Goal: Information Seeking & Learning: Compare options

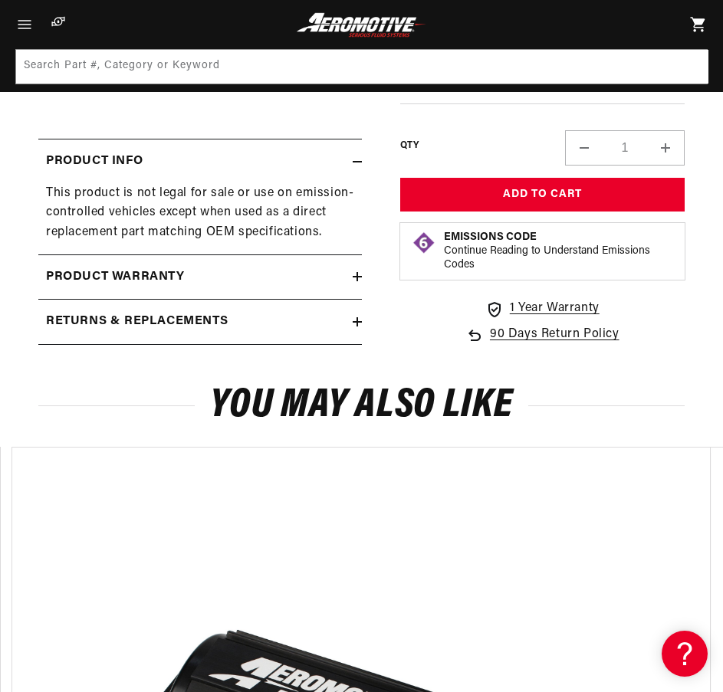
scroll to position [205, 0]
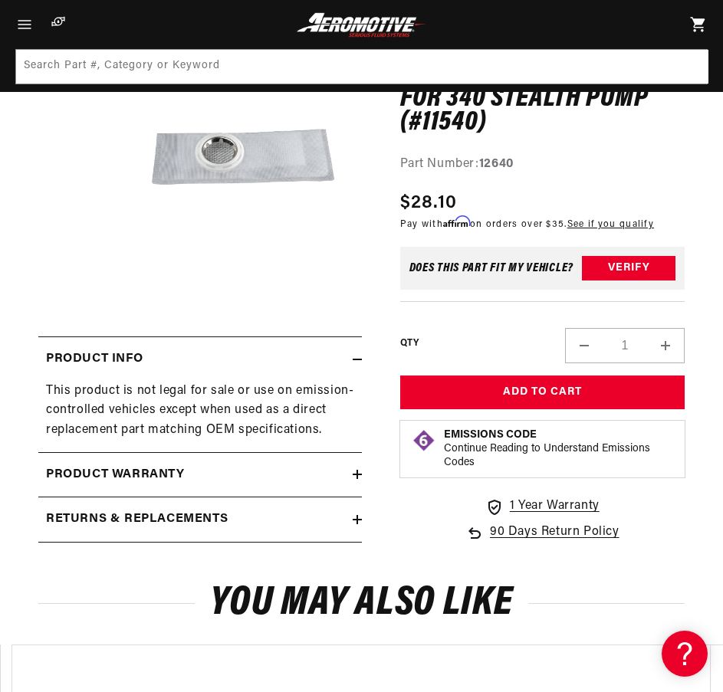
click at [395, 542] on div "0.0 star rating Write a review Replacement Strainer for 340 Stealth Pump (#1154…" at bounding box center [523, 284] width 323 height 516
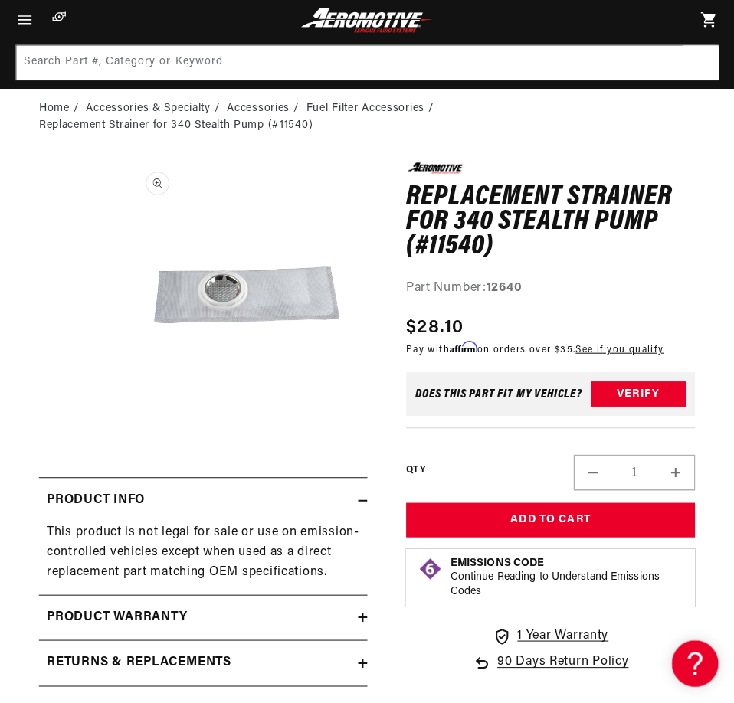
scroll to position [0, 0]
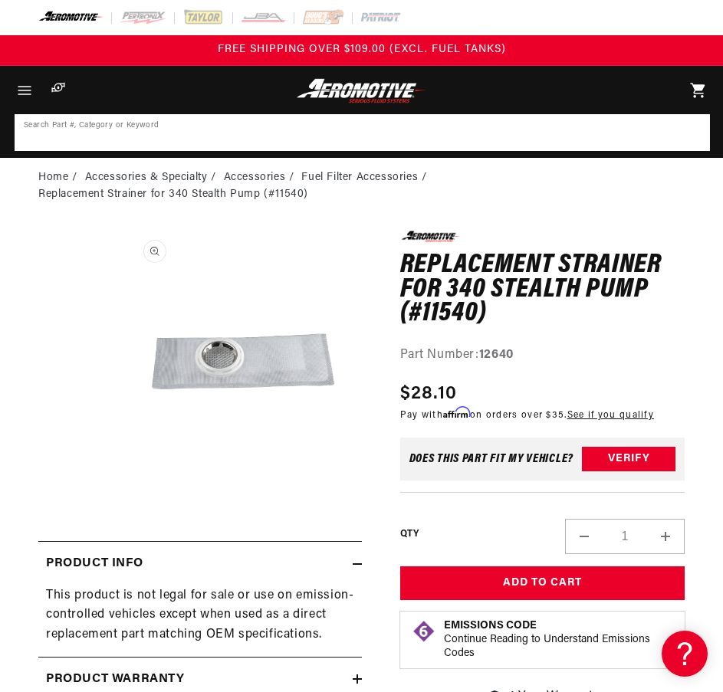
click at [368, 136] on input at bounding box center [362, 133] width 692 height 34
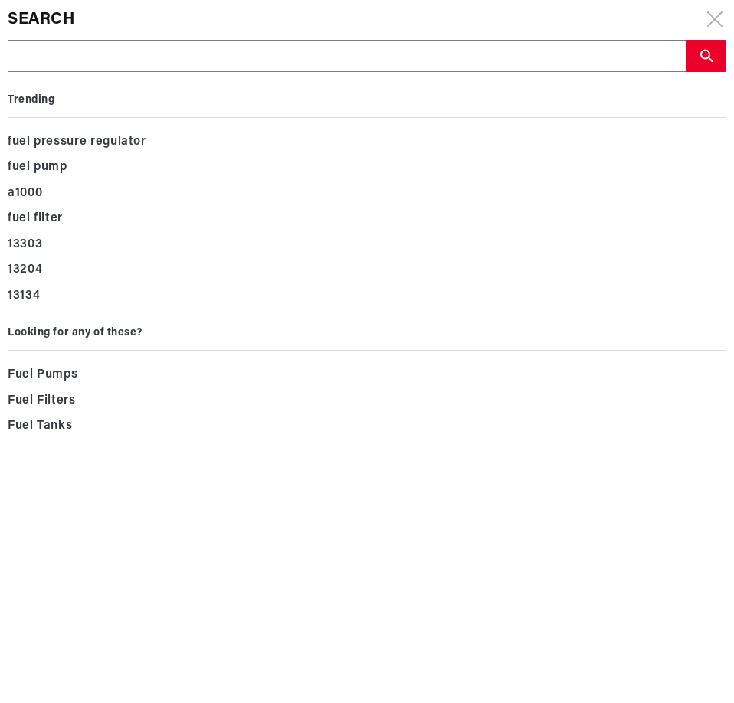
drag, startPoint x: 368, startPoint y: 136, endPoint x: 133, endPoint y: 52, distance: 249.9
paste input "11540"
type input "11540"
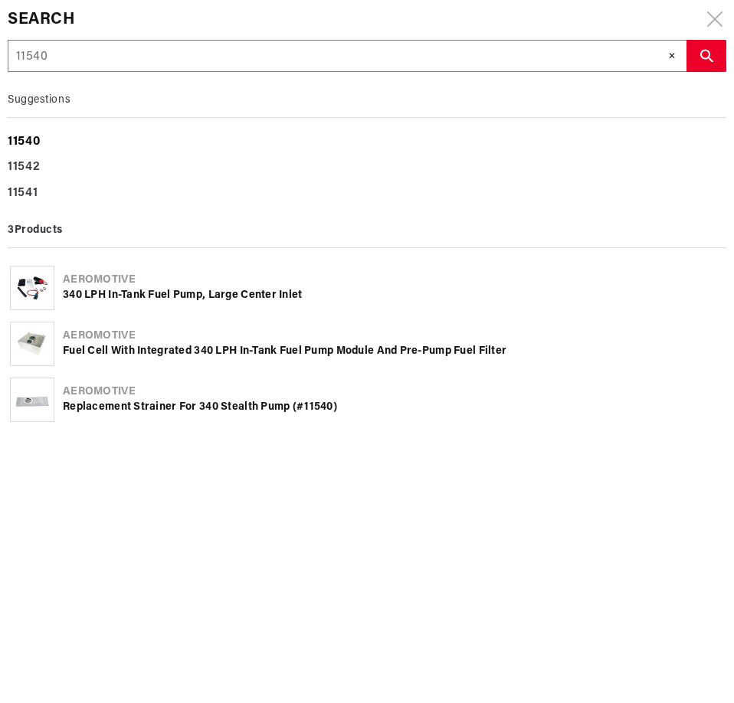
type input "11540"
click at [35, 143] on b "11540" at bounding box center [24, 142] width 32 height 12
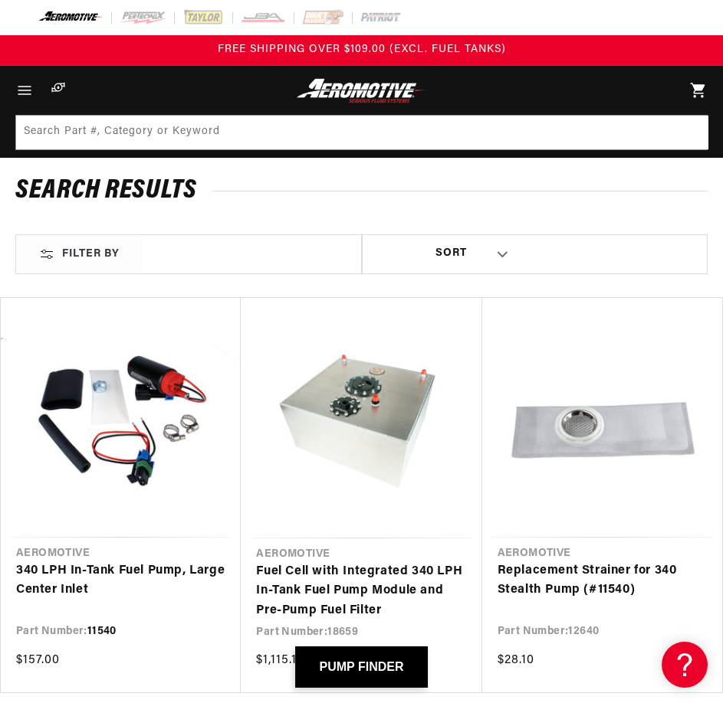
click at [132, 562] on link "340 LPH In-Tank Fuel Pump, Large Center Inlet" at bounding box center [120, 581] width 209 height 39
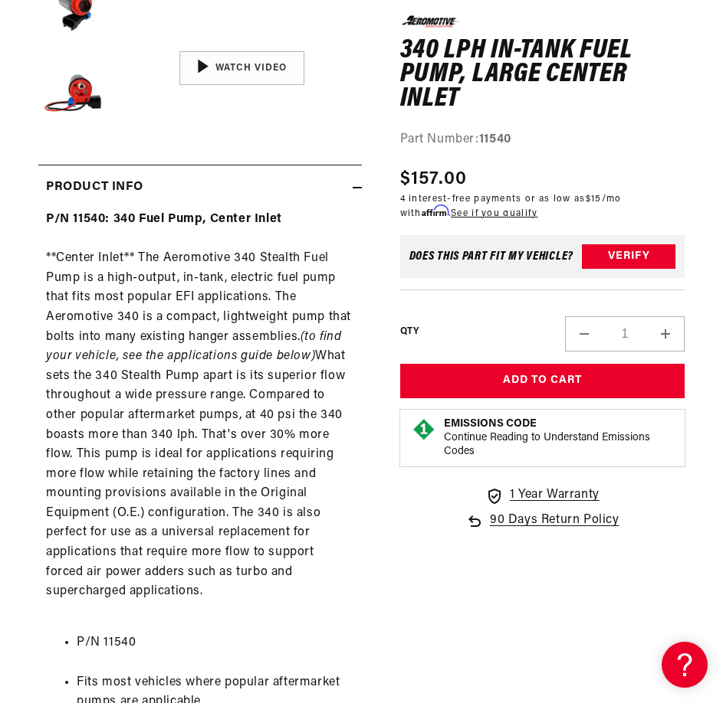
scroll to position [613, 0]
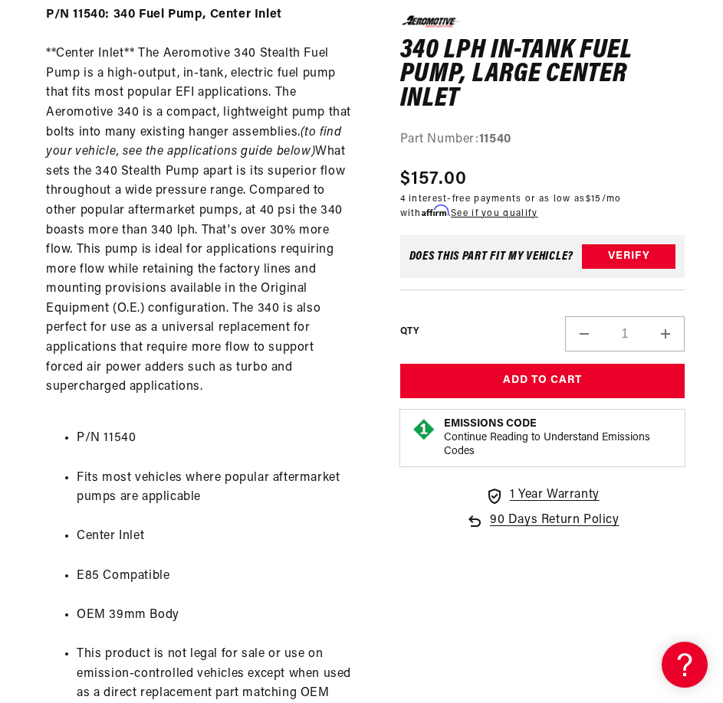
click at [244, 286] on div "P/N 11540: 340 Fuel Pump, Center Inlet **Center Inlet** The Aeromotive 340 Stea…" at bounding box center [199, 628] width 323 height 1247
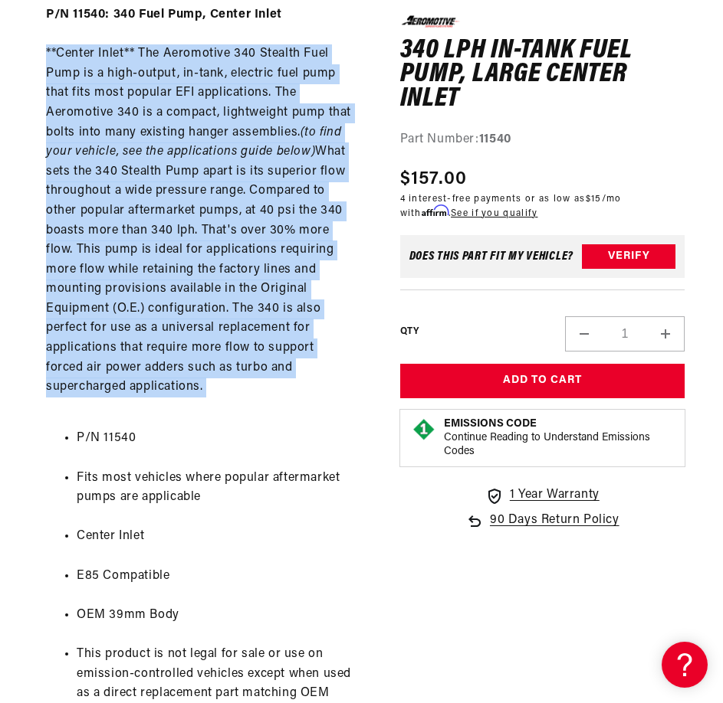
click at [244, 286] on div "P/N 11540: 340 Fuel Pump, Center Inlet **Center Inlet** The Aeromotive 340 Stea…" at bounding box center [199, 628] width 323 height 1247
copy div "**Center Inlet** The Aeromotive 340 Stealth Fuel Pump is a high-output, in-tank…"
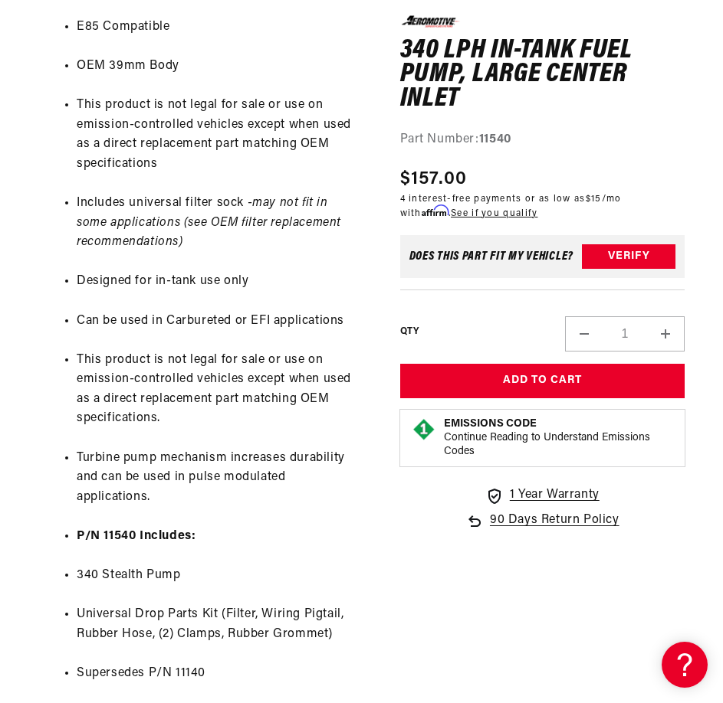
scroll to position [1226, 0]
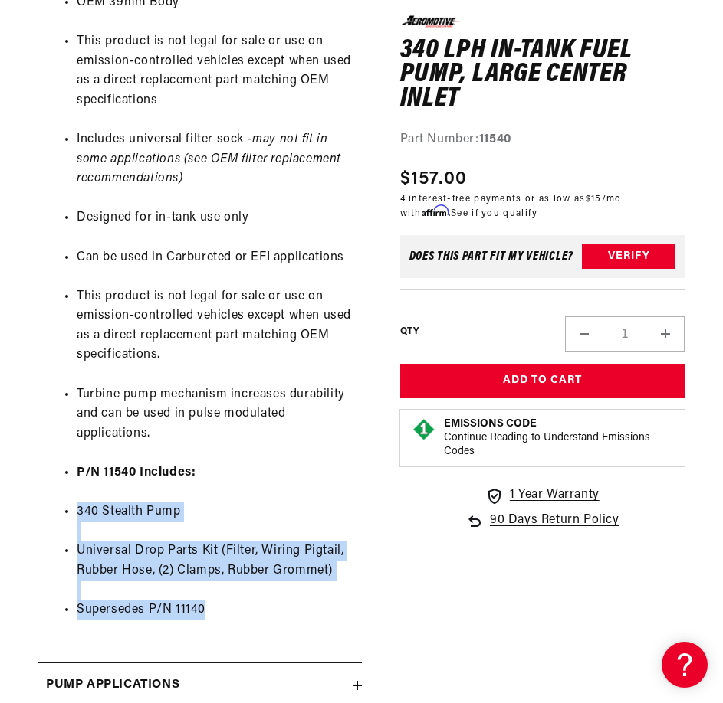
drag, startPoint x: 237, startPoint y: 615, endPoint x: 61, endPoint y: 519, distance: 199.9
click at [61, 519] on ul "P/N 11540 Fits most vehicles where popular aftermarket pumps are applicable Cen…" at bounding box center [200, 219] width 308 height 844
copy ul "340 Stealth Pump Universal Drop Parts Kit (Filter, Wiring Pigtail, Rubber Hose,…"
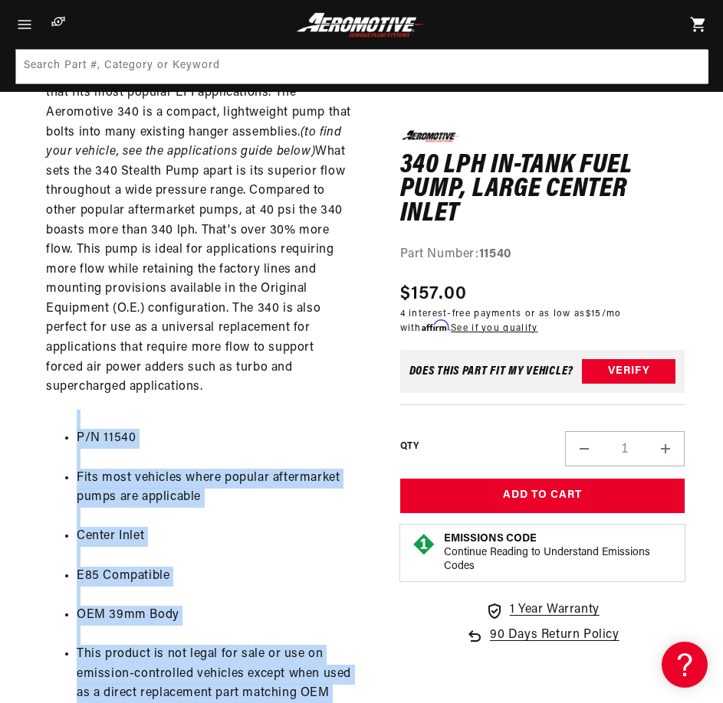
scroll to position [818, 0]
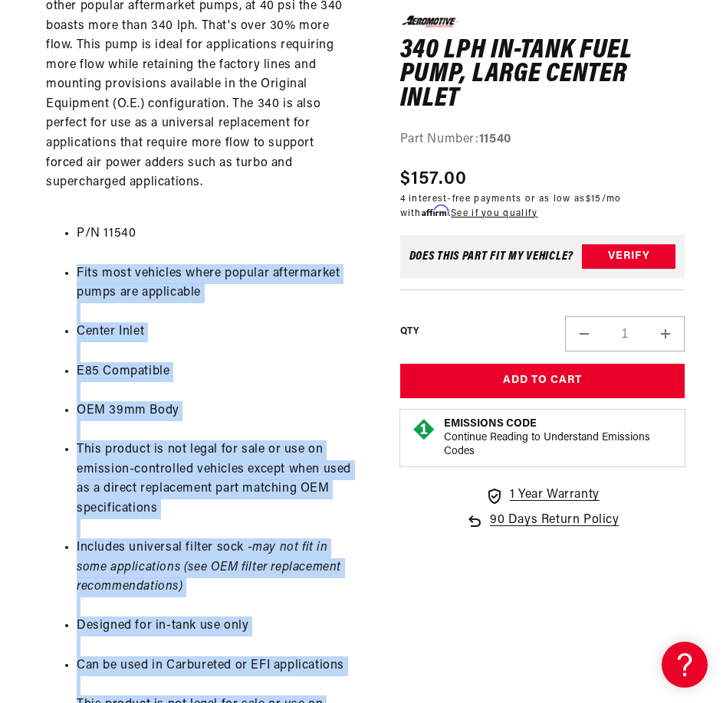
drag, startPoint x: 167, startPoint y: 633, endPoint x: 48, endPoint y: 266, distance: 386.0
click at [48, 266] on ul "P/N 11540 Fits most vehicles where popular aftermarket pumps are applicable Cen…" at bounding box center [200, 627] width 308 height 844
copy ul "Fits most vehicles where popular aftermarket pumps are applicable Center Inlet …"
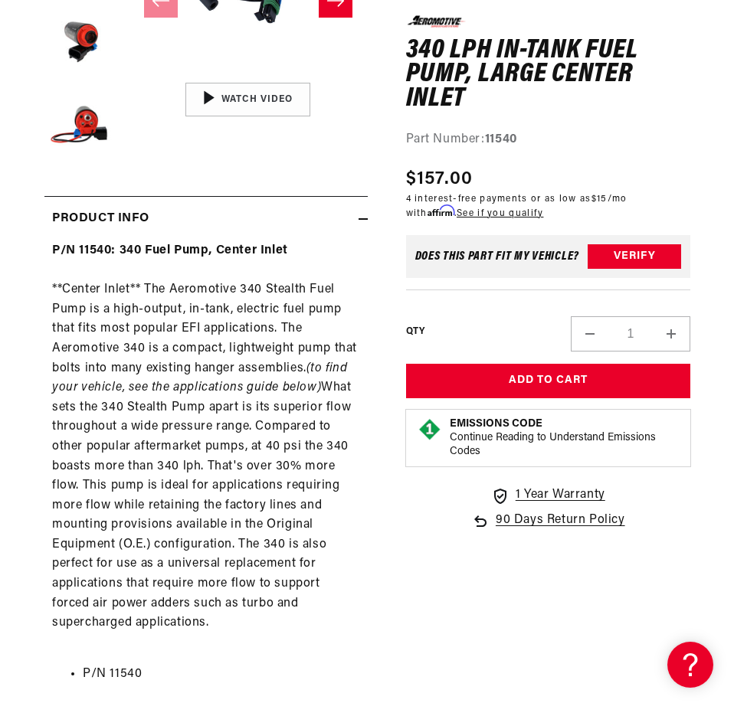
scroll to position [0, 0]
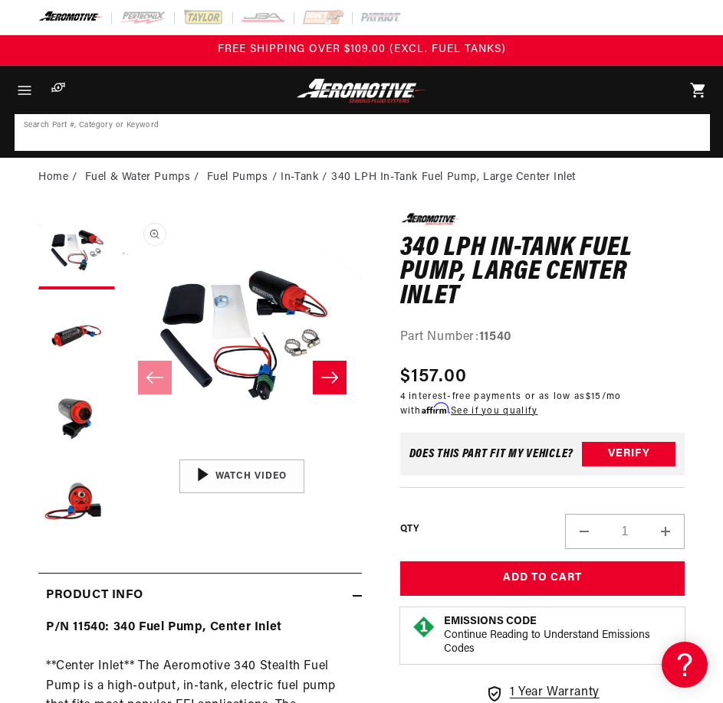
click at [303, 128] on input at bounding box center [362, 133] width 692 height 34
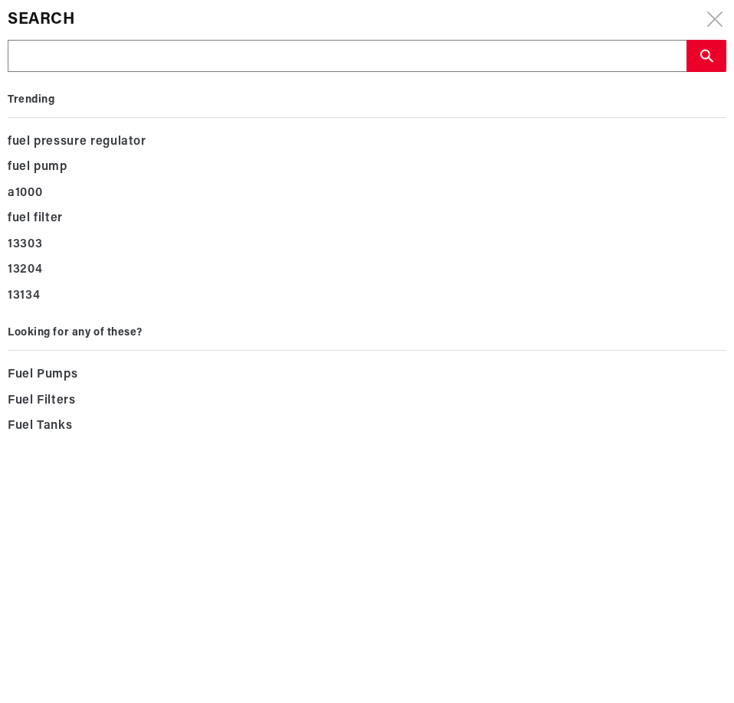
drag, startPoint x: 303, startPoint y: 128, endPoint x: 75, endPoint y: 48, distance: 241.1
paste input "11541"
type input "11541"
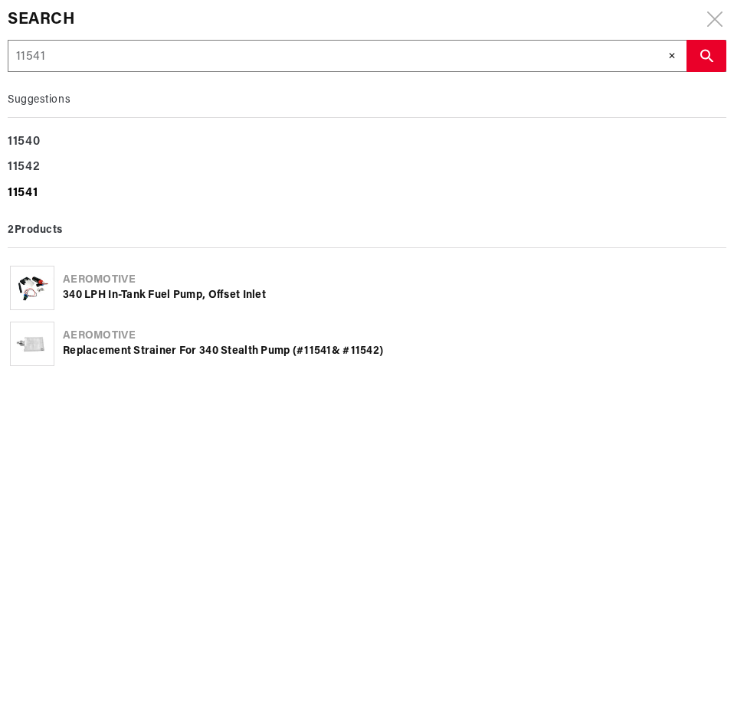
type input "11541"
click at [35, 198] on b "11541" at bounding box center [23, 193] width 30 height 12
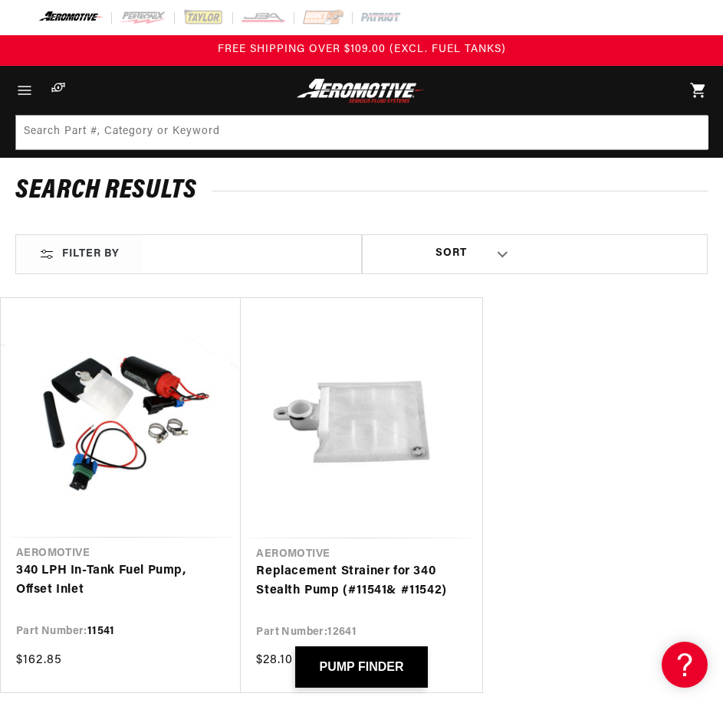
click at [101, 562] on link "340 LPH In-Tank Fuel Pump, Offset Inlet" at bounding box center [120, 581] width 209 height 39
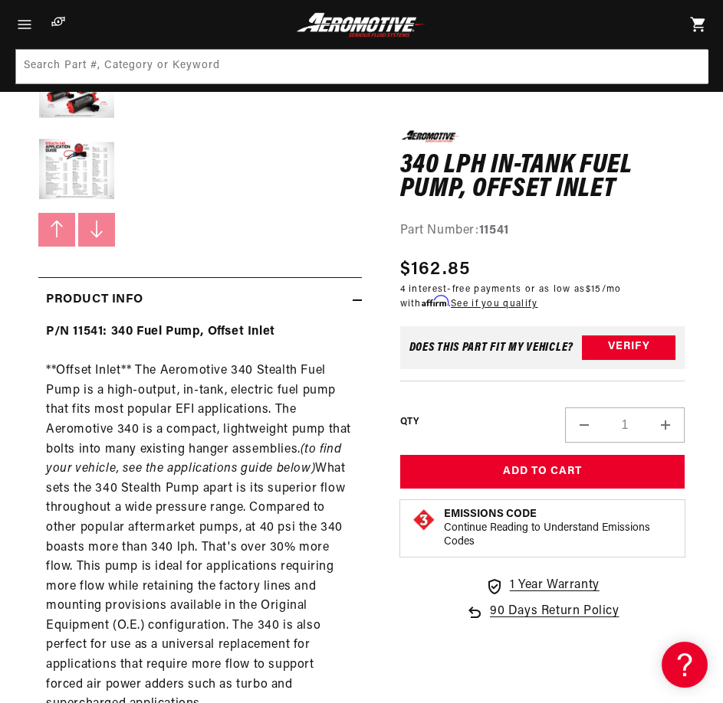
scroll to position [818, 0]
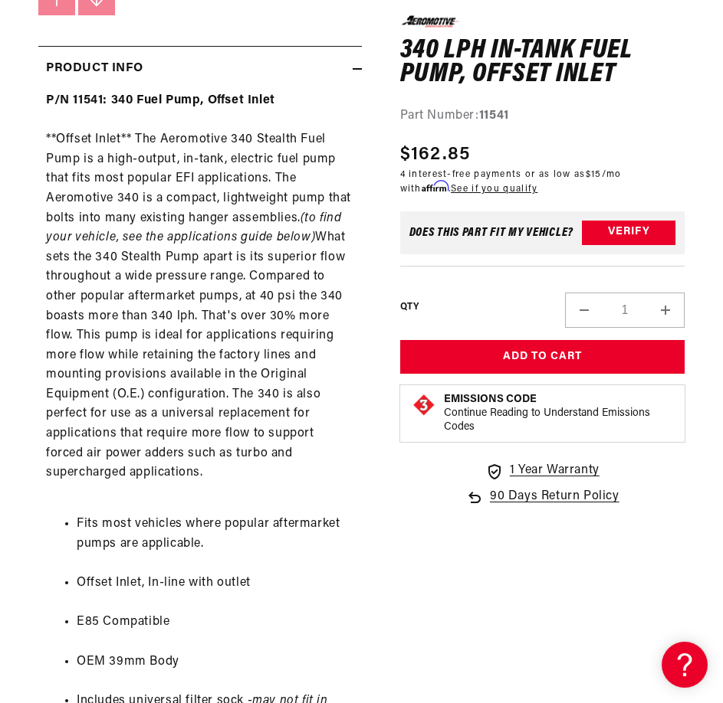
click at [175, 335] on div "P/N 11541: 340 Fuel Pump, Offset Inlet **Offset Inlet** The Aeromotive 340 Stea…" at bounding box center [199, 683] width 323 height 1185
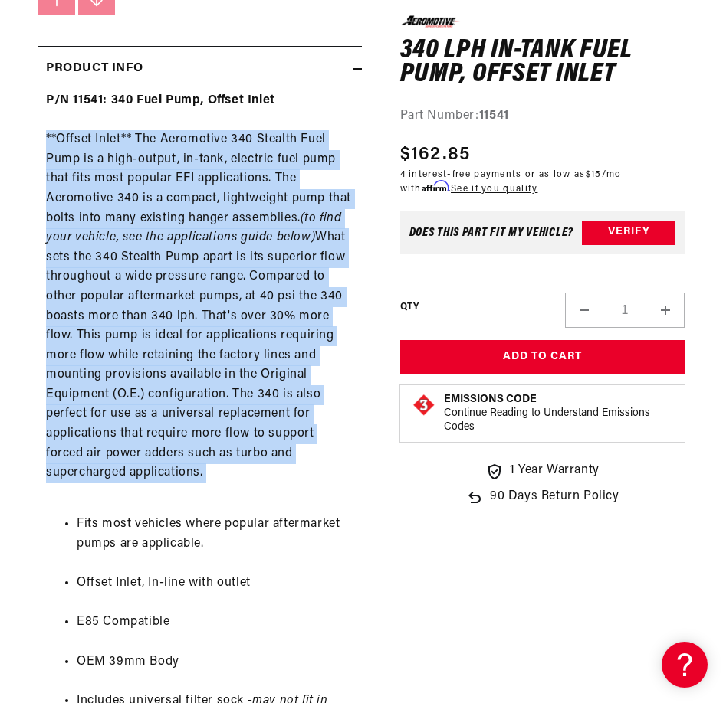
click at [175, 335] on div "P/N 11541: 340 Fuel Pump, Offset Inlet **Offset Inlet** The Aeromotive 340 Stea…" at bounding box center [199, 683] width 323 height 1185
copy div "**Offset Inlet** The Aeromotive 340 Stealth Fuel Pump is a high-output, in-tank…"
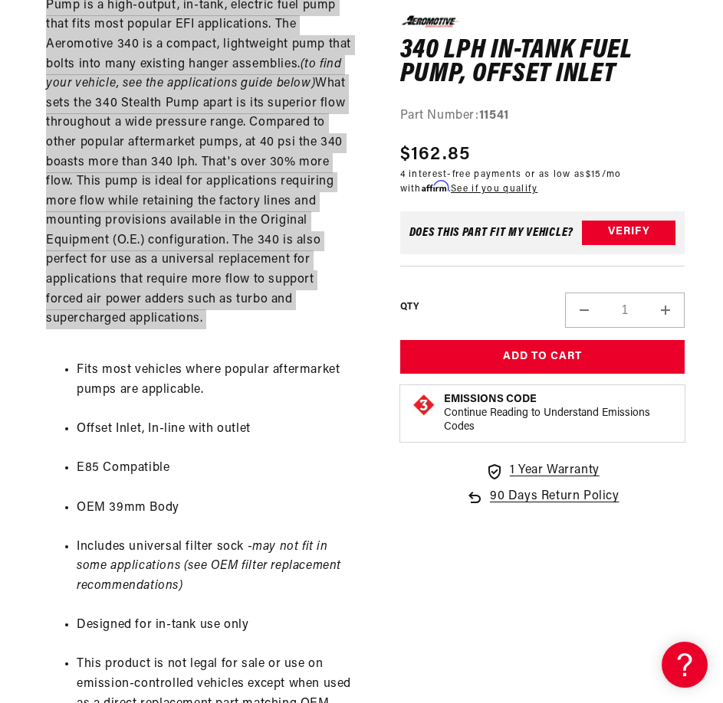
scroll to position [1226, 0]
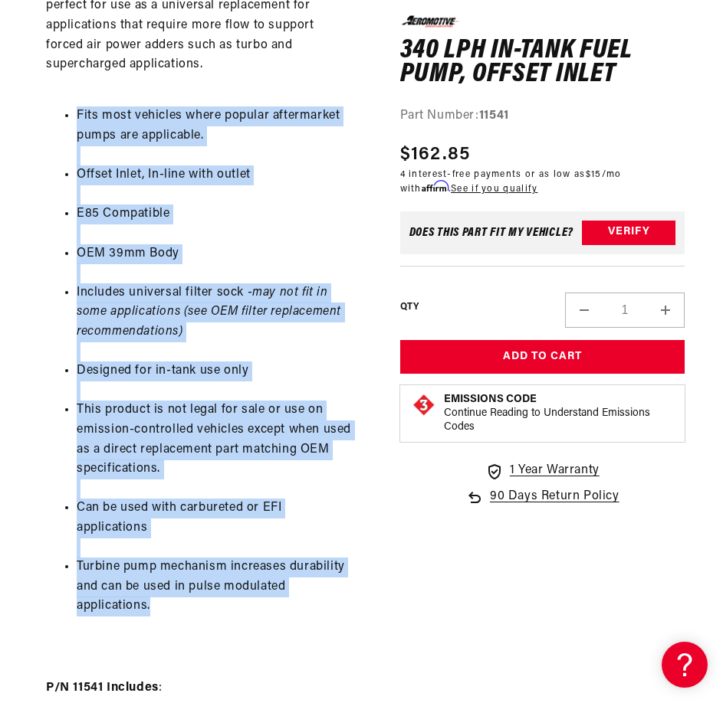
drag, startPoint x: 183, startPoint y: 609, endPoint x: 43, endPoint y: 120, distance: 509.3
click at [43, 120] on div "P/N 11541: 340 Fuel Pump, Offset Inlet **Offset Inlet** The Aeromotive 340 Stea…" at bounding box center [199, 275] width 323 height 1185
copy ul "Fits most vehicles where popular aftermarket pumps are applicable. Offset Inlet…"
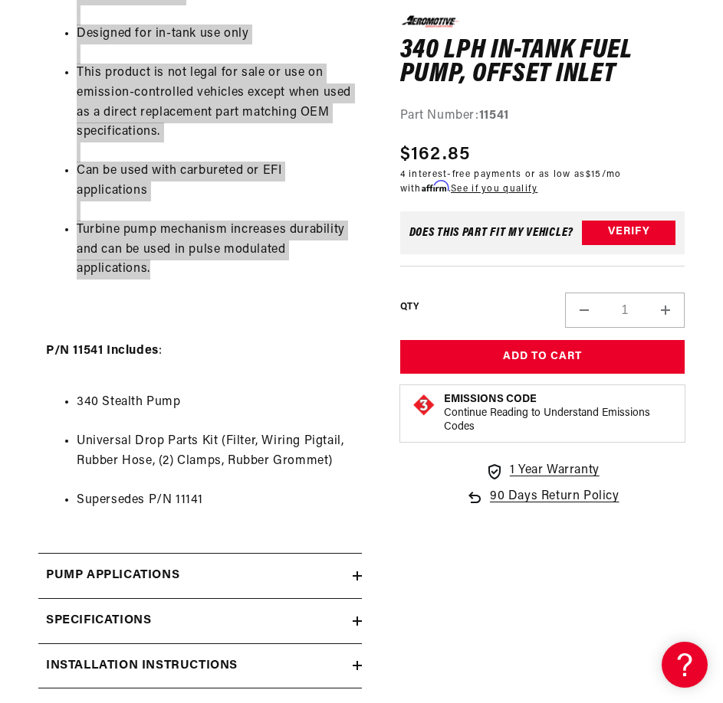
scroll to position [1634, 0]
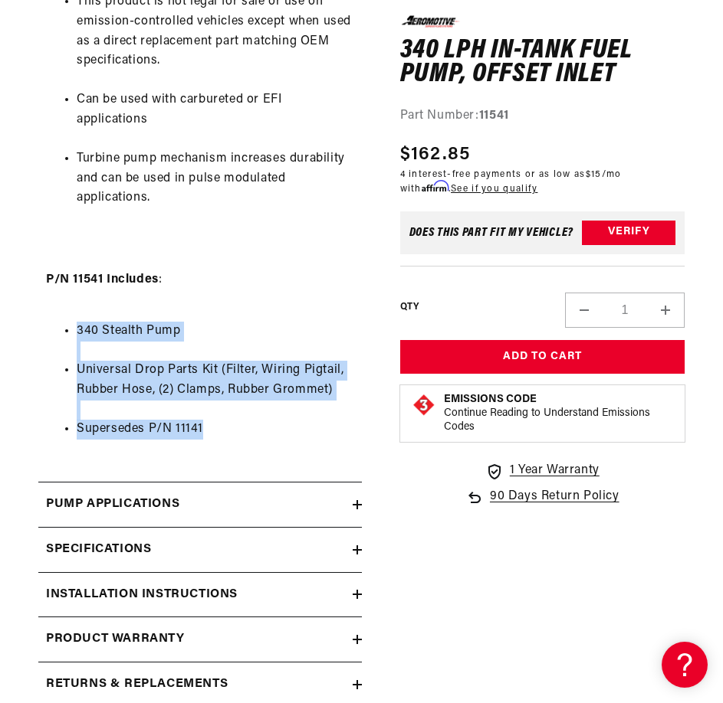
drag, startPoint x: 220, startPoint y: 431, endPoint x: 64, endPoint y: 329, distance: 186.0
click at [64, 329] on ul "340 Stealth Pump Universal Drop Parts Kit (Filter, Wiring Pigtail, Rubber Hose,…" at bounding box center [200, 381] width 308 height 157
copy ul "340 Stealth Pump Universal Drop Parts Kit (Filter, Wiring Pigtail, Rubber Hose,…"
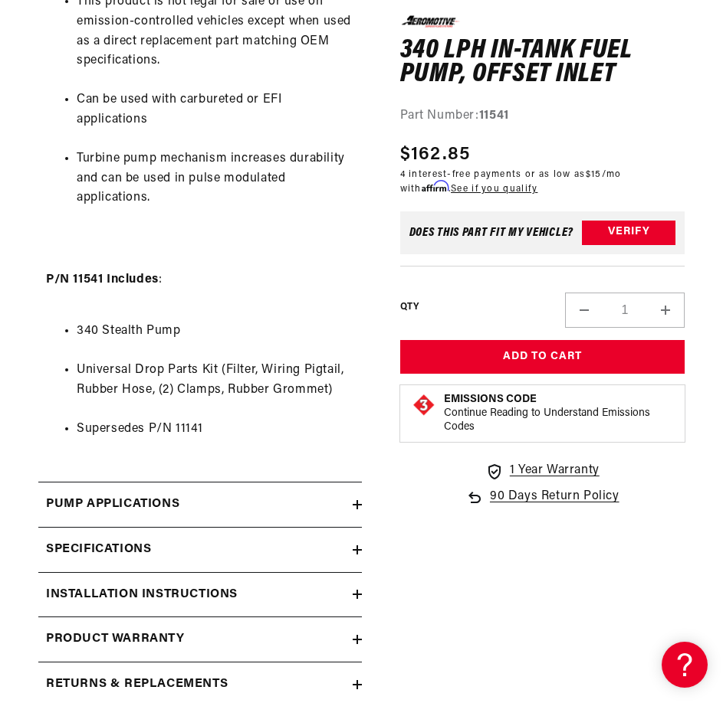
click at [345, 454] on ul "340 Stealth Pump Universal Drop Parts Kit (Filter, Wiring Pigtail, Rubber Hose,…" at bounding box center [200, 381] width 308 height 157
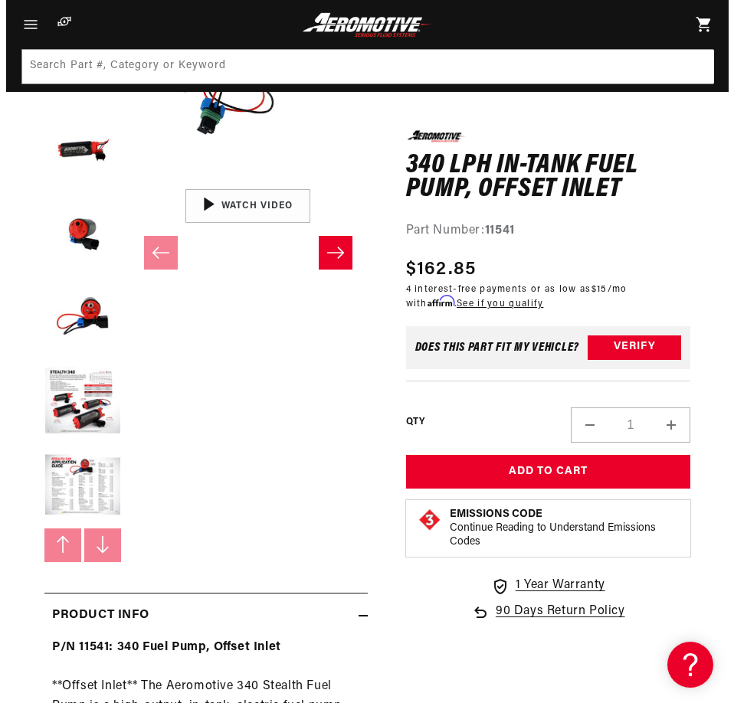
scroll to position [0, 0]
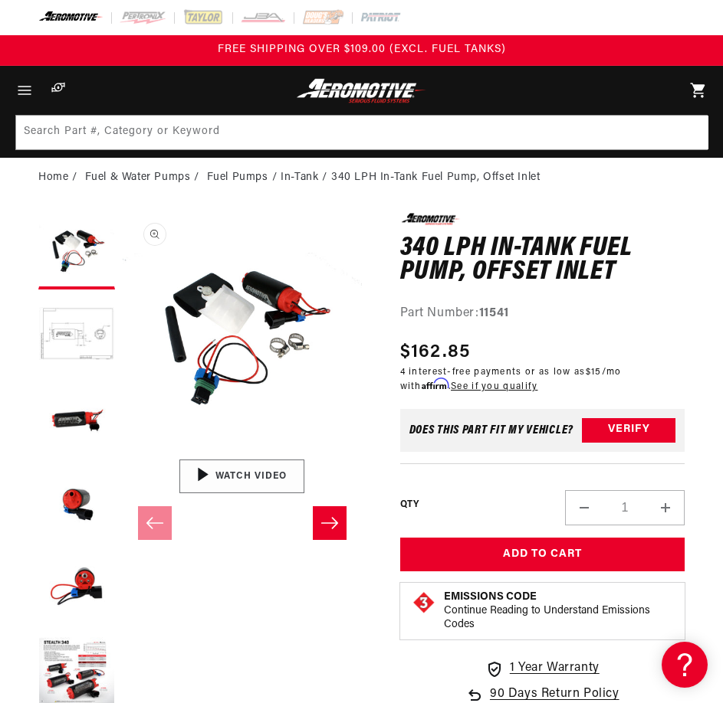
click at [339, 461] on div "01:52" at bounding box center [242, 476] width 232 height 130
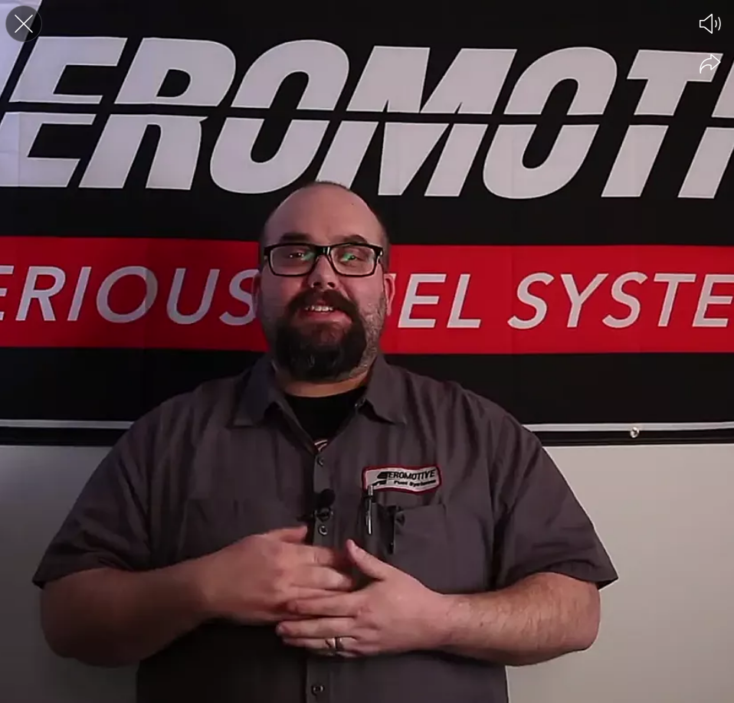
click at [16, 33] on icon "Close the video player" at bounding box center [24, 24] width 34 height 34
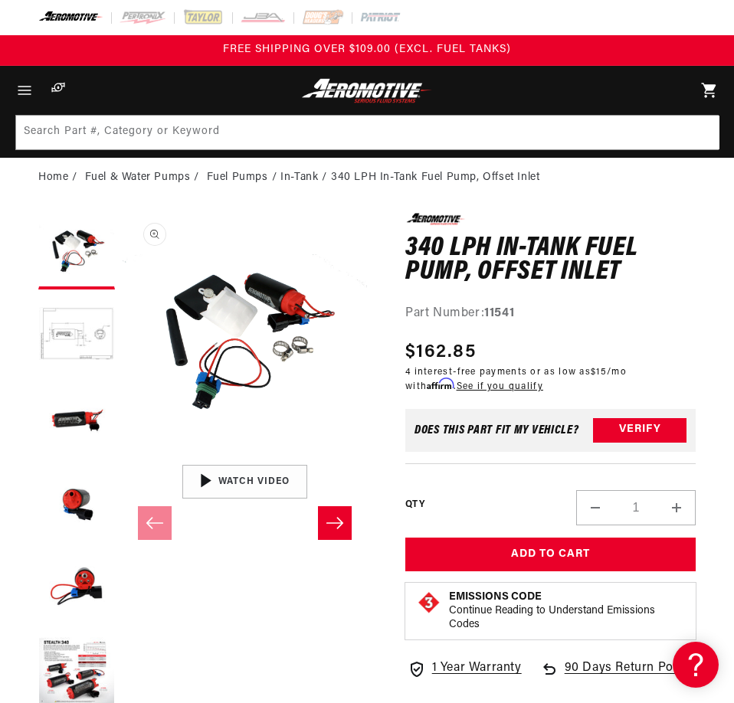
scroll to position [2, 0]
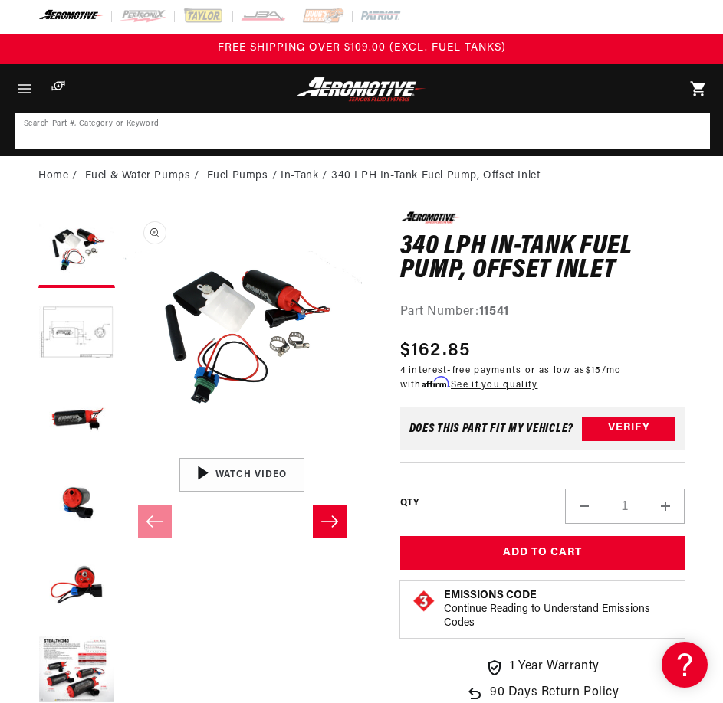
click at [314, 132] on input at bounding box center [362, 131] width 692 height 34
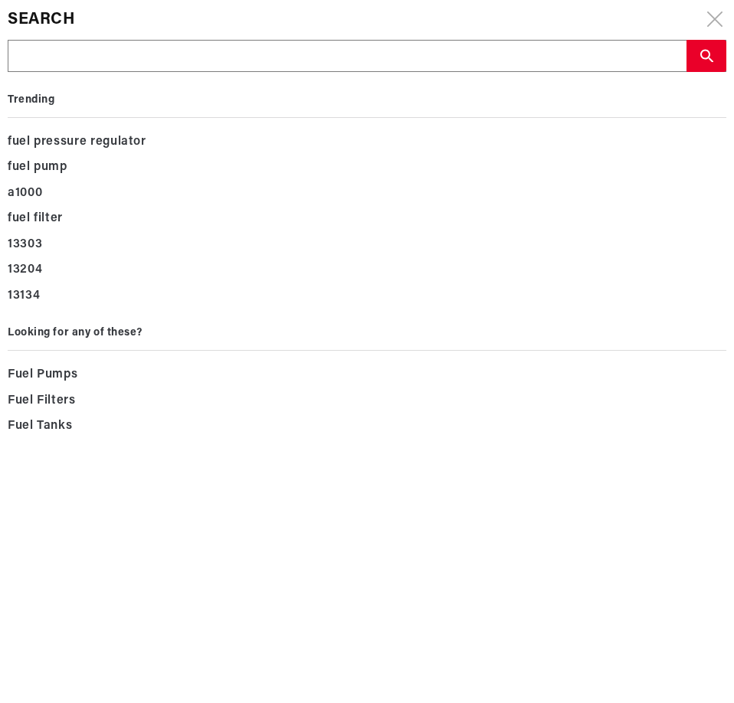
click at [84, 61] on input "text" at bounding box center [346, 57] width 677 height 32
paste input "11542"
type input "11542"
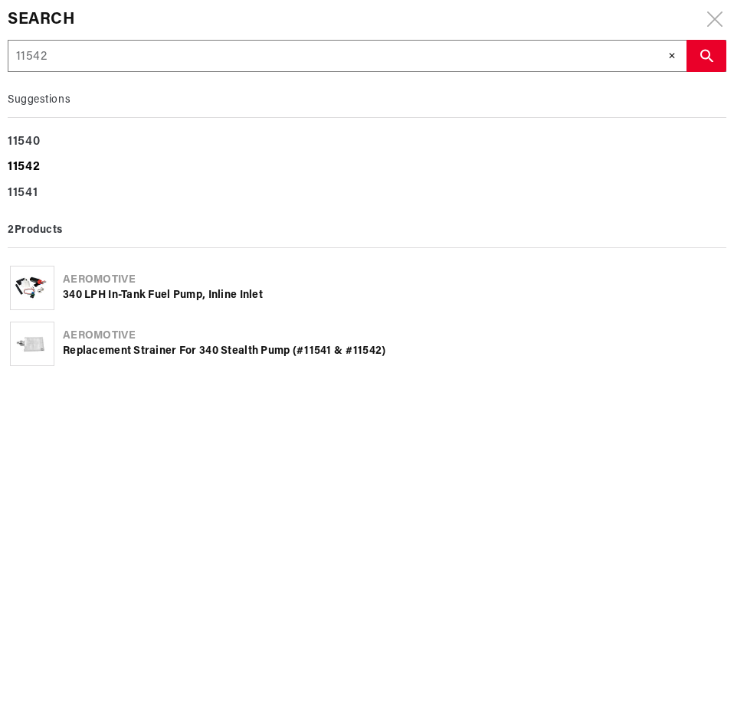
type input "11542"
click at [25, 162] on b "11542" at bounding box center [24, 167] width 32 height 12
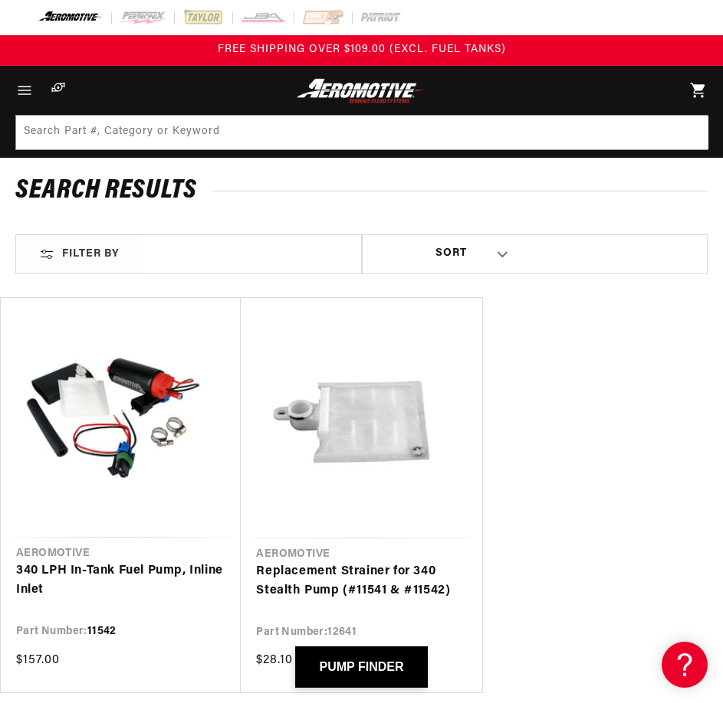
click at [90, 562] on link "340 LPH In-Tank Fuel Pump, Inline Inlet" at bounding box center [120, 581] width 209 height 39
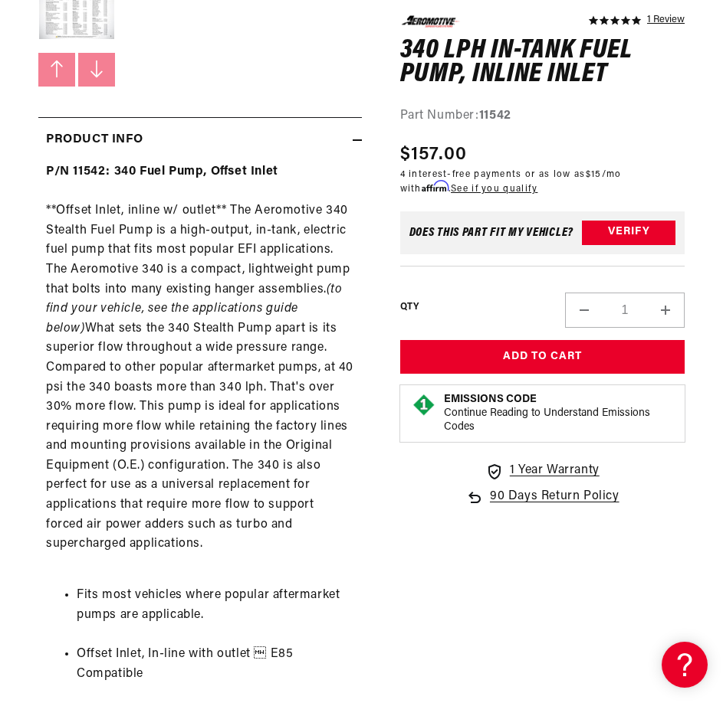
scroll to position [818, 0]
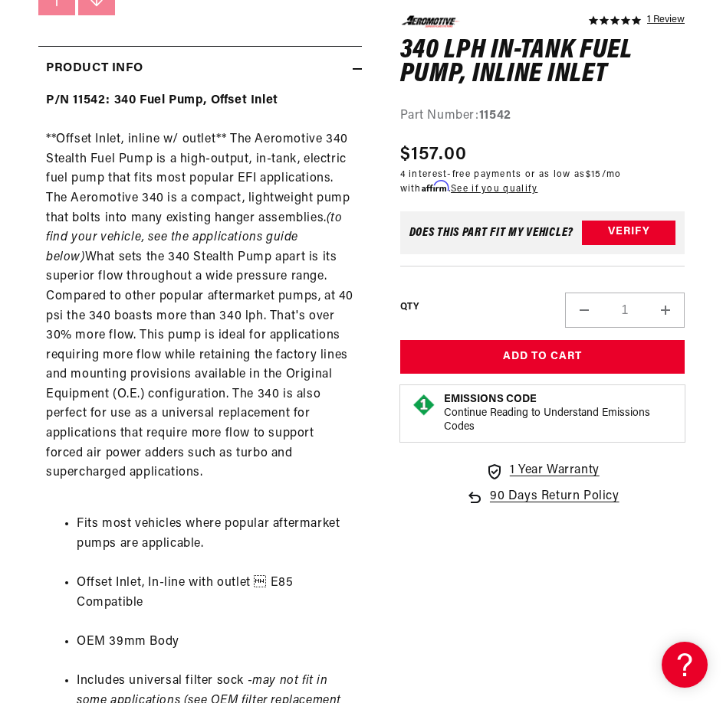
click at [64, 304] on div "P/N 11542: 340 Fuel Pump, Offset Inlet **Offset Inlet, inline w/ outlet** The A…" at bounding box center [199, 664] width 323 height 1146
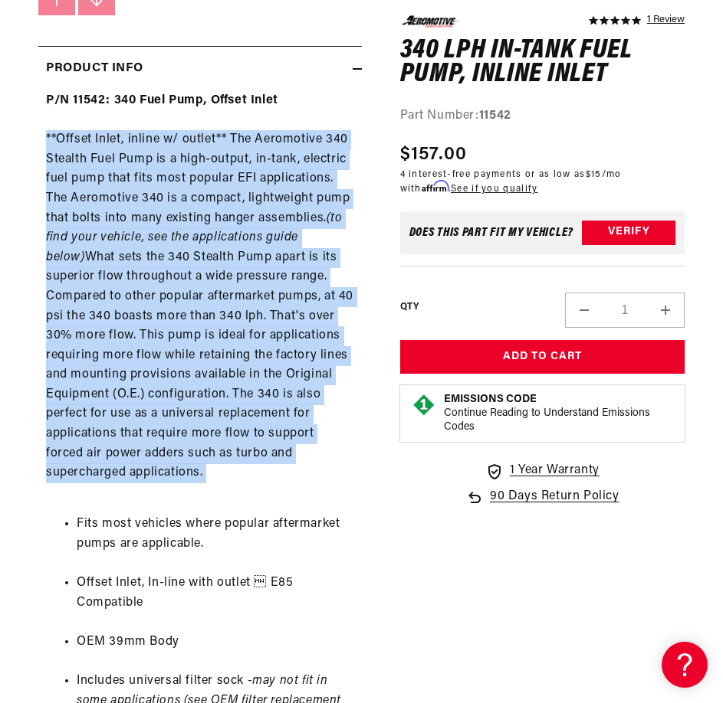
click at [64, 304] on div "P/N 11542: 340 Fuel Pump, Offset Inlet **Offset Inlet, inline w/ outlet** The A…" at bounding box center [199, 664] width 323 height 1146
copy div "**Offset Inlet, inline w/ outlet** The Aeromotive 340 Stealth Fuel Pump is a hi…"
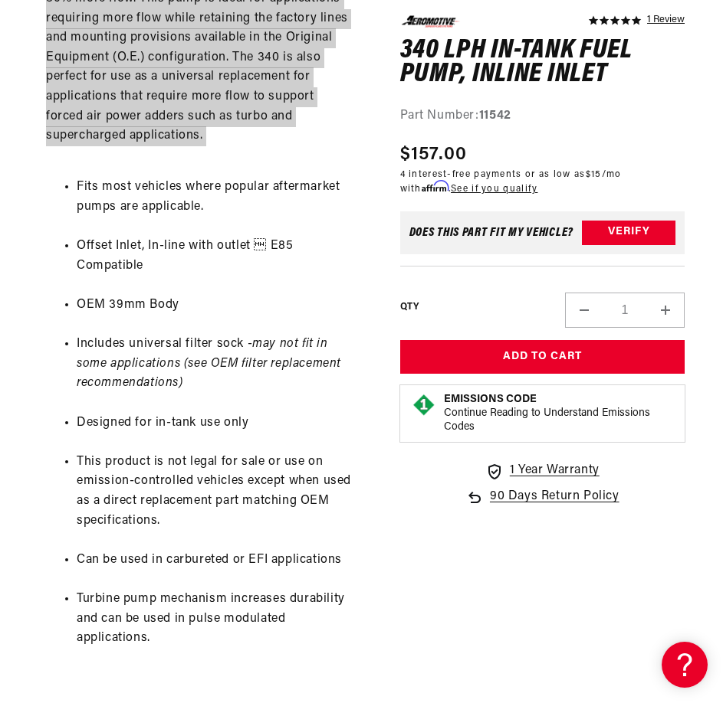
scroll to position [1226, 0]
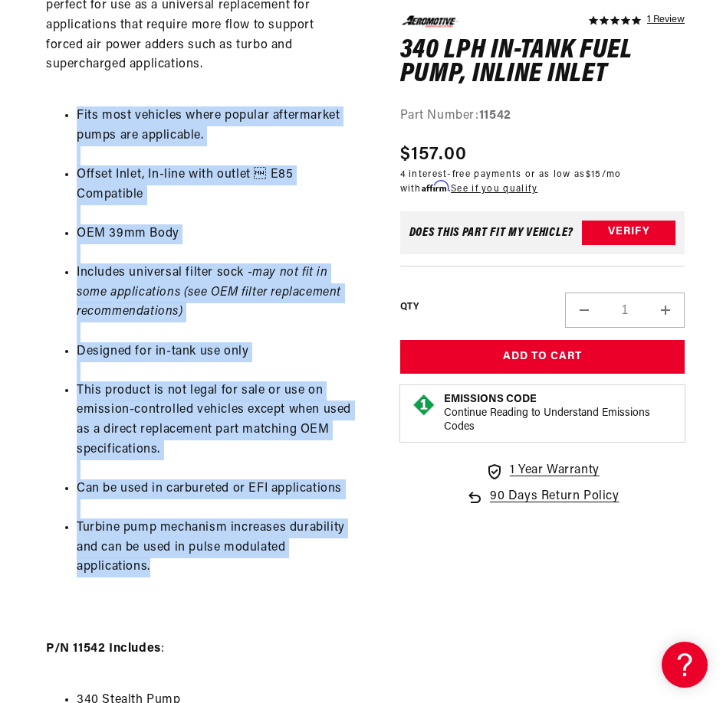
drag, startPoint x: 157, startPoint y: 567, endPoint x: 48, endPoint y: 117, distance: 462.8
click at [48, 117] on ul "Fits most vehicles where popular aftermarket pumps are applicable. Offset Inlet…" at bounding box center [200, 342] width 308 height 510
copy ul "Fits most vehicles where popular aftermarket pumps are applicable. Offset Inlet…"
click at [256, 454] on li "This product is not legal for sale or use on emission-controlled vehicles excep…" at bounding box center [215, 421] width 277 height 78
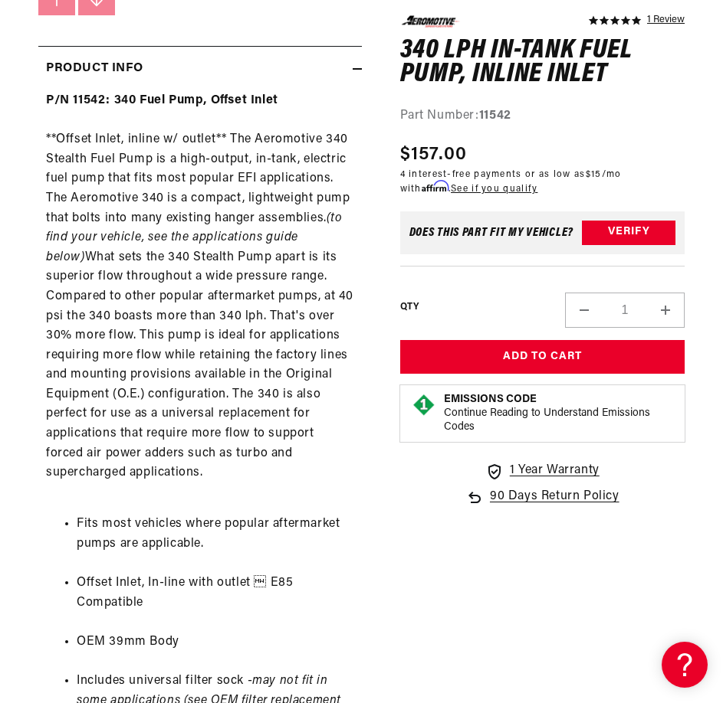
scroll to position [1634, 0]
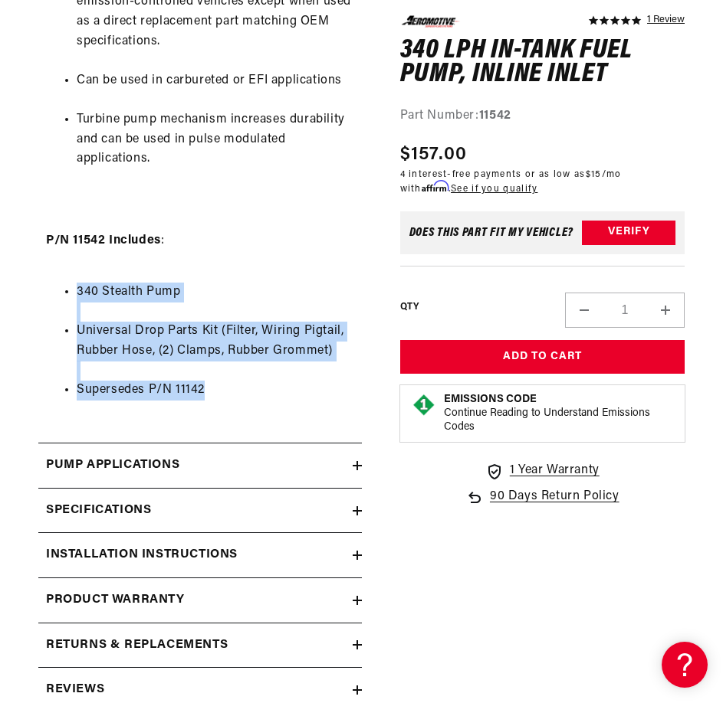
drag, startPoint x: 234, startPoint y: 388, endPoint x: 78, endPoint y: 300, distance: 179.4
click at [78, 300] on ul "340 Stealth Pump Universal Drop Parts Kit (Filter, Wiring Pigtail, Rubber Hose,…" at bounding box center [200, 341] width 308 height 157
copy ul "340 Stealth Pump Universal Drop Parts Kit (Filter, Wiring Pigtail, Rubber Hose,…"
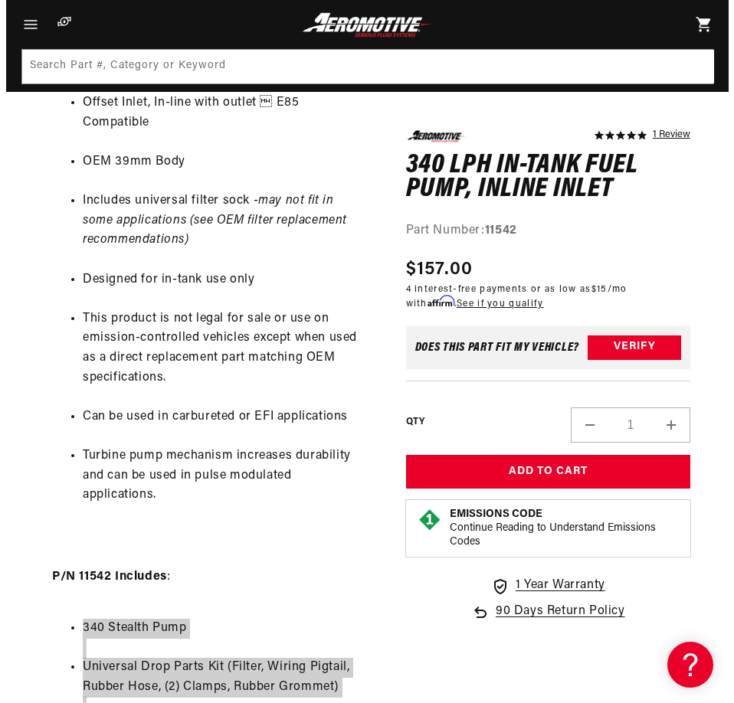
scroll to position [1021, 0]
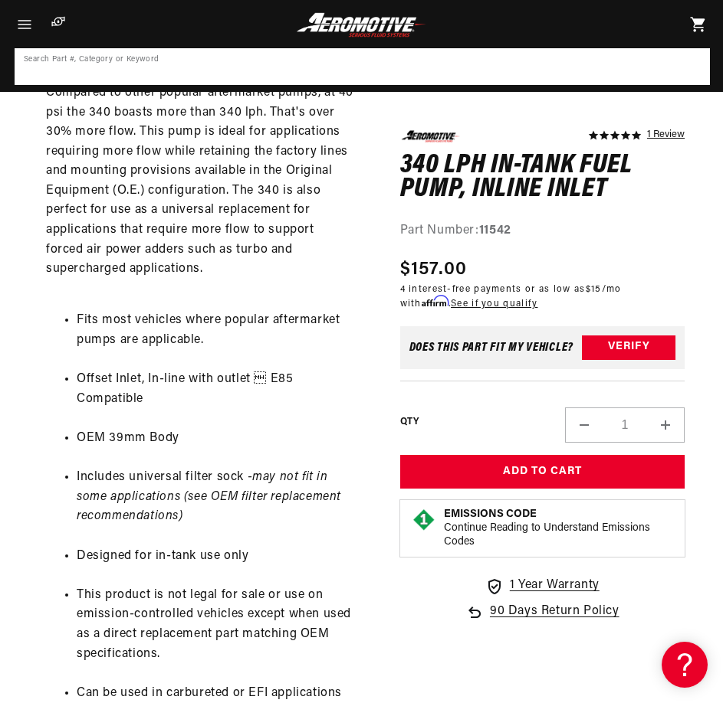
click at [274, 64] on input at bounding box center [362, 67] width 692 height 34
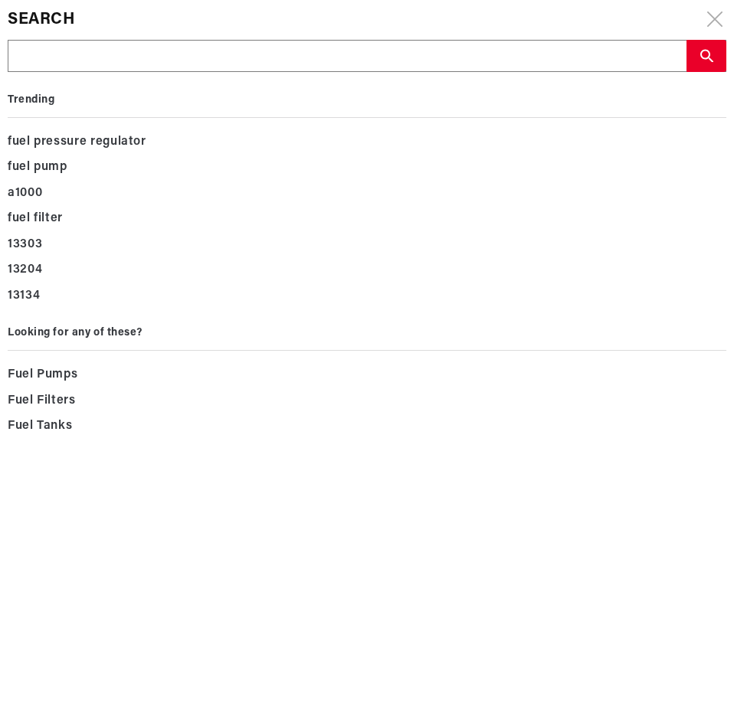
type input "11565"
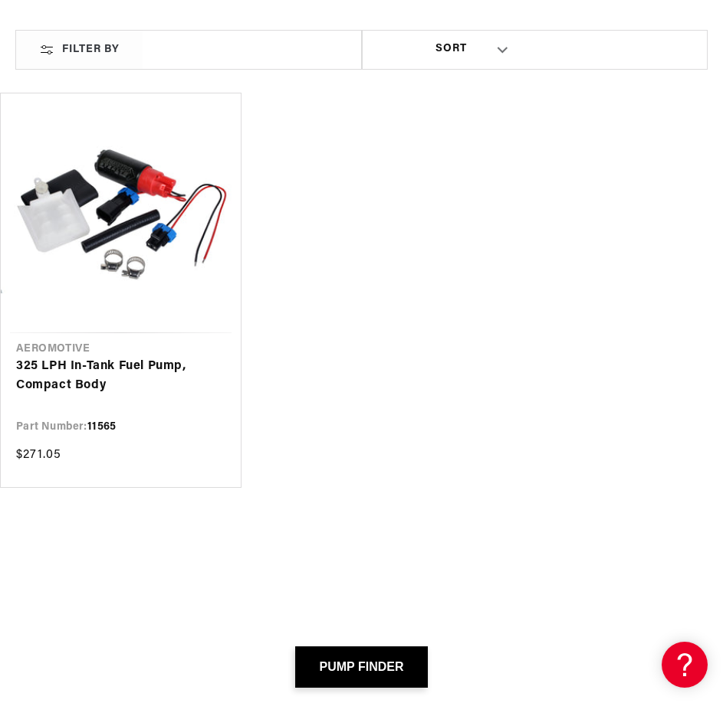
click at [131, 357] on link "325 LPH In-Tank Fuel Pump, Compact Body" at bounding box center [120, 376] width 209 height 39
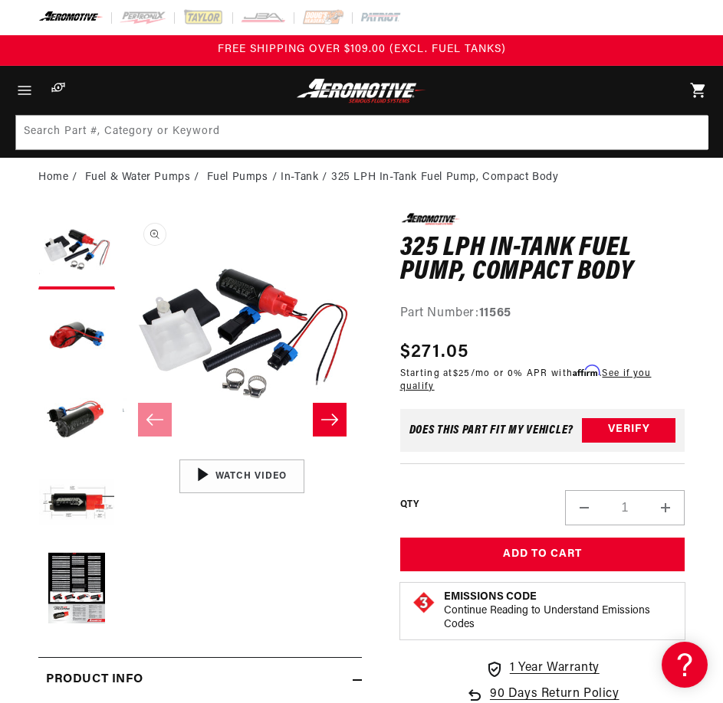
scroll to position [1, 0]
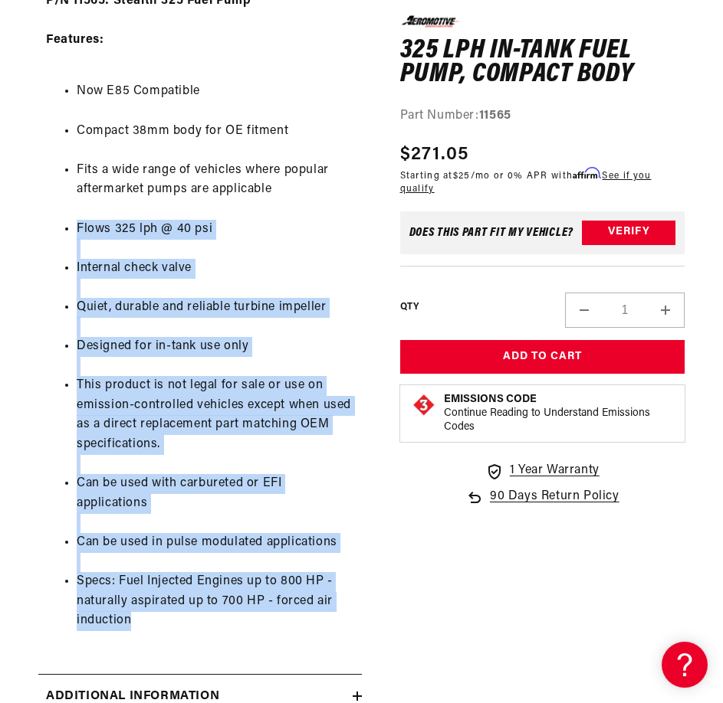
scroll to position [613, 0]
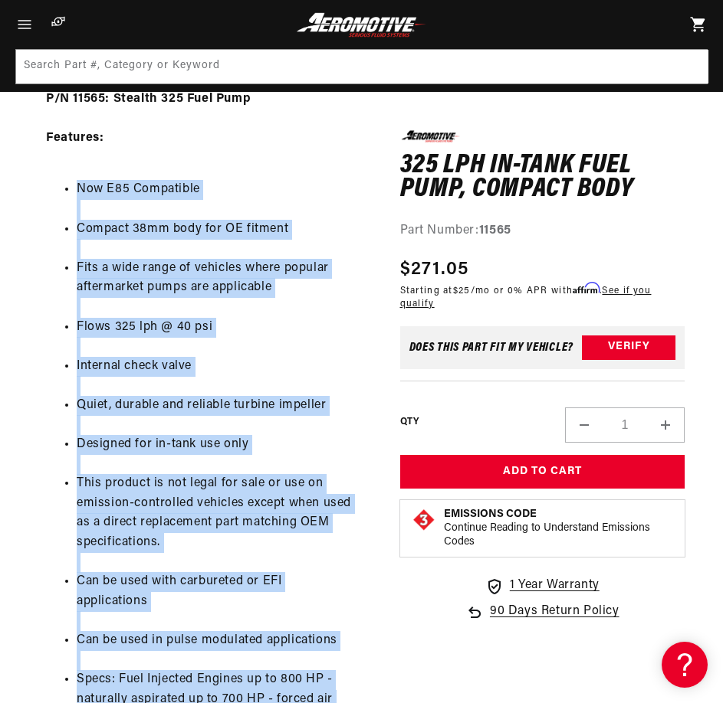
drag, startPoint x: 142, startPoint y: 518, endPoint x: 36, endPoint y: 192, distance: 343.1
click at [36, 192] on section "0.0 star rating Write a review 325 LPH In-Tank Fuel Pump, Compact Body 325 LPH …" at bounding box center [361, 295] width 723 height 1421
copy ul "Now E85 Compatible Compact 38mm body for OE fitment Fits a wide range of vehicl…"
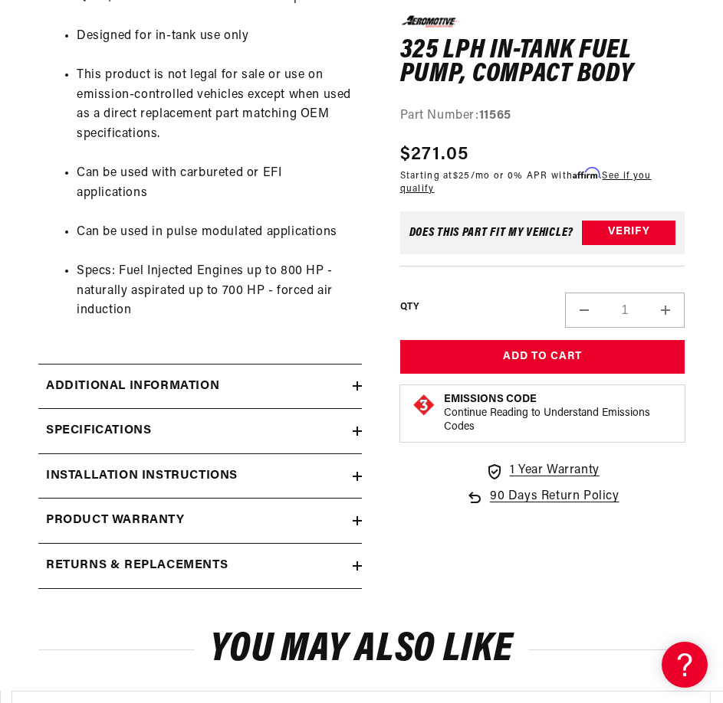
click at [201, 391] on h2 "Additional information" at bounding box center [132, 387] width 173 height 20
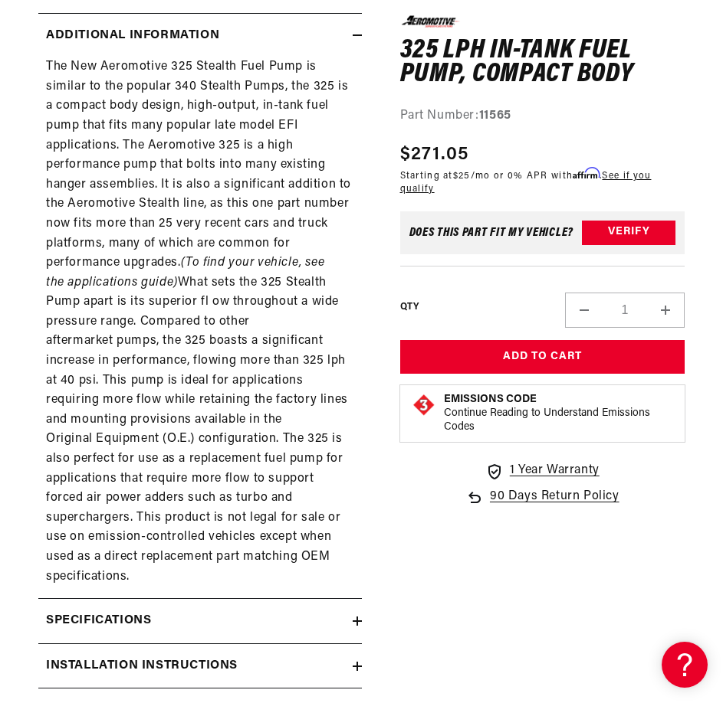
scroll to position [1431, 0]
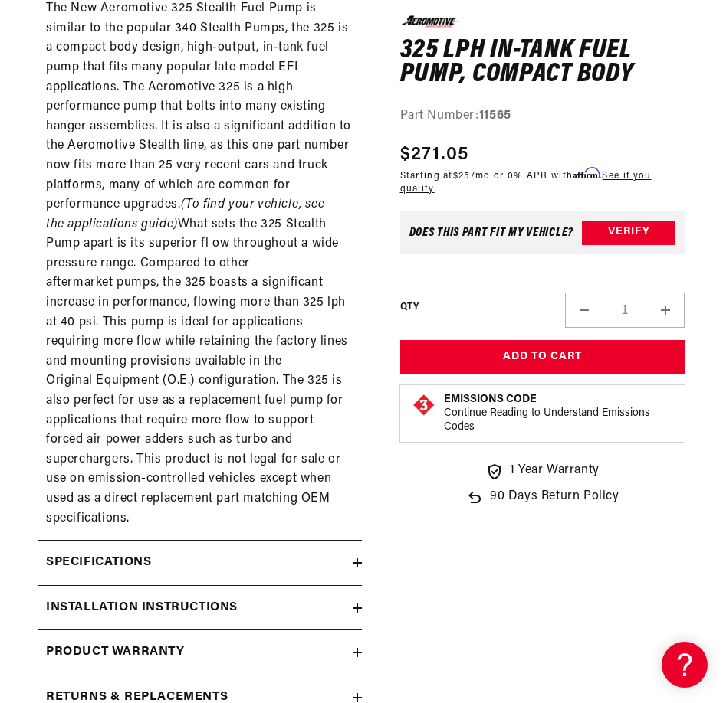
click at [195, 326] on div "The New Aeromotive 325 Stealth Fuel Pump is similar to the popular 340 Stealth …" at bounding box center [199, 263] width 323 height 529
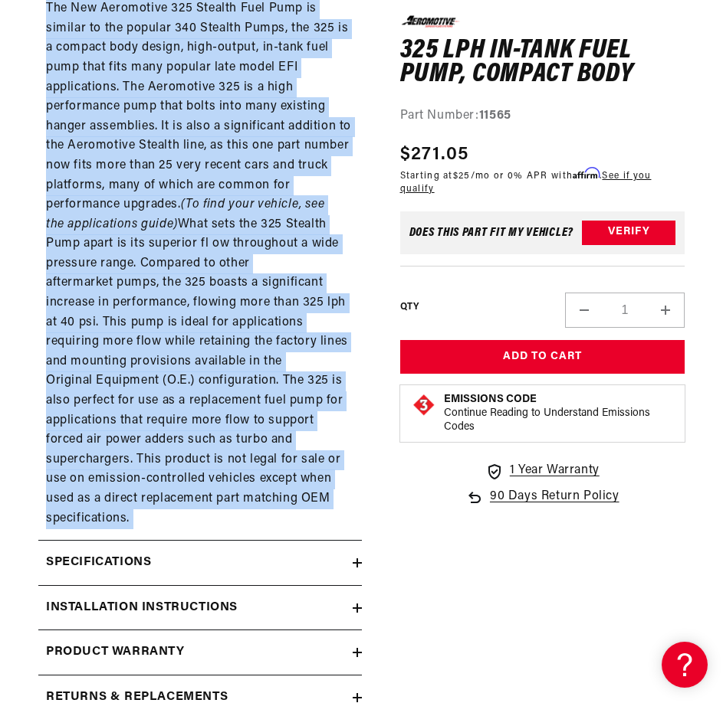
click at [195, 326] on div "The New Aeromotive 325 Stealth Fuel Pump is similar to the popular 340 Stealth …" at bounding box center [199, 263] width 323 height 529
copy div "The New Aeromotive 325 Stealth Fuel Pump is similar to the popular 340 Stealth …"
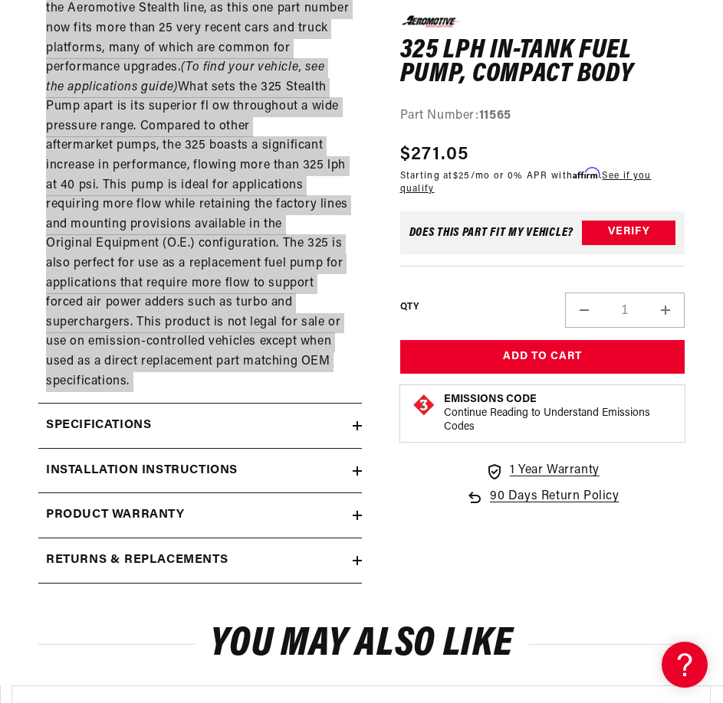
scroll to position [1634, 0]
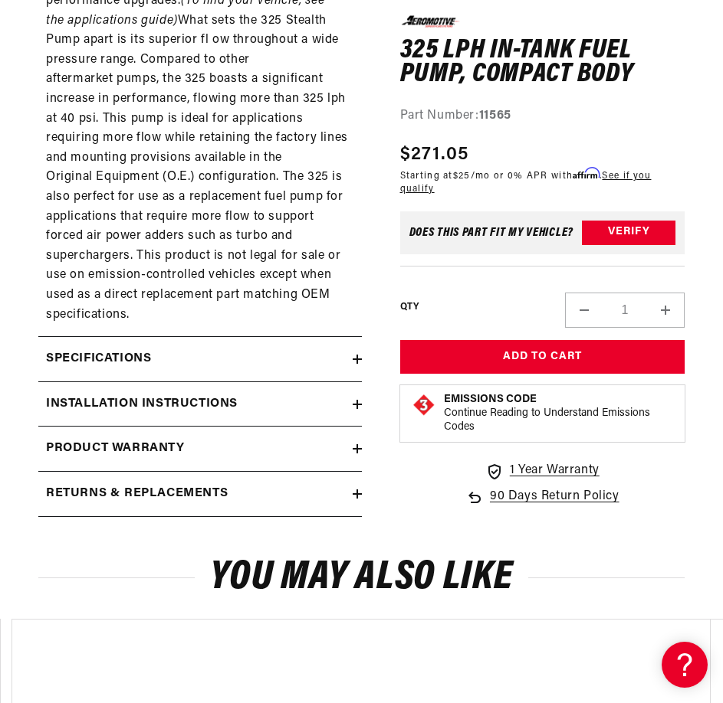
click at [75, 349] on h2 "Specifications" at bounding box center [98, 359] width 105 height 20
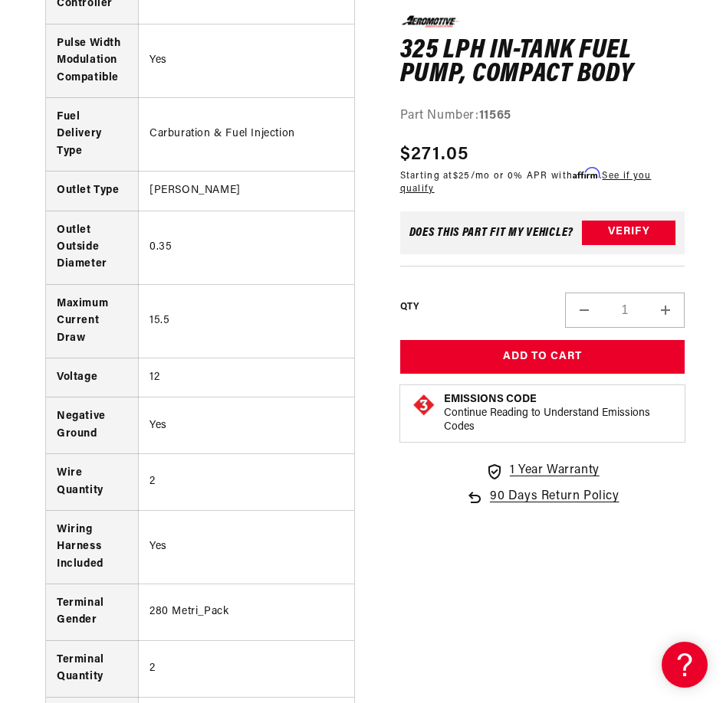
scroll to position [2657, 0]
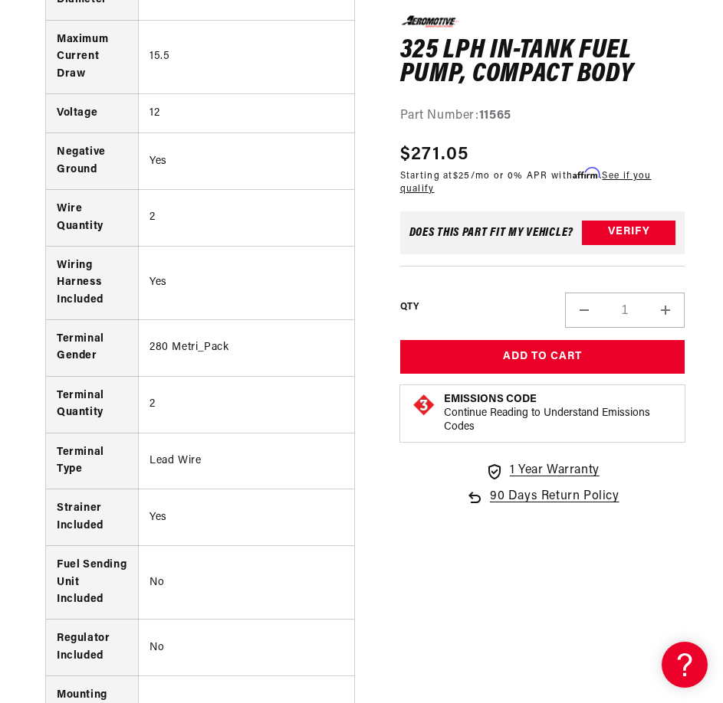
click at [486, 77] on h1 "325 LPH In-Tank Fuel Pump, Compact Body" at bounding box center [542, 62] width 285 height 48
click at [487, 74] on h1 "325 LPH In-Tank Fuel Pump, Compact Body" at bounding box center [542, 62] width 285 height 48
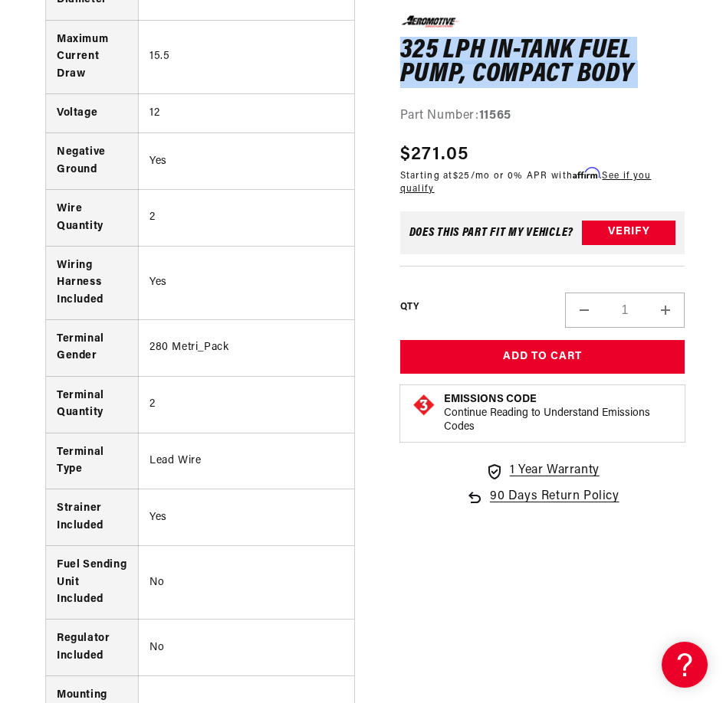
click at [487, 74] on h1 "325 LPH In-Tank Fuel Pump, Compact Body" at bounding box center [542, 62] width 285 height 48
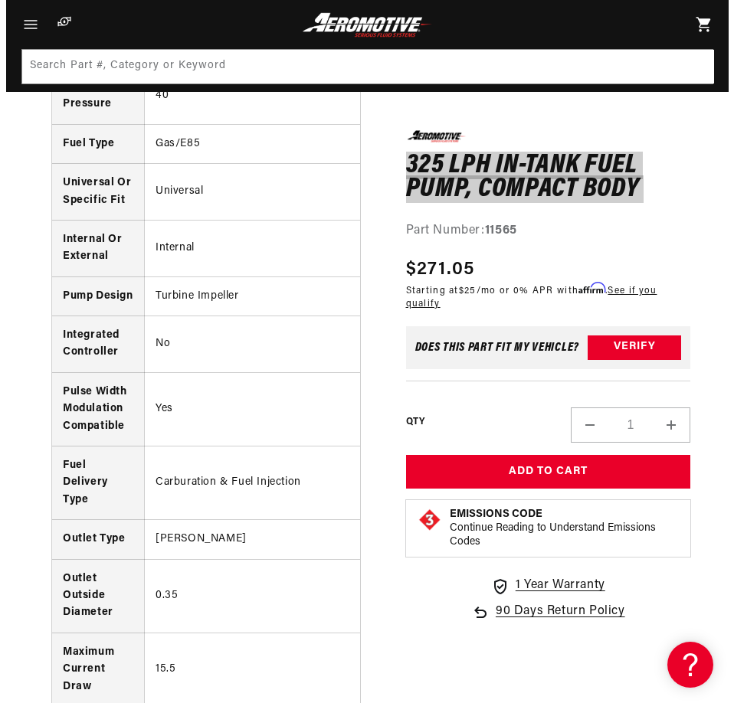
scroll to position [1431, 0]
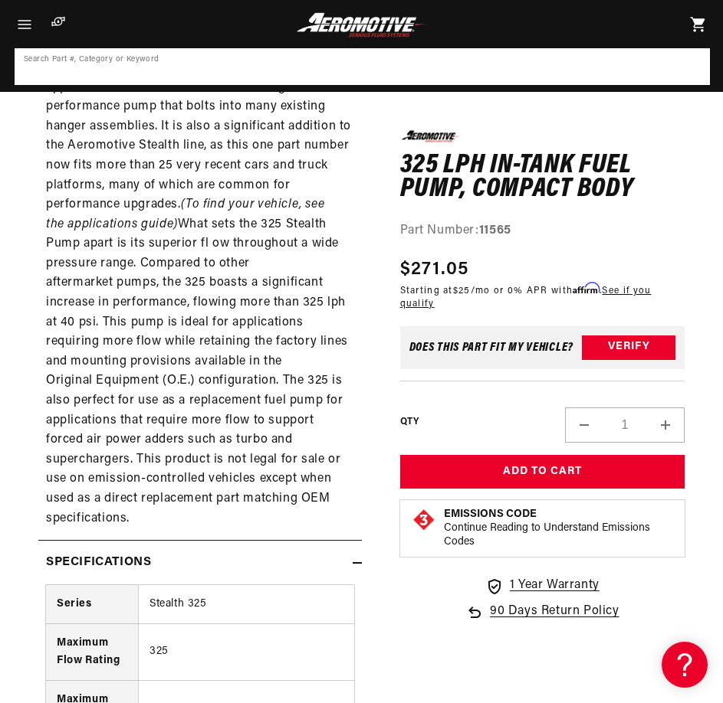
click at [339, 75] on input at bounding box center [362, 67] width 692 height 34
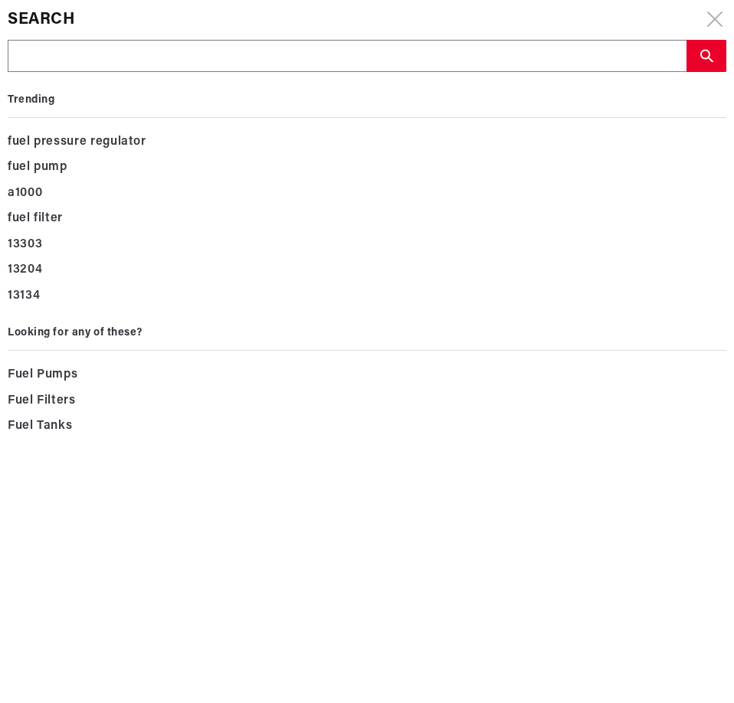
drag, startPoint x: 339, startPoint y: 75, endPoint x: 134, endPoint y: 47, distance: 207.3
paste input "11569"
type input "11569"
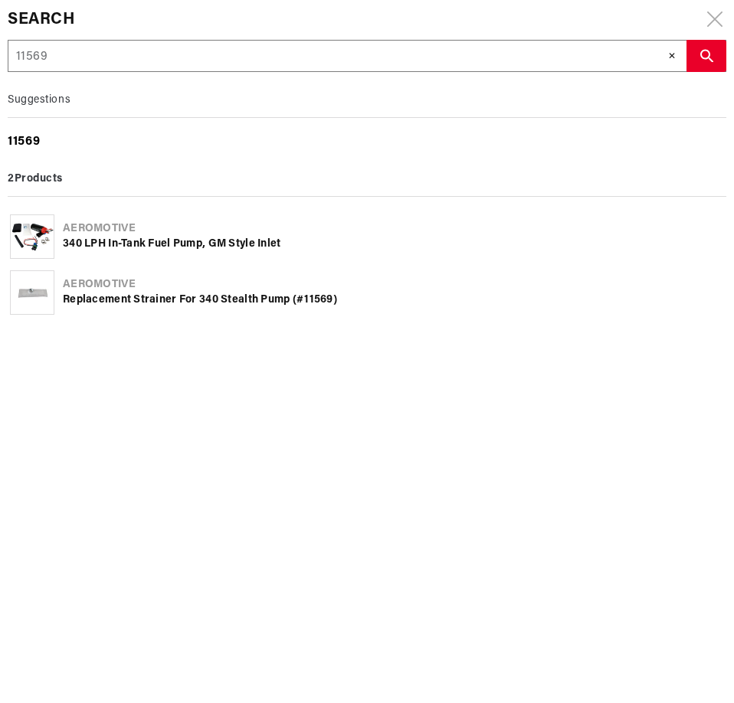
type input "11569"
click at [36, 136] on b "11569" at bounding box center [24, 142] width 32 height 12
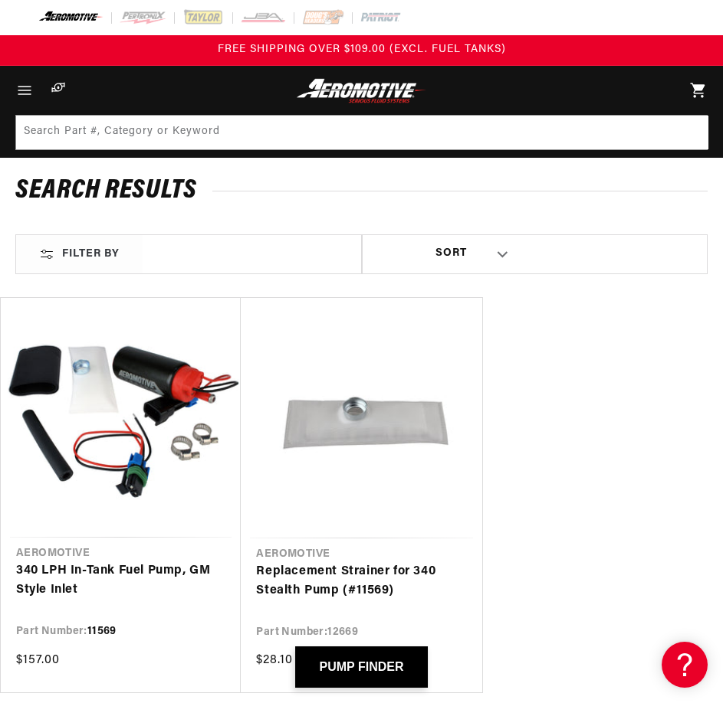
click at [126, 562] on link "340 LPH In-Tank Fuel Pump, GM Style Inlet" at bounding box center [120, 581] width 209 height 39
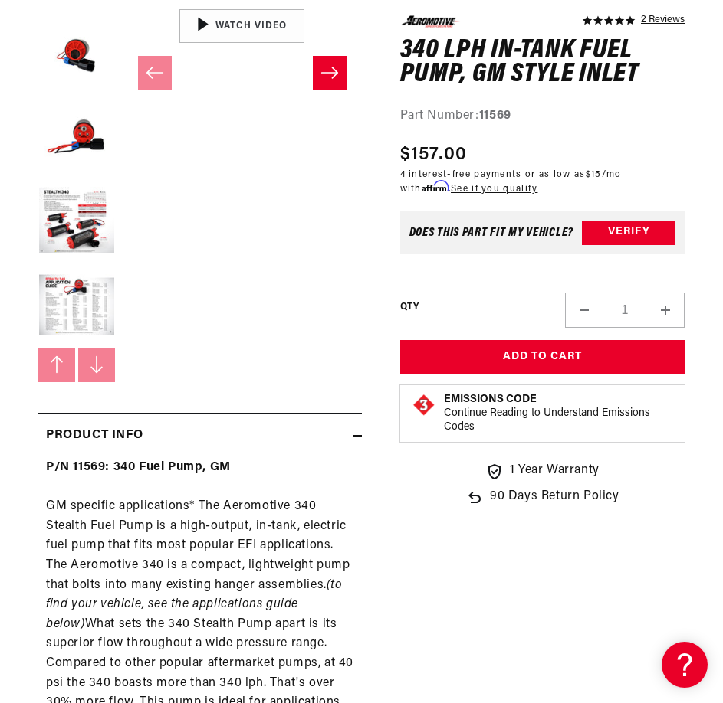
scroll to position [818, 0]
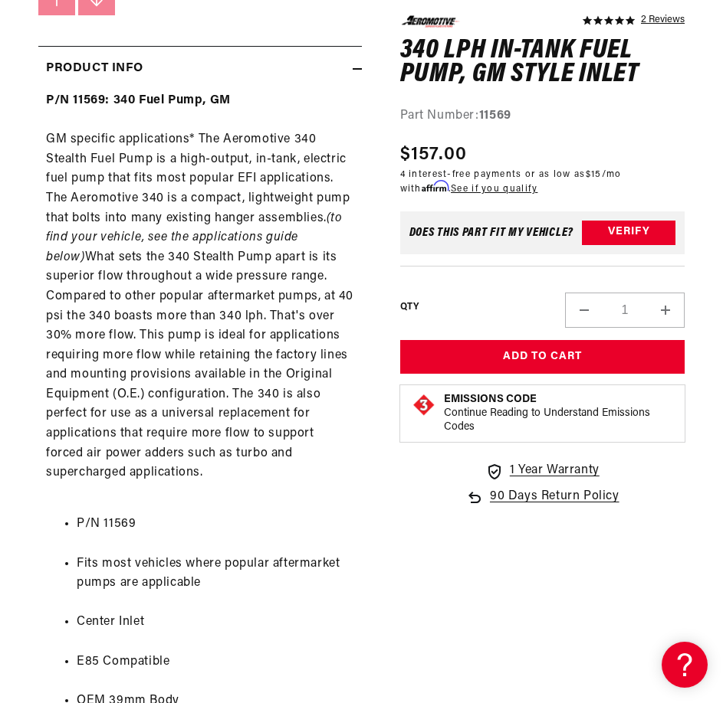
click at [249, 289] on div "P/N 11569: 340 Fuel Pump, GM GM specific applications* The Aeromotive 340 Steal…" at bounding box center [199, 693] width 323 height 1205
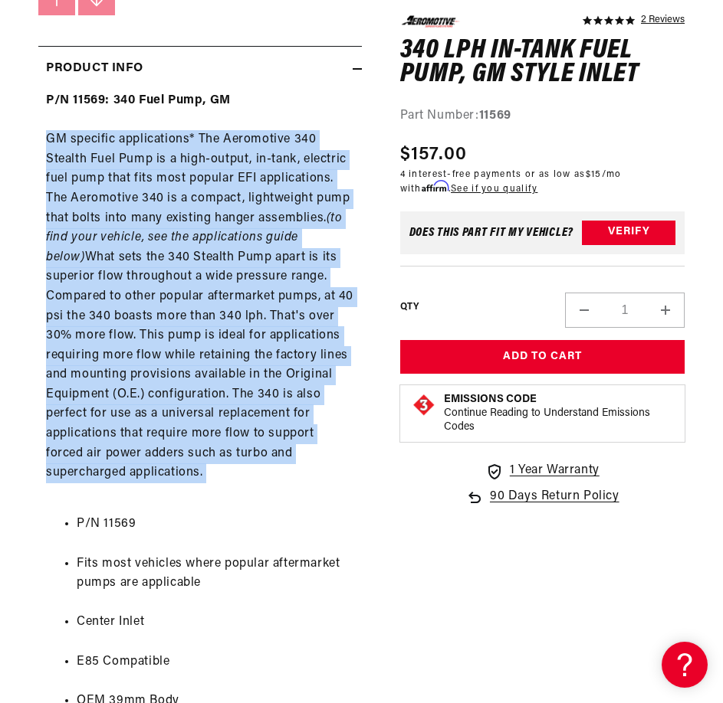
click at [249, 289] on div "P/N 11569: 340 Fuel Pump, GM GM specific applications* The Aeromotive 340 Steal…" at bounding box center [199, 693] width 323 height 1205
copy div "GM specific applications* The Aeromotive 340 Stealth Fuel Pump is a high-output…"
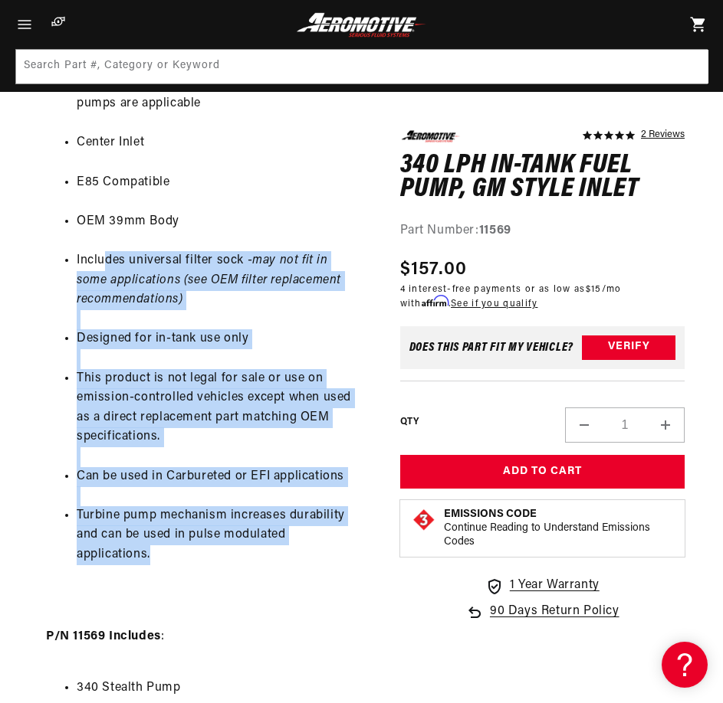
scroll to position [1226, 0]
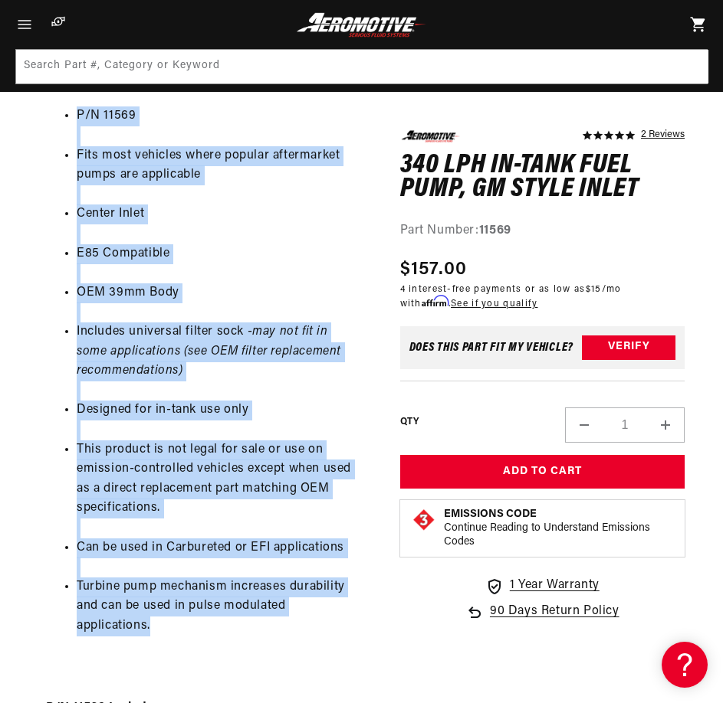
drag, startPoint x: 169, startPoint y: 420, endPoint x: 55, endPoint y: 108, distance: 332.1
click at [55, 108] on ul "P/N 11569 Fits most vehicles where popular aftermarket pumps are applicable Cen…" at bounding box center [200, 371] width 308 height 569
drag, startPoint x: 115, startPoint y: 110, endPoint x: 61, endPoint y: 139, distance: 61.4
click at [61, 139] on ul "P/N 11569 Fits most vehicles where popular aftermarket pumps are applicable Cen…" at bounding box center [200, 371] width 308 height 569
drag, startPoint x: 167, startPoint y: 622, endPoint x: 39, endPoint y: 160, distance: 479.4
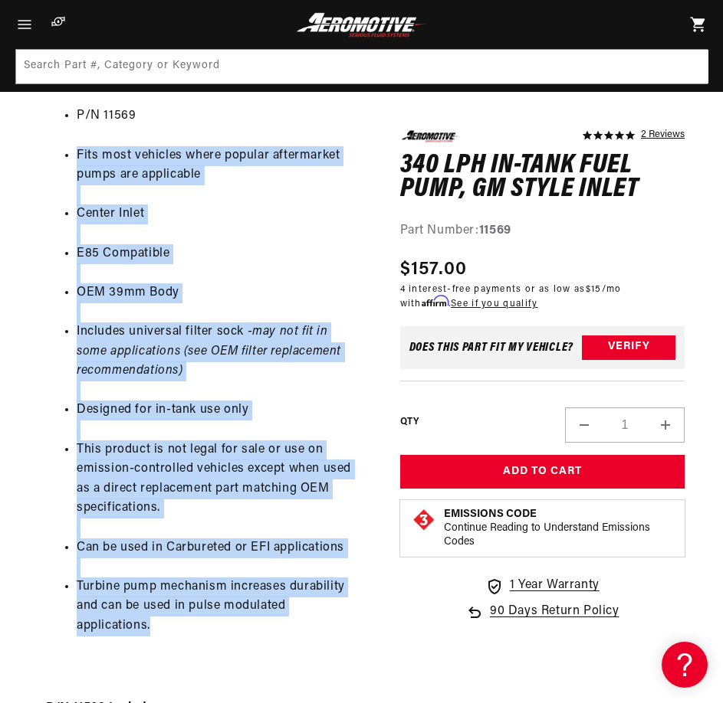
click at [39, 160] on div "P/N 11569: 340 Fuel Pump, GM GM specific applications* The Aeromotive 340 Steal…" at bounding box center [199, 285] width 323 height 1205
copy ul "Fits most vehicles where popular aftermarket pumps are applicable Center Inlet …"
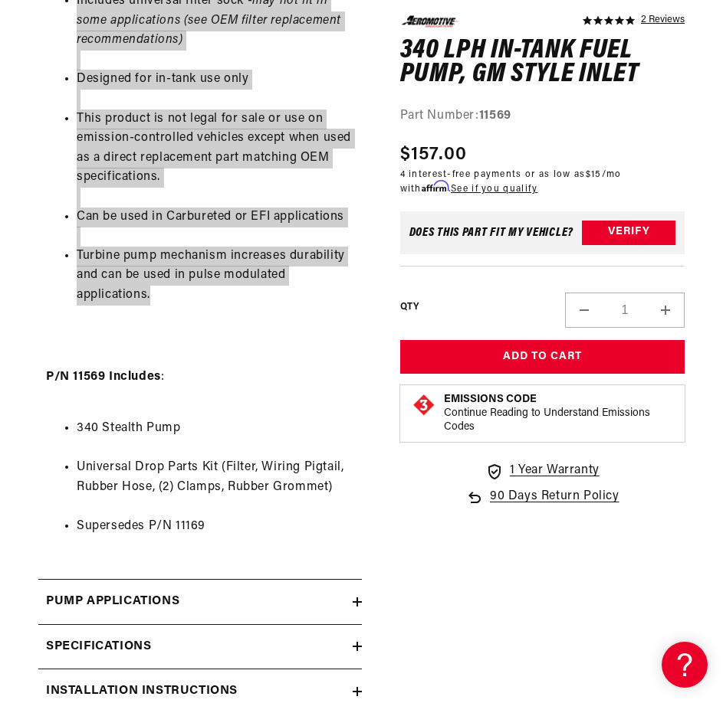
scroll to position [1634, 0]
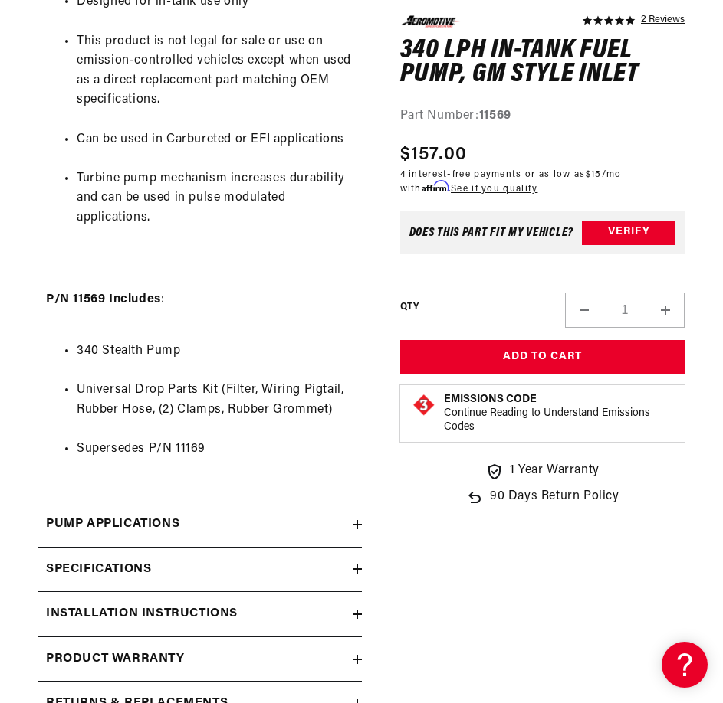
click at [260, 353] on li "340 Stealth Pump" at bounding box center [215, 352] width 277 height 20
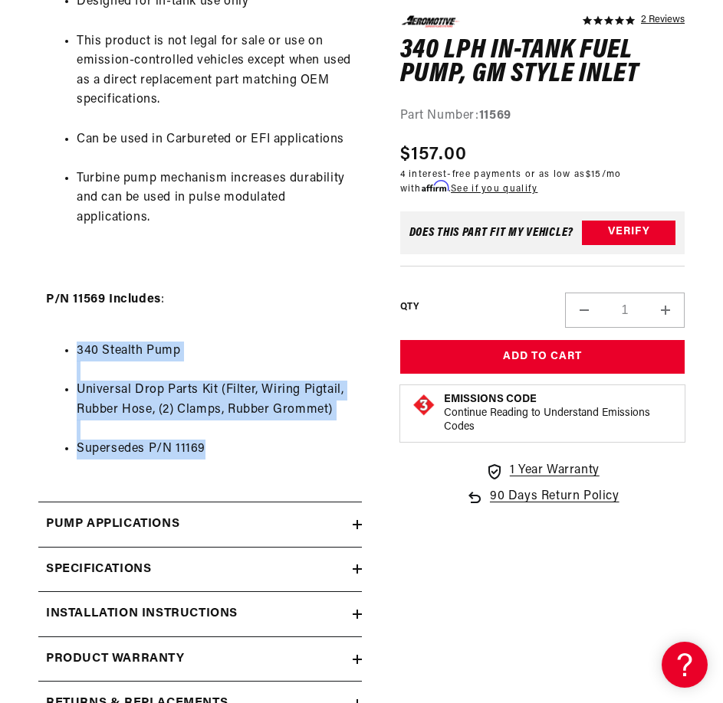
drag, startPoint x: 230, startPoint y: 455, endPoint x: 59, endPoint y: 356, distance: 197.8
click at [59, 356] on ul "340 Stealth Pump Universal Drop Parts Kit (Filter, Wiring Pigtail, Rubber Hose,…" at bounding box center [200, 400] width 308 height 157
copy ul "340 Stealth Pump Universal Drop Parts Kit (Filter, Wiring Pigtail, Rubber Hose,…"
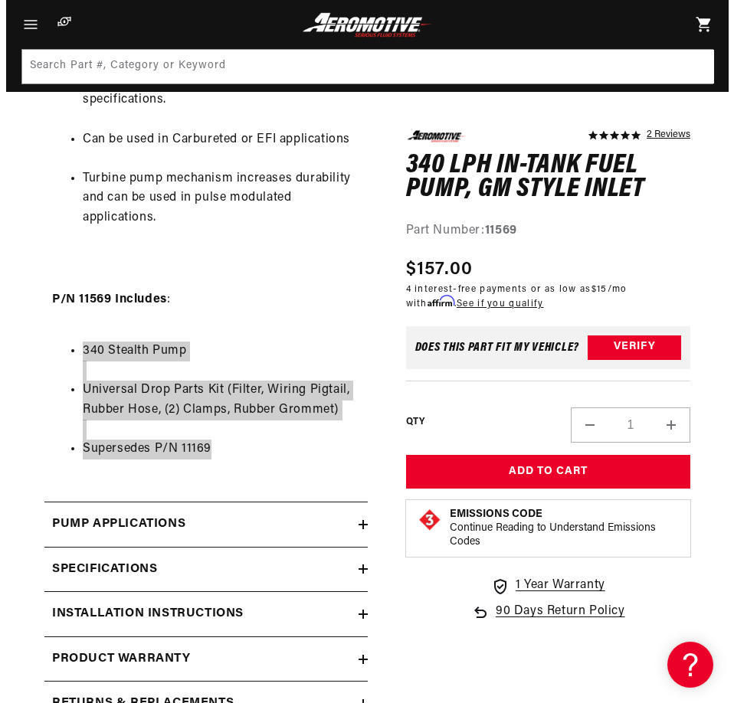
scroll to position [818, 0]
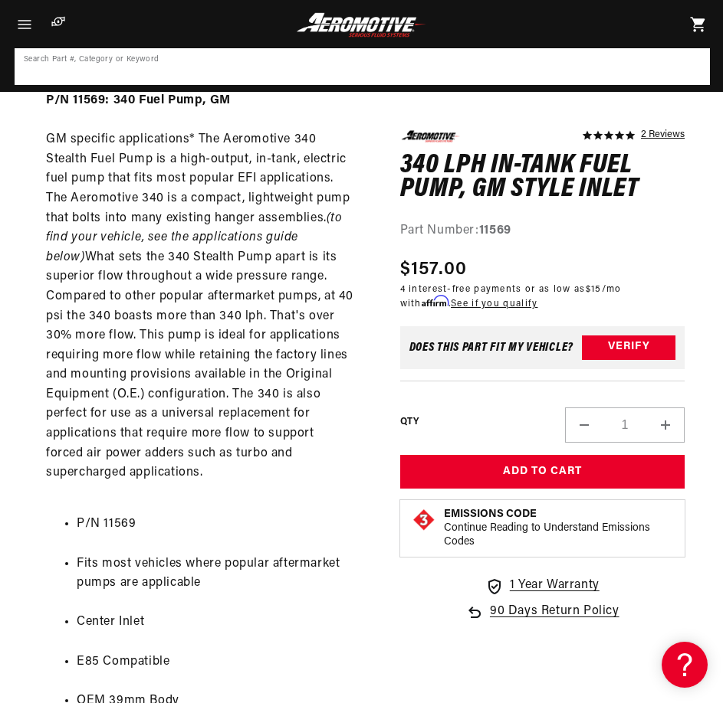
click at [292, 63] on input at bounding box center [362, 67] width 692 height 34
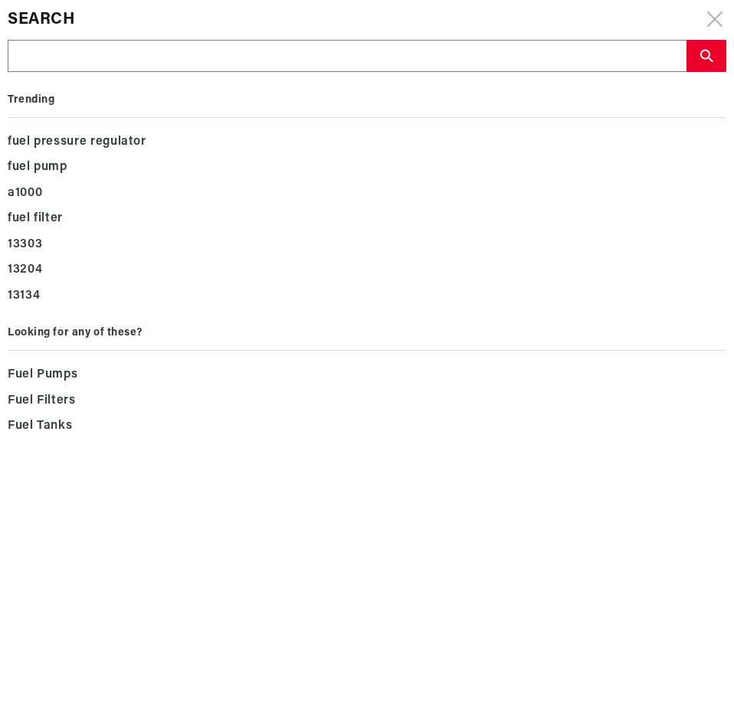
type input "12301"
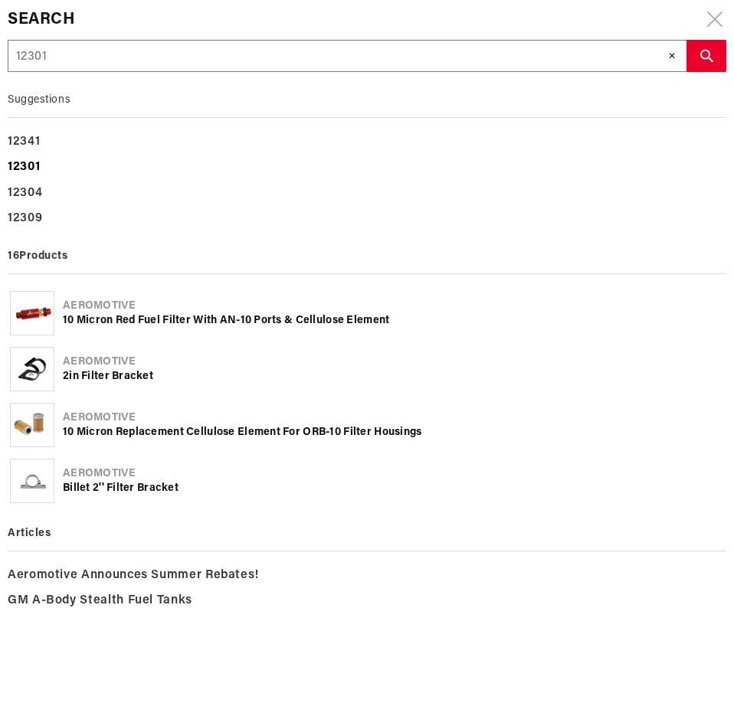
type input "12301"
click at [27, 167] on b "12301" at bounding box center [24, 167] width 32 height 12
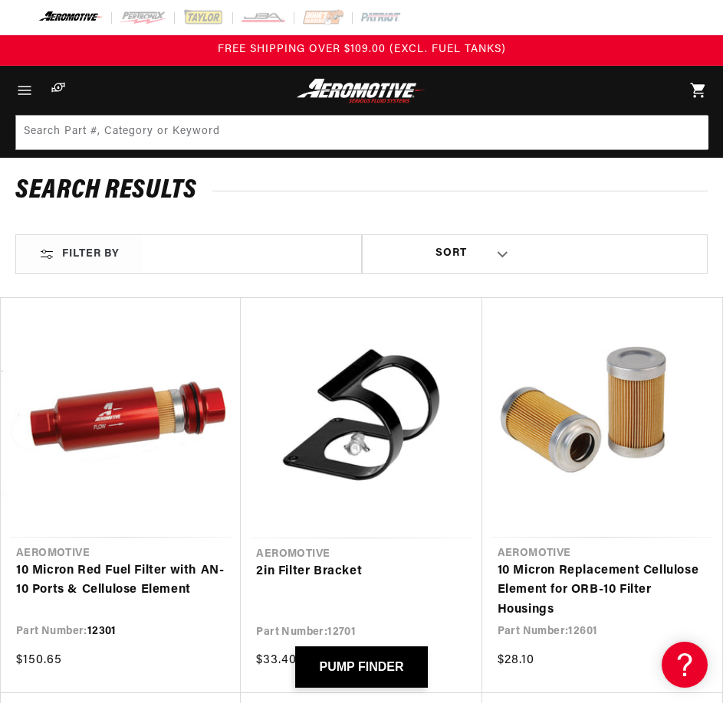
click at [121, 562] on link "10 Micron Red Fuel Filter with AN-10 Ports & Cellulose Element" at bounding box center [120, 581] width 209 height 39
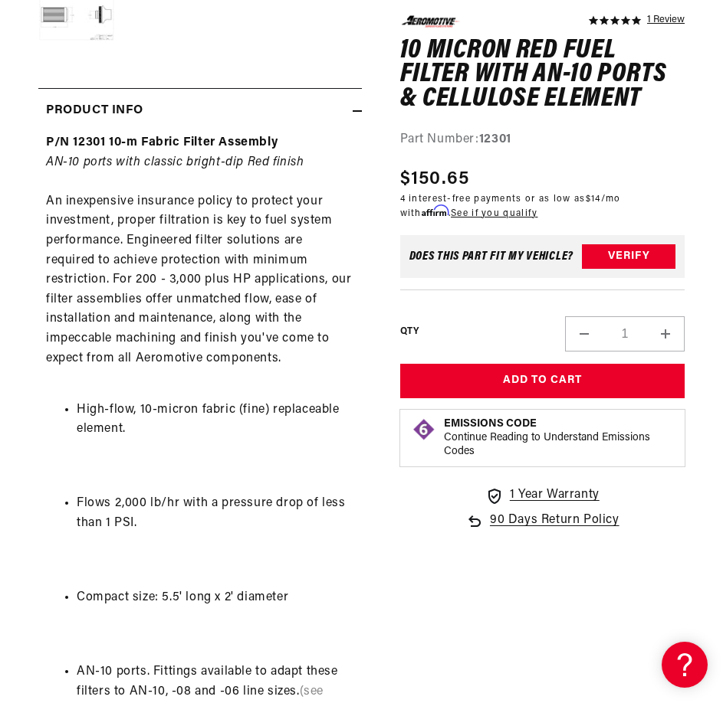
scroll to position [613, 0]
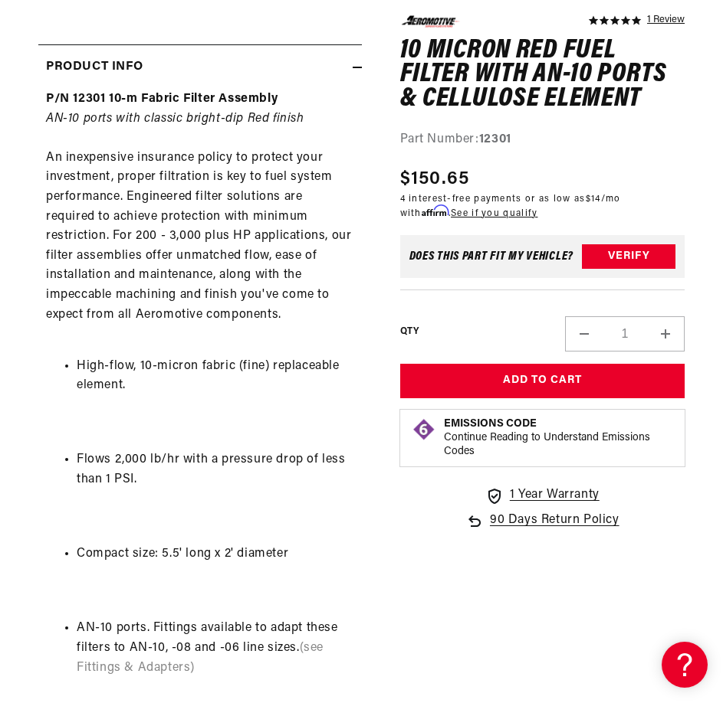
click at [208, 274] on p "P/N 12301 10-m Fabric Filter Assembly AN-10 ports with classic bright-dip Red f…" at bounding box center [200, 217] width 308 height 255
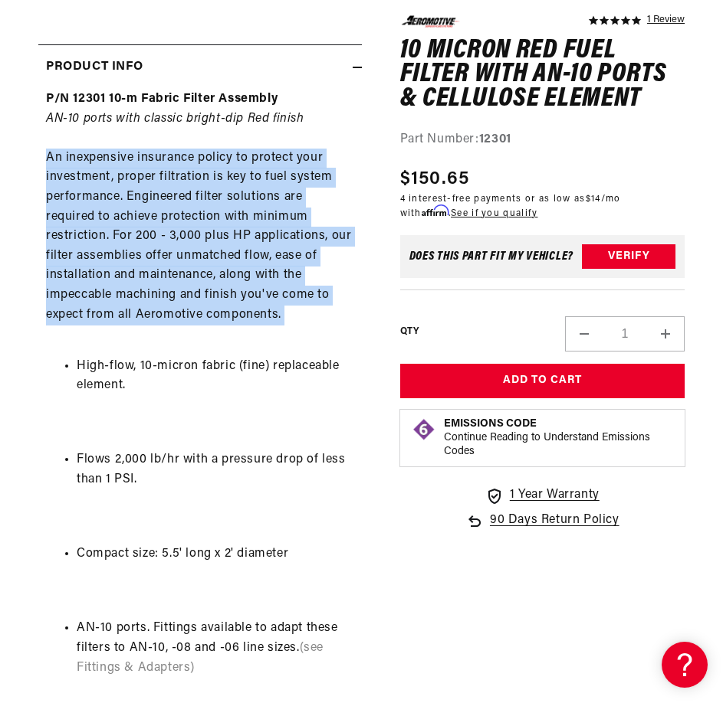
click at [208, 274] on p "P/N 12301 10-m Fabric Filter Assembly AN-10 ports with classic bright-dip Red f…" at bounding box center [200, 217] width 308 height 255
copy p "An inexpensive insurance policy to protect your investment, proper filtration i…"
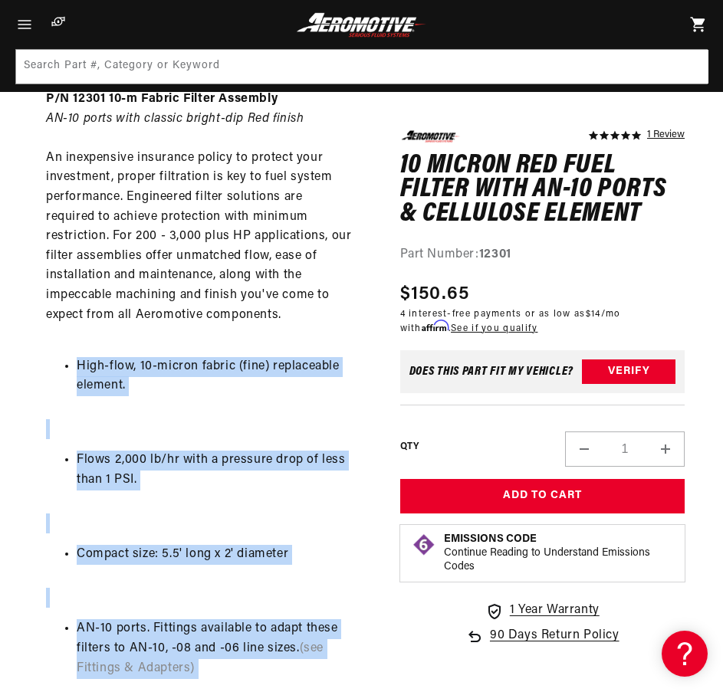
drag, startPoint x: 323, startPoint y: 451, endPoint x: 20, endPoint y: 372, distance: 313.0
click at [20, 372] on section "5.0 star rating 1 Review 10 Micron Red Fuel Filter with AN-10 Ports & Cellulose…" at bounding box center [361, 523] width 723 height 1877
copy div "High-flow, 10-micron fabric (fine) replaceable element. Flows 2,000 lb/hr with …"
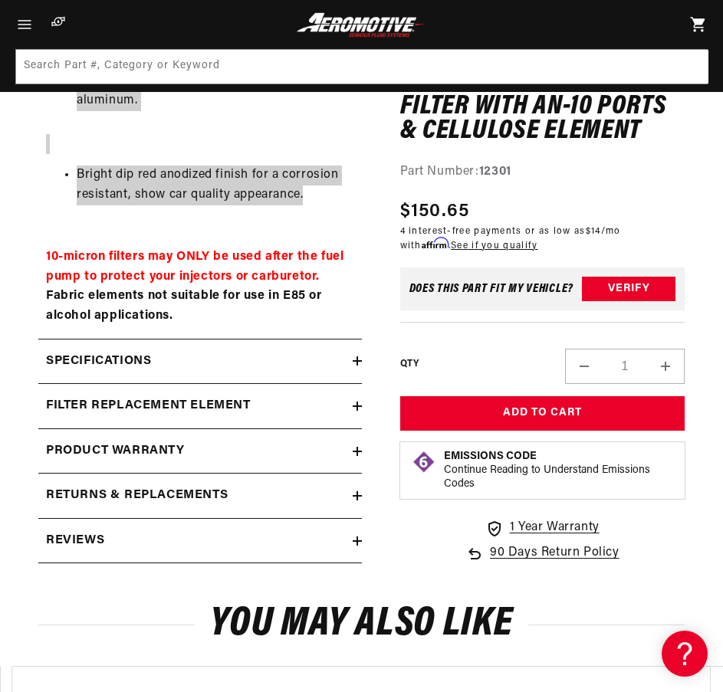
scroll to position [1431, 0]
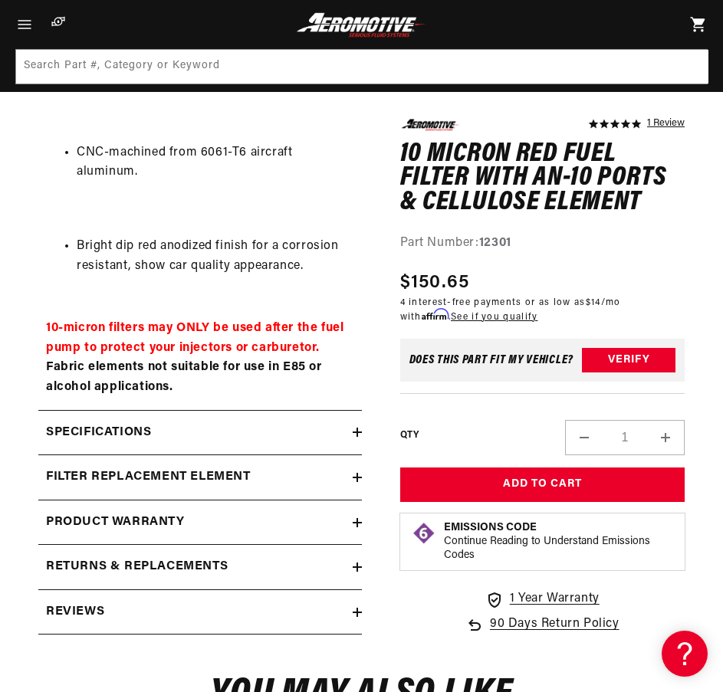
drag, startPoint x: 195, startPoint y: 413, endPoint x: 193, endPoint y: 421, distance: 8.6
click at [193, 423] on div "Specifications" at bounding box center [195, 433] width 314 height 20
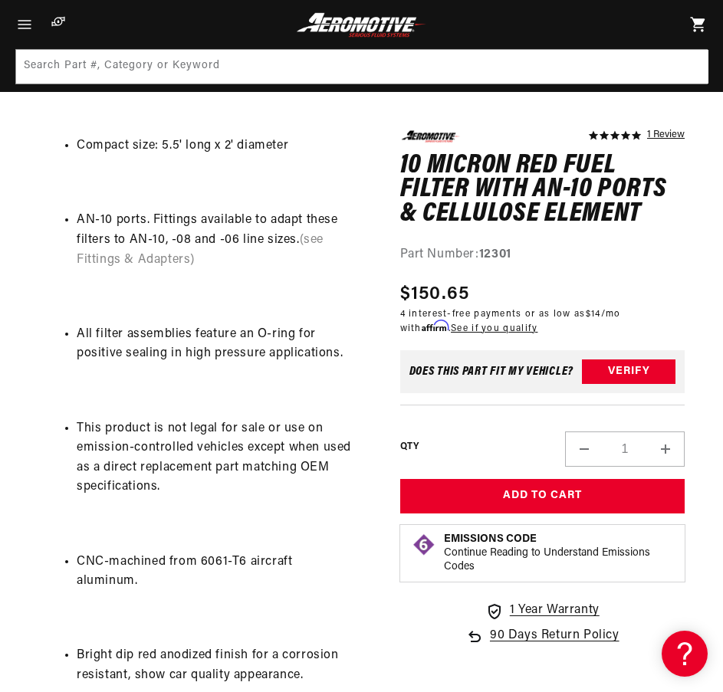
scroll to position [205, 0]
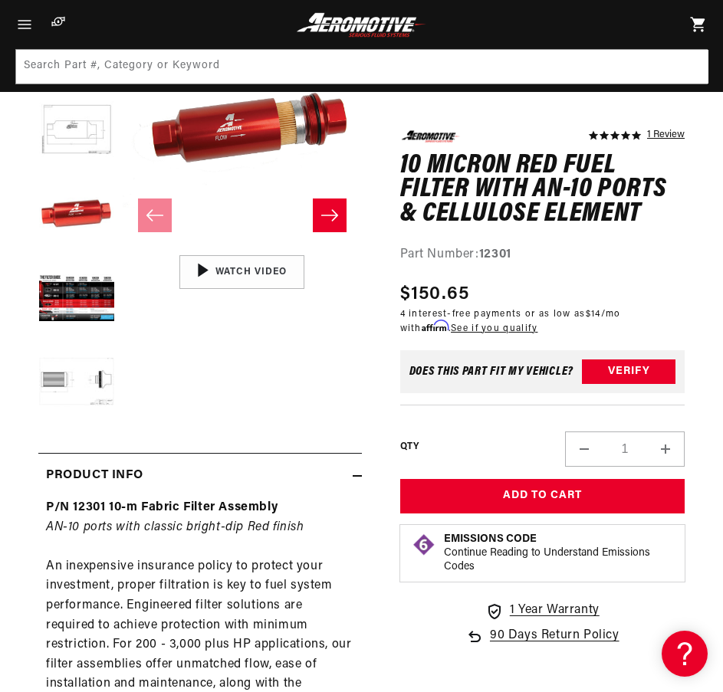
click at [474, 198] on h1 "10 Micron Red Fuel Filter with AN-10 Ports & Cellulose Element" at bounding box center [542, 189] width 285 height 73
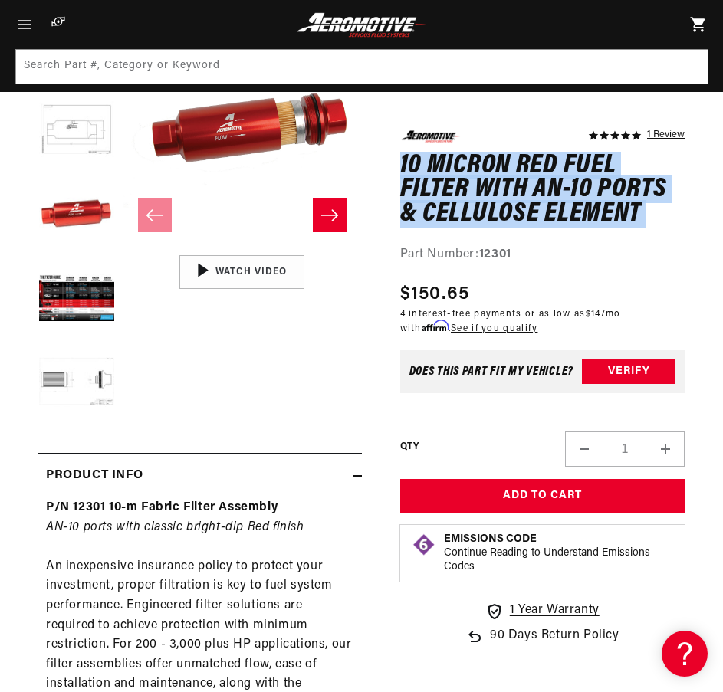
click at [474, 198] on h1 "10 Micron Red Fuel Filter with AN-10 Ports & Cellulose Element" at bounding box center [542, 189] width 285 height 73
copy div "10 Micron Red Fuel Filter with AN-10 Ports & Cellulose Element 10 Micron Red Fu…"
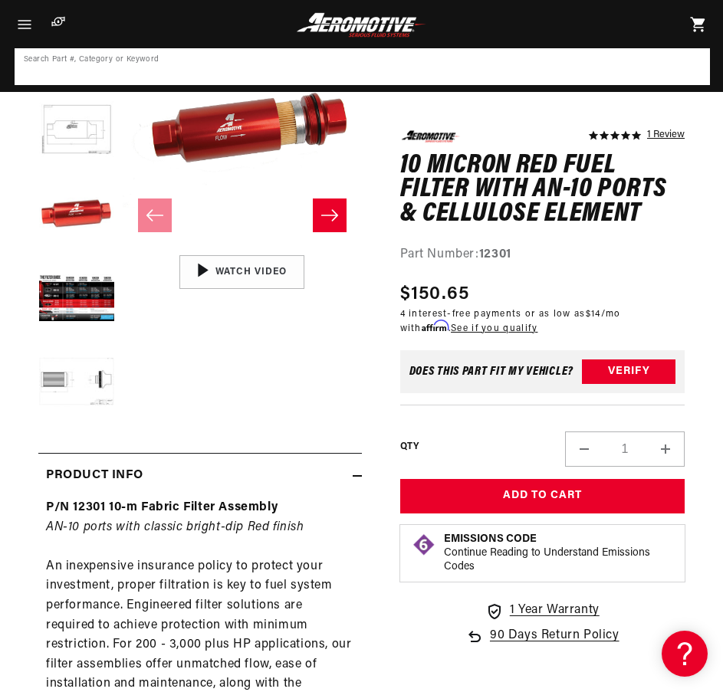
click at [310, 68] on input at bounding box center [362, 67] width 692 height 34
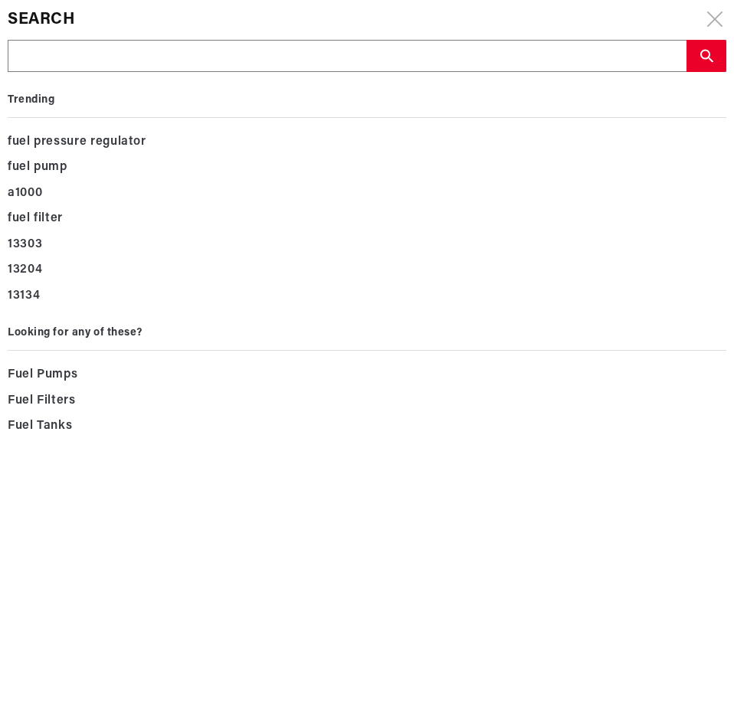
type input "12304"
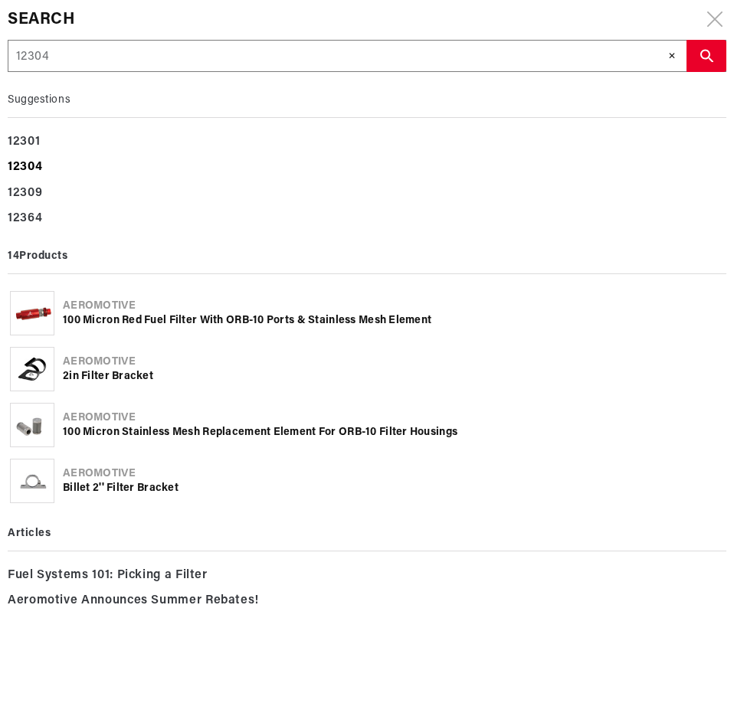
type input "12304"
click at [39, 164] on b "12304" at bounding box center [25, 167] width 34 height 12
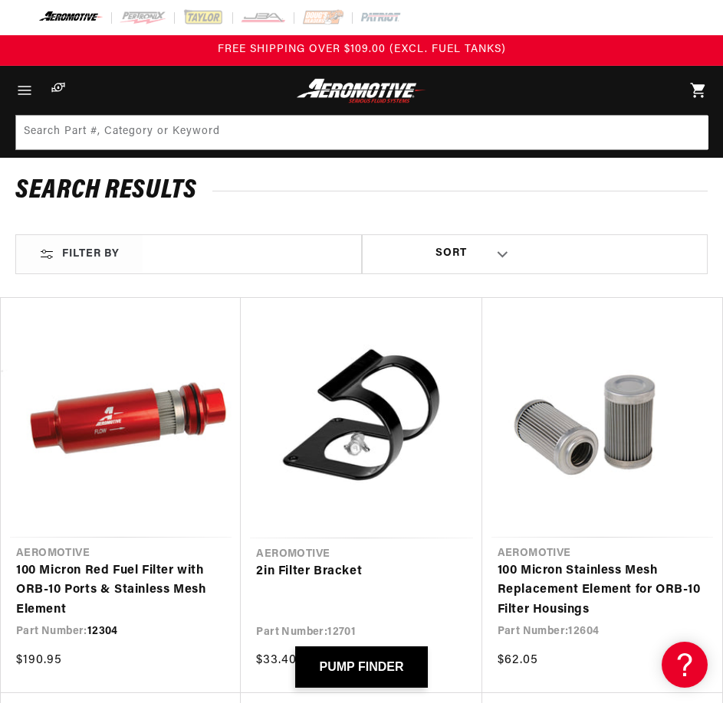
click at [152, 562] on link "100 Micron Red Fuel Filter with ORB-10 Ports & Stainless Mesh Element" at bounding box center [120, 591] width 209 height 59
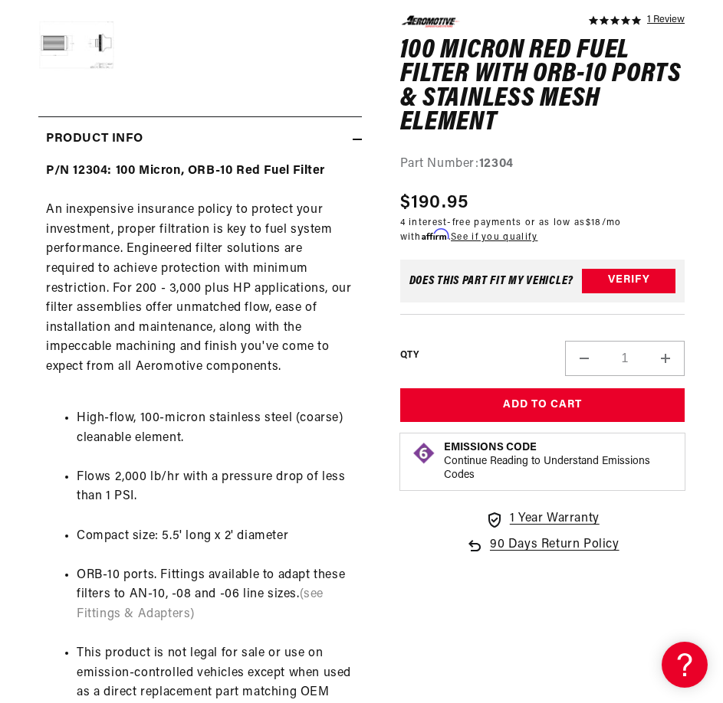
scroll to position [613, 0]
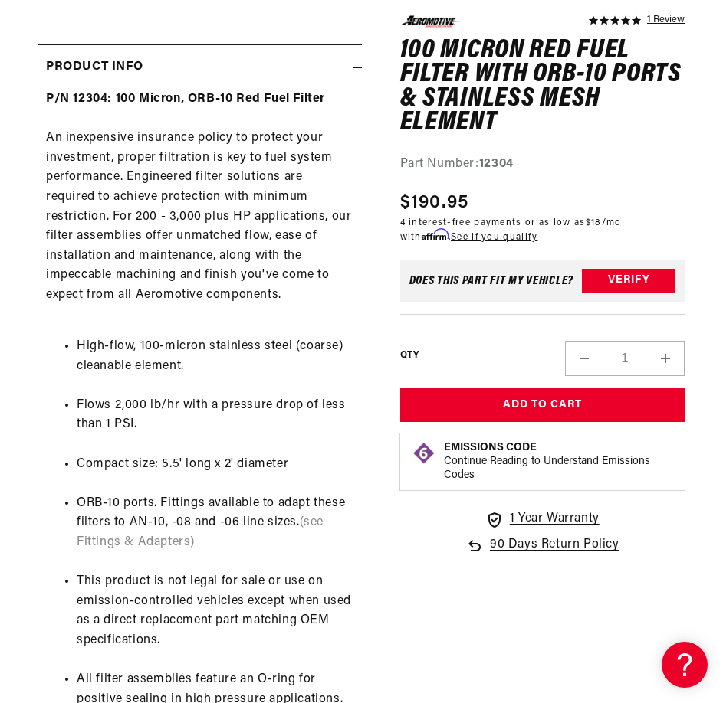
click at [177, 245] on div "P/N 12304: 100 Micron, ORB-10 Red Fuel Filter An inexpensive insurance policy t…" at bounding box center [199, 529] width 323 height 879
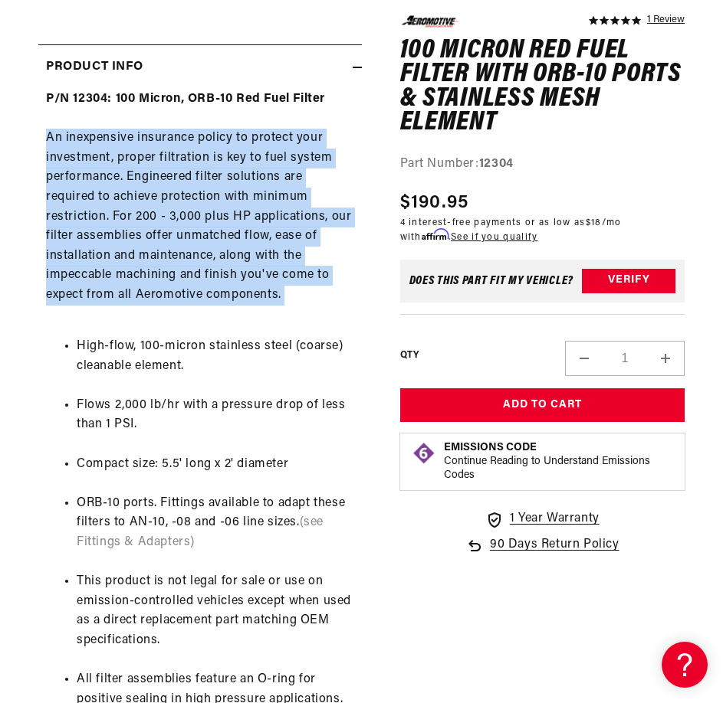
click at [177, 245] on div "P/N 12304: 100 Micron, ORB-10 Red Fuel Filter An inexpensive insurance policy t…" at bounding box center [199, 529] width 323 height 879
copy div "An inexpensive insurance policy to protect your investment, proper filtration i…"
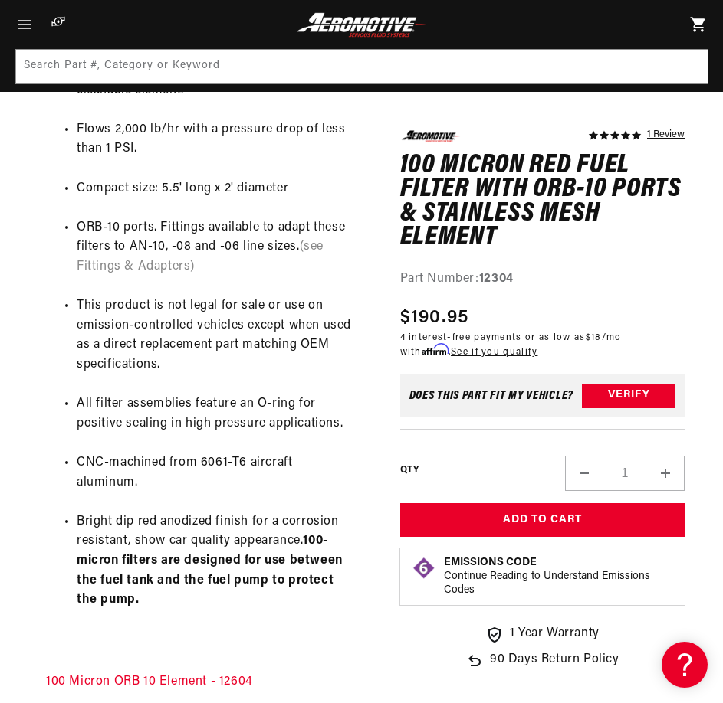
scroll to position [818, 0]
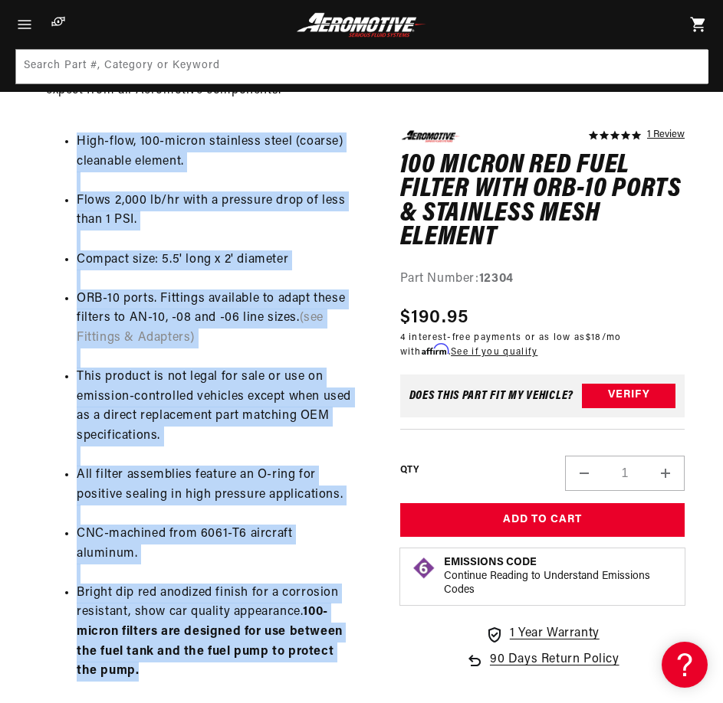
drag, startPoint x: 166, startPoint y: 651, endPoint x: 58, endPoint y: 144, distance: 517.7
click at [58, 144] on ul "High-flow, 100-micron stainless steel (coarse) cleanable element. Flows 2,000 l…" at bounding box center [200, 407] width 308 height 588
copy ul "High-flow, 100-micron stainless steel (coarse) cleanable element. Flows 2,000 l…"
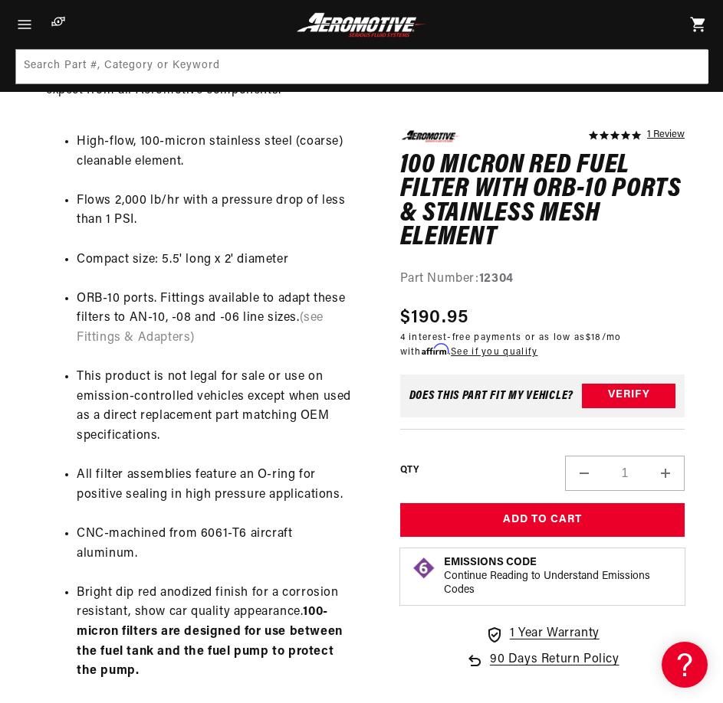
click at [473, 213] on h1 "100 Micron Red Fuel Filter with ORB-10 Ports & Stainless Mesh Element" at bounding box center [542, 201] width 285 height 97
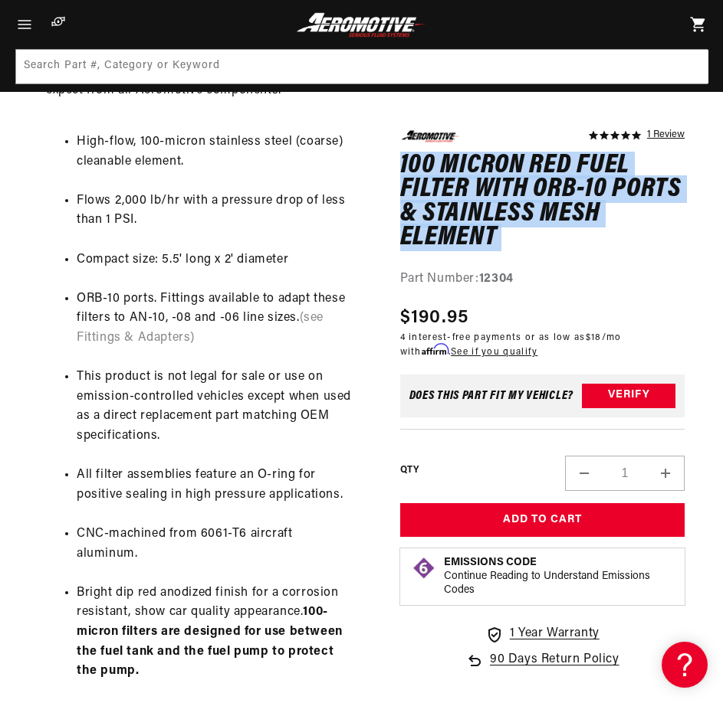
click at [473, 213] on h1 "100 Micron Red Fuel Filter with ORB-10 Ports & Stainless Mesh Element" at bounding box center [542, 201] width 285 height 97
copy div "100 Micron Red Fuel Filter with ORB-10 Ports & Stainless Mesh Element 100 Micro…"
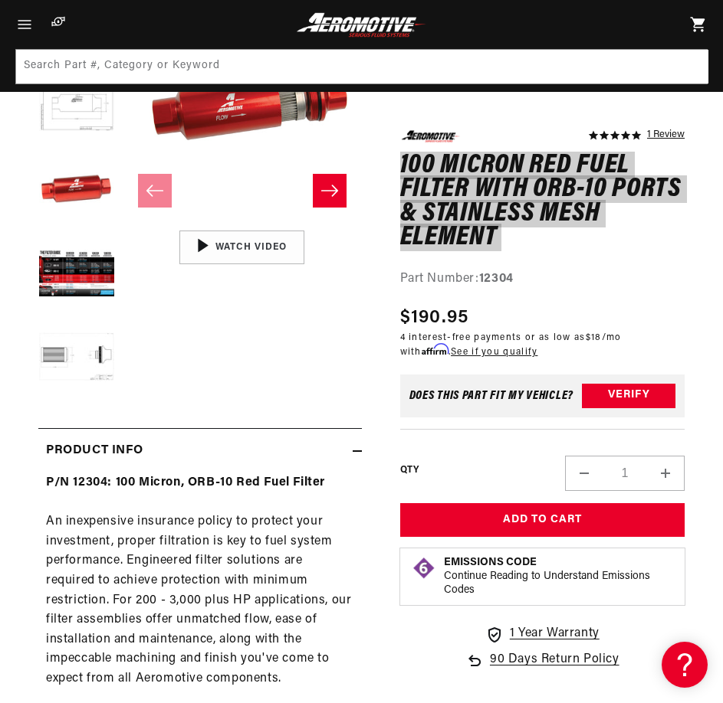
scroll to position [205, 0]
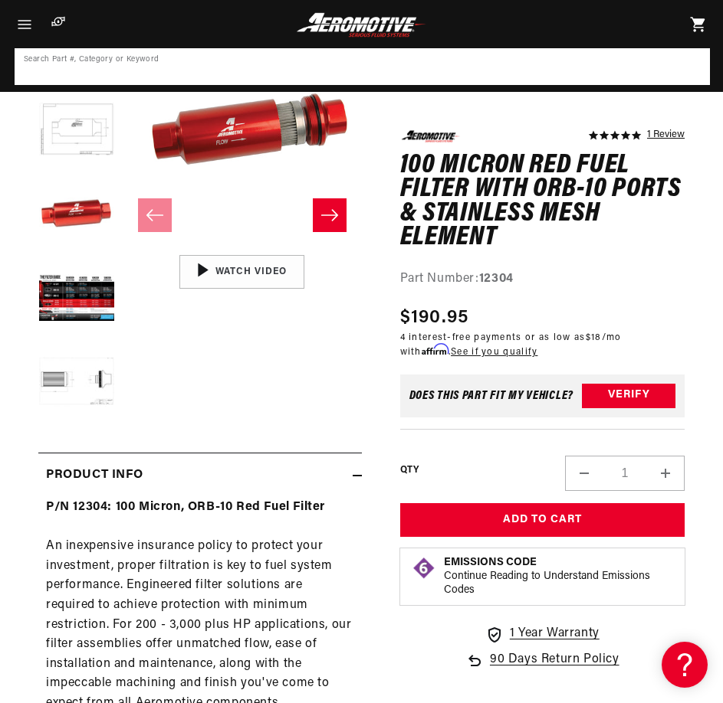
click at [329, 57] on input at bounding box center [362, 67] width 692 height 34
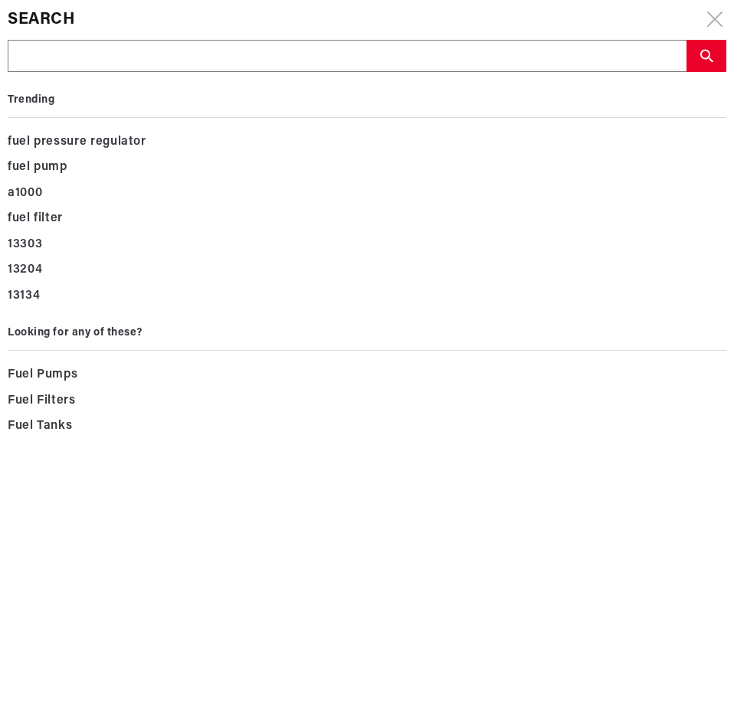
type input "12345"
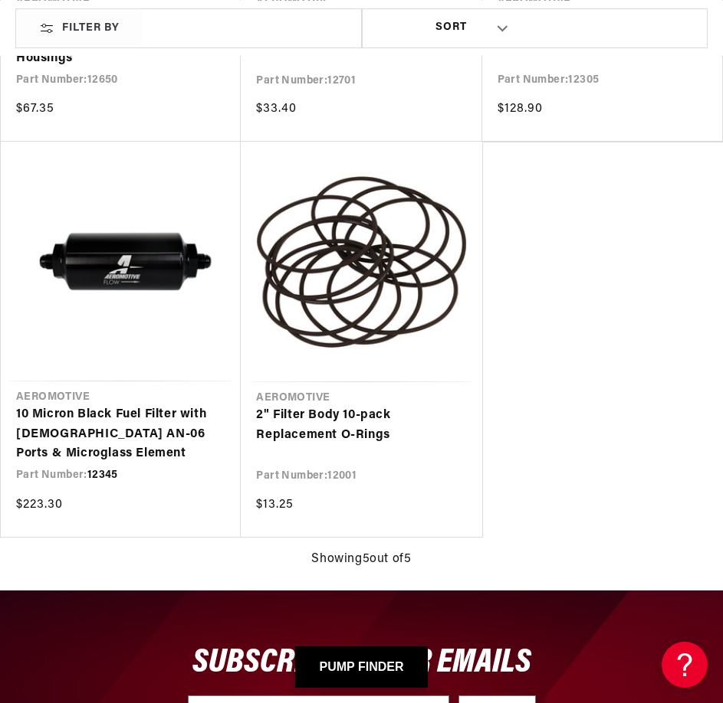
scroll to position [613, 0]
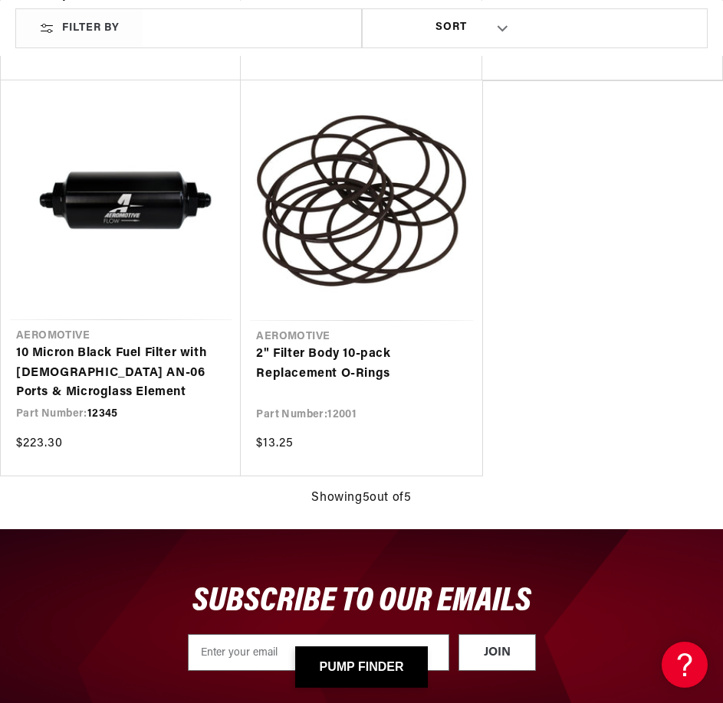
click at [108, 344] on link "10 Micron Black Fuel Filter with [DEMOGRAPHIC_DATA] AN-06 Ports & Microglass El…" at bounding box center [120, 373] width 209 height 59
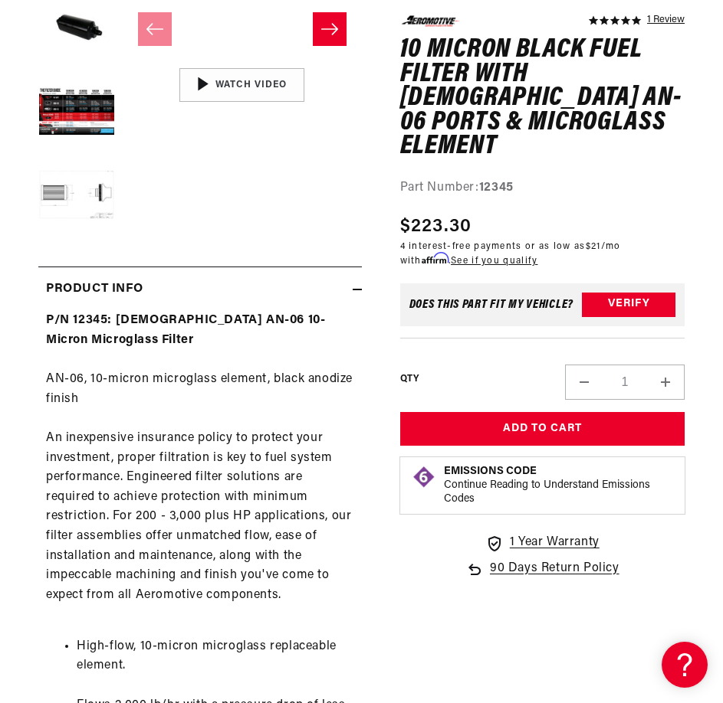
scroll to position [613, 0]
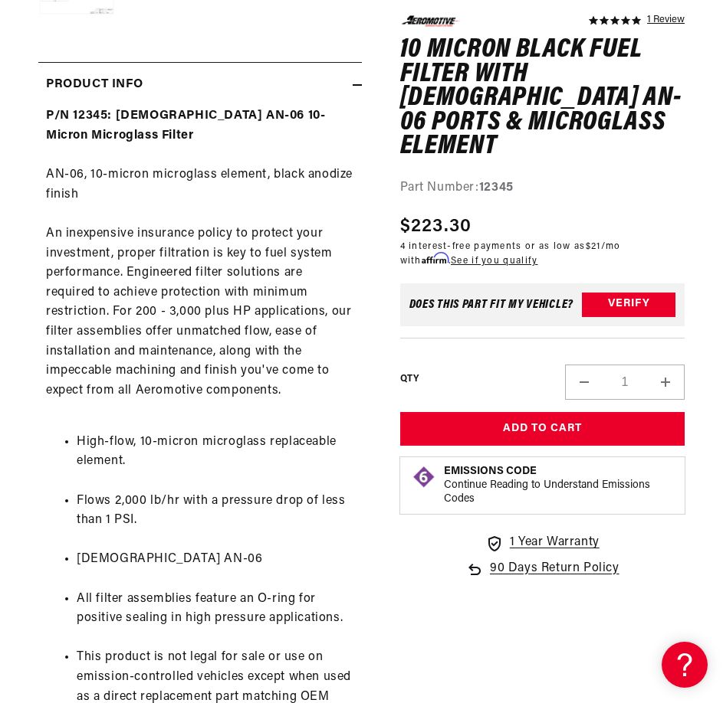
click at [208, 326] on div "P/N 12345: [DEMOGRAPHIC_DATA] AN-06 10-Micron Microglass Filter AN-06, 10-micro…" at bounding box center [199, 517] width 323 height 820
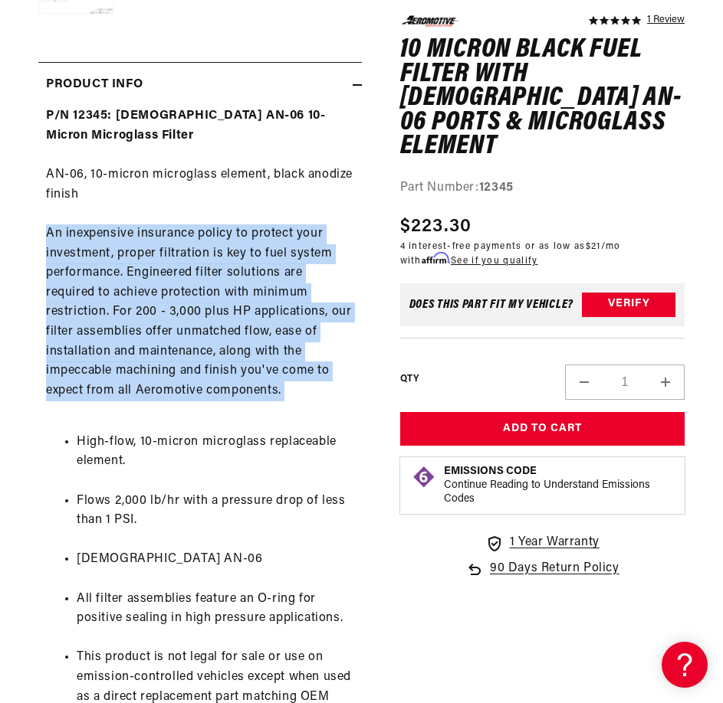
click at [208, 326] on div "P/N 12345: [DEMOGRAPHIC_DATA] AN-06 10-Micron Microglass Filter AN-06, 10-micro…" at bounding box center [199, 517] width 323 height 820
copy div "An inexpensive insurance policy to protect your investment, proper filtration i…"
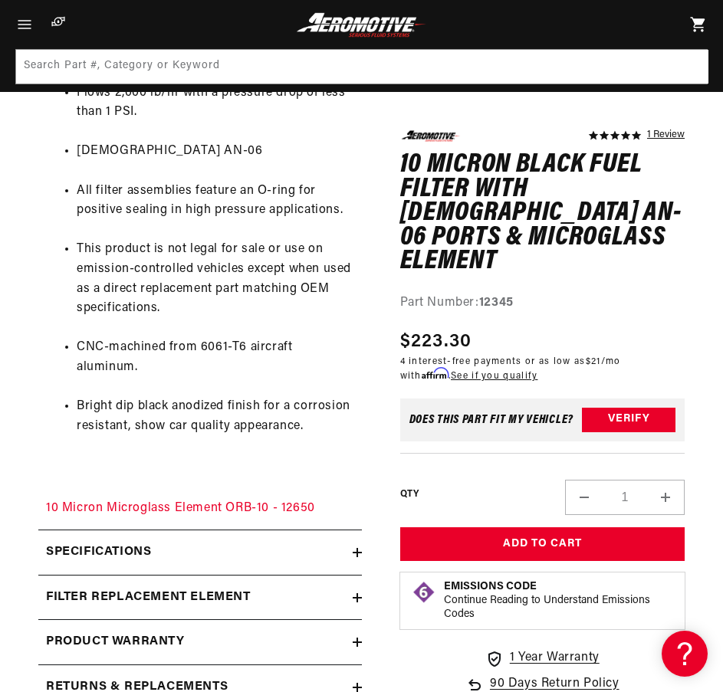
scroll to position [818, 0]
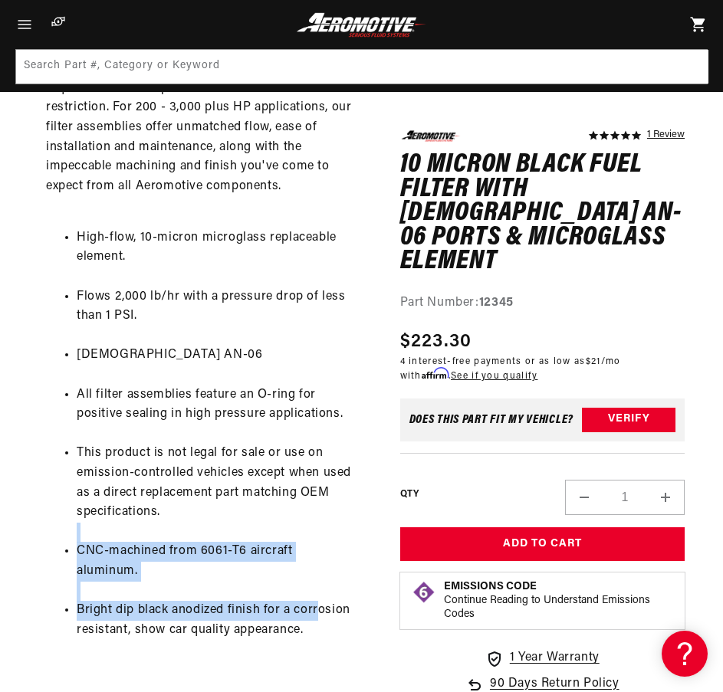
drag, startPoint x: 315, startPoint y: 583, endPoint x: 198, endPoint y: 494, distance: 147.1
click at [198, 494] on ul "High-flow, 10-micron microglass replaceable element. Flows 2,000 lb/hr with a p…" at bounding box center [200, 433] width 308 height 451
click at [273, 601] on li "Bright dip black anodized finish for a corrosion resistant, show car quality ap…" at bounding box center [215, 620] width 277 height 39
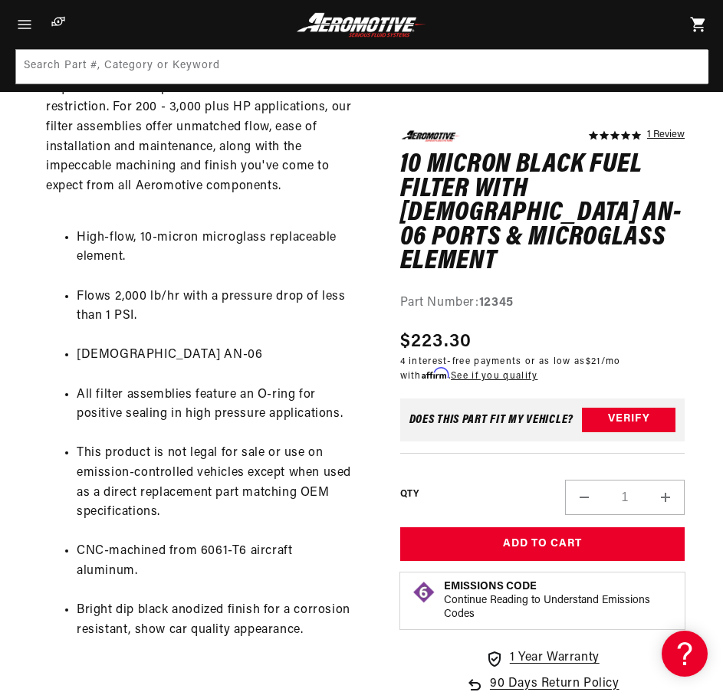
click at [299, 601] on li "Bright dip black anodized finish for a corrosion resistant, show car quality ap…" at bounding box center [215, 620] width 277 height 39
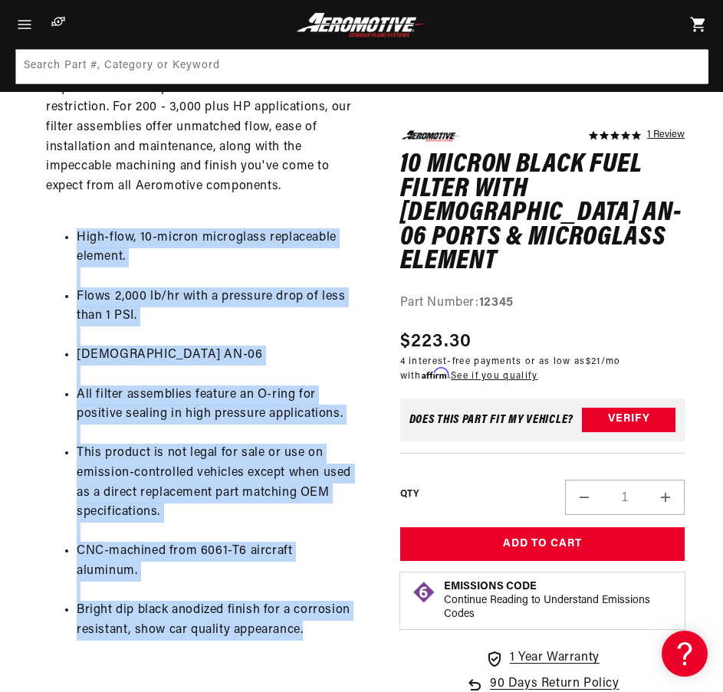
drag, startPoint x: 314, startPoint y: 596, endPoint x: 74, endPoint y: 223, distance: 443.6
click at [74, 223] on ul "High-flow, 10-micron microglass replaceable element. Flows 2,000 lb/hr with a p…" at bounding box center [200, 433] width 308 height 451
copy ul "High-flow, 10-micron microglass replaceable element. Flows 2,000 lb/hr with a p…"
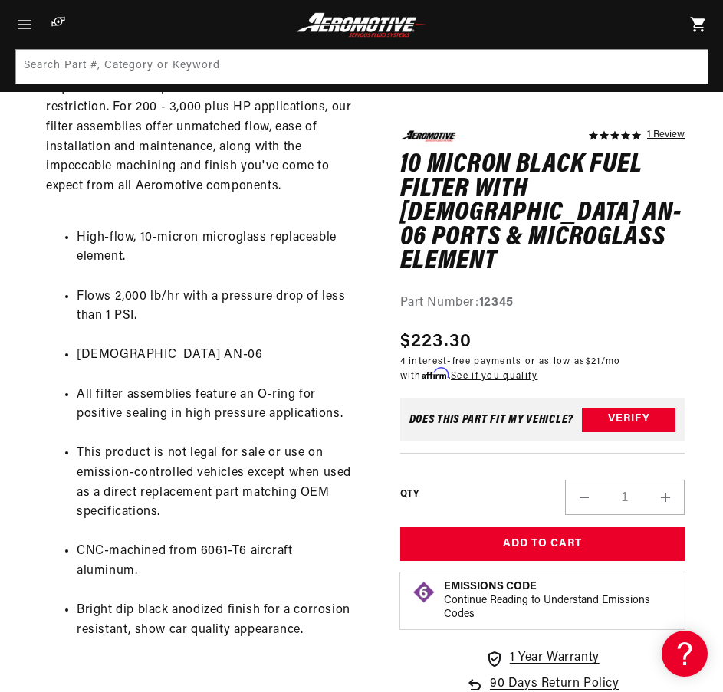
click at [461, 211] on h1 "10 Micron Black Fuel Filter with [DEMOGRAPHIC_DATA] AN-06 Ports & Microglass El…" at bounding box center [542, 213] width 285 height 121
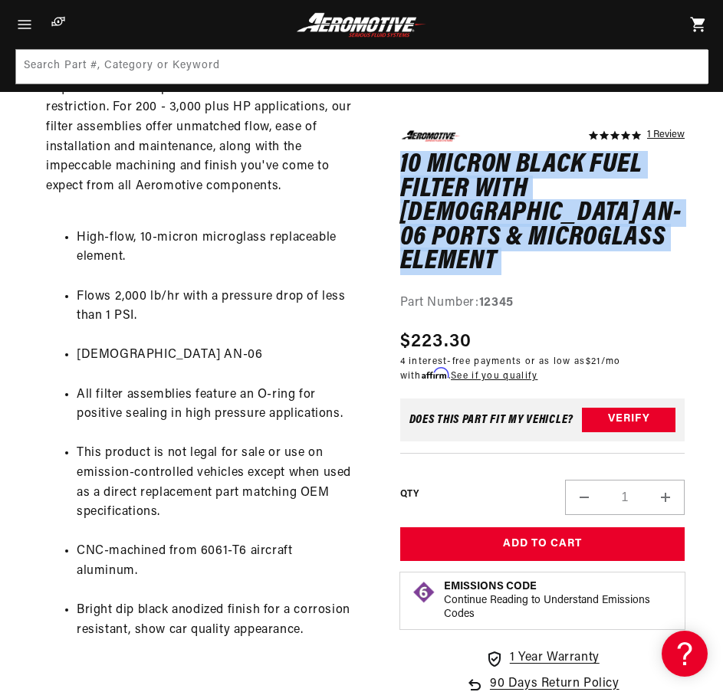
click at [461, 211] on h1 "10 Micron Black Fuel Filter with [DEMOGRAPHIC_DATA] AN-06 Ports & Microglass El…" at bounding box center [542, 213] width 285 height 121
copy div "10 Micron Black Fuel Filter with Male AN-06 Ports & Microglass Element 10 Micro…"
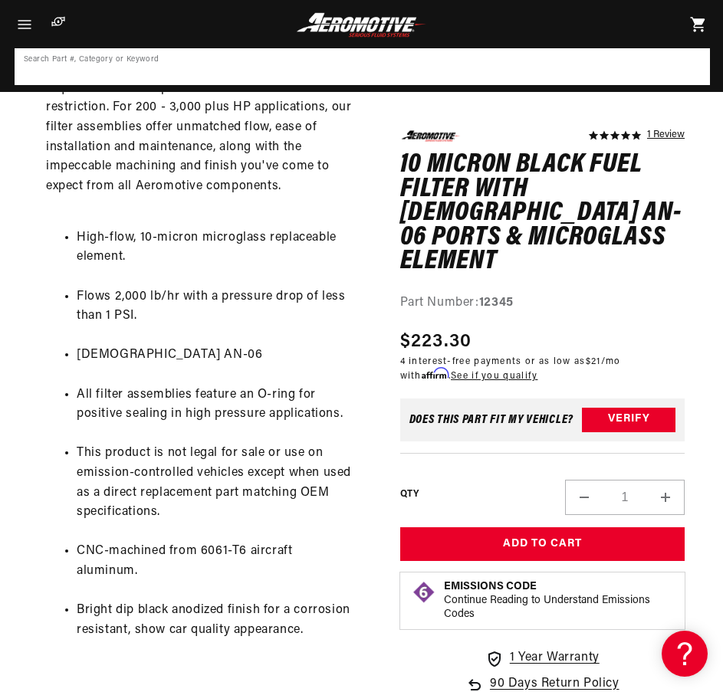
click at [338, 62] on input at bounding box center [362, 67] width 692 height 34
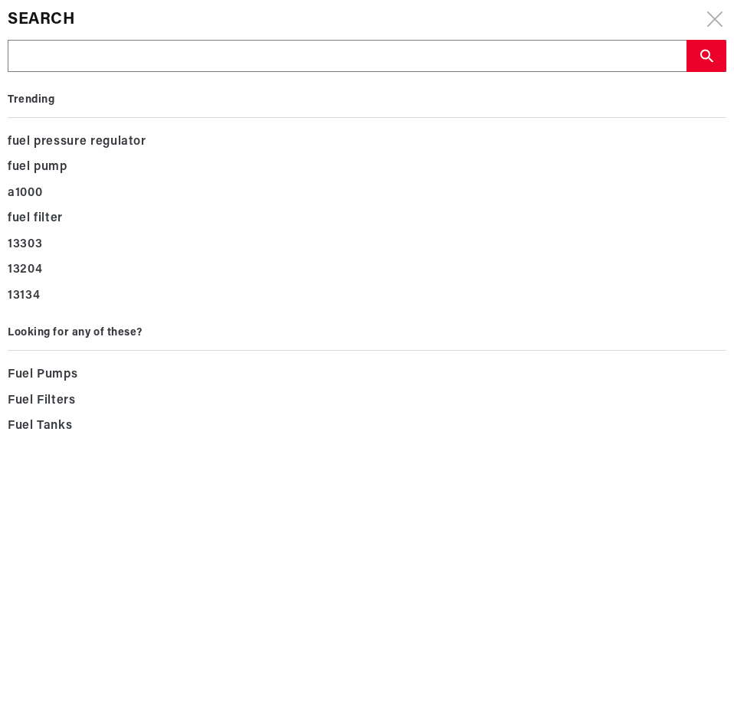
type input "12346"
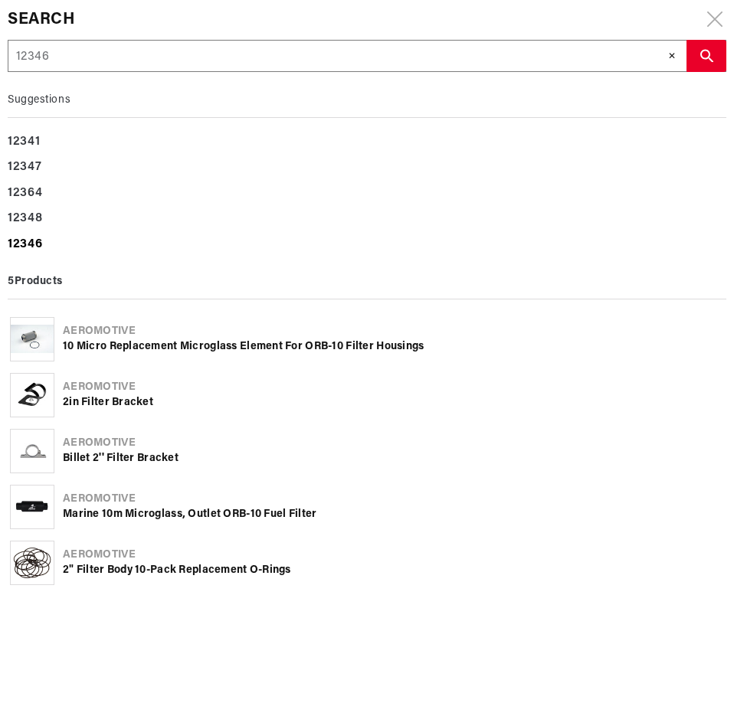
type input "12346"
click at [23, 240] on b "12346" at bounding box center [25, 244] width 34 height 12
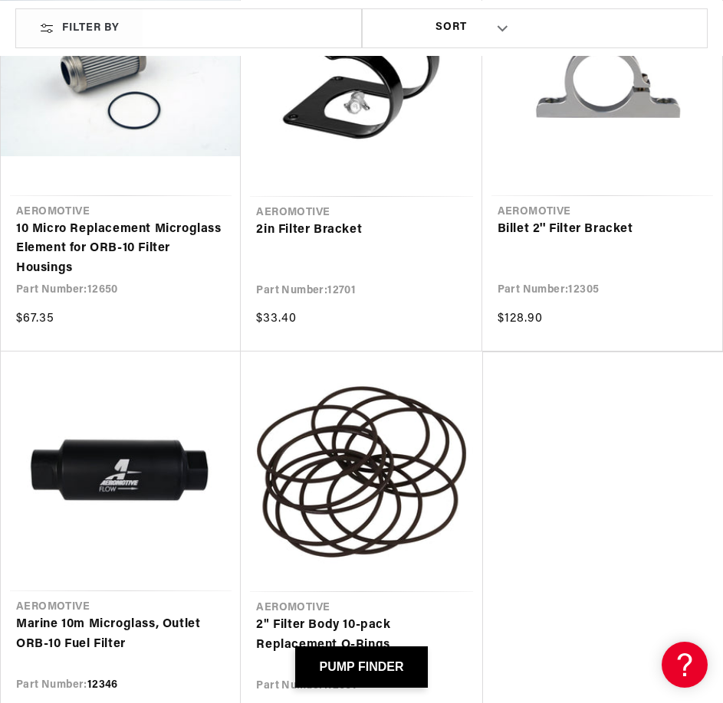
scroll to position [408, 0]
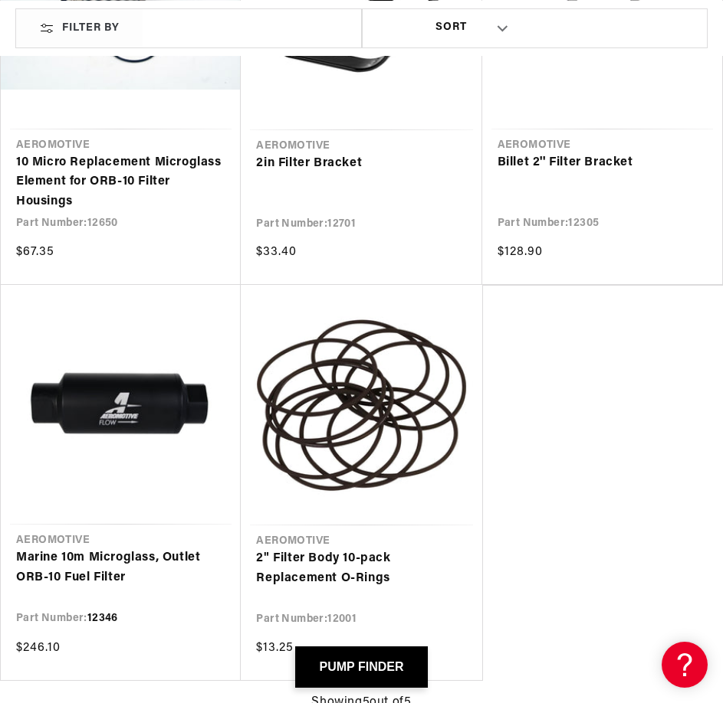
click at [156, 549] on link "Marine 10m Microglass, Outlet ORB-10 Fuel Filter" at bounding box center [120, 568] width 209 height 39
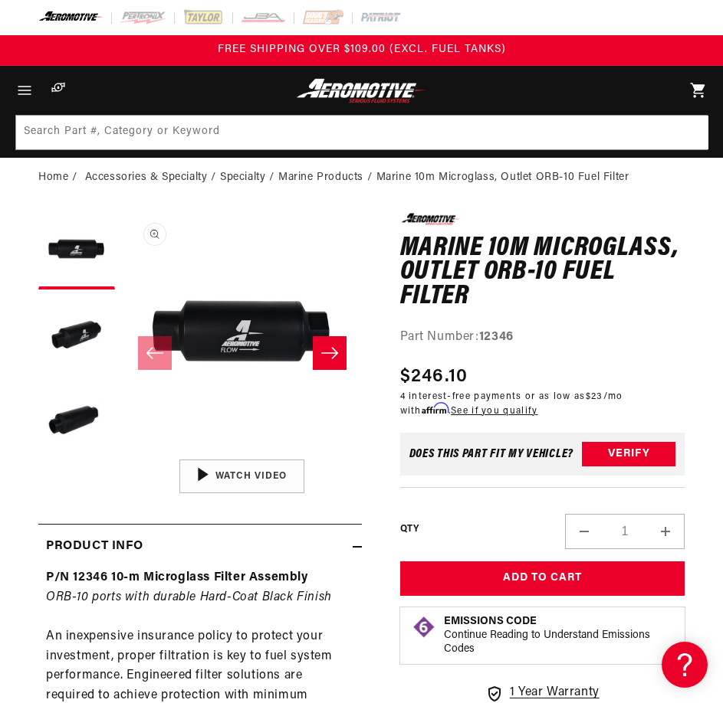
scroll to position [1, 0]
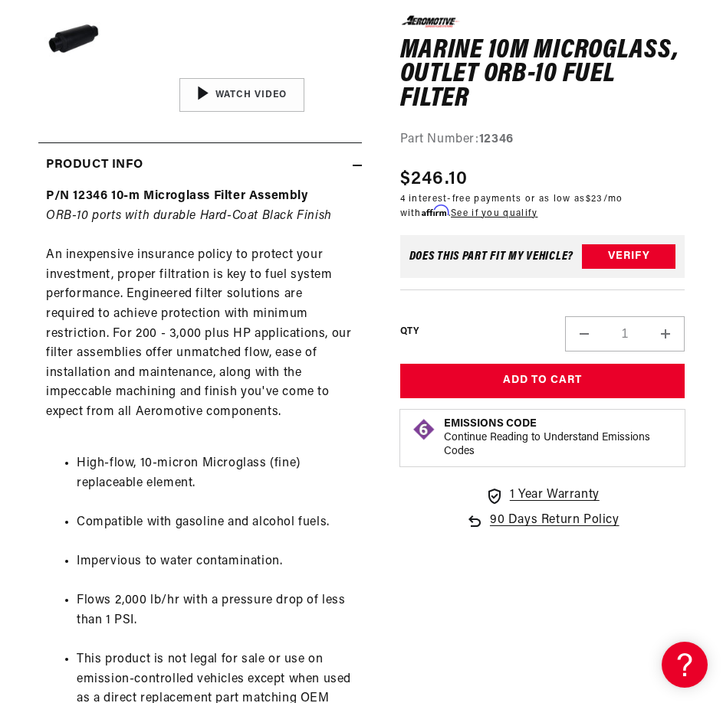
scroll to position [408, 0]
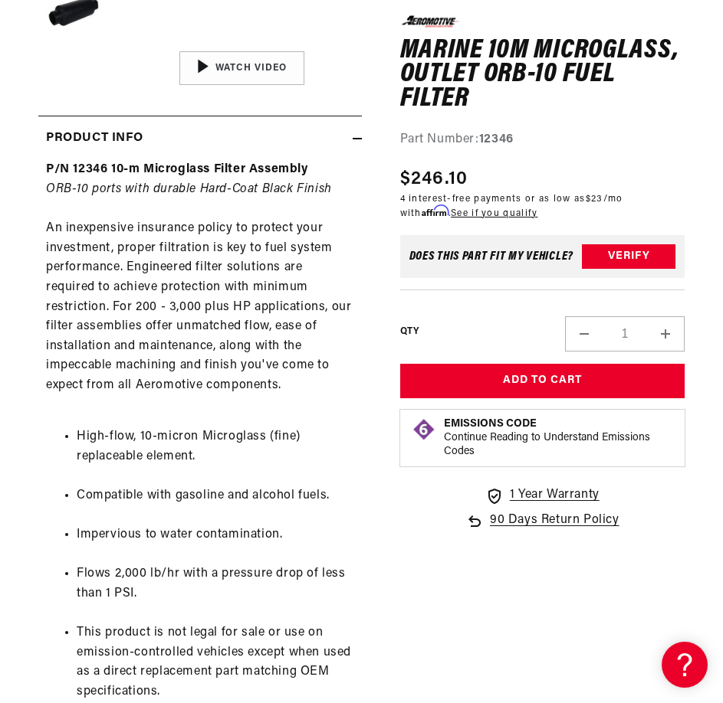
click at [233, 349] on div "P/N 12346 10-m Microglass Filter Assembly ORB-10 ports with durable Hard-Coat B…" at bounding box center [199, 560] width 323 height 800
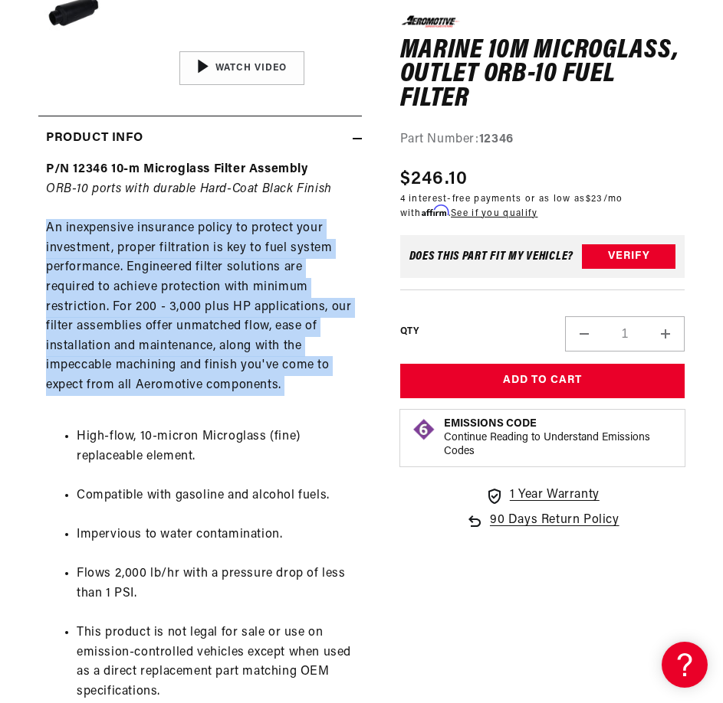
click at [233, 349] on div "P/N 12346 10-m Microglass Filter Assembly ORB-10 ports with durable Hard-Coat B…" at bounding box center [199, 560] width 323 height 800
copy div "An inexpensive insurance policy to protect your investment, proper filtration i…"
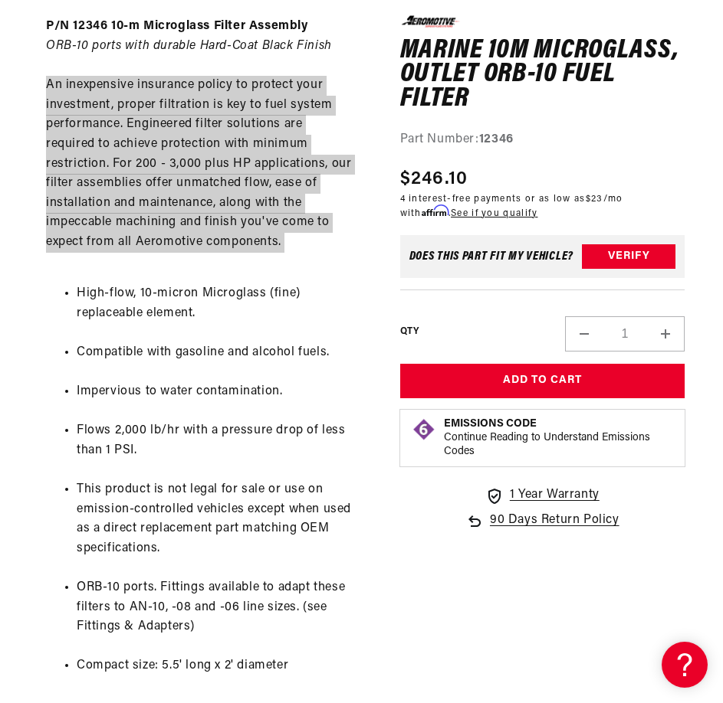
scroll to position [613, 0]
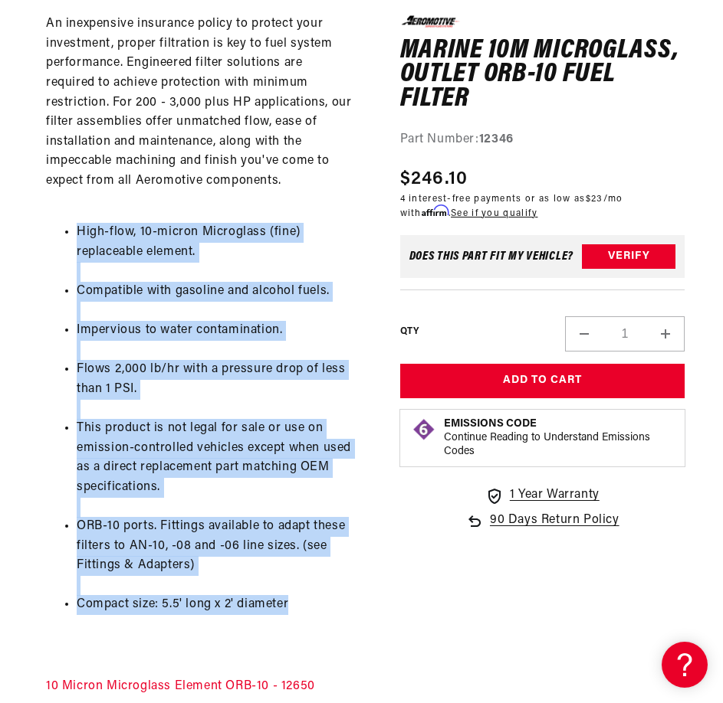
drag, startPoint x: 305, startPoint y: 601, endPoint x: 59, endPoint y: 228, distance: 446.9
click at [59, 228] on ul "High-flow, 10-micron Microglass (fine) replaceable element. Compatible with gas…" at bounding box center [200, 419] width 308 height 431
copy ul "High-flow, 10-micron Microglass (fine) replaceable element. Compatible with gas…"
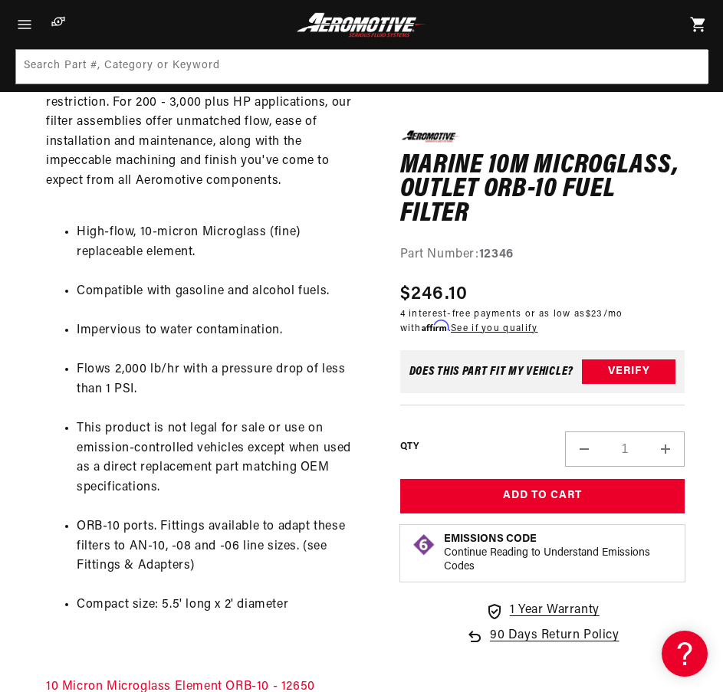
click at [372, 405] on div "0.0 star rating Write a review Marine 10m Microglass, Outlet ORB-10 Fuel Filter…" at bounding box center [523, 274] width 323 height 1348
click at [474, 178] on h1 "Marine 10m Microglass, Outlet ORB-10 Fuel Filter" at bounding box center [542, 189] width 285 height 73
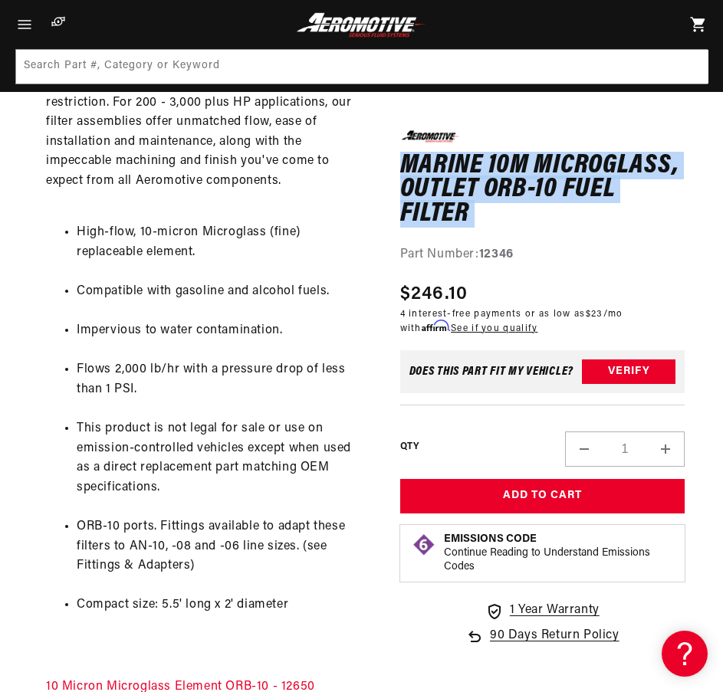
click at [474, 178] on h1 "Marine 10m Microglass, Outlet ORB-10 Fuel Filter" at bounding box center [542, 189] width 285 height 73
copy div "Marine 10m Microglass, Outlet ORB-10 Fuel Filter Marine 10m Microglass, Outlet …"
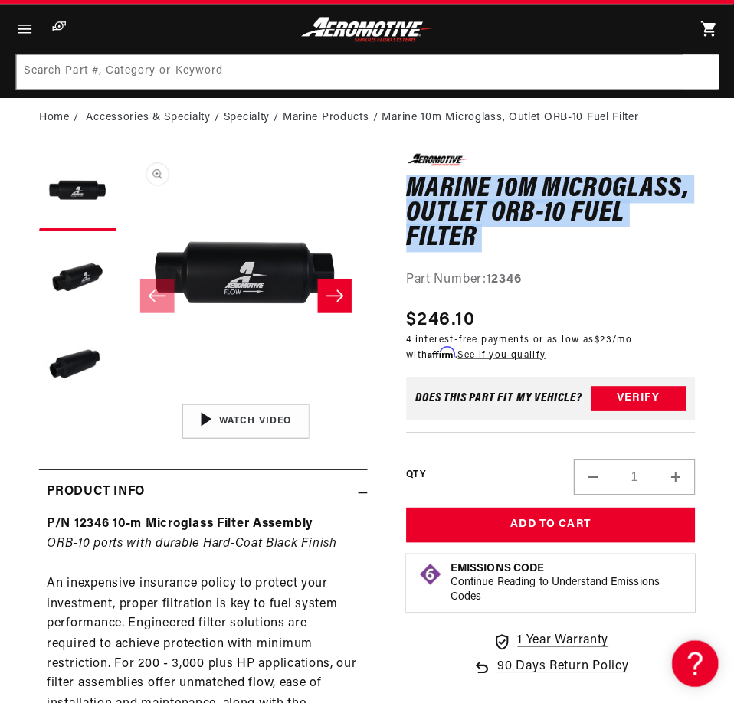
scroll to position [0, 0]
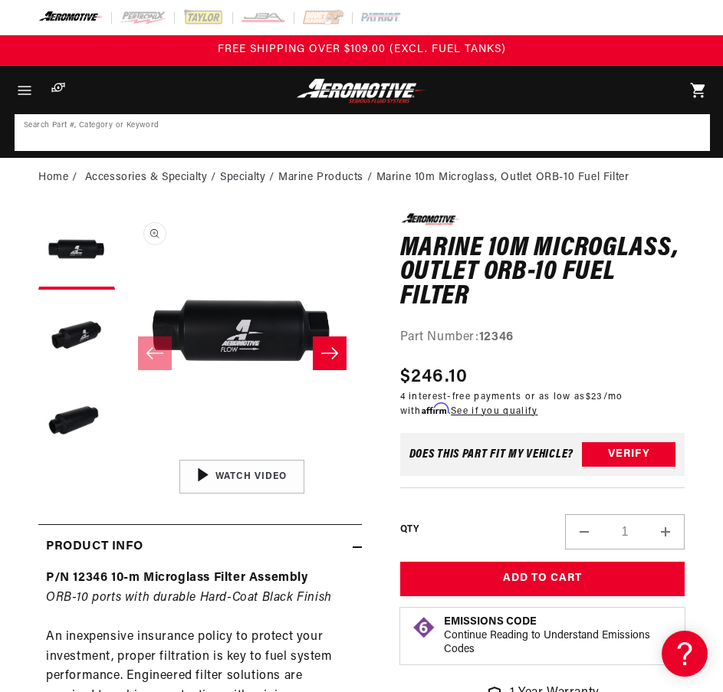
click at [156, 127] on input at bounding box center [362, 133] width 692 height 34
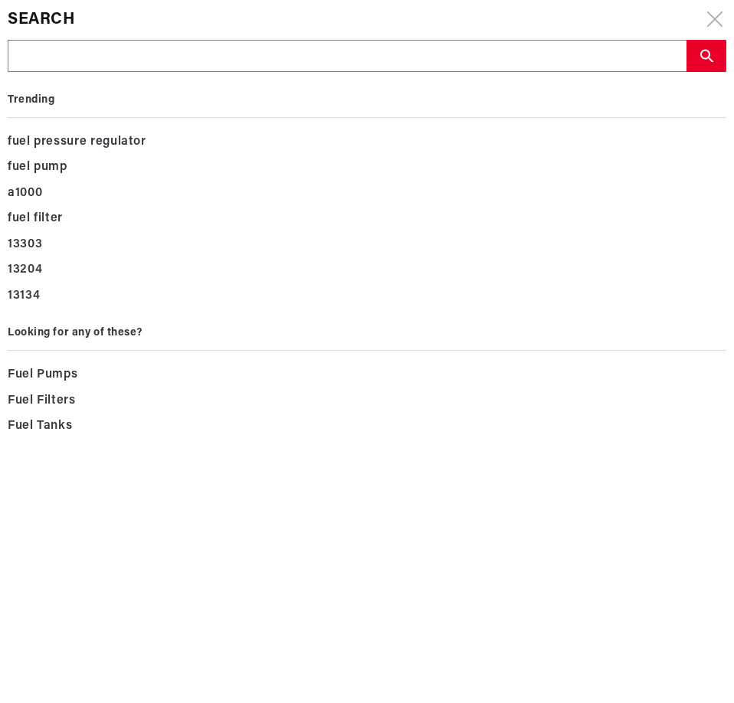
drag, startPoint x: 156, startPoint y: 127, endPoint x: 80, endPoint y: 60, distance: 102.1
click at [80, 60] on input "text" at bounding box center [346, 57] width 677 height 32
paste input "12347"
type input "12347"
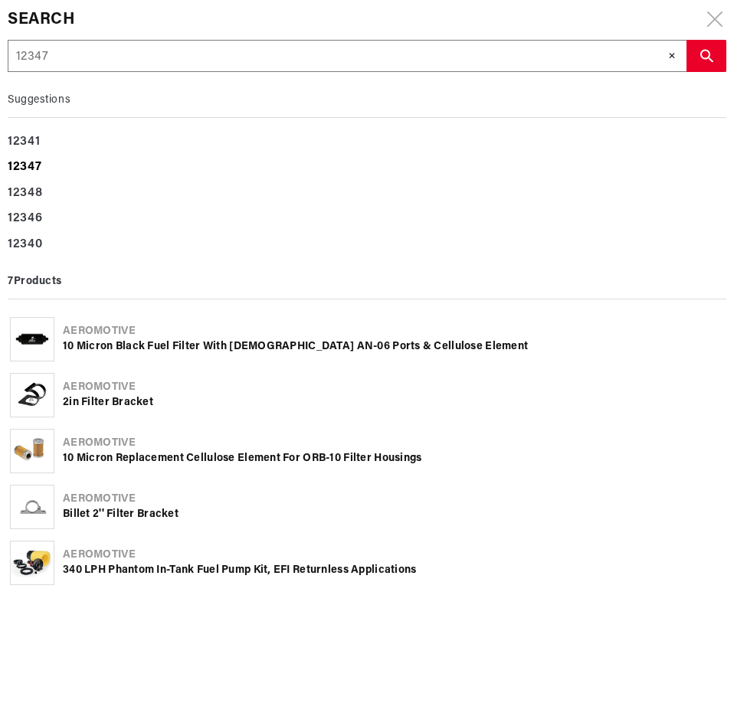
type input "12347"
click at [37, 169] on b "12347" at bounding box center [25, 167] width 34 height 12
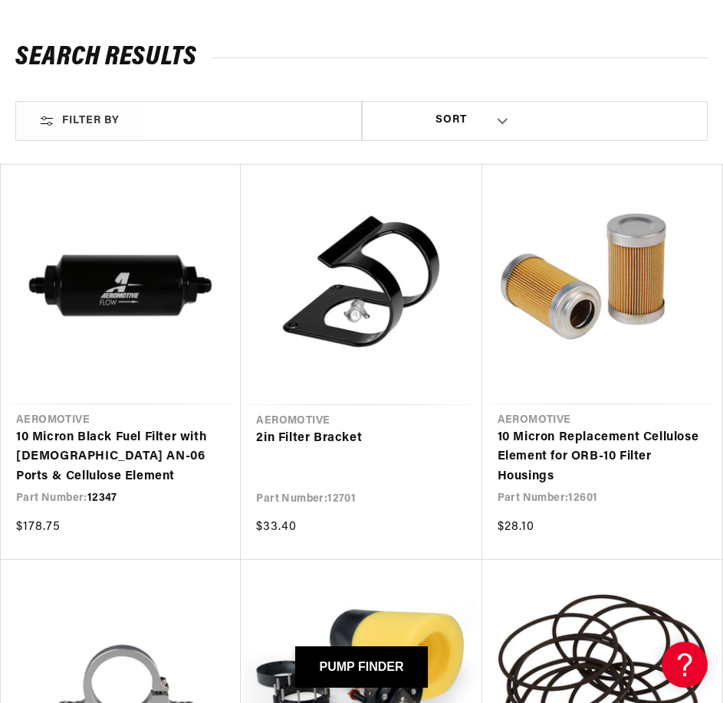
scroll to position [205, 0]
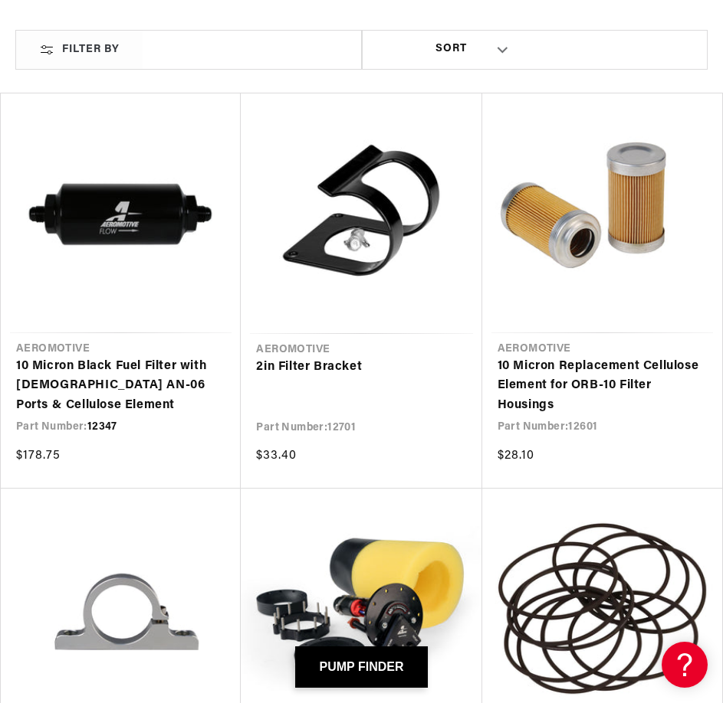
click at [126, 357] on link "10 Micron Black Fuel Filter with [DEMOGRAPHIC_DATA] AN-06 Ports & Cellulose Ele…" at bounding box center [120, 386] width 209 height 59
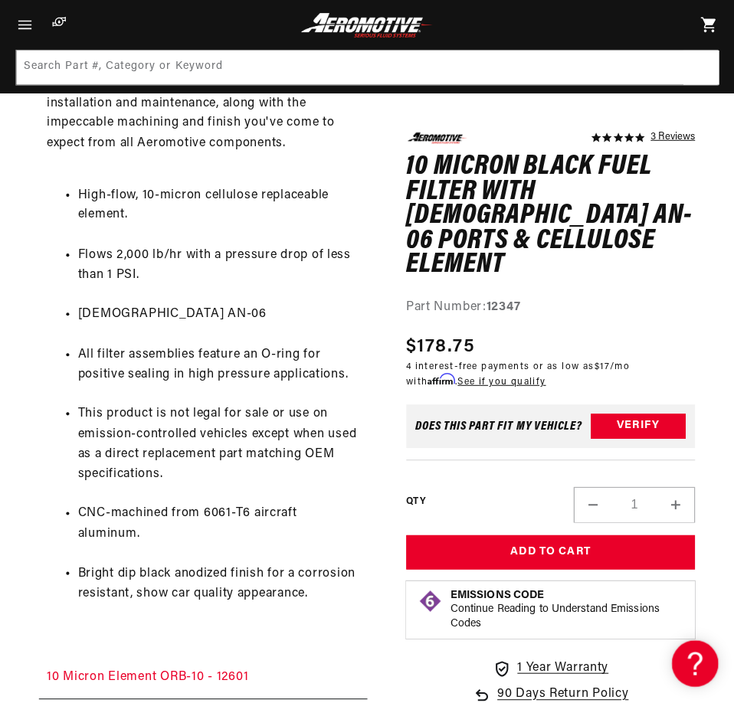
scroll to position [818, 0]
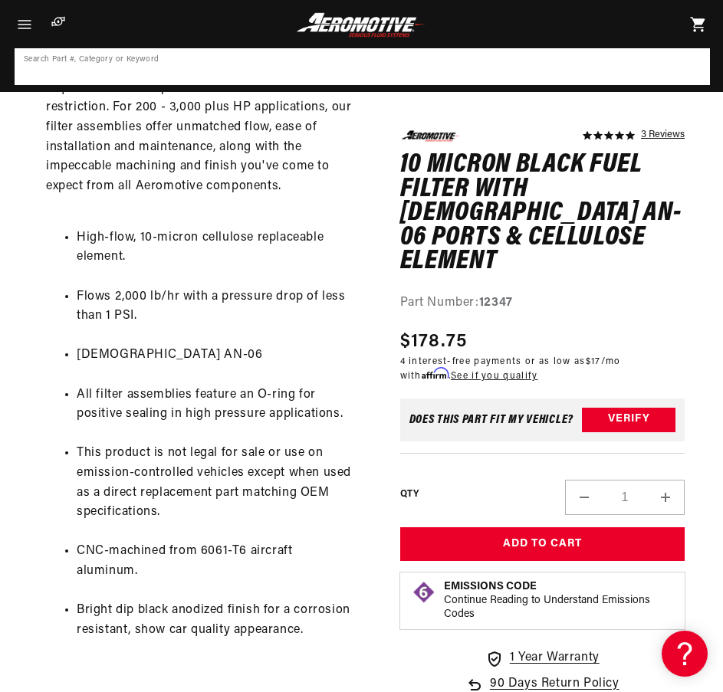
click at [338, 74] on input at bounding box center [362, 67] width 692 height 34
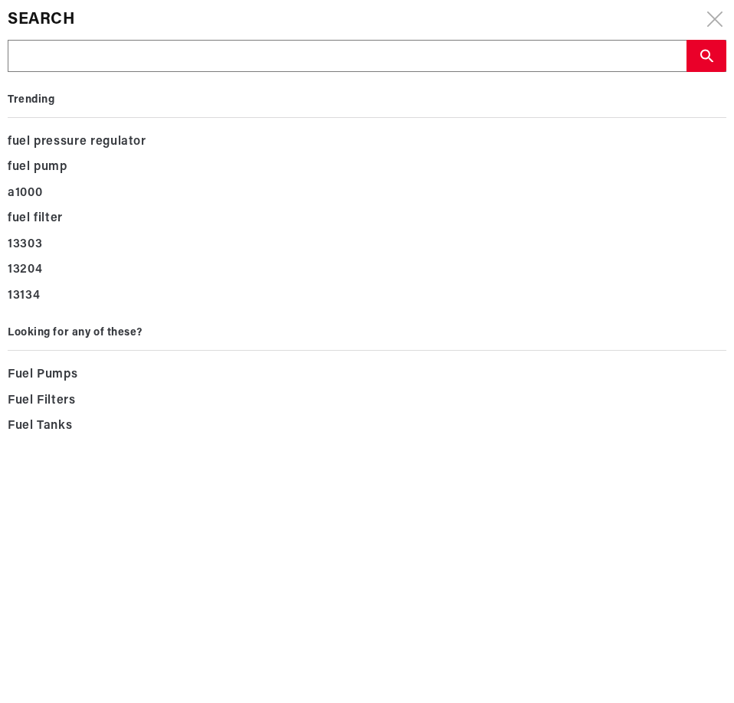
drag, startPoint x: 338, startPoint y: 74, endPoint x: 150, endPoint y: 57, distance: 188.4
click at [150, 57] on input "text" at bounding box center [346, 57] width 677 height 32
paste input "12348"
type input "12348"
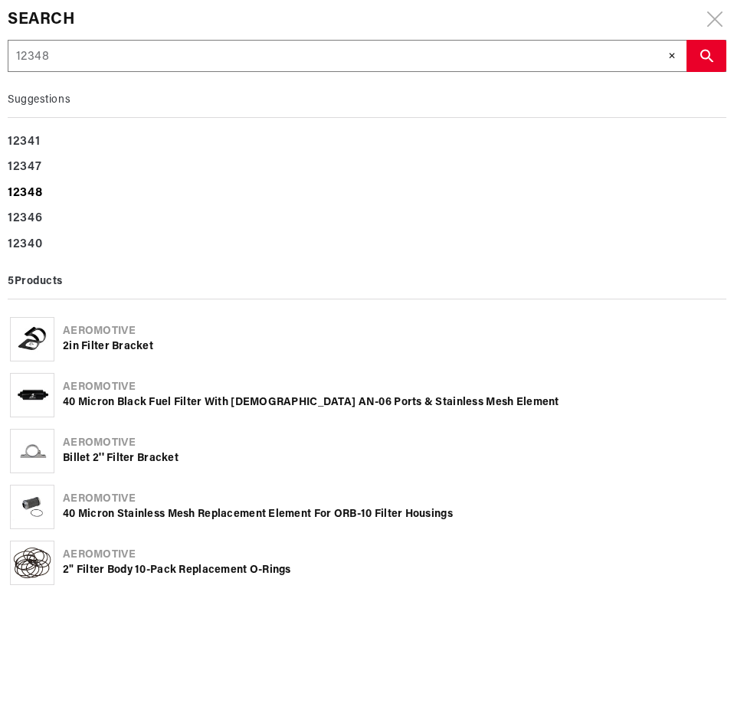
type input "12348"
click at [33, 190] on b "12348" at bounding box center [25, 193] width 34 height 12
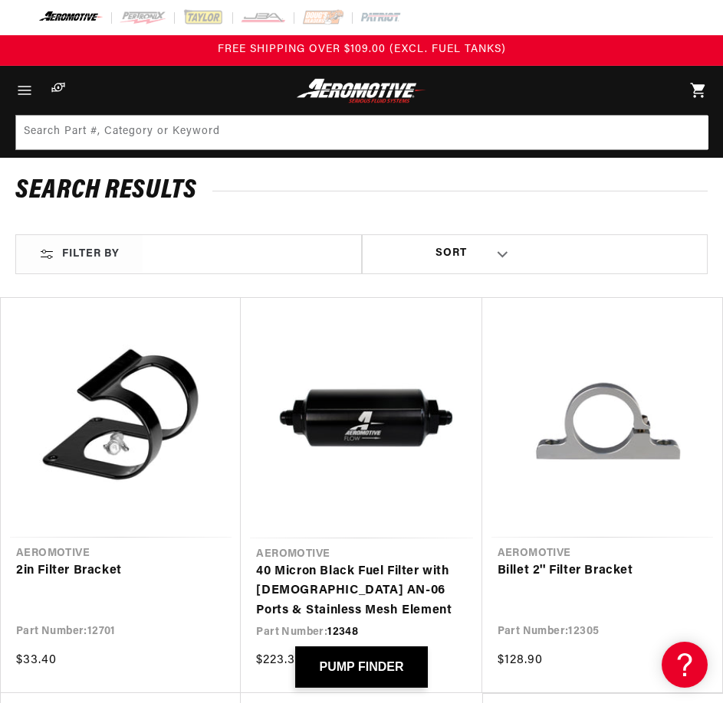
scroll to position [205, 0]
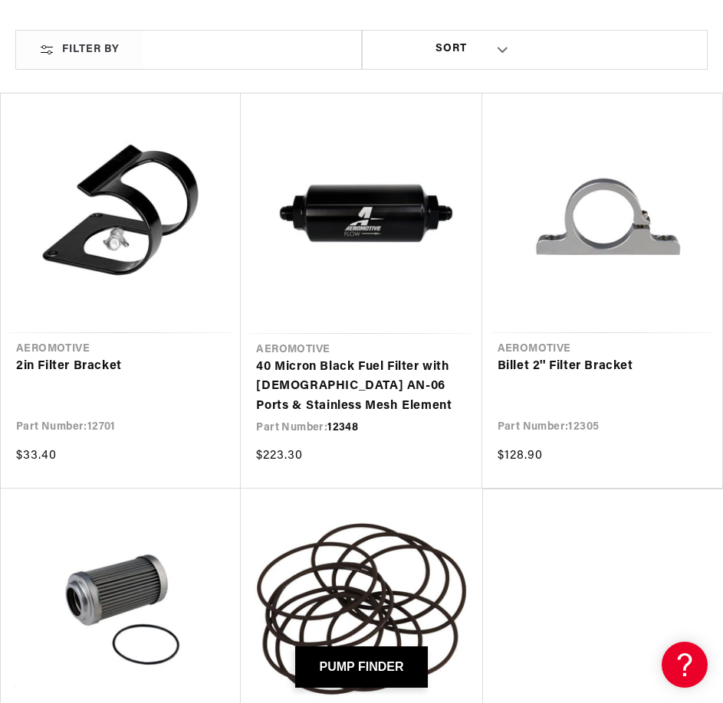
click at [354, 358] on link "40 Micron Black Fuel Filter with [DEMOGRAPHIC_DATA] AN-06 Ports & Stainless Mes…" at bounding box center [361, 387] width 210 height 59
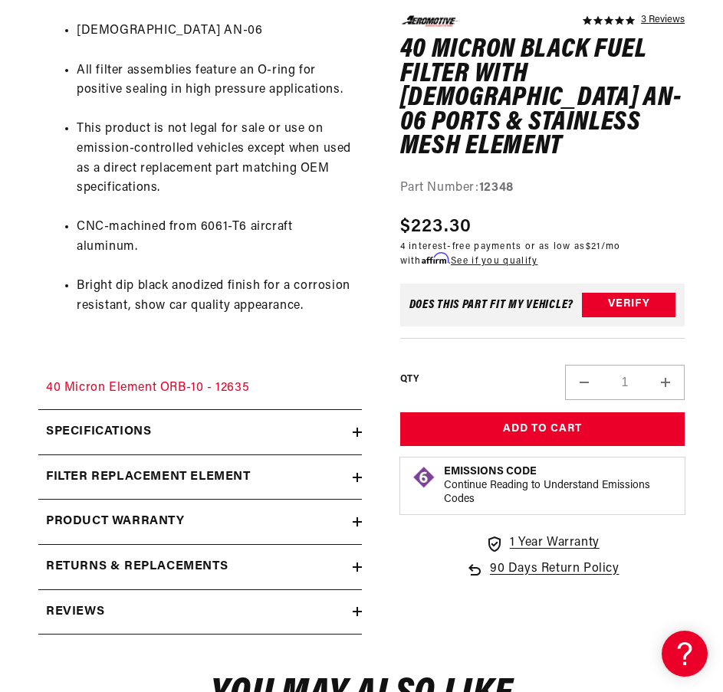
scroll to position [818, 0]
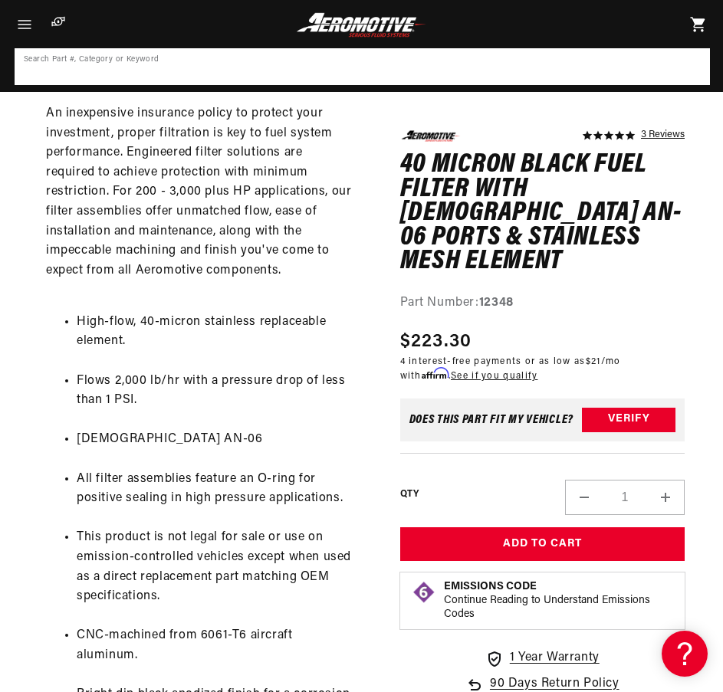
click at [376, 63] on input at bounding box center [362, 67] width 692 height 34
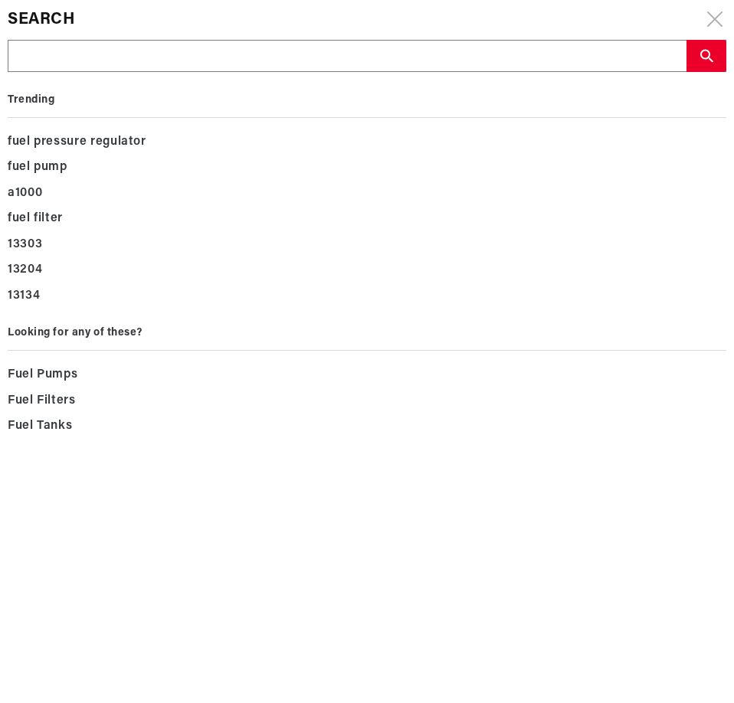
type input "12349"
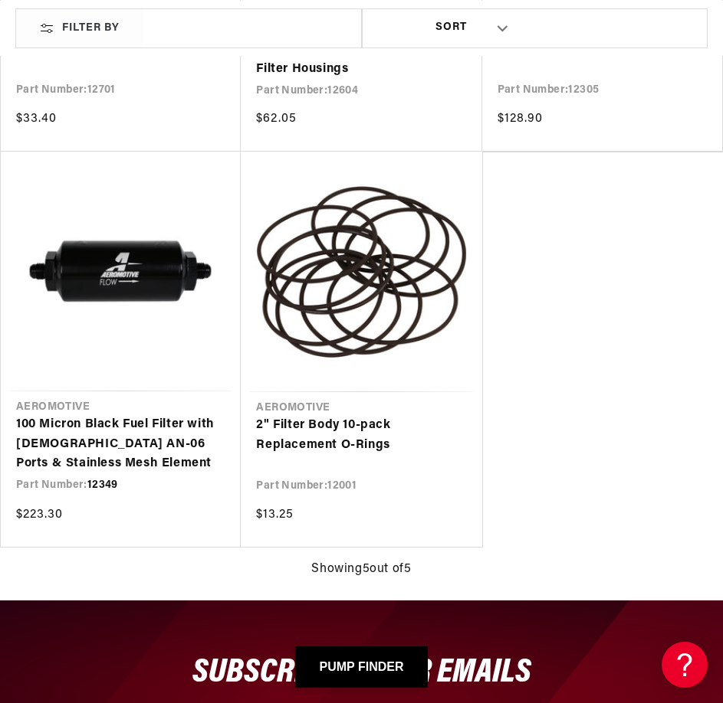
scroll to position [613, 0]
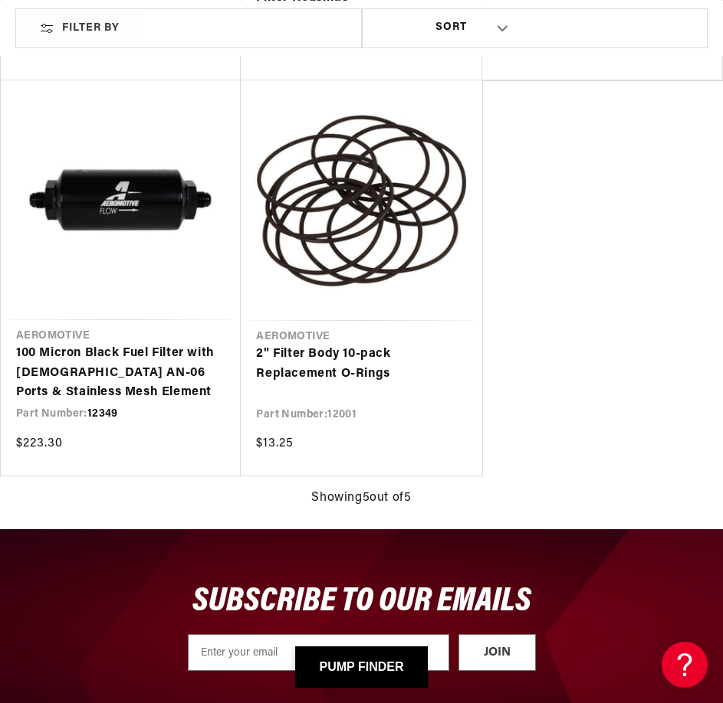
click at [154, 344] on link "100 Micron Black Fuel Filter with [DEMOGRAPHIC_DATA] AN-06 Ports & Stainless Me…" at bounding box center [120, 373] width 209 height 59
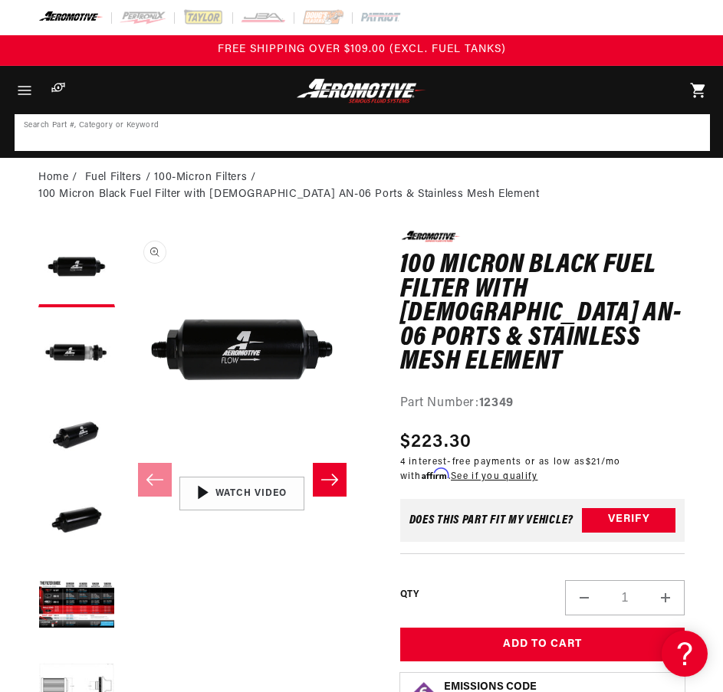
click at [358, 134] on input at bounding box center [362, 133] width 692 height 34
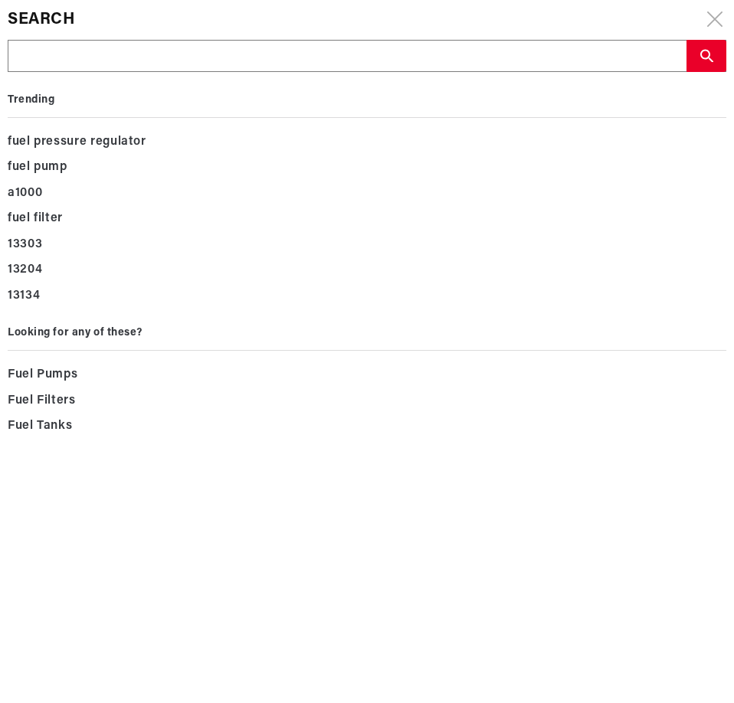
drag, startPoint x: 358, startPoint y: 134, endPoint x: 139, endPoint y: 66, distance: 229.5
click at [140, 64] on input "text" at bounding box center [346, 57] width 677 height 32
paste input "12350"
type input "12350"
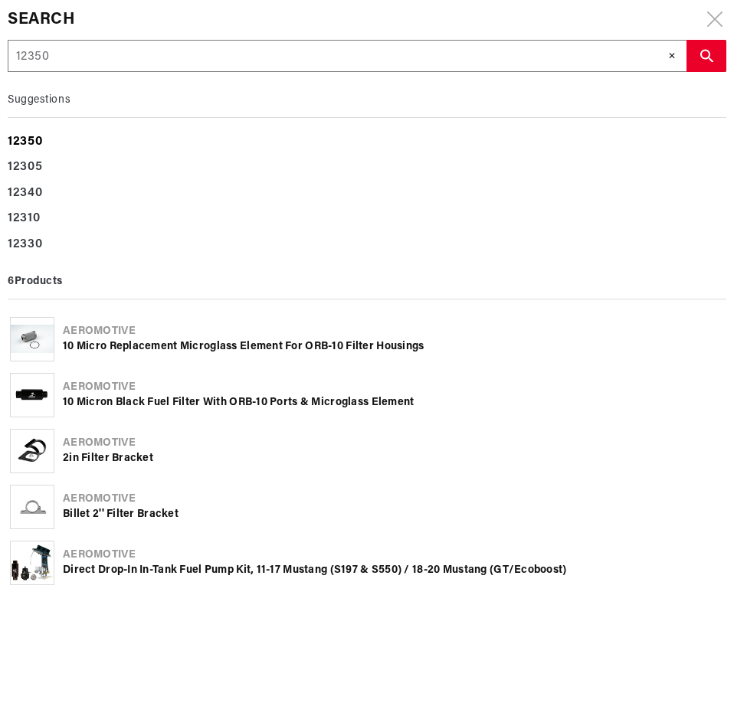
type input "12350"
click at [35, 141] on b "12350" at bounding box center [25, 142] width 34 height 12
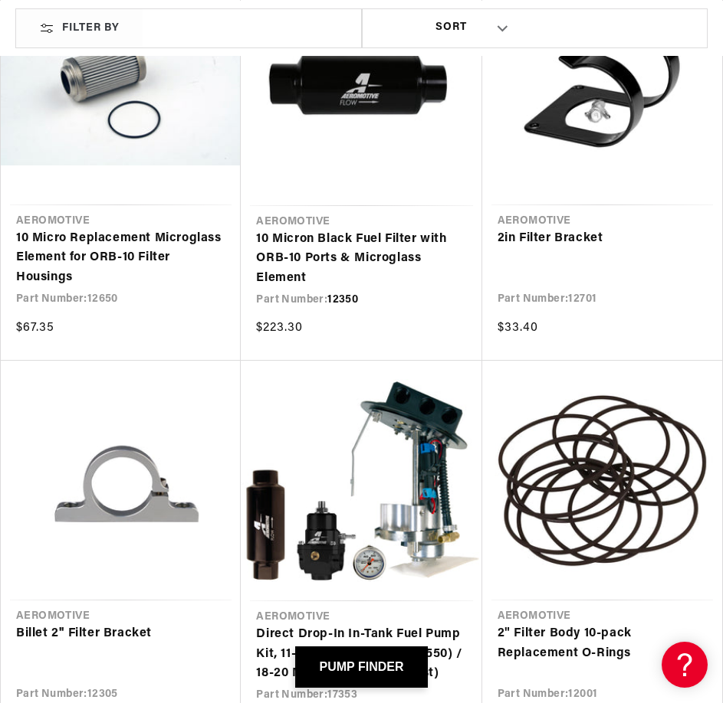
scroll to position [408, 0]
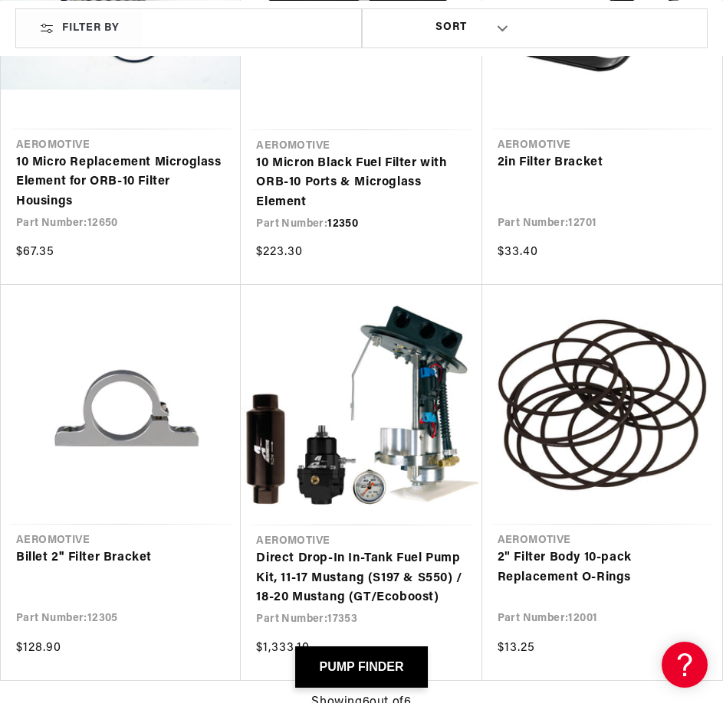
click at [356, 154] on link "10 Micron Black Fuel Filter with ORB-10 Ports & Microglass Element" at bounding box center [361, 183] width 210 height 59
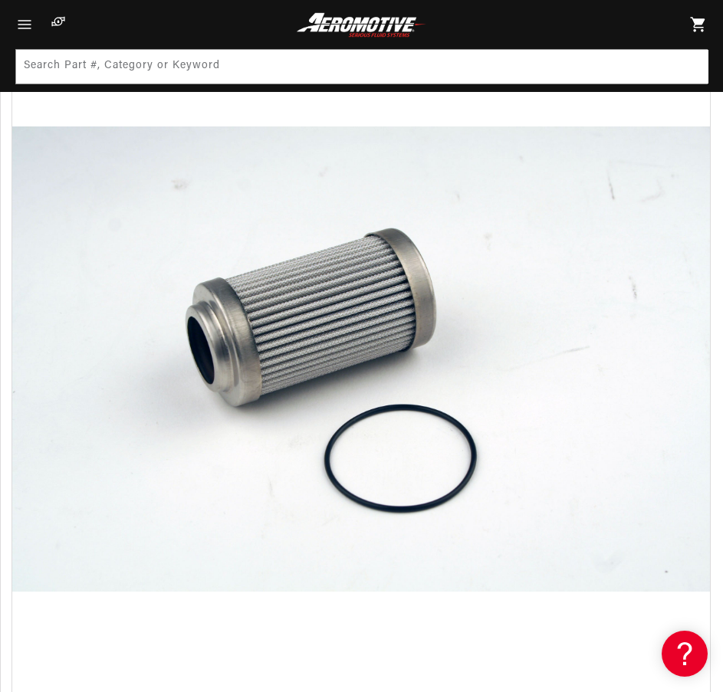
scroll to position [613, 0]
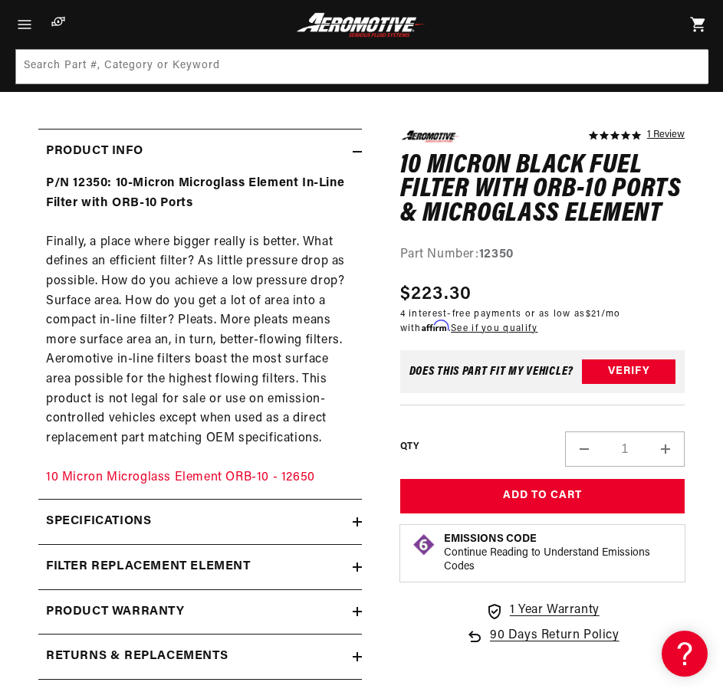
click at [359, 525] on icon at bounding box center [356, 521] width 9 height 9
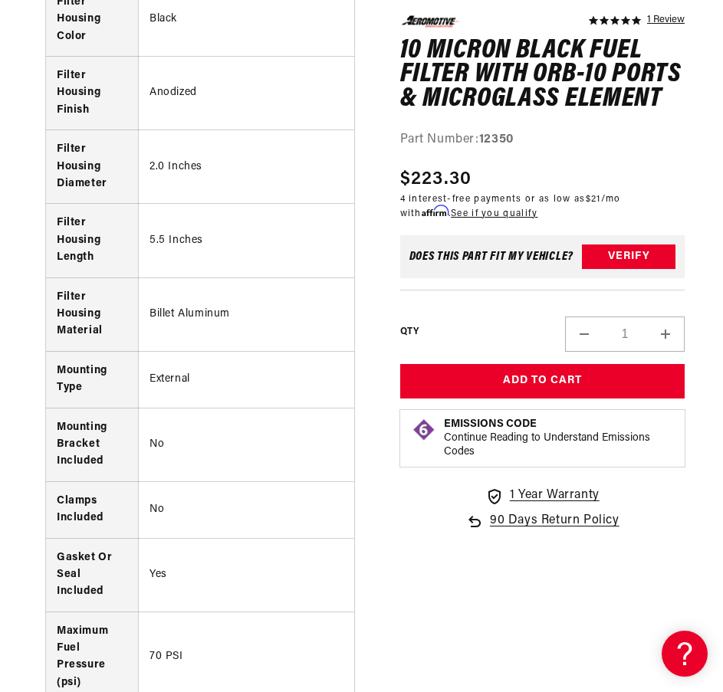
scroll to position [2860, 0]
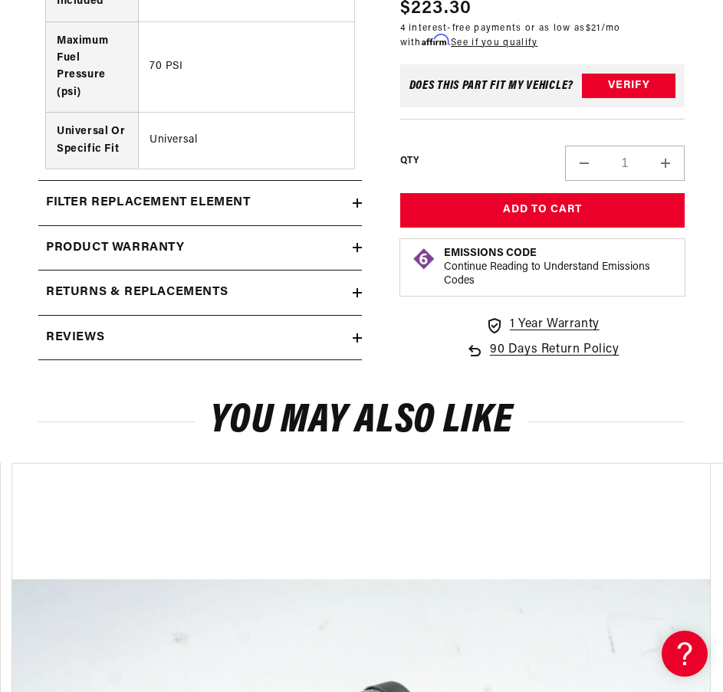
click at [281, 216] on summary "filter replacement element" at bounding box center [199, 203] width 323 height 44
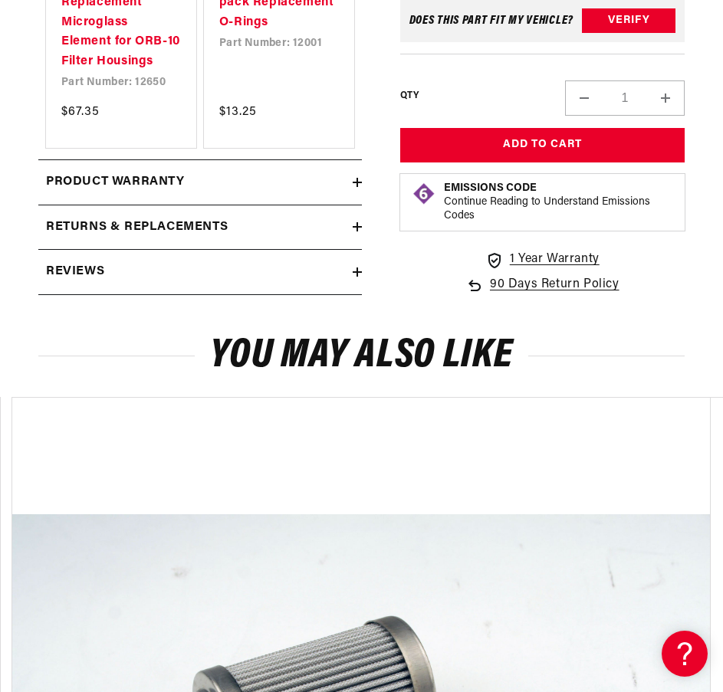
click at [218, 181] on div "Product warranty" at bounding box center [195, 182] width 314 height 20
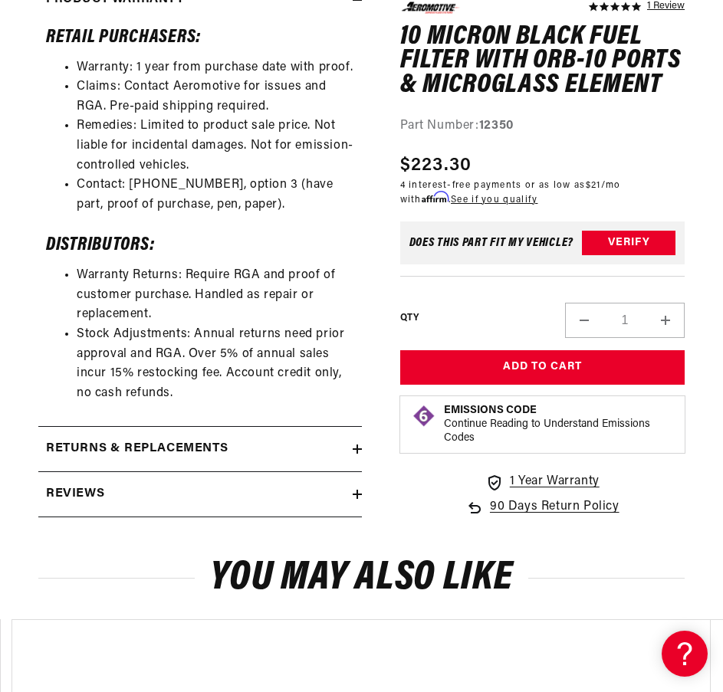
scroll to position [3678, 0]
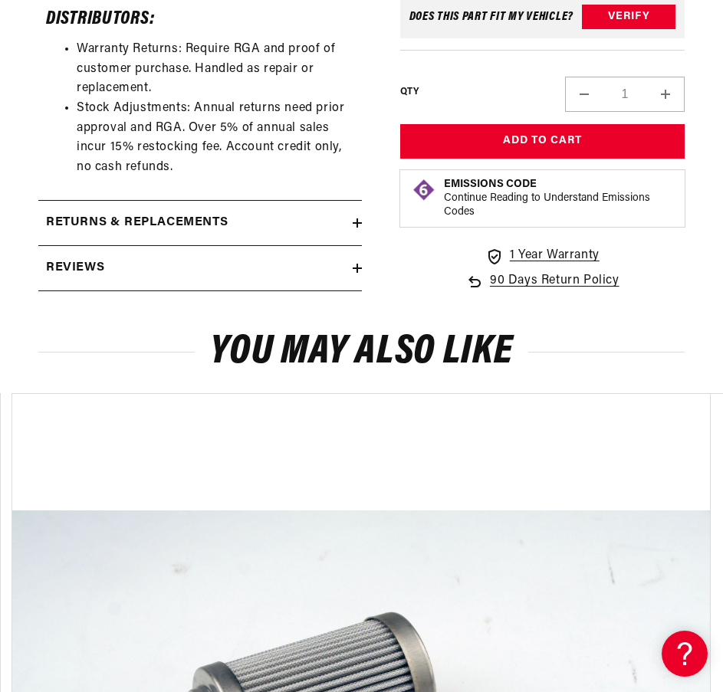
click at [218, 270] on div "Reviews" at bounding box center [195, 268] width 314 height 20
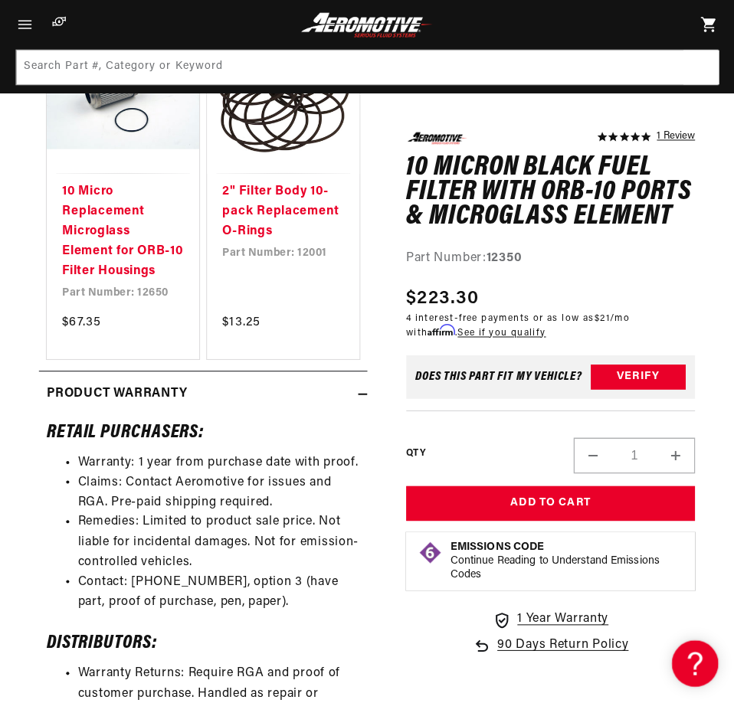
scroll to position [2860, 0]
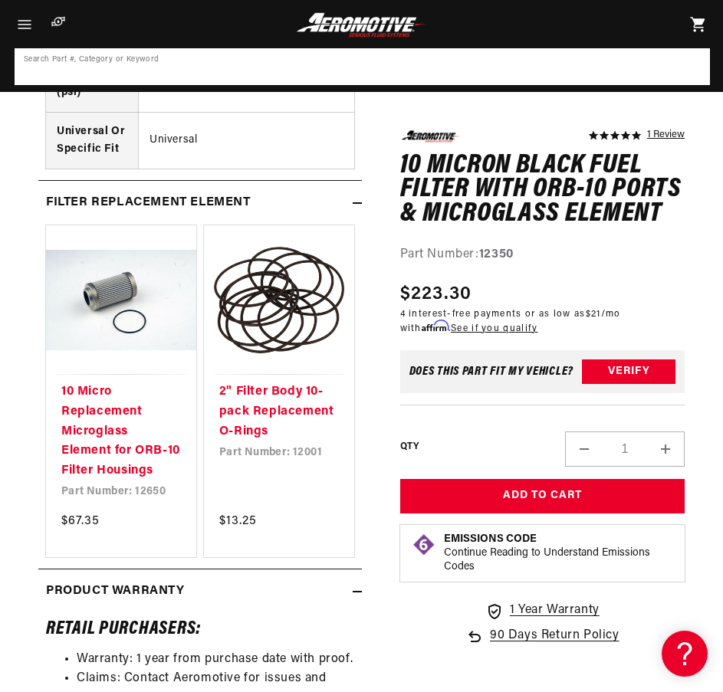
click at [378, 64] on input at bounding box center [362, 67] width 692 height 34
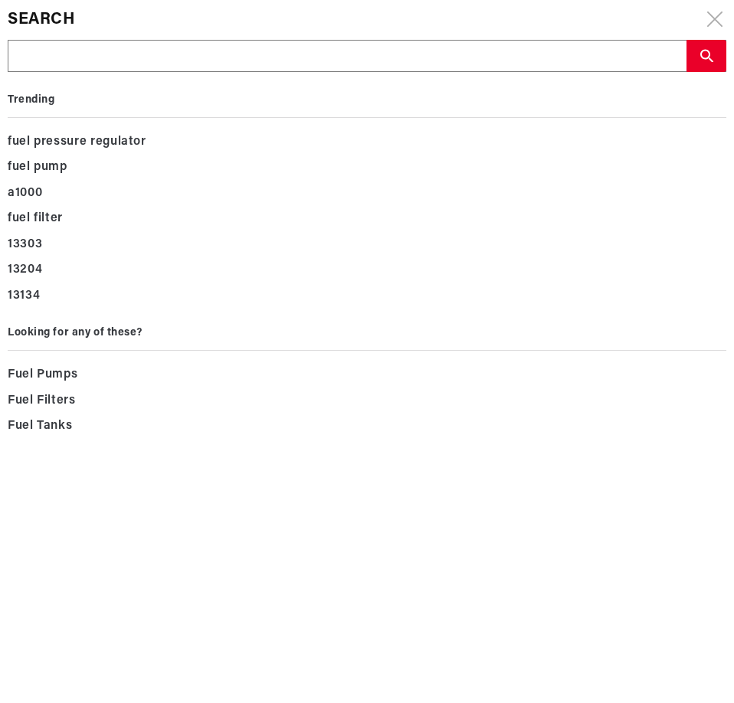
click at [346, 64] on input "text" at bounding box center [346, 57] width 677 height 32
paste input "12375"
type input "12375"
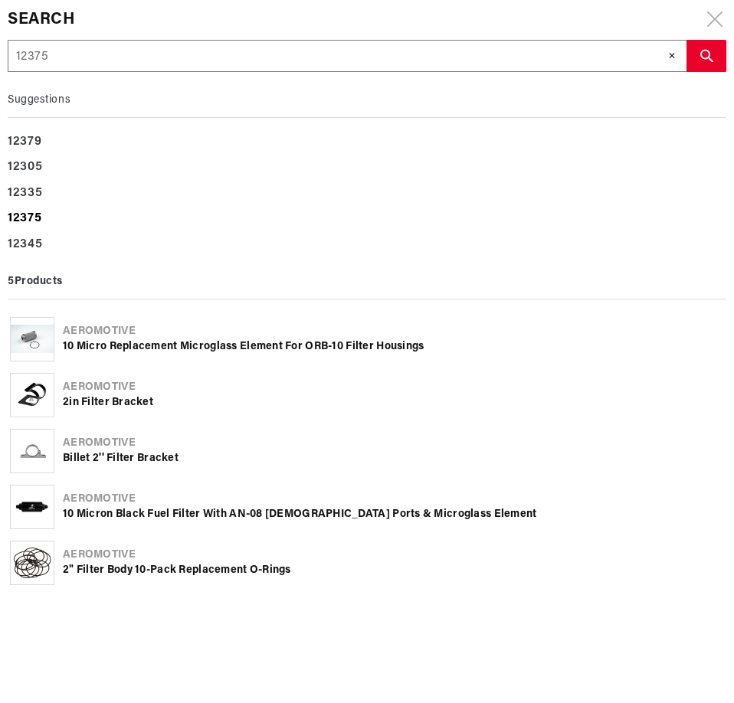
type input "12375"
click at [33, 215] on b "12375" at bounding box center [25, 218] width 34 height 12
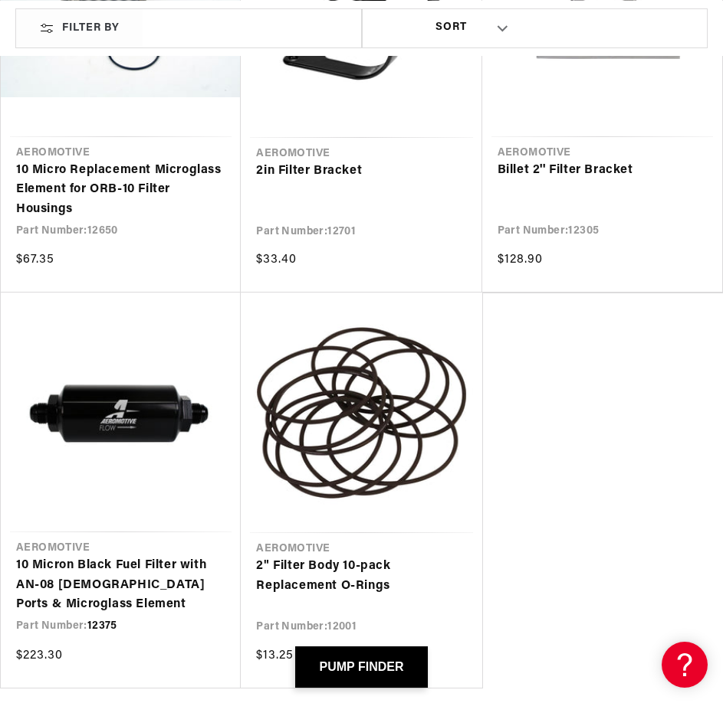
scroll to position [408, 0]
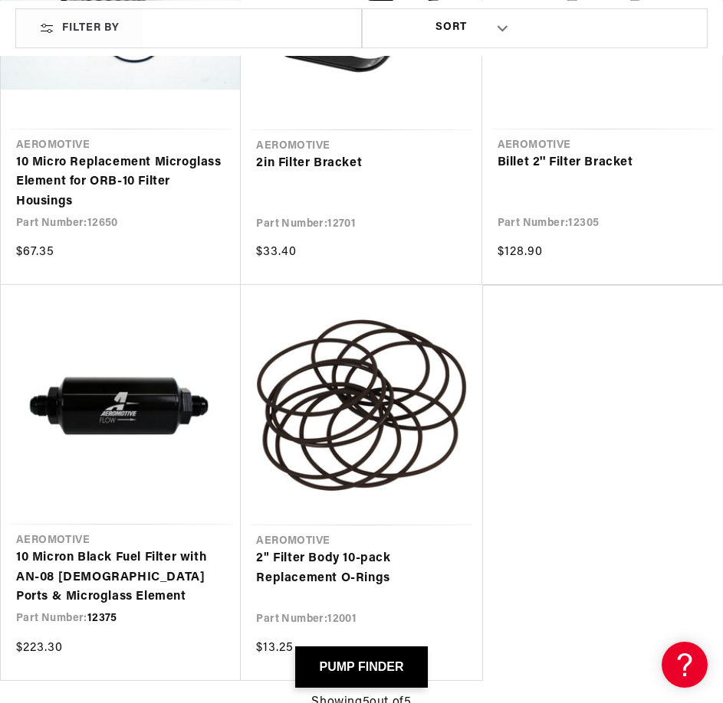
click at [127, 549] on link "10 Micron Black Fuel Filter with AN-08 [DEMOGRAPHIC_DATA] Ports & Microglass El…" at bounding box center [120, 578] width 209 height 59
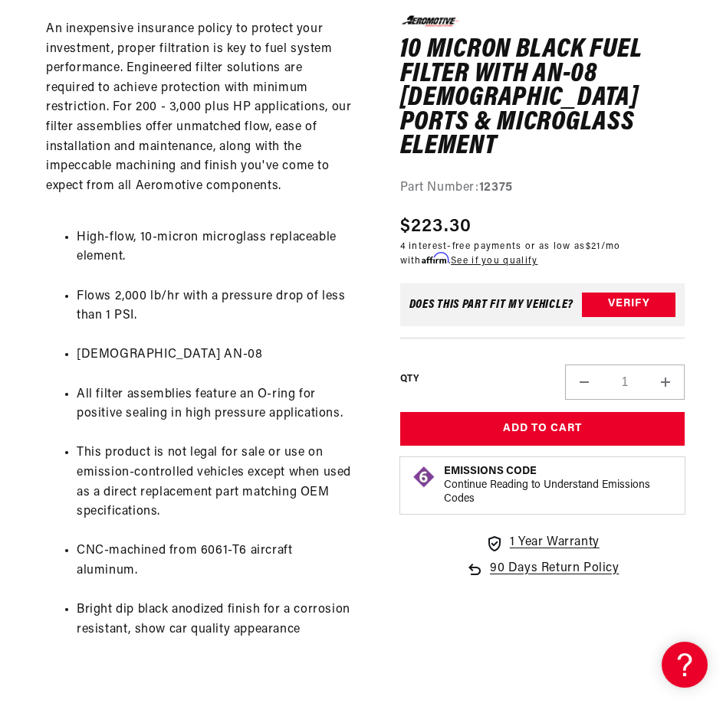
scroll to position [0, 1]
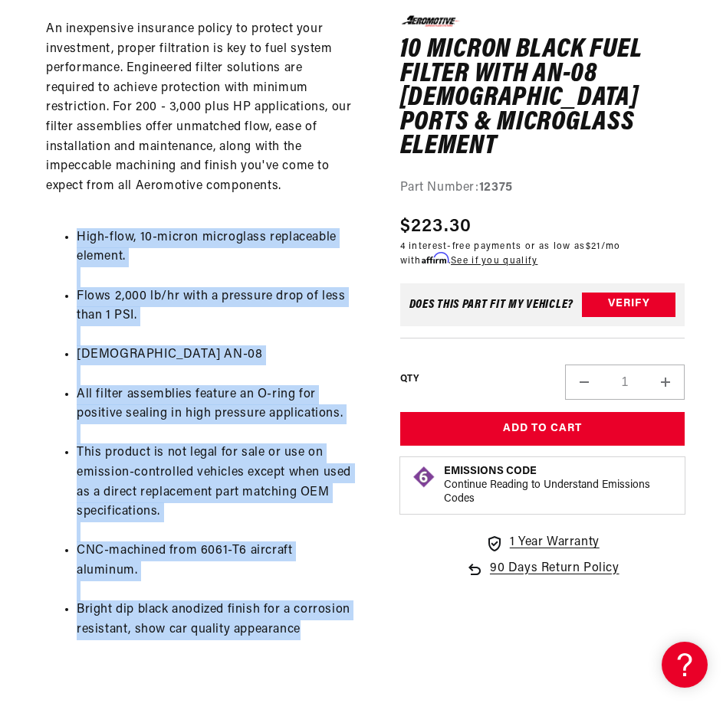
drag, startPoint x: 336, startPoint y: 573, endPoint x: 11, endPoint y: 206, distance: 489.7
click at [11, 206] on section "0.0 star rating Write a review 10 Micron Black Fuel Filter with AN-08 Male Port…" at bounding box center [361, 161] width 723 height 1526
copy ul "High-flow, 10-micron microglass replaceable element. Flows 2,000 lb/hr with a p…"
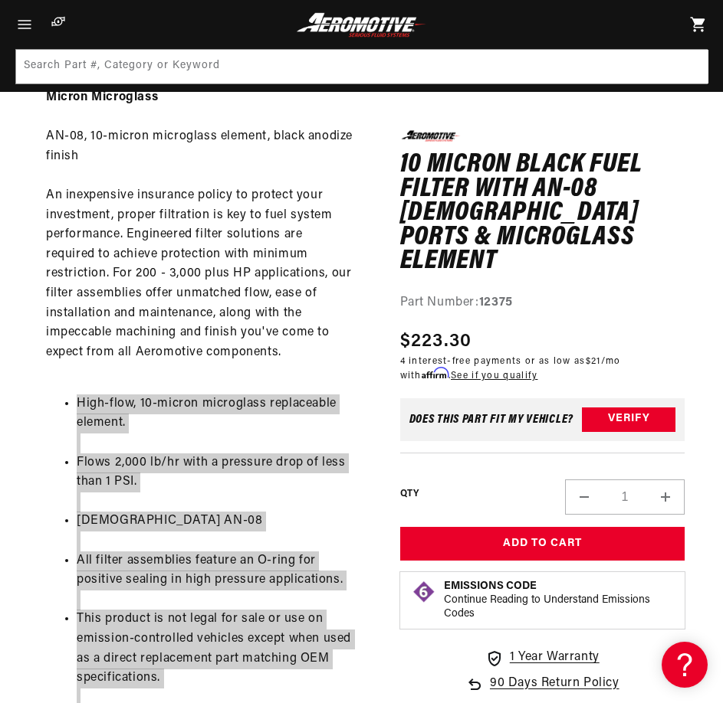
scroll to position [613, 0]
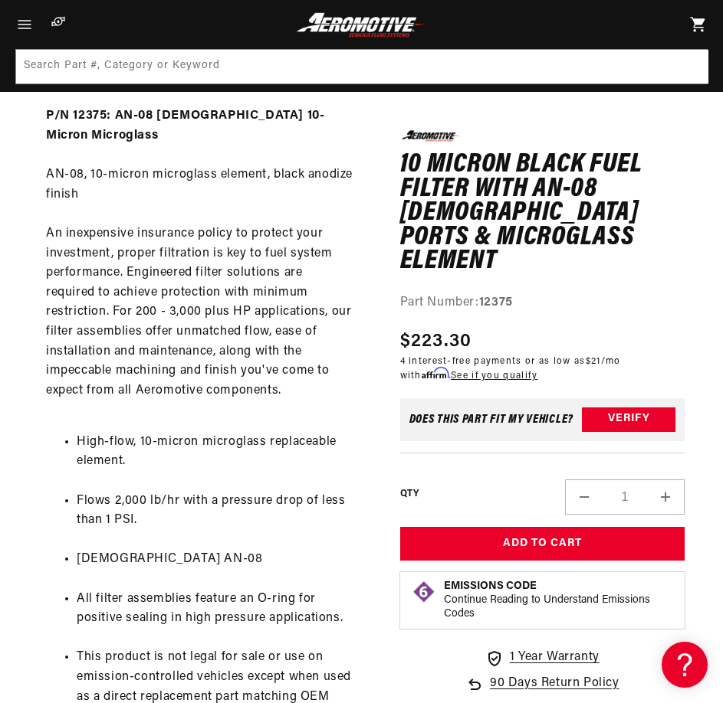
click at [169, 281] on div "P/N 12375: AN-08 Male 10-Micron Microglass AN-08, 10-micron microglass element,…" at bounding box center [199, 517] width 323 height 820
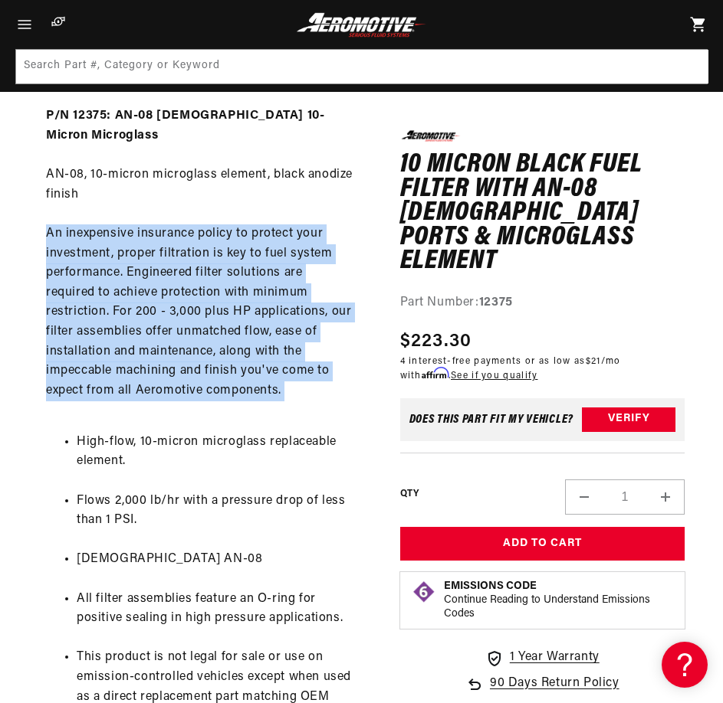
click at [169, 281] on div "P/N 12375: AN-08 Male 10-Micron Microglass AN-08, 10-micron microglass element,…" at bounding box center [199, 517] width 323 height 820
drag, startPoint x: 169, startPoint y: 281, endPoint x: 114, endPoint y: 267, distance: 57.1
click at [114, 267] on div "P/N 12375: AN-08 Male 10-Micron Microglass AN-08, 10-micron microglass element,…" at bounding box center [199, 517] width 323 height 820
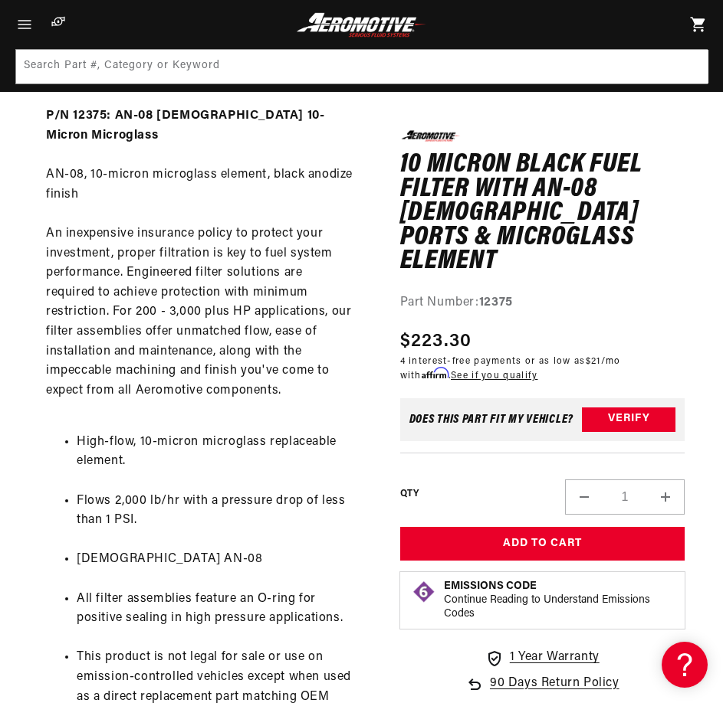
click at [133, 280] on div "P/N 12375: AN-08 Male 10-Micron Microglass AN-08, 10-micron microglass element,…" at bounding box center [199, 517] width 323 height 820
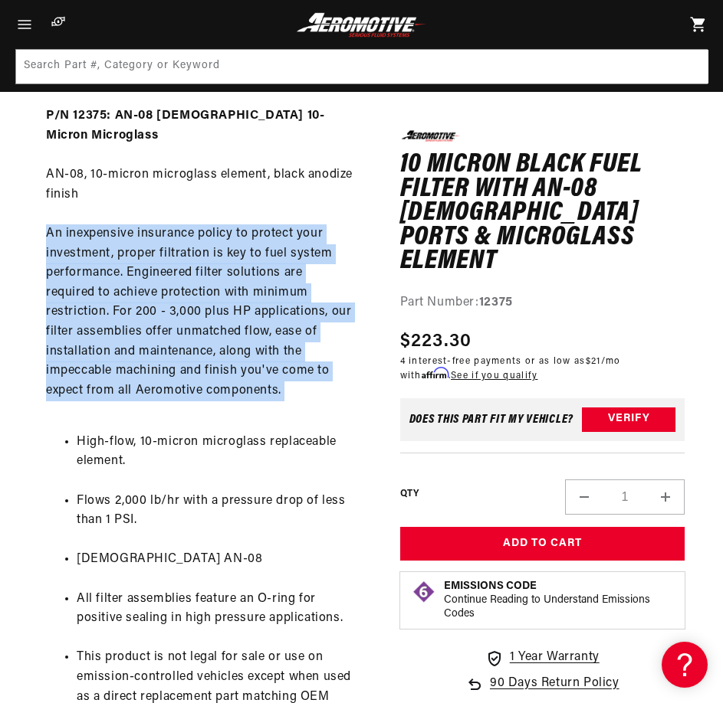
click at [133, 280] on div "P/N 12375: AN-08 Male 10-Micron Microglass AN-08, 10-micron microglass element,…" at bounding box center [199, 517] width 323 height 820
copy div "An inexpensive insurance policy to protect your investment, proper filtration i…"
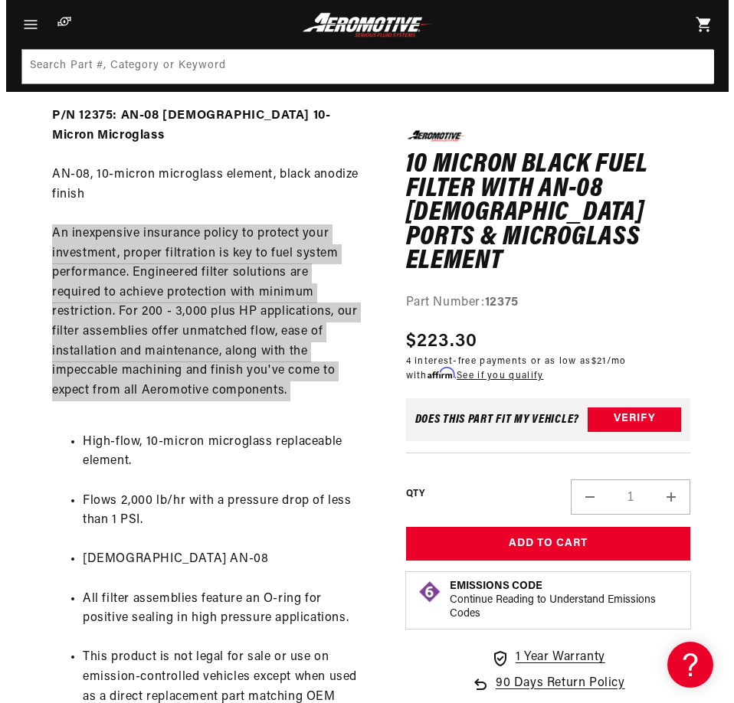
scroll to position [408, 0]
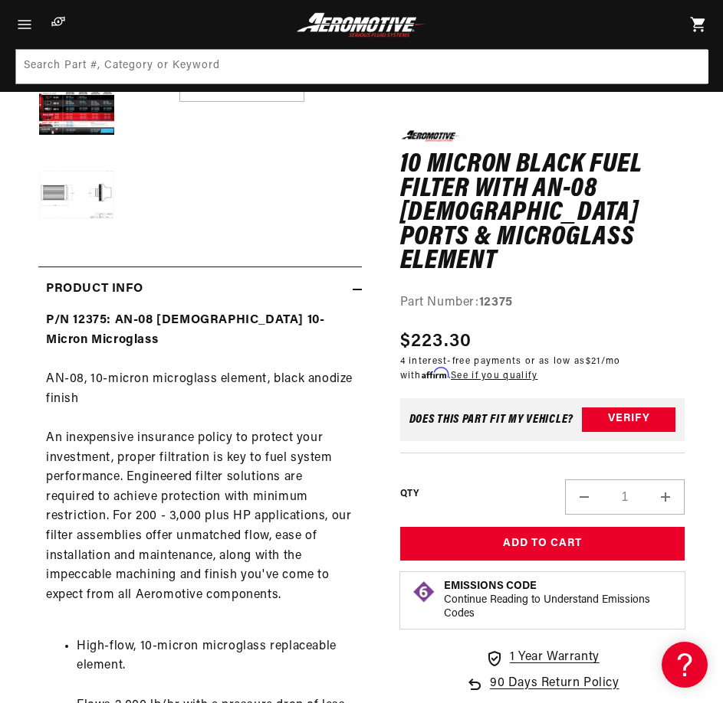
click at [435, 221] on h1 "10 Micron Black Fuel Filter with AN-08 Male Ports & Microglass Element" at bounding box center [542, 213] width 285 height 121
click at [435, 221] on h1 "10 Micron Black Fuel Filter with AN-08 [DEMOGRAPHIC_DATA] Ports & Microglass El…" at bounding box center [542, 213] width 285 height 121
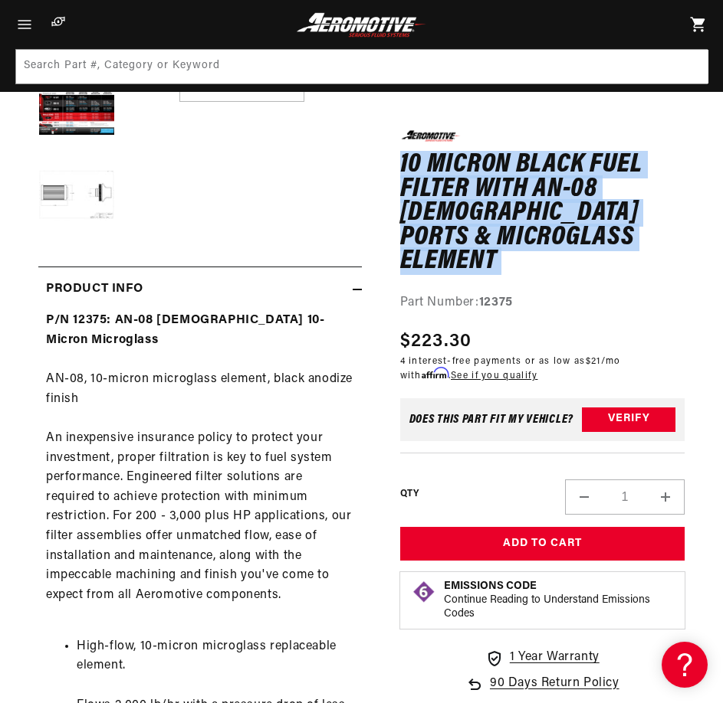
click at [435, 221] on h1 "10 Micron Black Fuel Filter with AN-08 [DEMOGRAPHIC_DATA] Ports & Microglass El…" at bounding box center [542, 213] width 285 height 121
copy div "10 Micron Black Fuel Filter with AN-08 Male Ports & Microglass Element 10 Micro…"
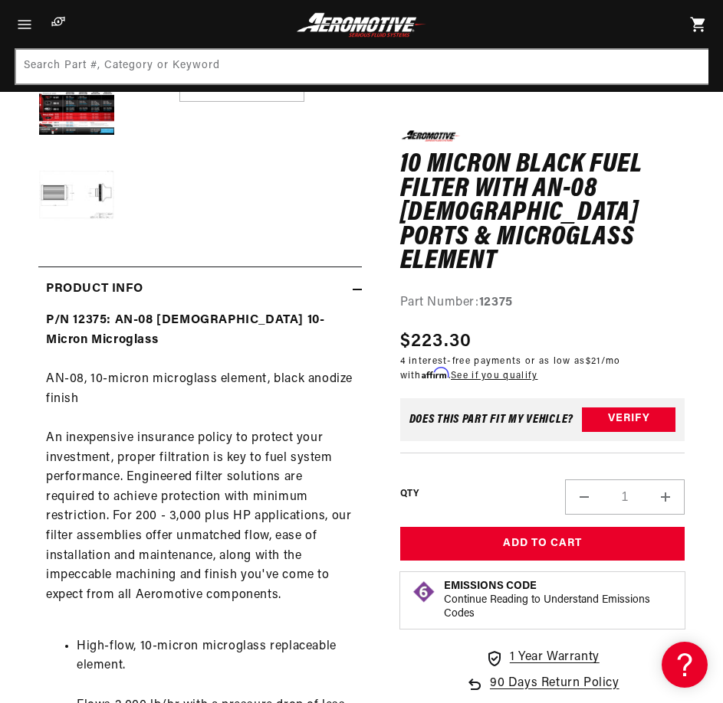
drag, startPoint x: 354, startPoint y: 43, endPoint x: 349, endPoint y: 56, distance: 14.1
click at [353, 45] on header "Fuel & Water Pumps Back In-Tank In-Line Fuel Pumps" at bounding box center [361, 24] width 723 height 49
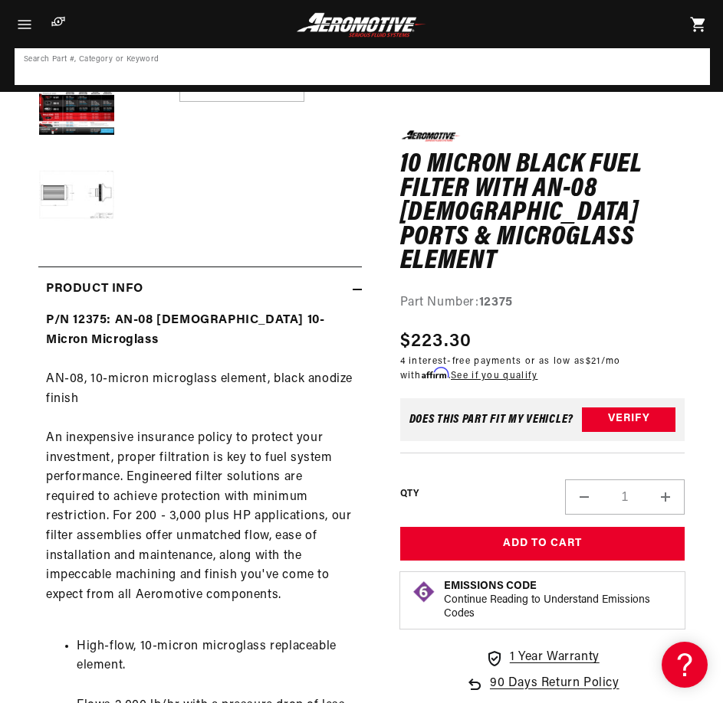
click at [347, 56] on input at bounding box center [362, 67] width 692 height 34
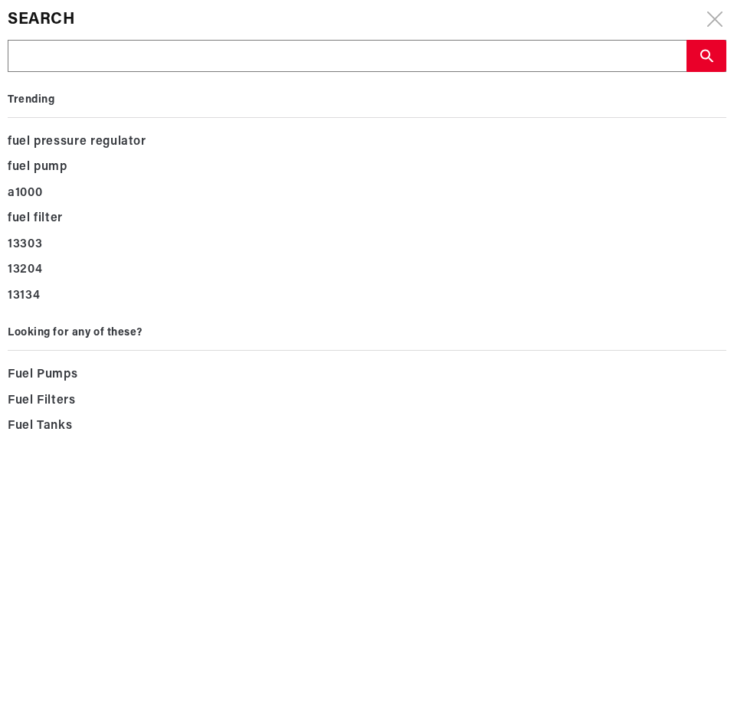
type input "12377"
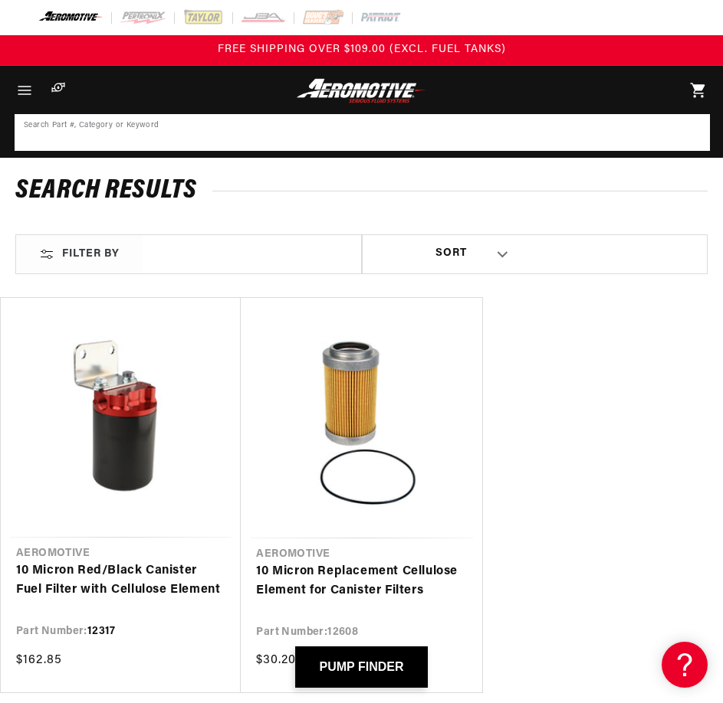
click at [202, 129] on input at bounding box center [362, 133] width 692 height 34
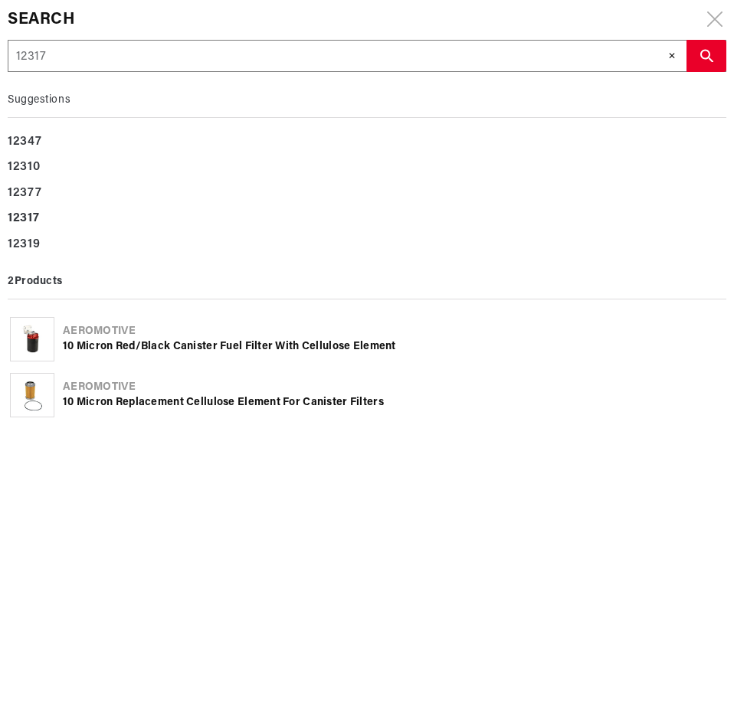
drag, startPoint x: 202, startPoint y: 129, endPoint x: 88, endPoint y: 57, distance: 135.0
click at [88, 57] on input "12317" at bounding box center [346, 57] width 677 height 32
drag, startPoint x: 90, startPoint y: 56, endPoint x: 21, endPoint y: 54, distance: 69.7
click at [21, 54] on input "12317" at bounding box center [346, 57] width 677 height 32
click at [74, 55] on input "12317" at bounding box center [346, 57] width 677 height 32
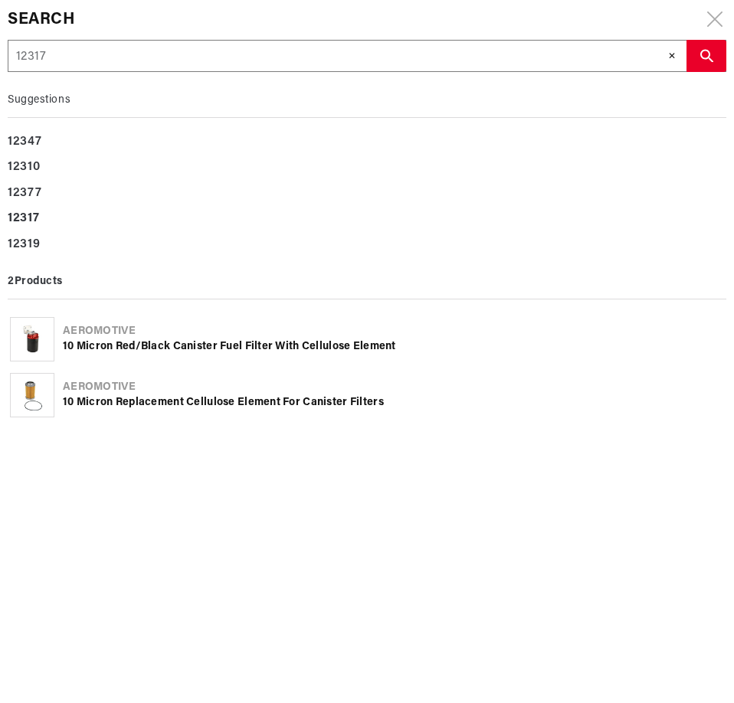
drag, startPoint x: 118, startPoint y: 55, endPoint x: -21, endPoint y: 57, distance: 138.7
paste input "7"
type input "12377"
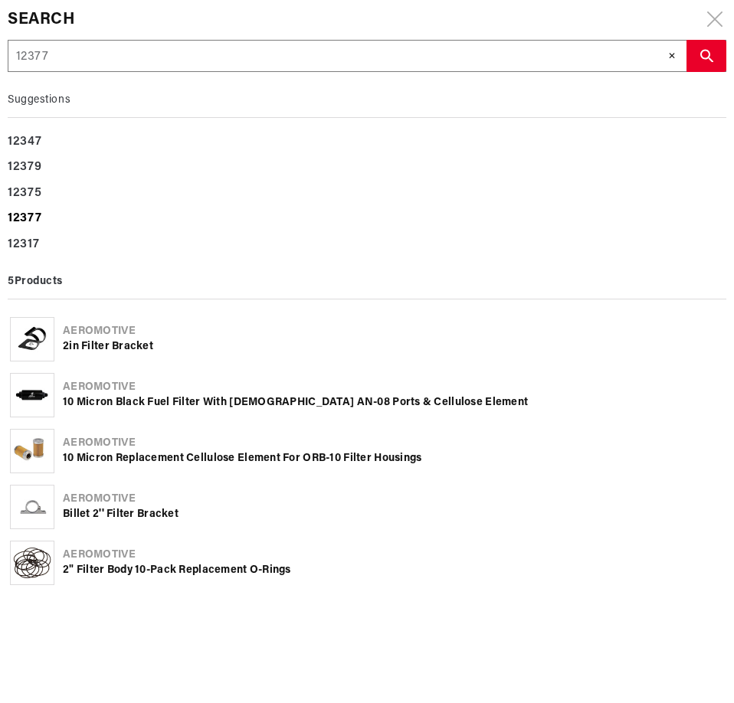
type input "12377"
click at [36, 215] on b "12377" at bounding box center [25, 218] width 34 height 12
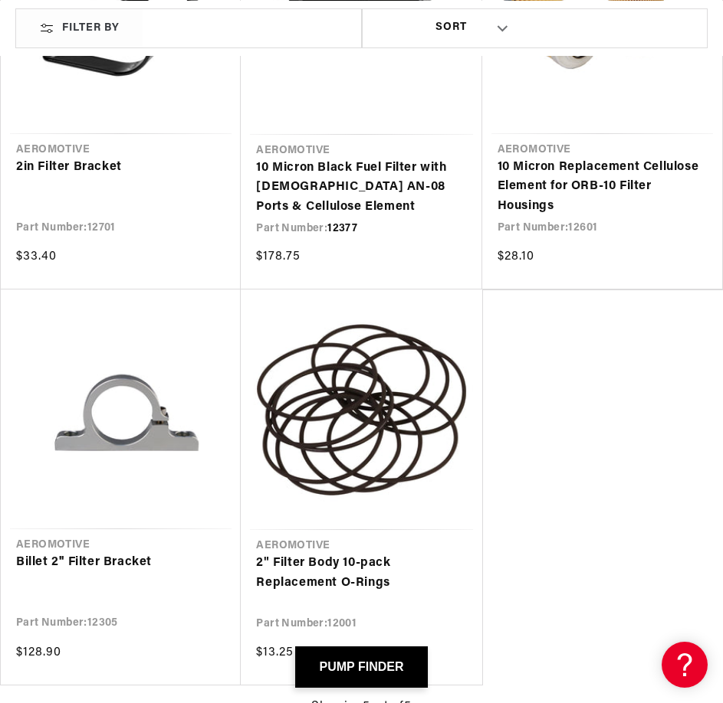
scroll to position [408, 0]
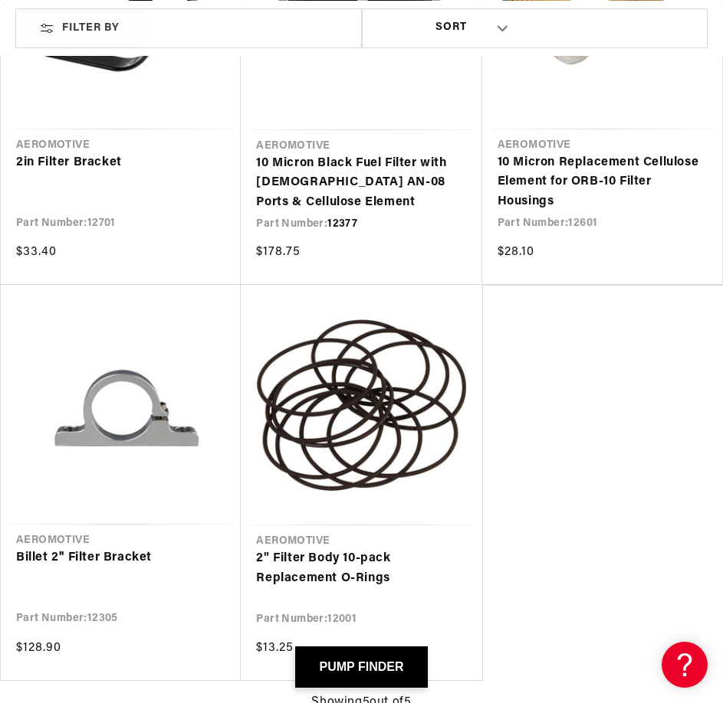
click at [362, 154] on link "10 Micron Black Fuel Filter with [DEMOGRAPHIC_DATA] AN-08 Ports & Cellulose Ele…" at bounding box center [361, 183] width 210 height 59
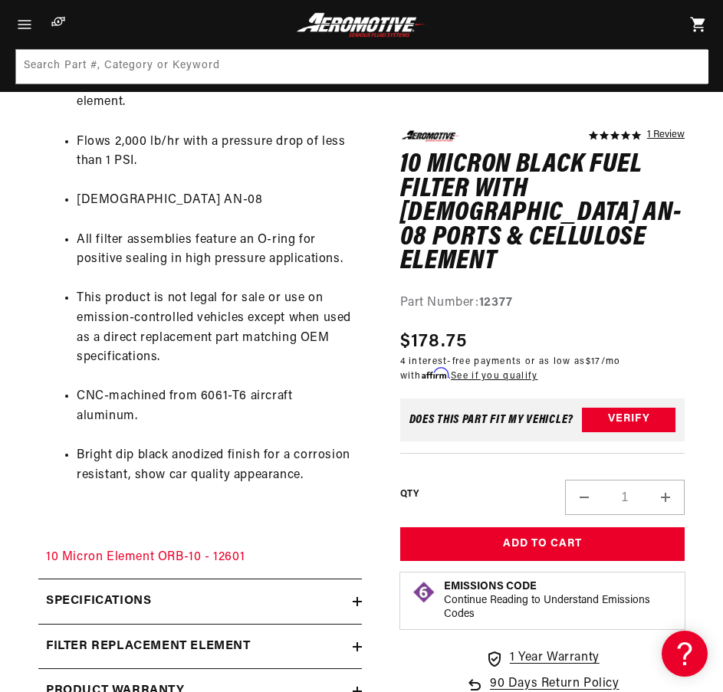
scroll to position [1021, 0]
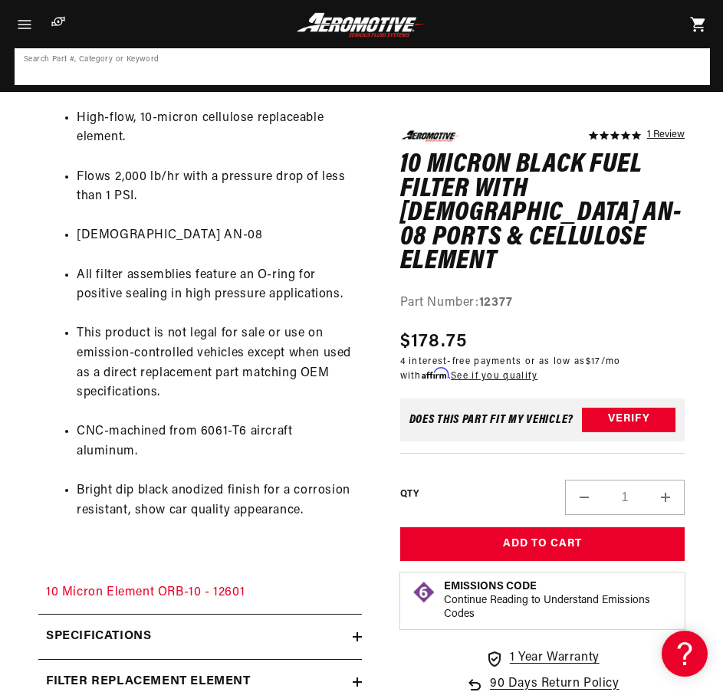
click at [262, 77] on input at bounding box center [362, 67] width 692 height 34
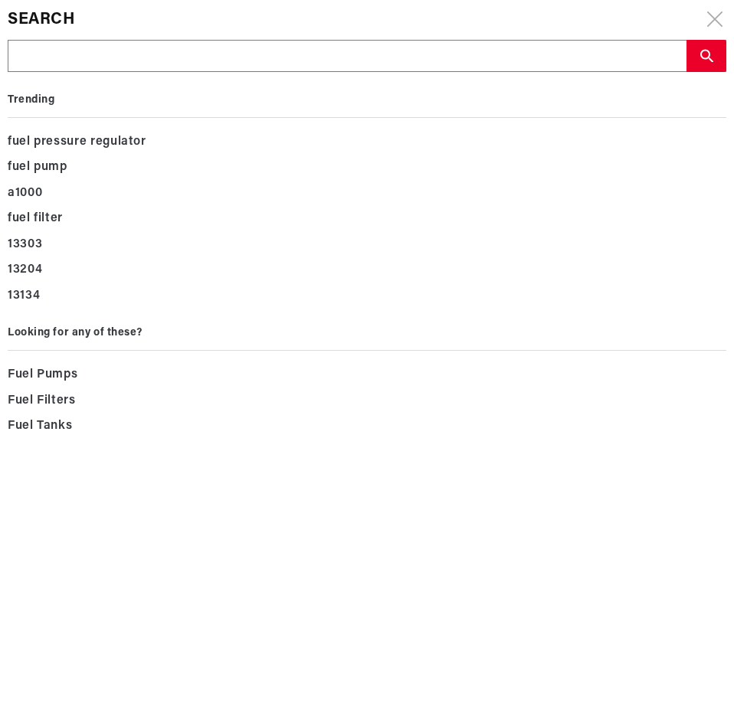
drag, startPoint x: 260, startPoint y: 75, endPoint x: 141, endPoint y: 49, distance: 121.6
click at [141, 49] on input "text" at bounding box center [346, 57] width 677 height 32
paste input "12378"
type input "12378"
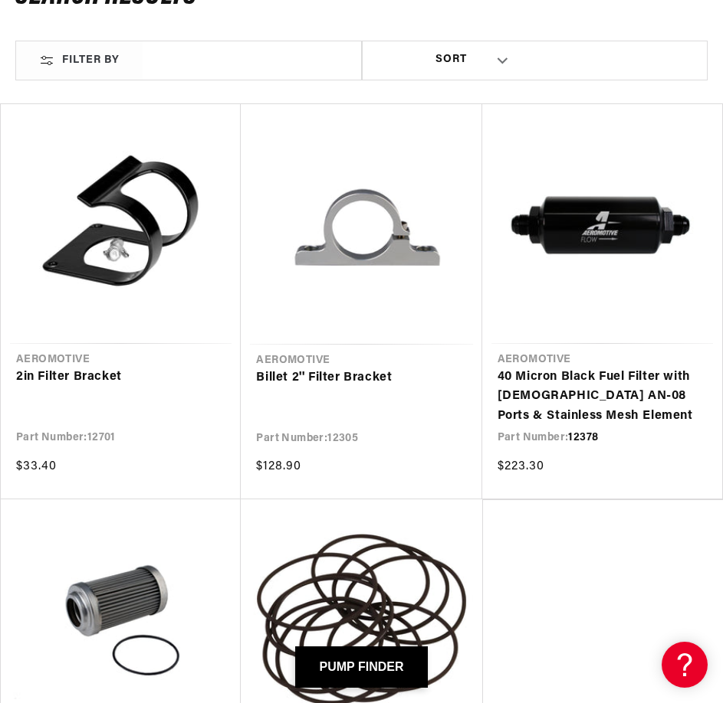
scroll to position [205, 0]
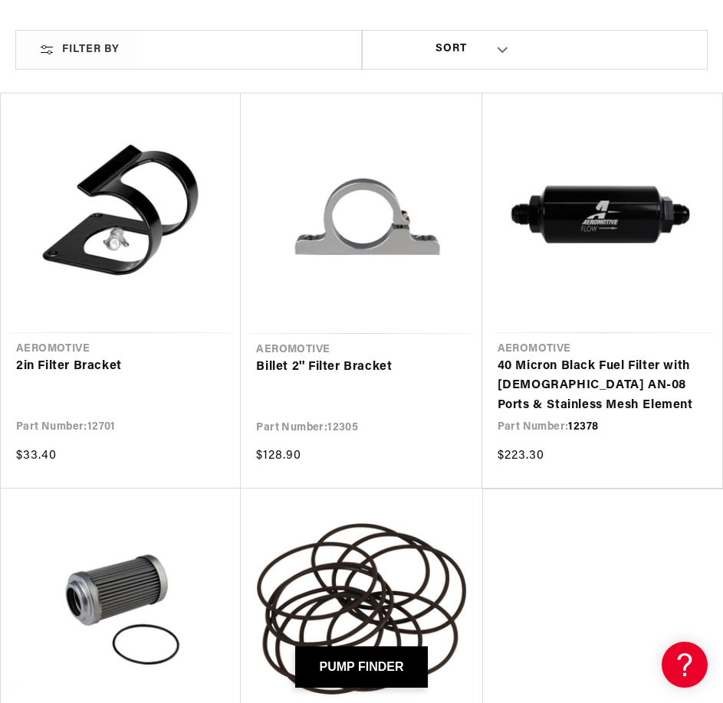
click at [628, 357] on link "40 Micron Black Fuel Filter with Male AN-08 Ports & Stainless Mesh Element" at bounding box center [601, 386] width 209 height 59
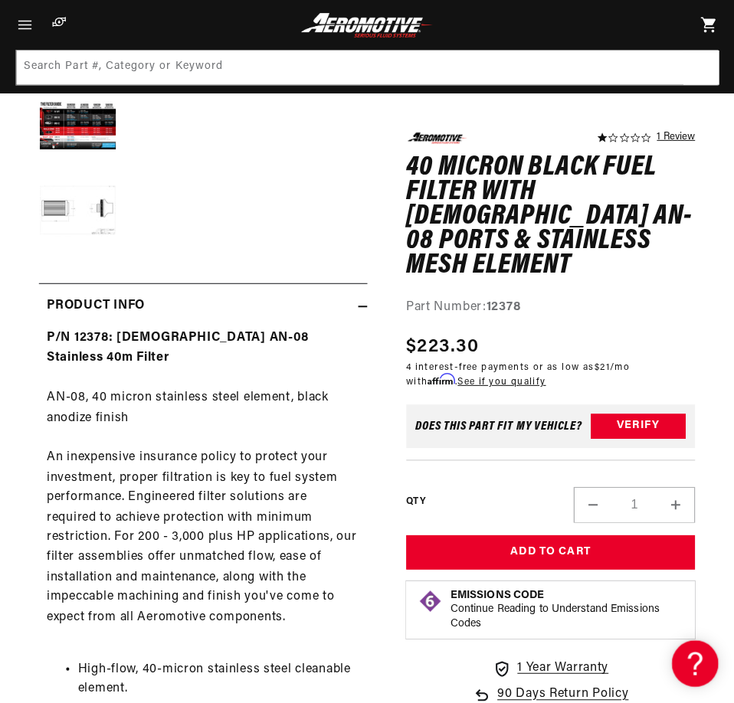
scroll to position [408, 0]
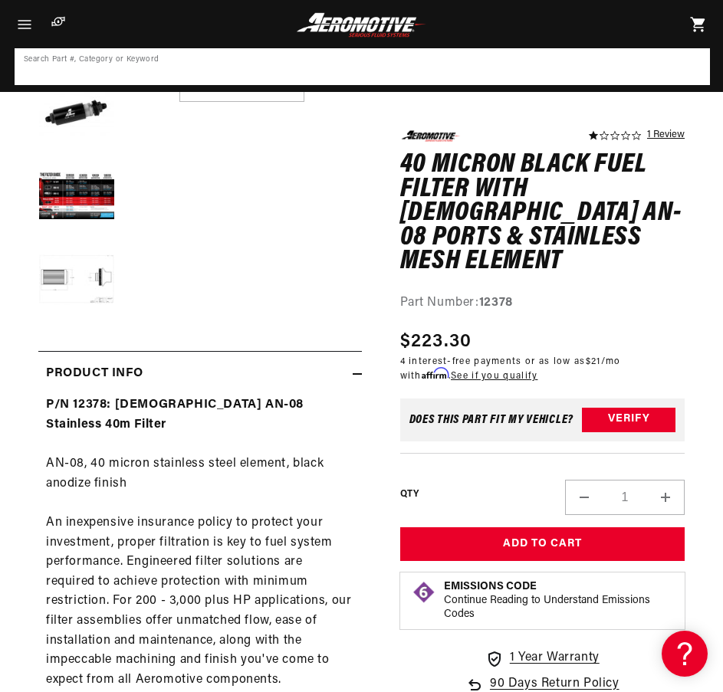
click at [358, 61] on input at bounding box center [362, 67] width 692 height 34
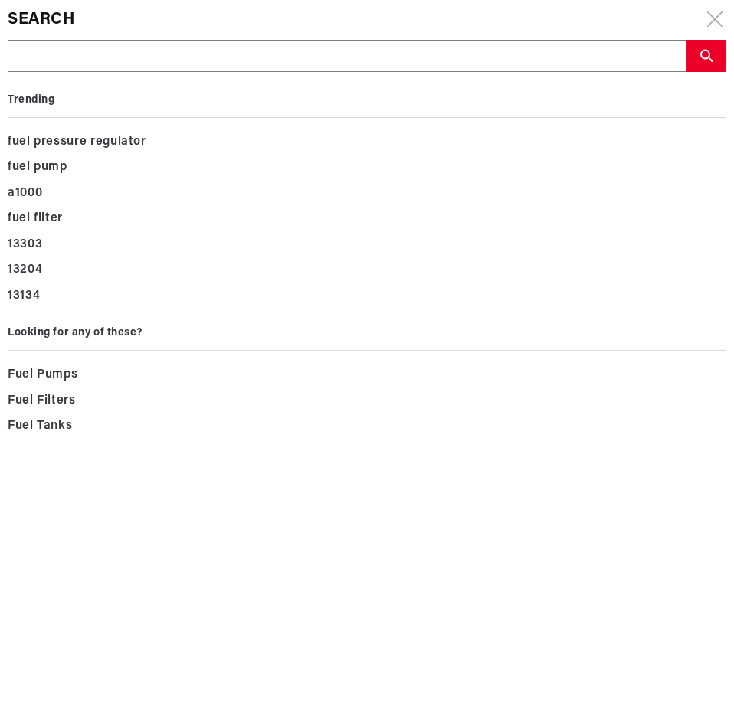
type input "12379"
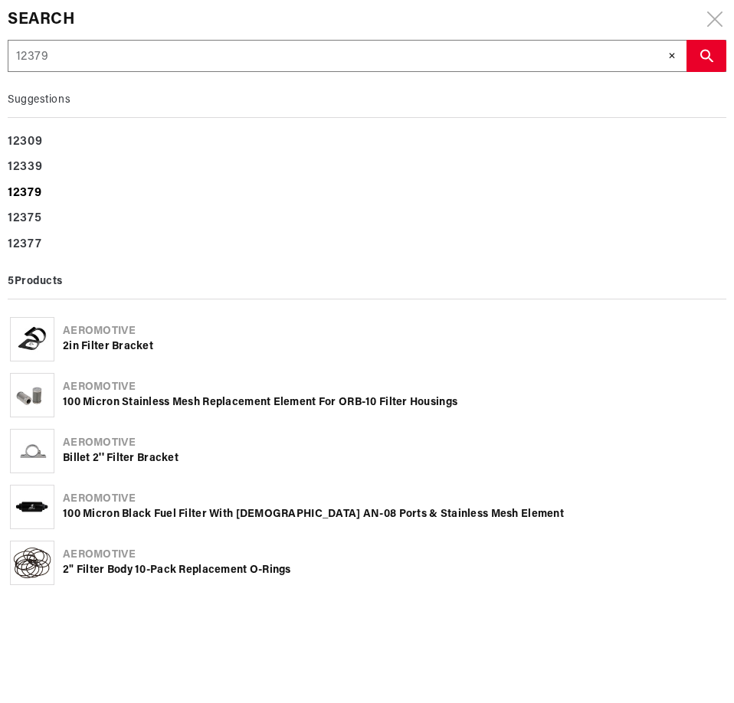
type input "12379"
click at [33, 197] on b "12379" at bounding box center [25, 193] width 34 height 12
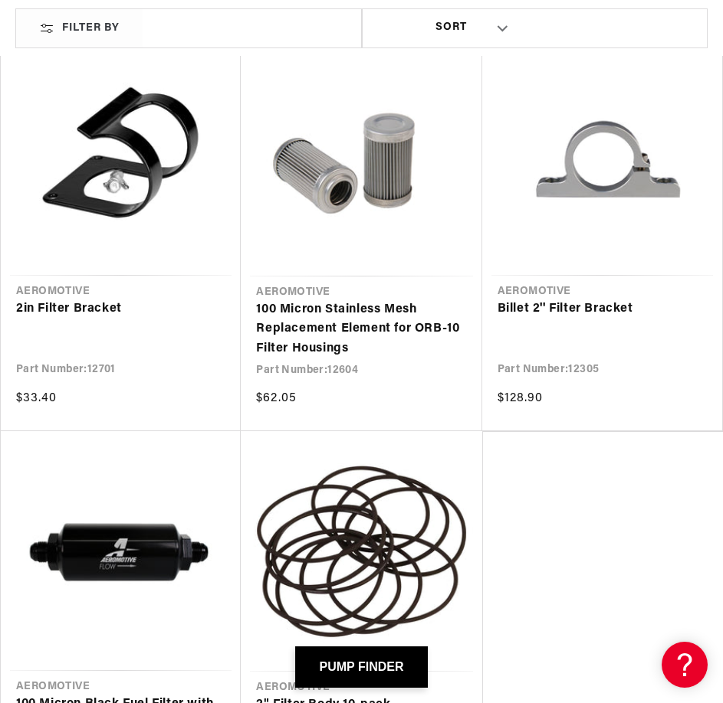
scroll to position [408, 0]
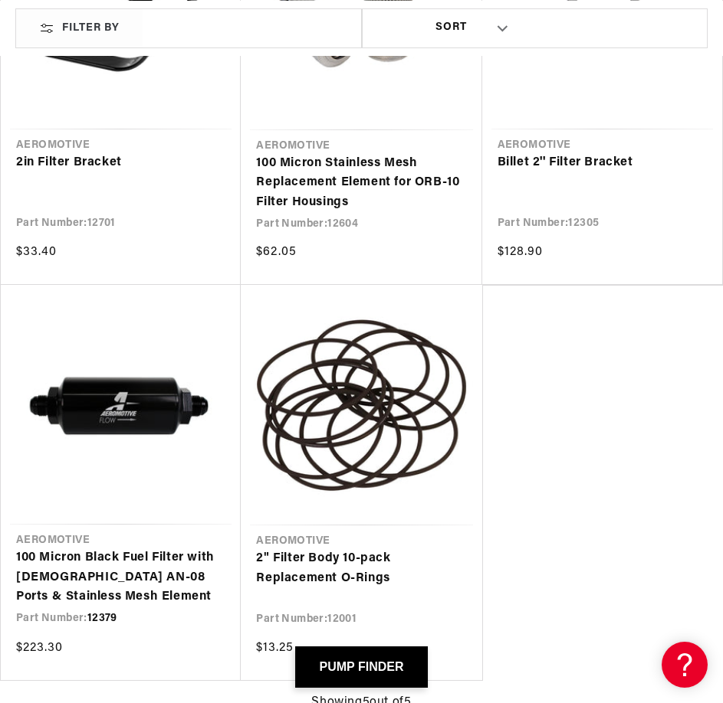
click at [109, 549] on link "100 Micron Black Fuel Filter with [DEMOGRAPHIC_DATA] AN-08 Ports & Stainless Me…" at bounding box center [120, 578] width 209 height 59
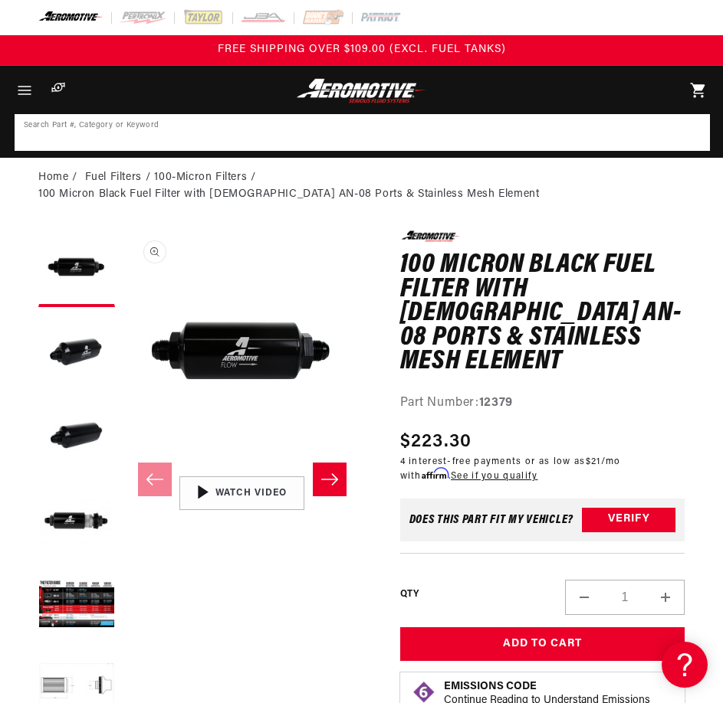
click at [331, 139] on input at bounding box center [362, 133] width 692 height 34
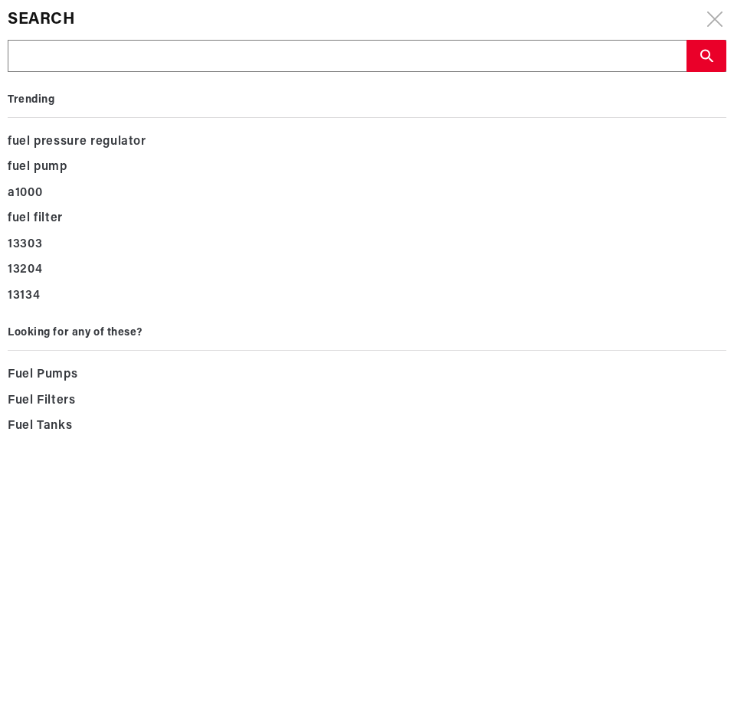
drag, startPoint x: 331, startPoint y: 139, endPoint x: 156, endPoint y: 53, distance: 195.0
click at [156, 53] on input "text" at bounding box center [346, 57] width 677 height 32
paste input "12601"
type input "12601"
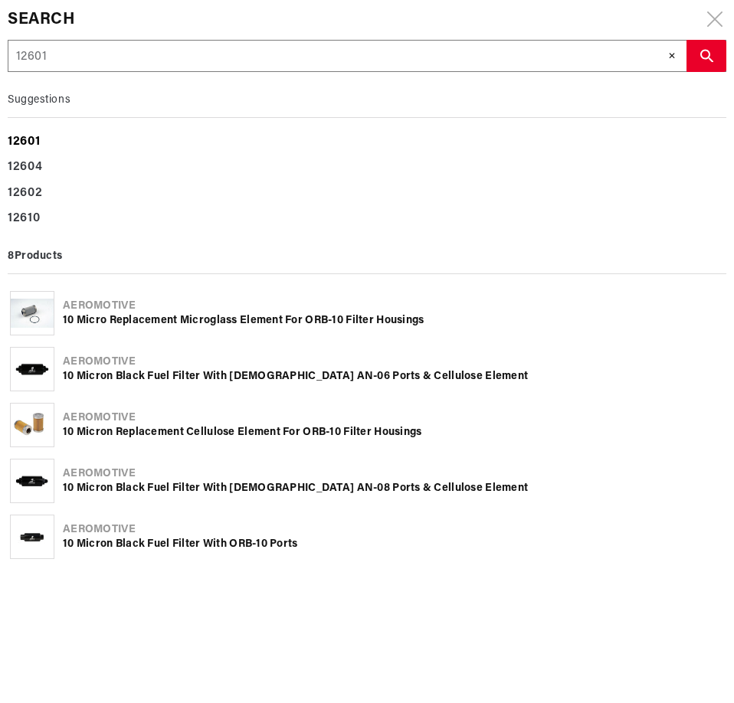
type input "12601"
click at [28, 144] on b "12601" at bounding box center [24, 142] width 32 height 12
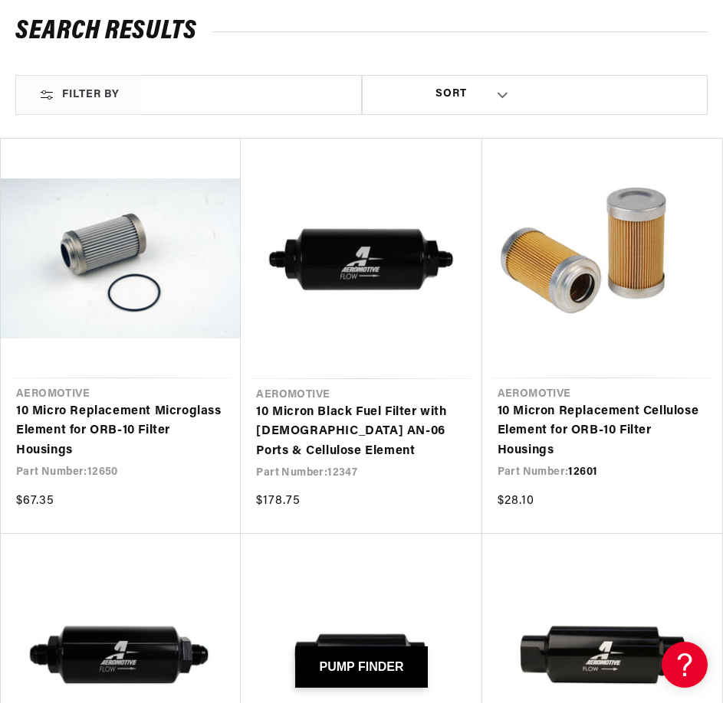
scroll to position [205, 0]
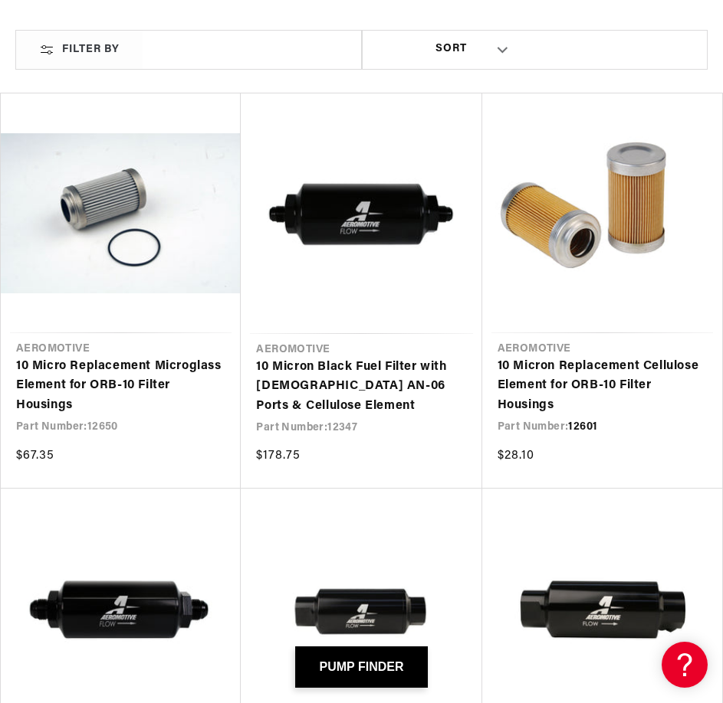
click at [594, 357] on link "10 Micron Replacement Cellulose Element for ORB-10 Filter Housings" at bounding box center [601, 386] width 209 height 59
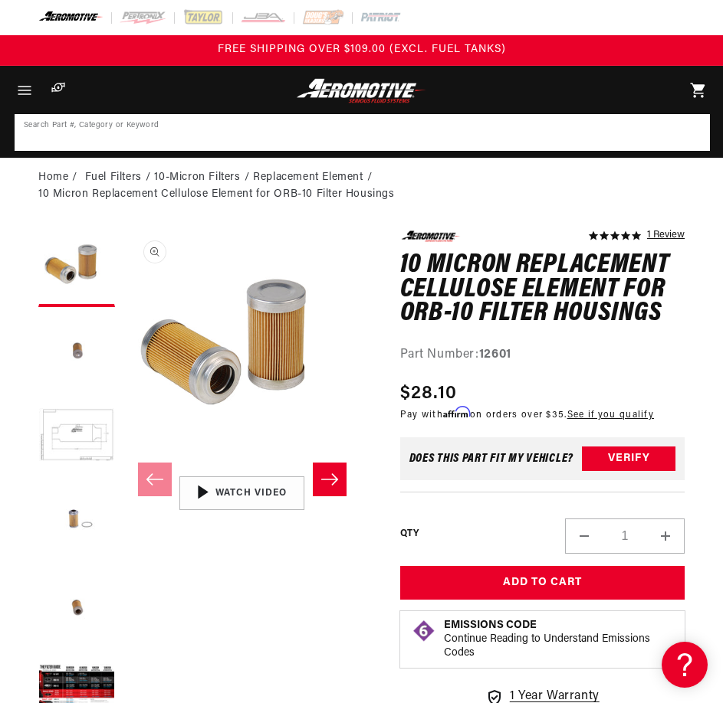
click at [388, 124] on input at bounding box center [362, 133] width 692 height 34
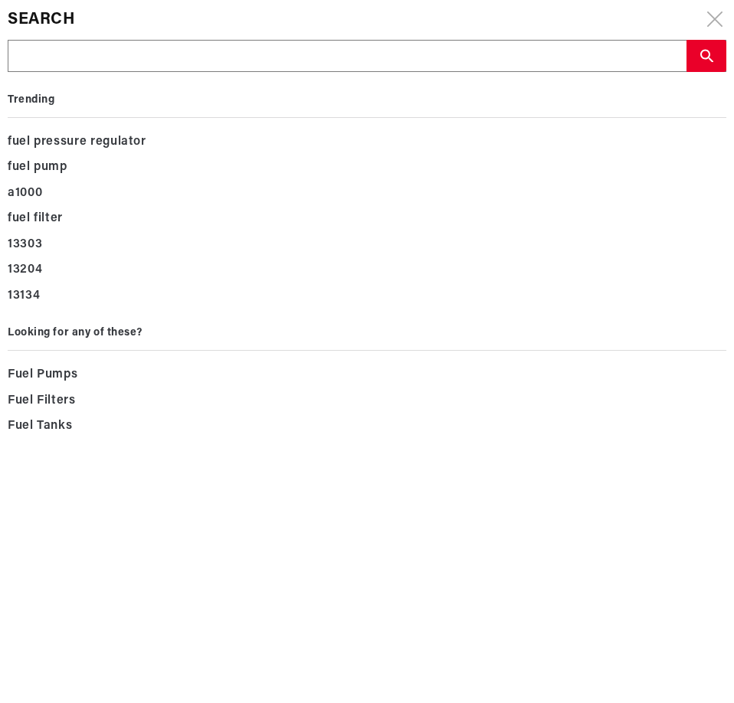
drag, startPoint x: 388, startPoint y: 124, endPoint x: 136, endPoint y: 53, distance: 262.7
click at [136, 53] on input "text" at bounding box center [346, 57] width 677 height 32
paste input "12650"
type input "12650"
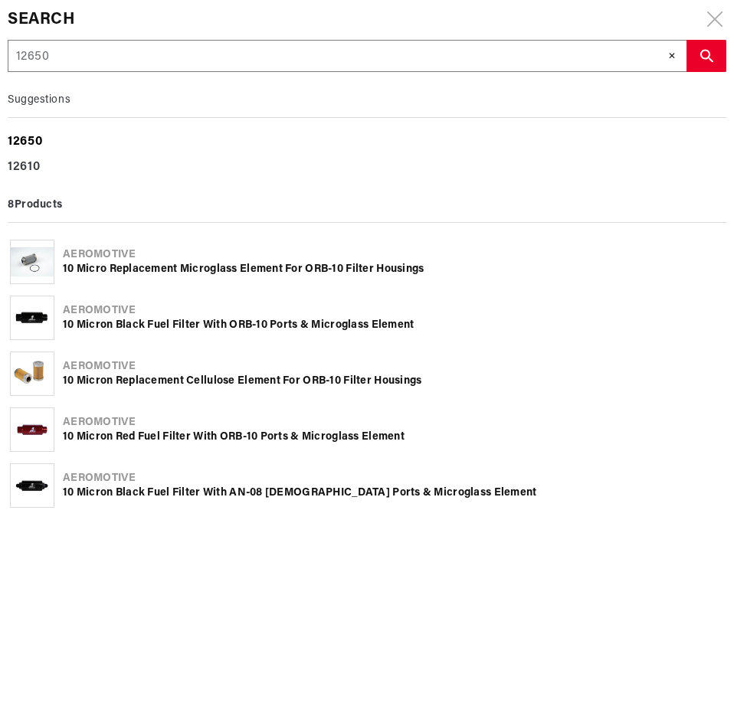
type input "12650"
click at [37, 138] on b "12650" at bounding box center [25, 142] width 34 height 12
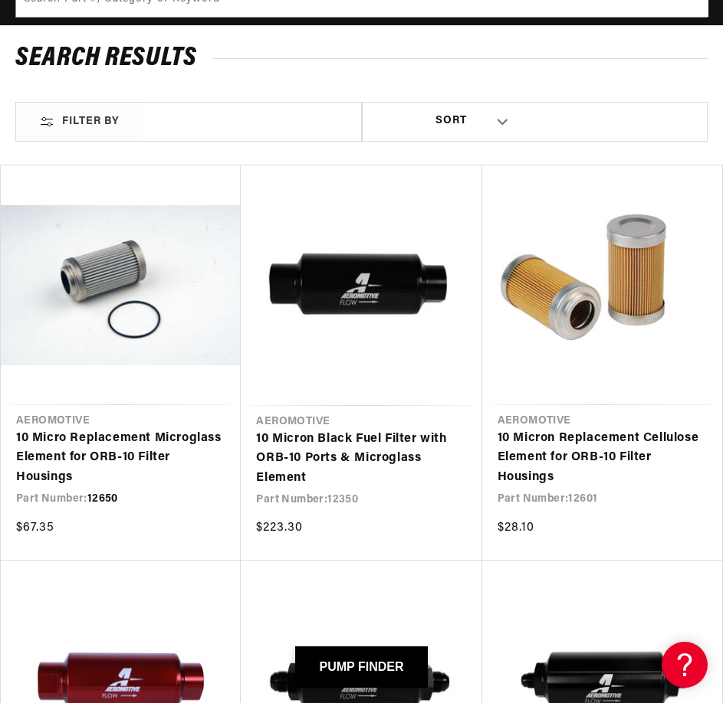
scroll to position [205, 0]
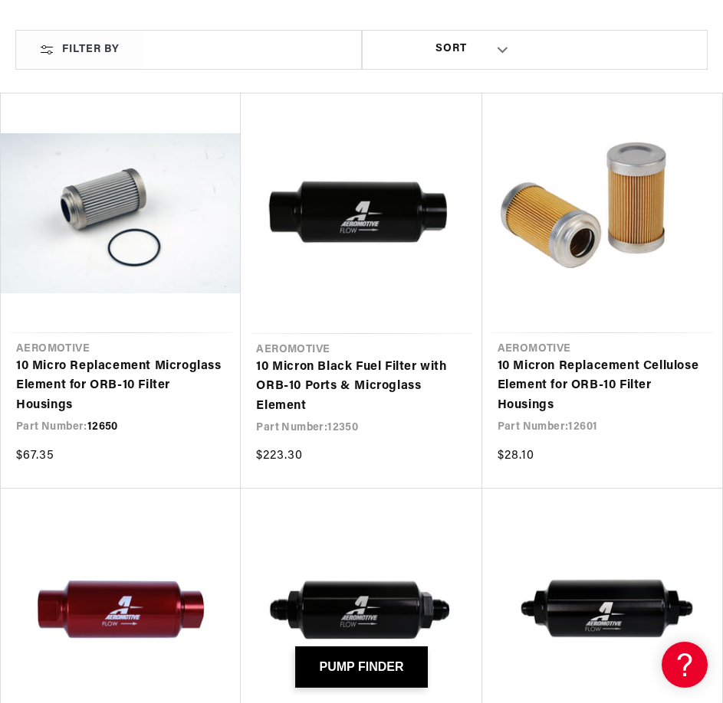
click at [145, 357] on link "10 Micro Replacement Microglass Element for ORB-10 Filter Housings" at bounding box center [120, 386] width 209 height 59
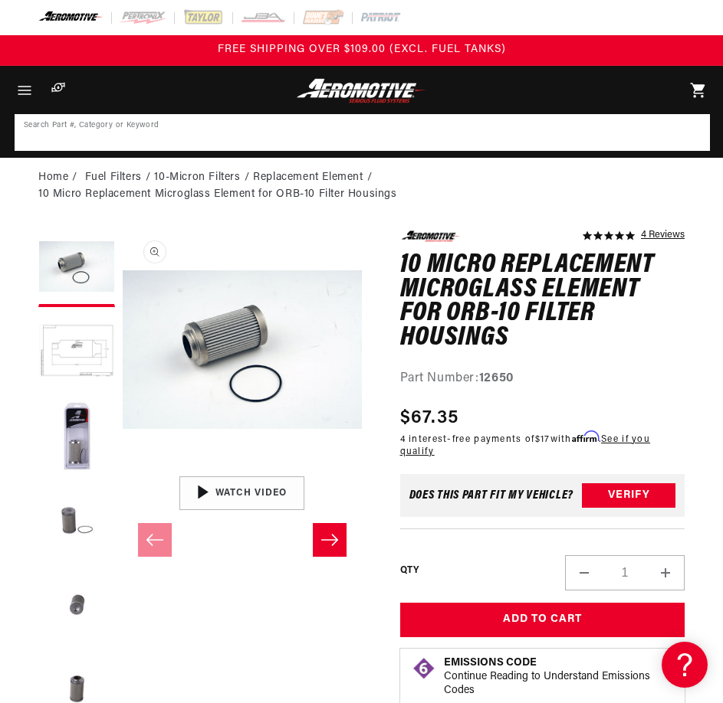
click at [285, 136] on input at bounding box center [362, 133] width 692 height 34
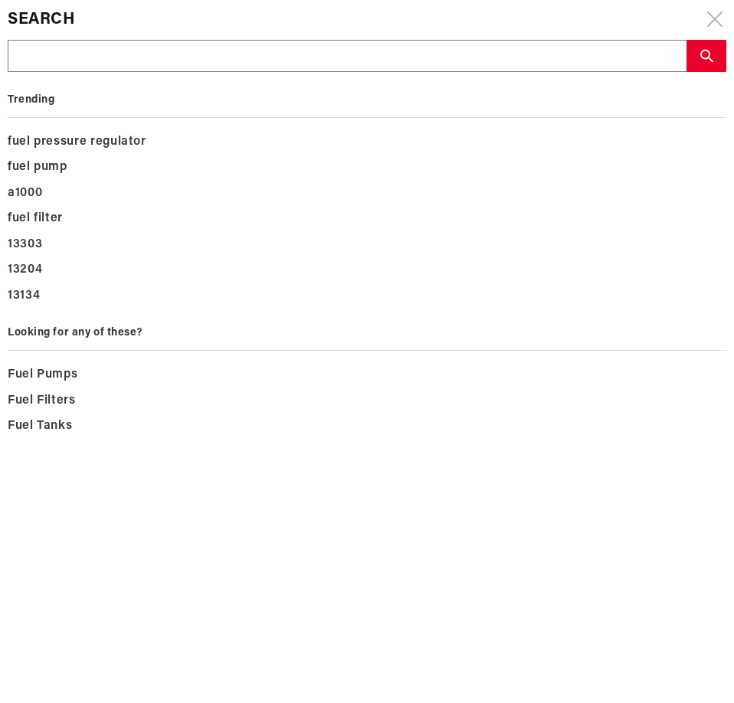
drag, startPoint x: 285, startPoint y: 136, endPoint x: 129, endPoint y: 54, distance: 176.2
click at [129, 54] on input "text" at bounding box center [346, 57] width 677 height 32
paste input "13001"
type input "13001"
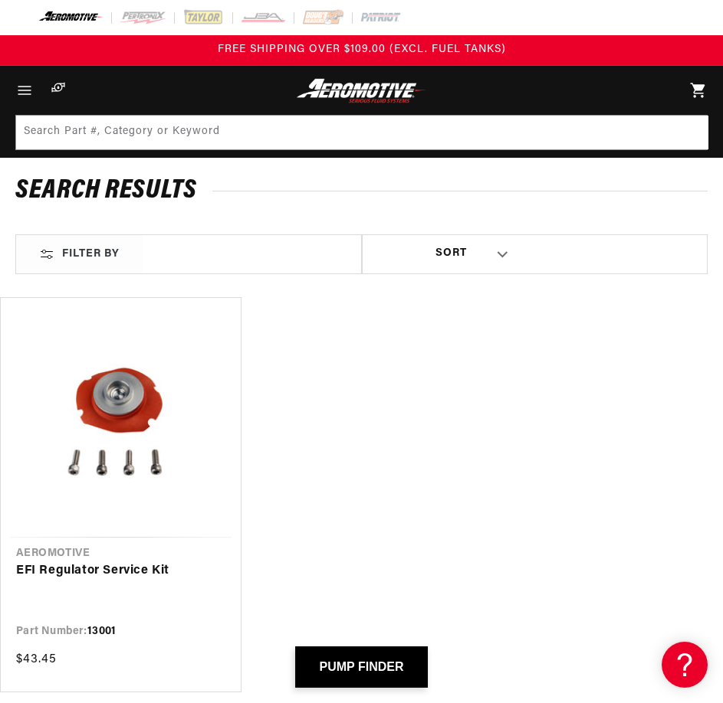
click at [185, 562] on link "EFI Regulator Service Kit" at bounding box center [120, 572] width 209 height 20
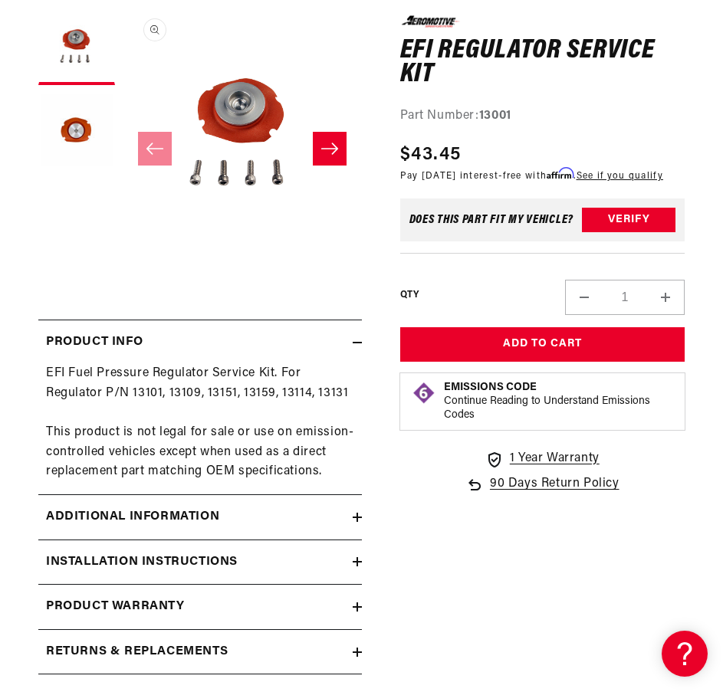
scroll to position [408, 0]
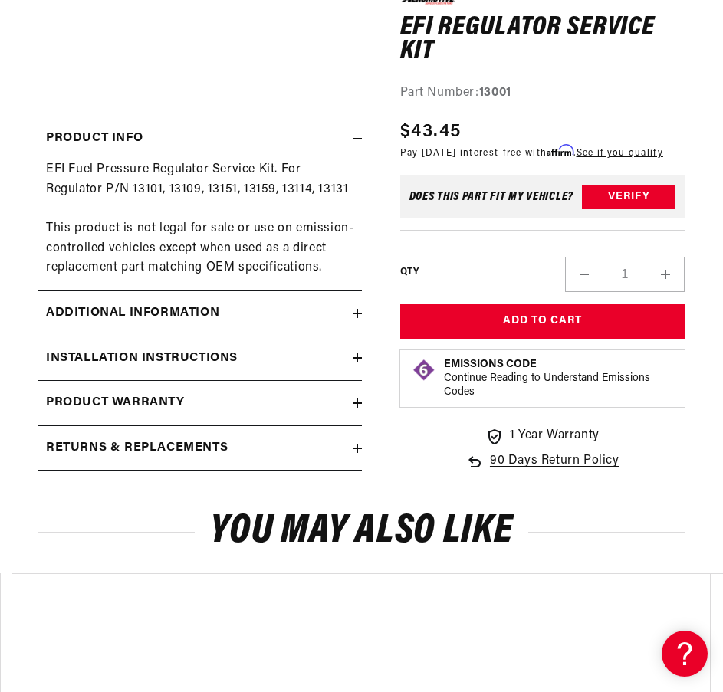
click at [339, 308] on div "Additional information" at bounding box center [195, 313] width 314 height 20
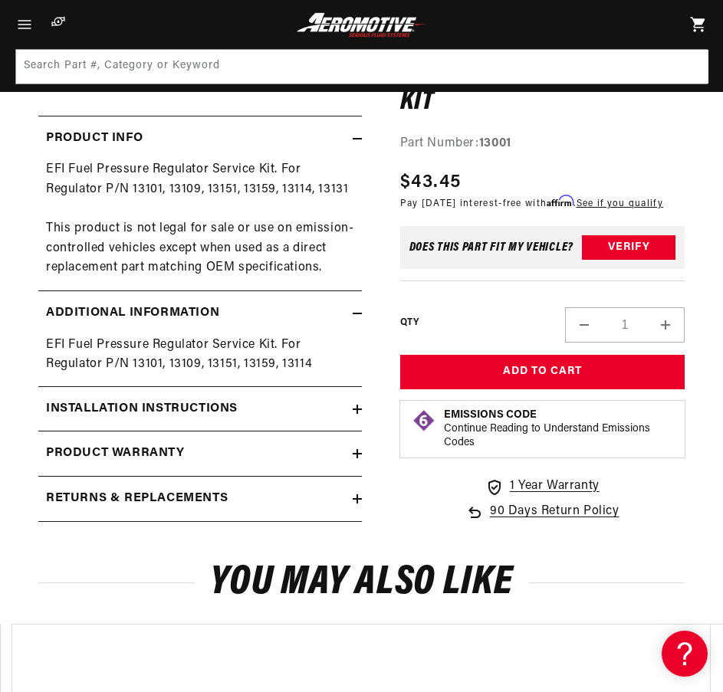
scroll to position [0, 0]
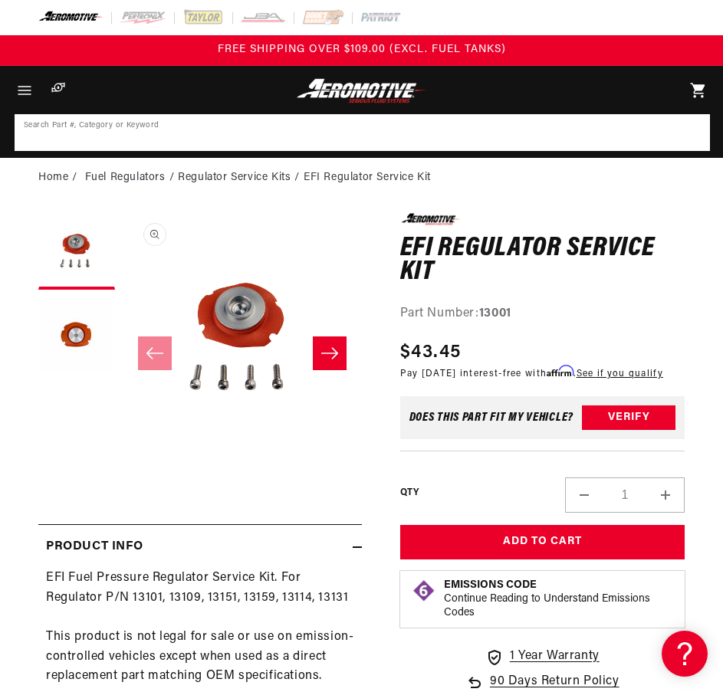
click at [321, 142] on input at bounding box center [362, 133] width 692 height 34
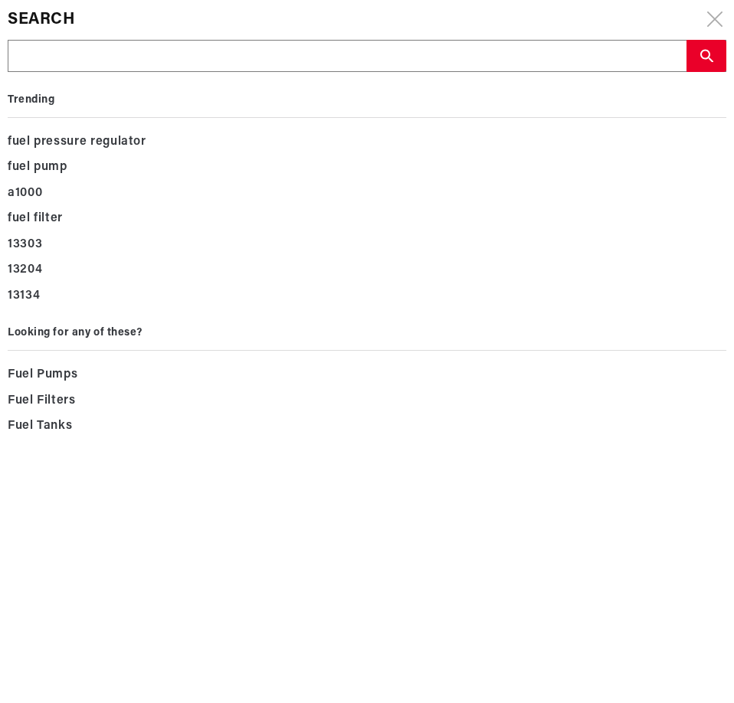
drag, startPoint x: 321, startPoint y: 142, endPoint x: 80, endPoint y: 54, distance: 256.7
click at [80, 54] on input "text" at bounding box center [346, 57] width 677 height 32
type input "13101"
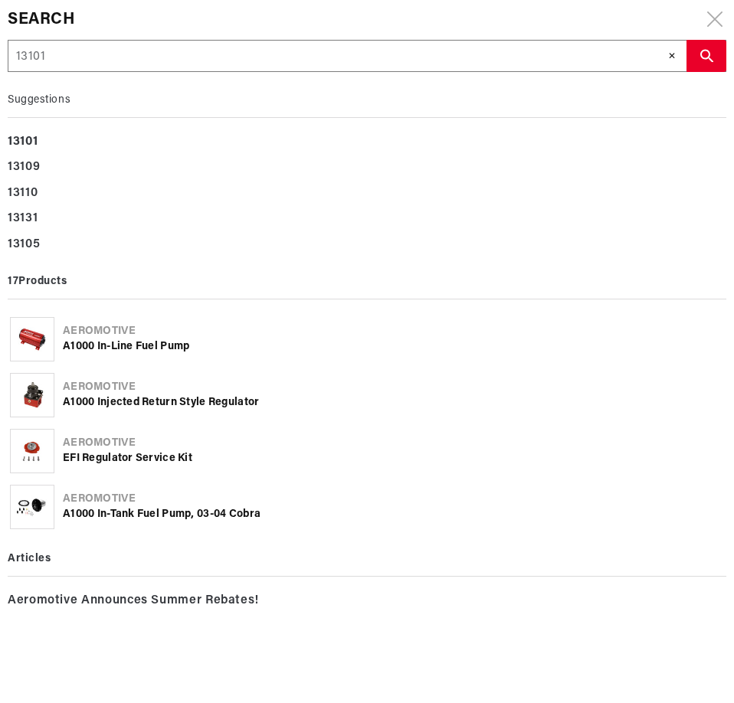
type input "1310"
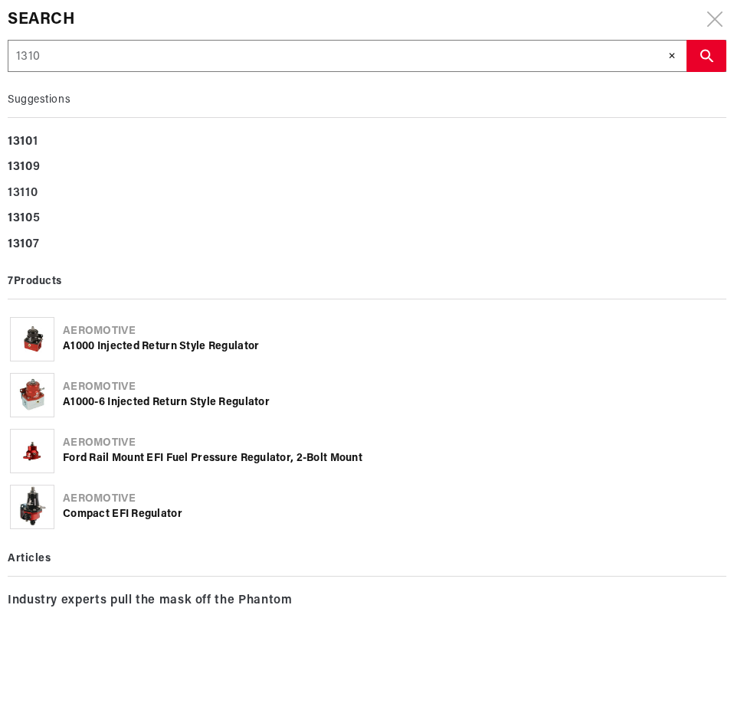
type input "13101"
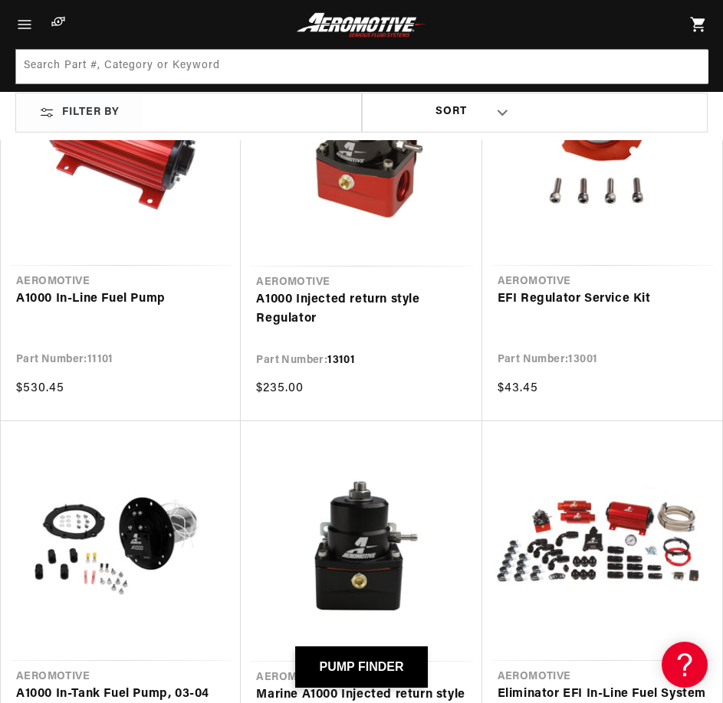
scroll to position [205, 0]
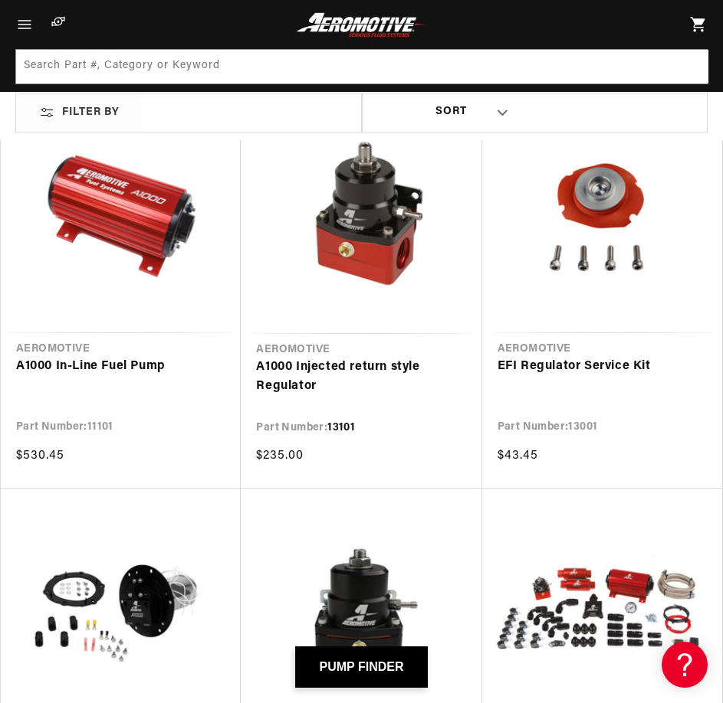
click at [373, 358] on link "A1000 Injected return style Regulator" at bounding box center [361, 377] width 210 height 39
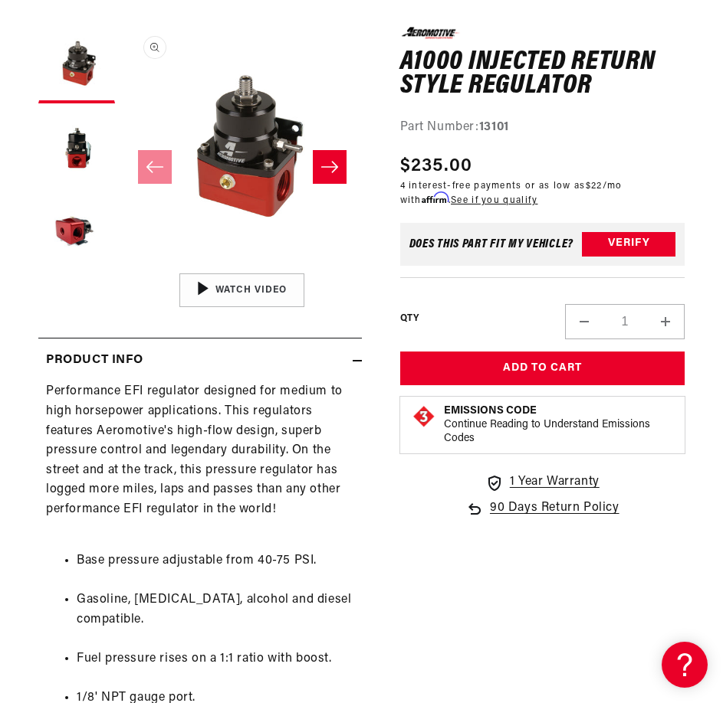
scroll to position [408, 0]
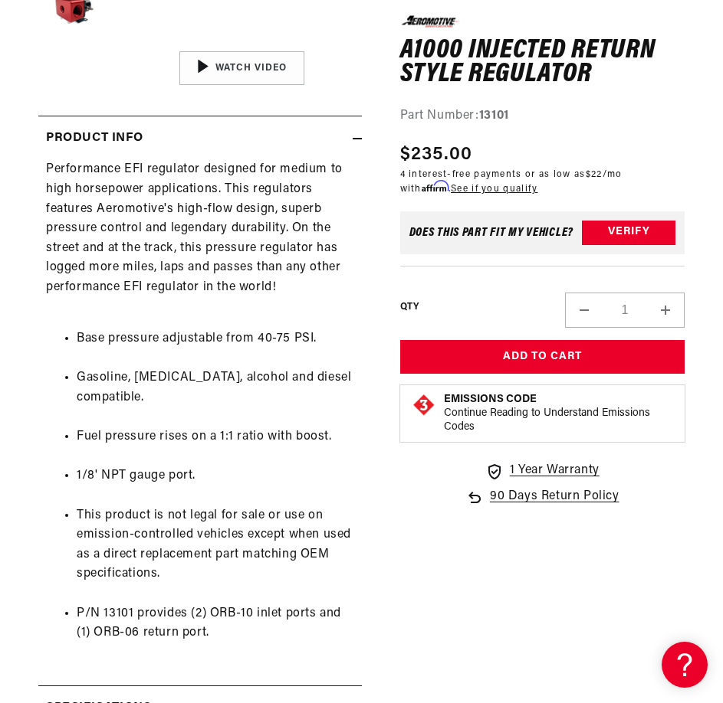
click at [207, 277] on div "Performance EFI regulator designed for medium to high horsepower applications. …" at bounding box center [199, 411] width 323 height 503
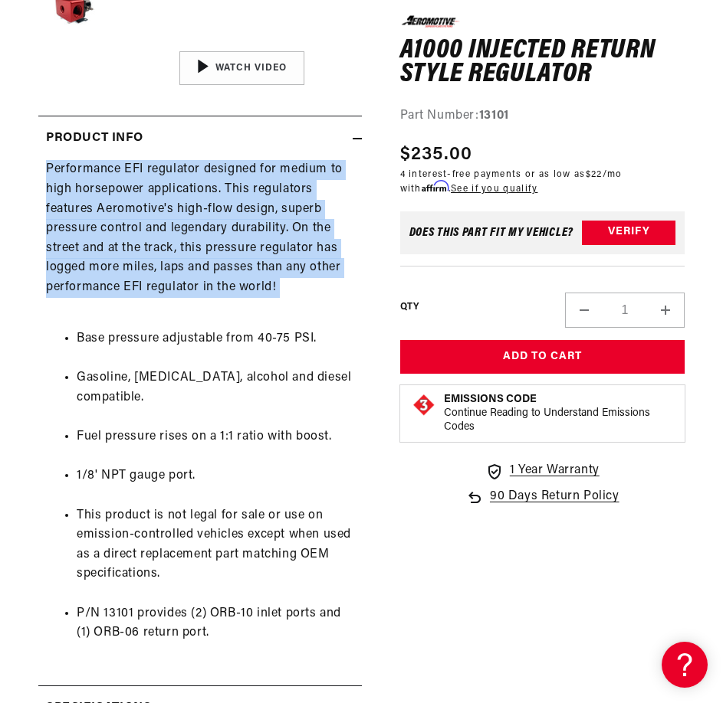
click at [207, 277] on div "Performance EFI regulator designed for medium to high horsepower applications. …" at bounding box center [199, 411] width 323 height 503
copy div "Performance EFI regulator designed for medium to high horsepower applications. …"
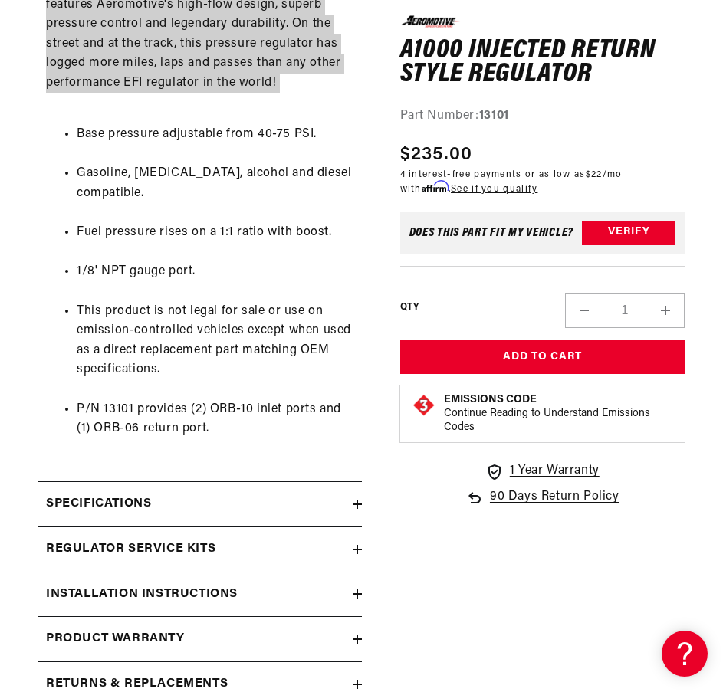
scroll to position [0, 1]
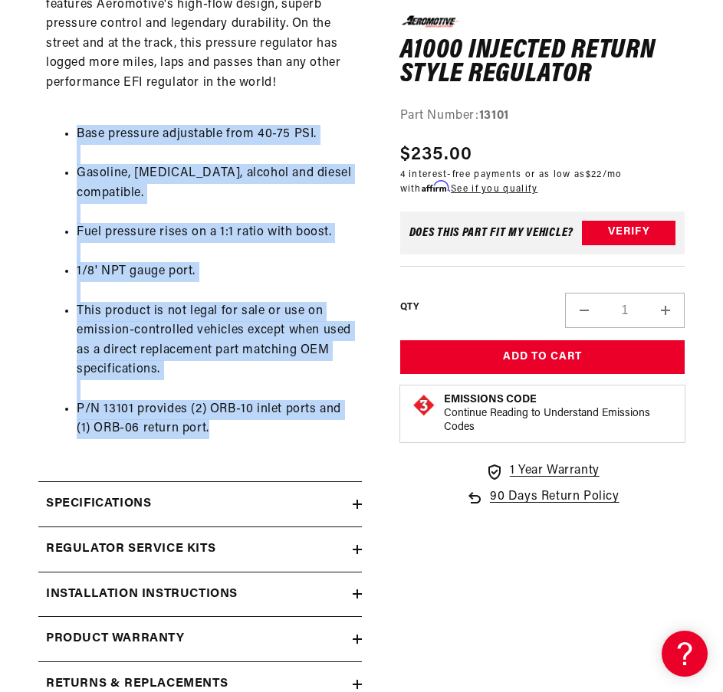
drag, startPoint x: 217, startPoint y: 425, endPoint x: 48, endPoint y: 144, distance: 328.3
click at [48, 144] on ul "Base pressure adjustable from 40-75 PSI. Gasoline, ethanol, alcohol and diesel …" at bounding box center [200, 282] width 308 height 353
copy ul "Base pressure adjustable from 40-75 PSI. Gasoline, ethanol, alcohol and diesel …"
click at [269, 405] on li "P/N 13101 provides (2) ORB-10 inlet ports and (1) ORB-06 return port." at bounding box center [215, 419] width 277 height 39
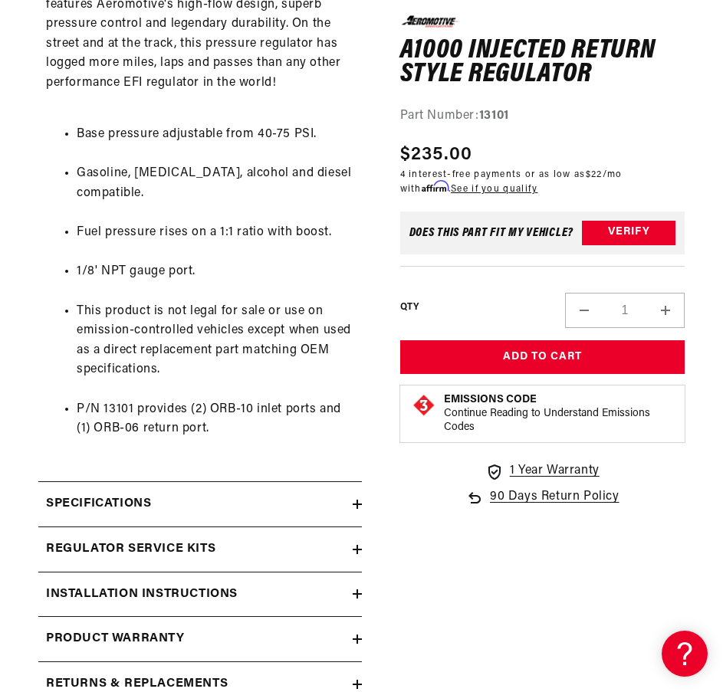
click at [515, 71] on h1 "A1000 Injected return style Regulator" at bounding box center [542, 62] width 285 height 48
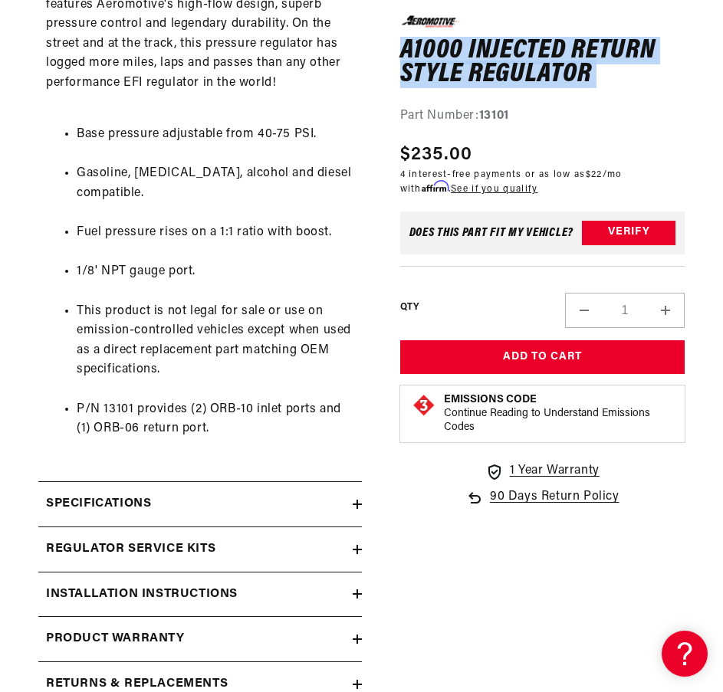
click at [515, 71] on h1 "A1000 Injected return style Regulator" at bounding box center [542, 62] width 285 height 48
copy div "A1000 Injected return style Regulator A1000 Injected return style Regulator 0.0…"
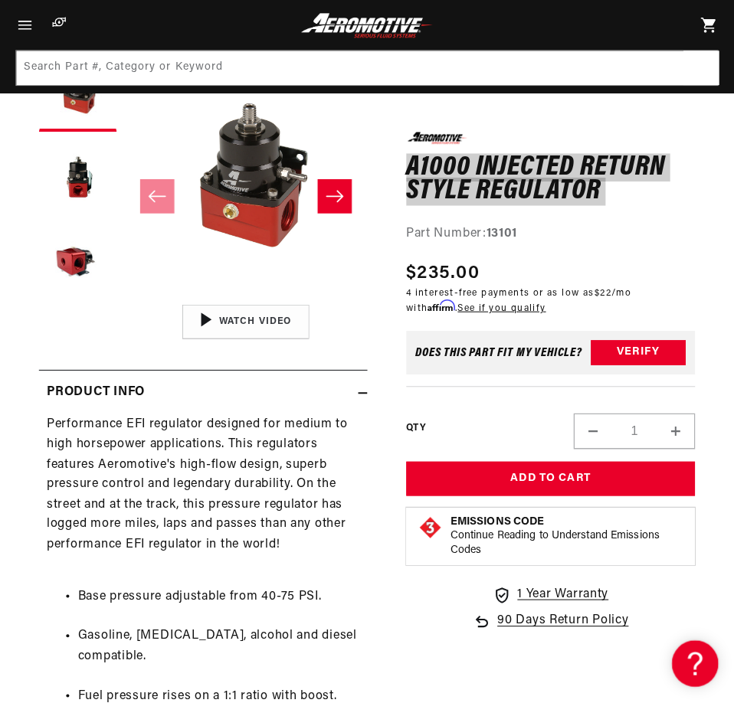
scroll to position [0, 0]
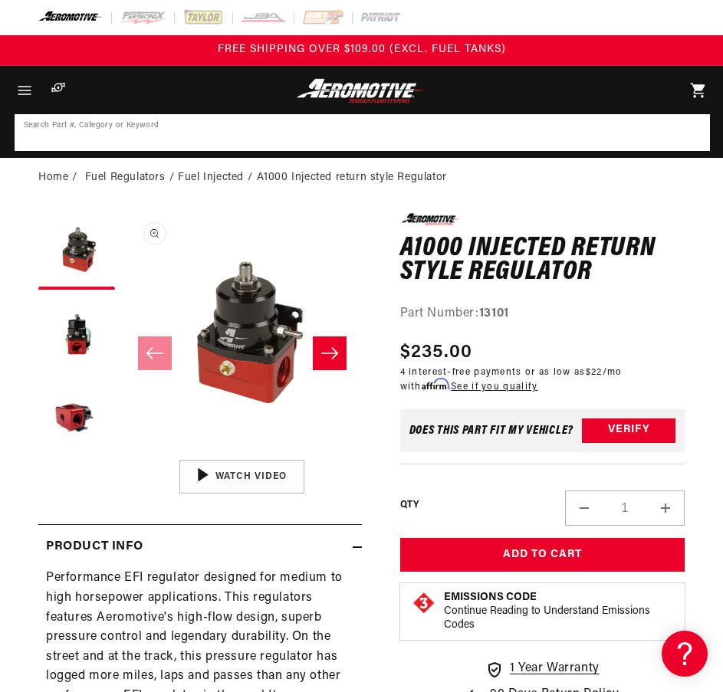
click at [379, 136] on input at bounding box center [362, 133] width 692 height 34
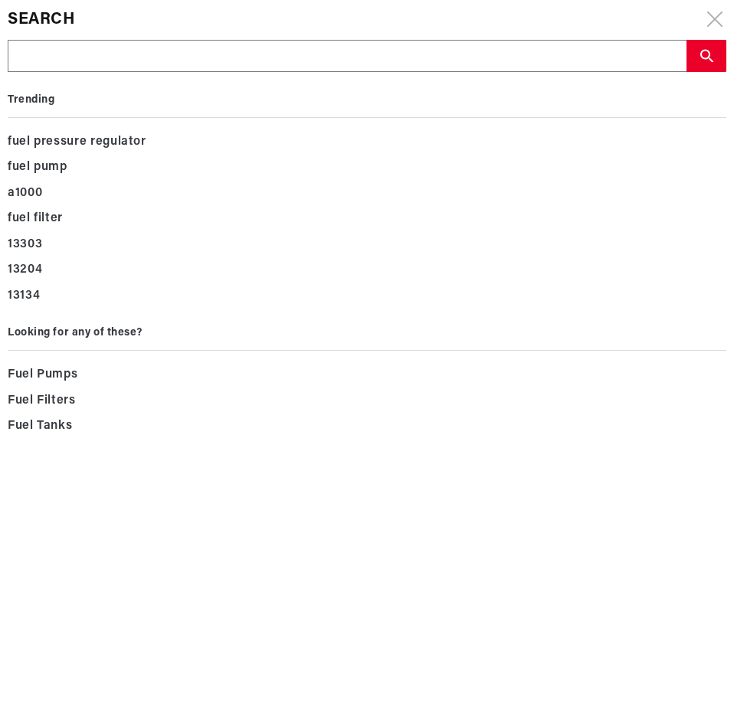
drag, startPoint x: 379, startPoint y: 136, endPoint x: 102, endPoint y: 53, distance: 288.9
click at [102, 53] on input "text" at bounding box center [346, 57] width 677 height 32
paste input "13105"
type input "13105"
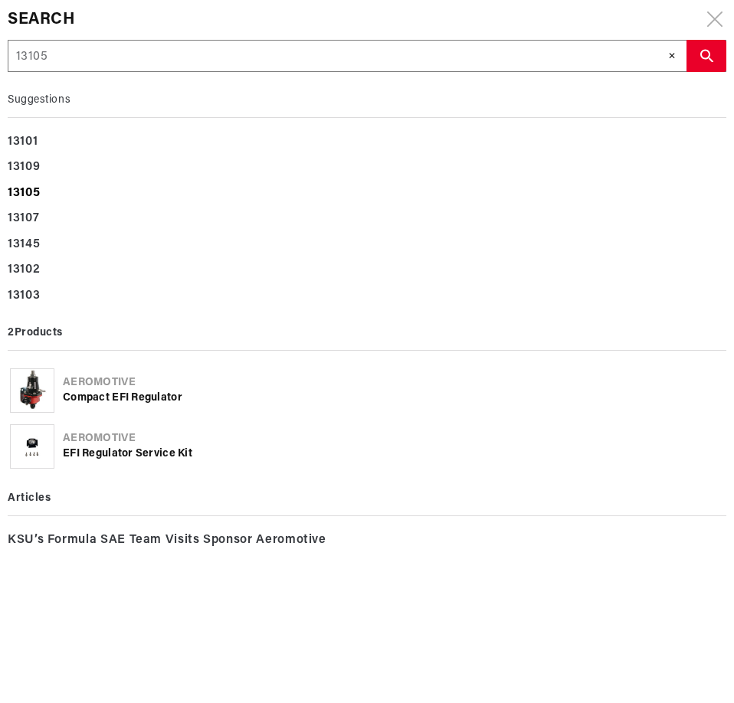
type input "13105"
click at [43, 195] on div "13105" at bounding box center [367, 194] width 719 height 26
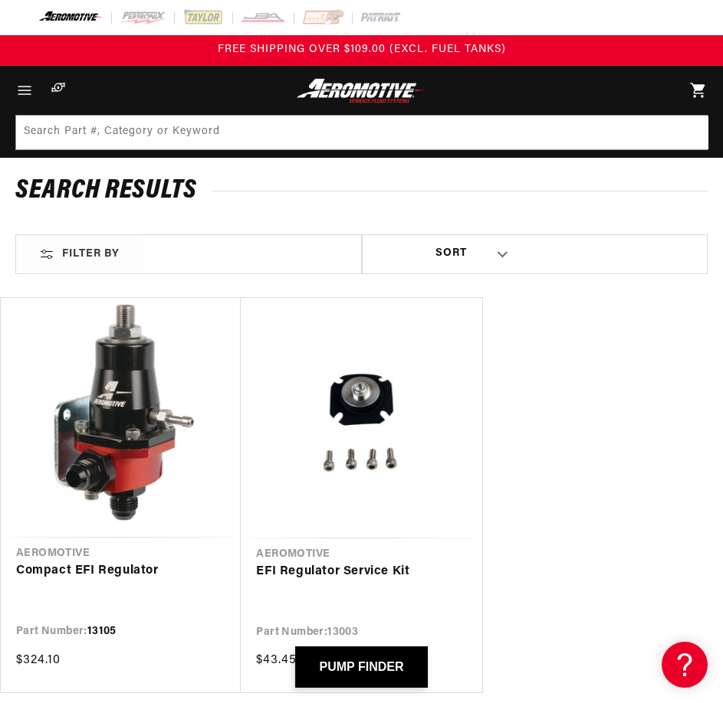
click at [121, 562] on link "Compact EFI Regulator" at bounding box center [120, 572] width 209 height 20
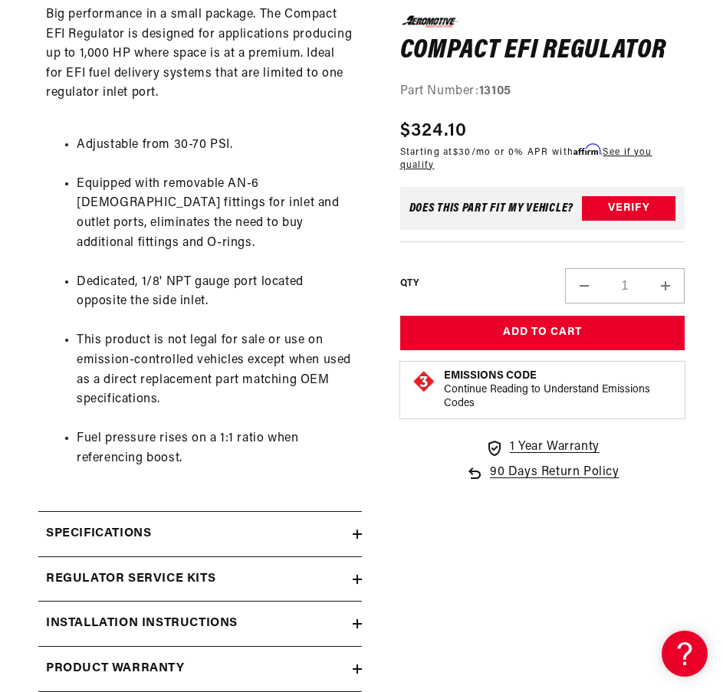
scroll to position [0, 1]
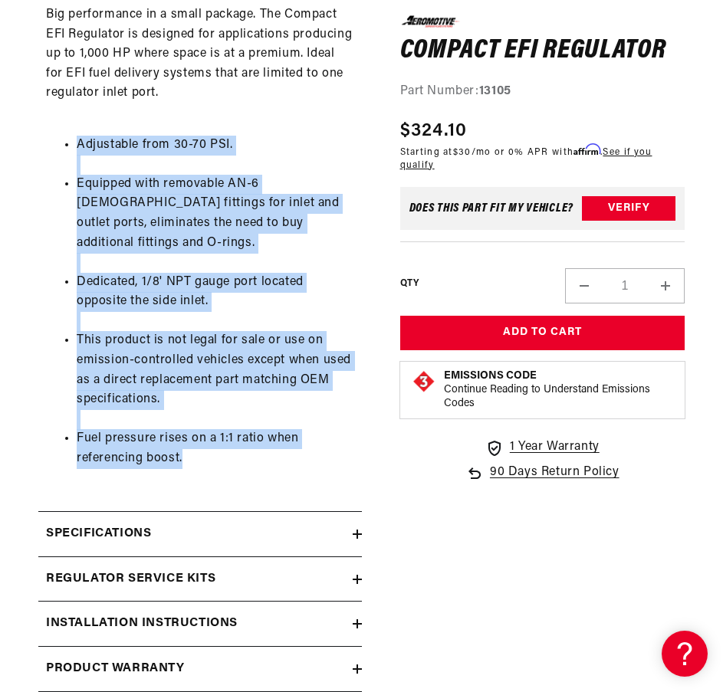
drag, startPoint x: 228, startPoint y: 457, endPoint x: 56, endPoint y: 145, distance: 357.0
click at [56, 145] on ul "Adjustable from 30-70 PSI. Equipped with removable AN-6 male fittings for inlet…" at bounding box center [200, 302] width 308 height 372
copy ul "Adjustable from 30-70 PSI. Equipped with removable AN-6 male fittings for inlet…"
click at [51, 405] on ul "Adjustable from 30-70 PSI. Equipped with removable AN-6 male fittings for inlet…" at bounding box center [200, 302] width 308 height 372
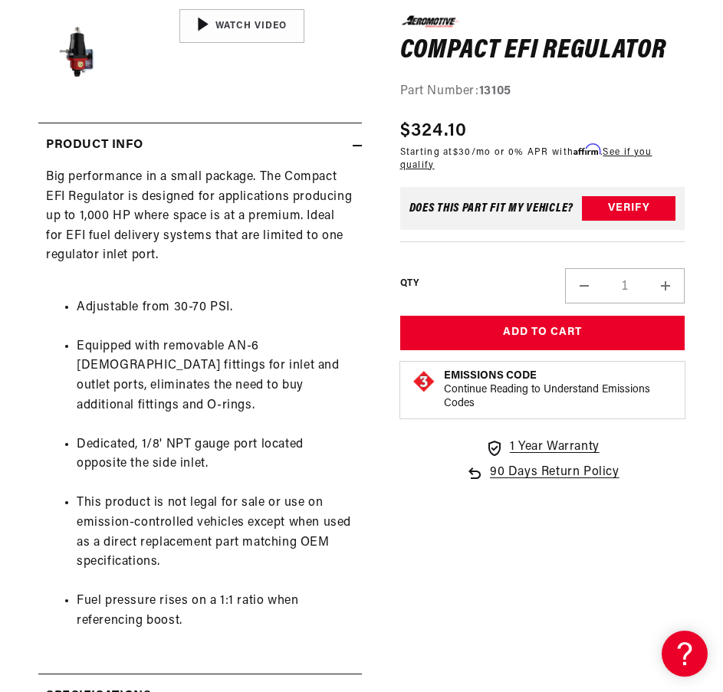
scroll to position [408, 0]
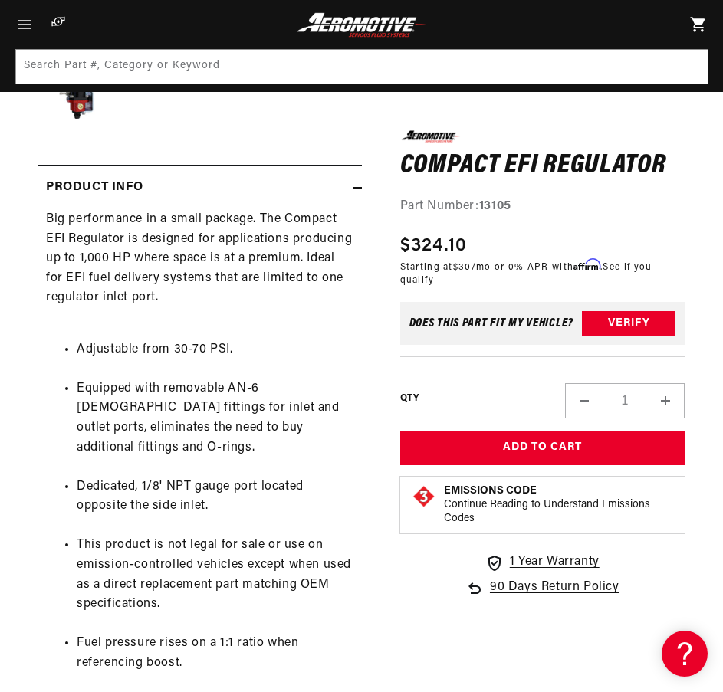
click at [144, 233] on div "Big performance in a small package. The Compact EFI Regulator is designed for a…" at bounding box center [199, 451] width 323 height 483
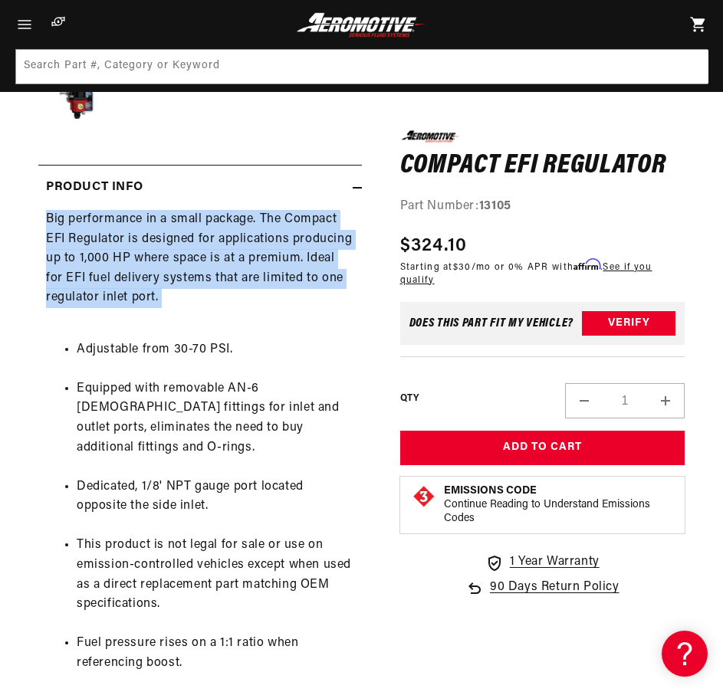
click at [144, 233] on div "Big performance in a small package. The Compact EFI Regulator is designed for a…" at bounding box center [199, 451] width 323 height 483
copy div "Big performance in a small package. The Compact EFI Regulator is designed for a…"
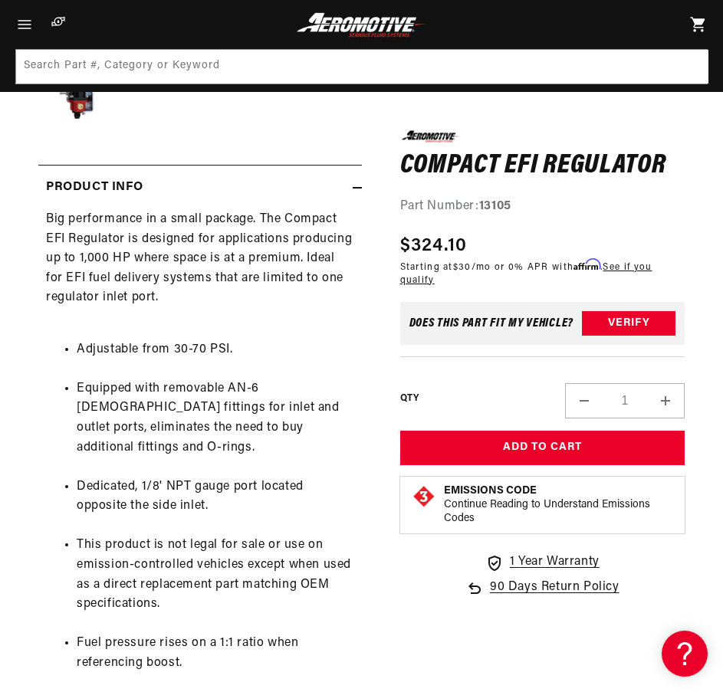
click at [509, 160] on h1 "Compact EFI Regulator" at bounding box center [542, 165] width 285 height 25
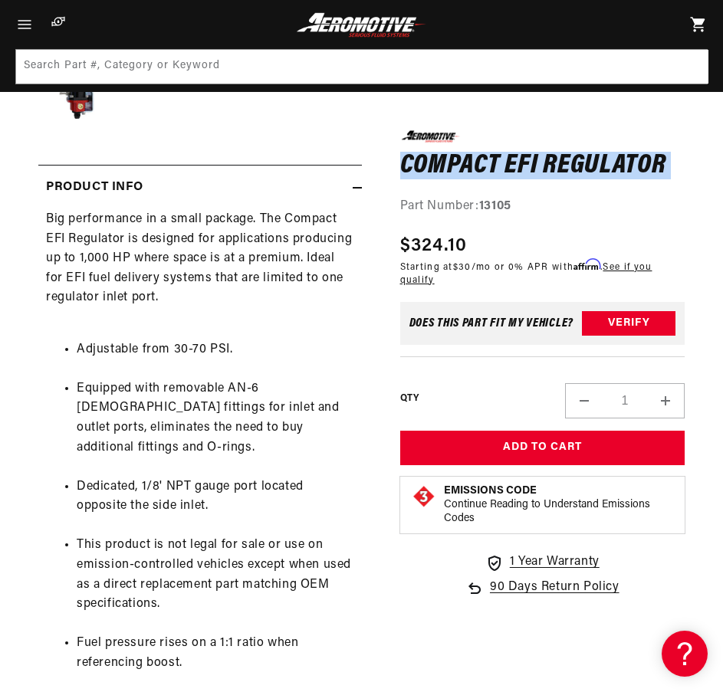
click at [509, 160] on h1 "Compact EFI Regulator" at bounding box center [542, 165] width 285 height 25
copy div "Compact EFI Regulator Compact EFI Regulator 0.0 star rating Write a review"
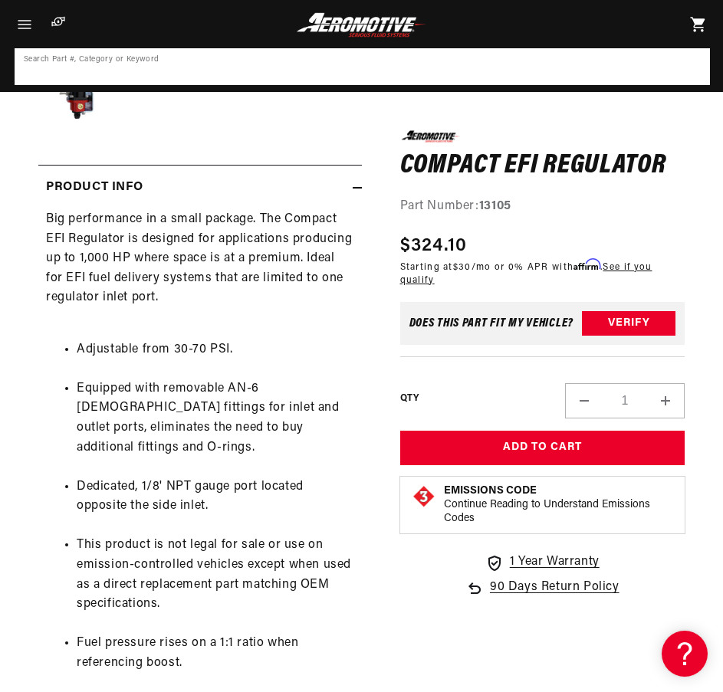
click at [148, 67] on input at bounding box center [362, 67] width 692 height 34
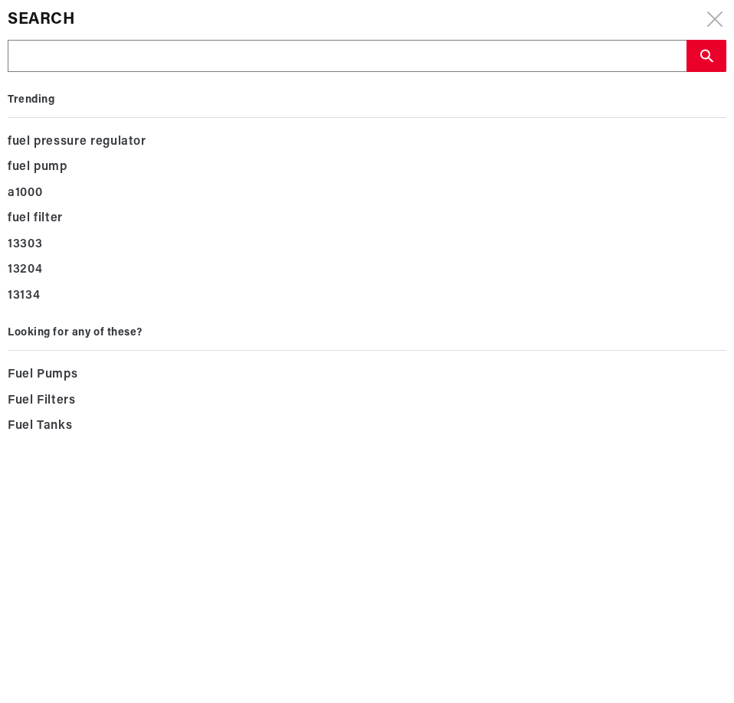
type input "13109"
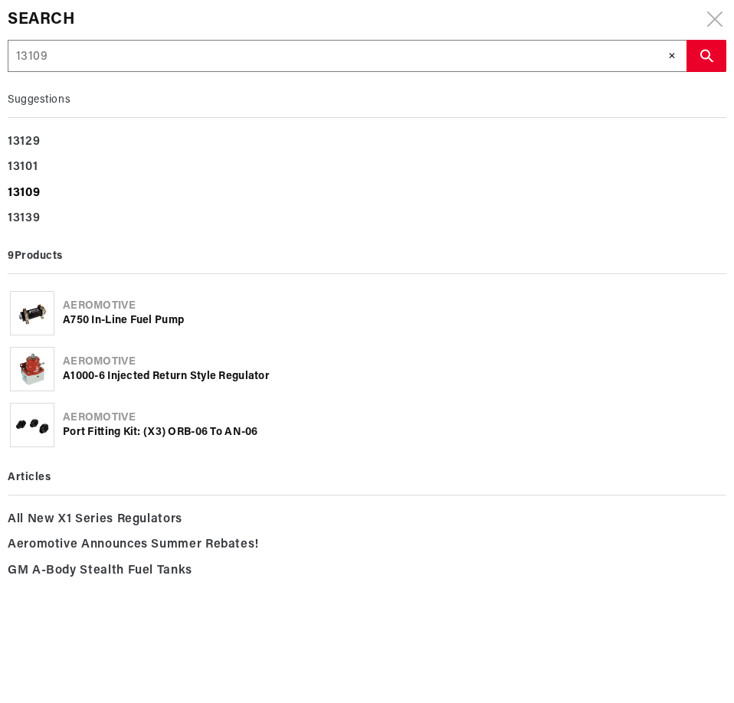
type input "13109"
click at [37, 194] on b "13109" at bounding box center [24, 193] width 32 height 12
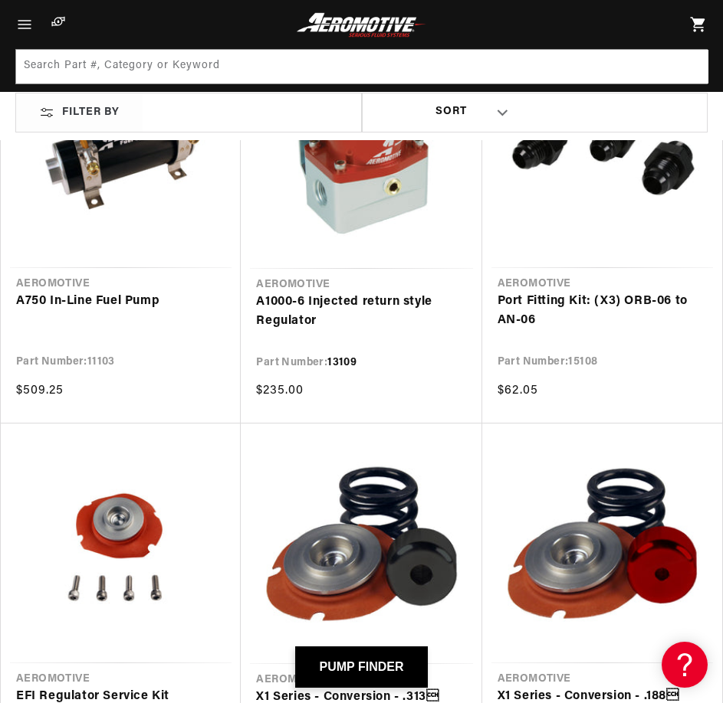
scroll to position [205, 0]
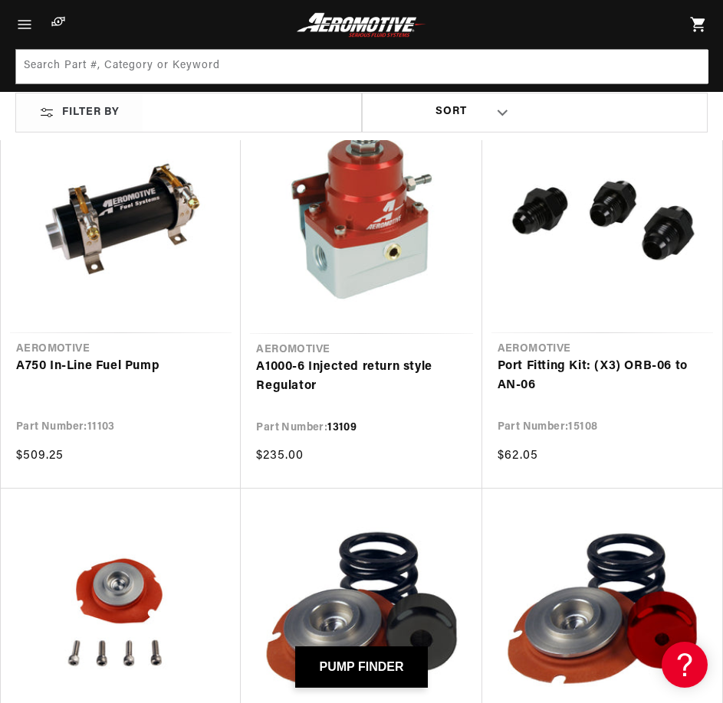
click at [341, 358] on link "A1000-6 Injected return style Regulator" at bounding box center [361, 377] width 210 height 39
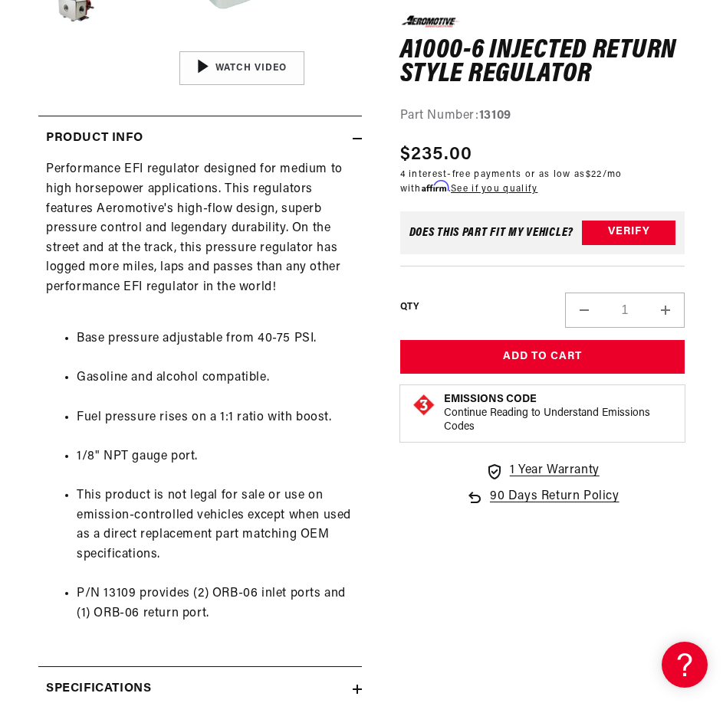
scroll to position [0, 1]
click at [212, 214] on div "Performance EFI regulator designed for medium to high horsepower applications. …" at bounding box center [199, 401] width 323 height 483
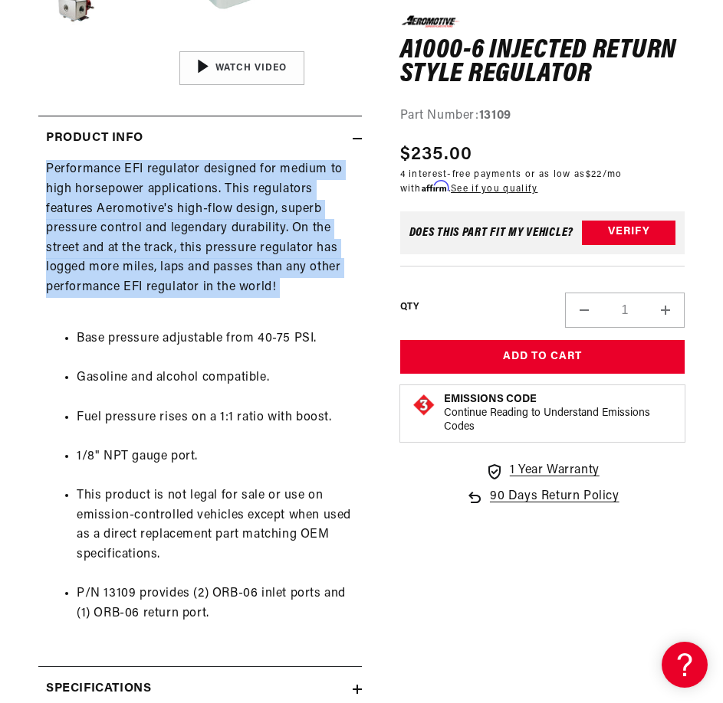
click at [212, 214] on div "Performance EFI regulator designed for medium to high horsepower applications. …" at bounding box center [199, 401] width 323 height 483
copy div "Performance EFI regulator designed for medium to high horsepower applications. …"
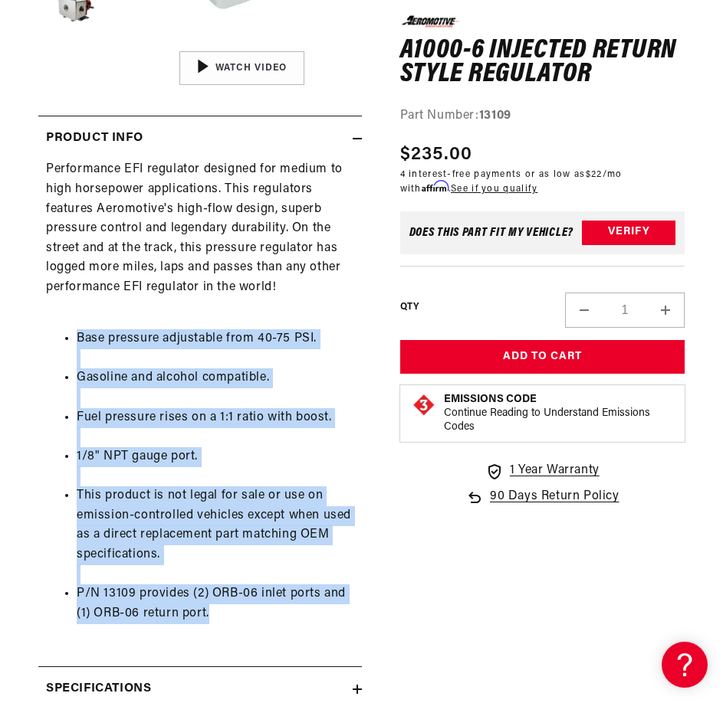
drag, startPoint x: 230, startPoint y: 618, endPoint x: 56, endPoint y: 347, distance: 321.6
click at [56, 347] on ul "Base pressure adjustable from 40-75 PSI. Gasoline and alcohol compatible. Fuel …" at bounding box center [200, 476] width 308 height 333
copy ul "Base pressure adjustable from 40-75 PSI. Gasoline and alcohol compatible. Fuel …"
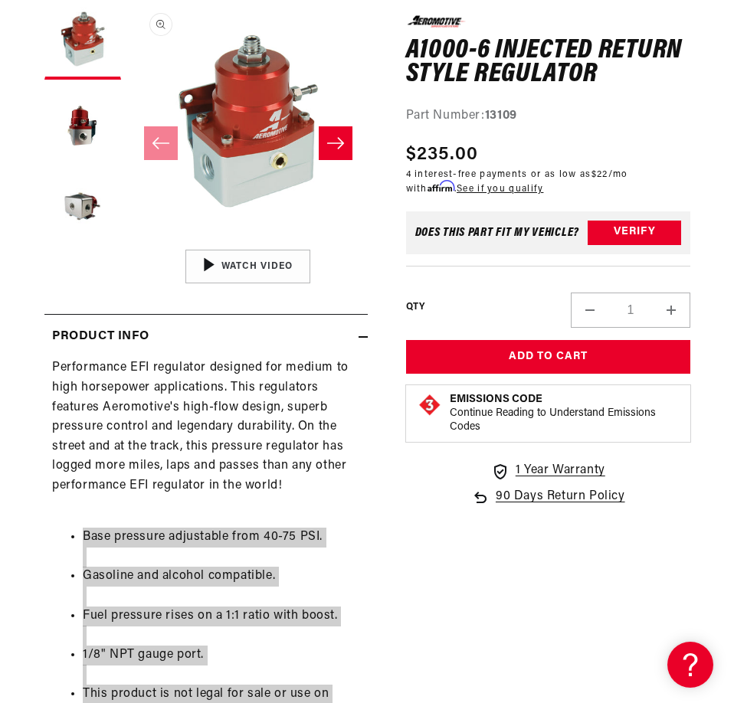
scroll to position [0, 0]
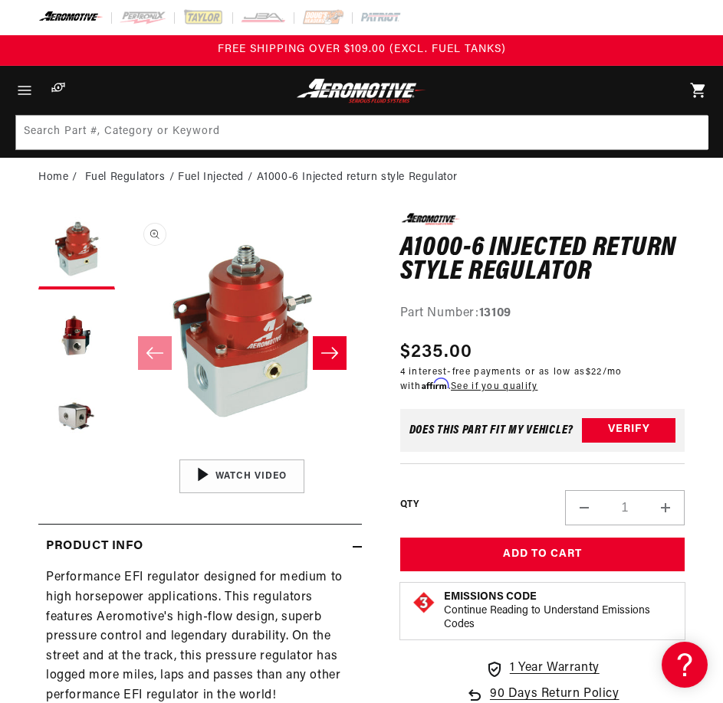
click at [503, 240] on h1 "A1000-6 Injected return style Regulator" at bounding box center [542, 261] width 285 height 48
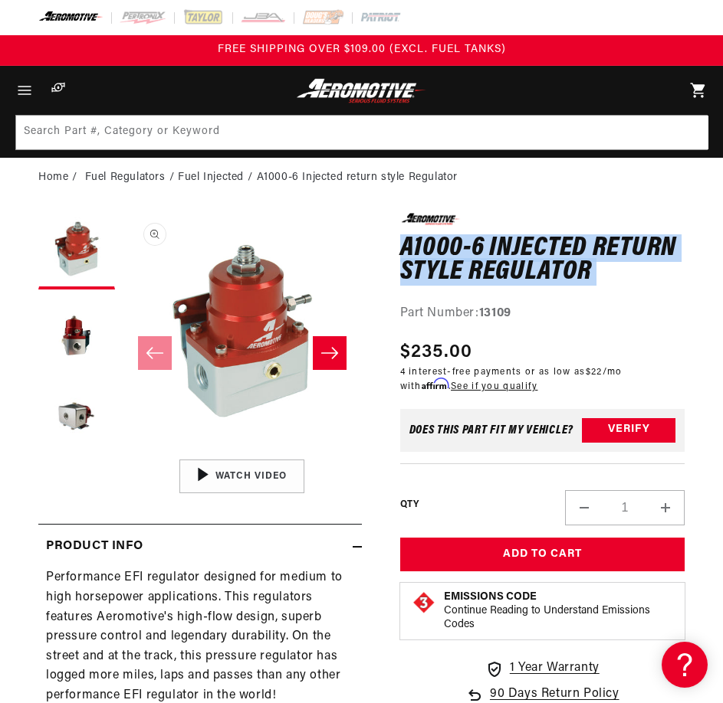
click at [503, 240] on h1 "A1000-6 Injected return style Regulator" at bounding box center [542, 261] width 285 height 48
copy div "A1000-6 Injected return style Regulator A1000-6 Injected return style Regulator…"
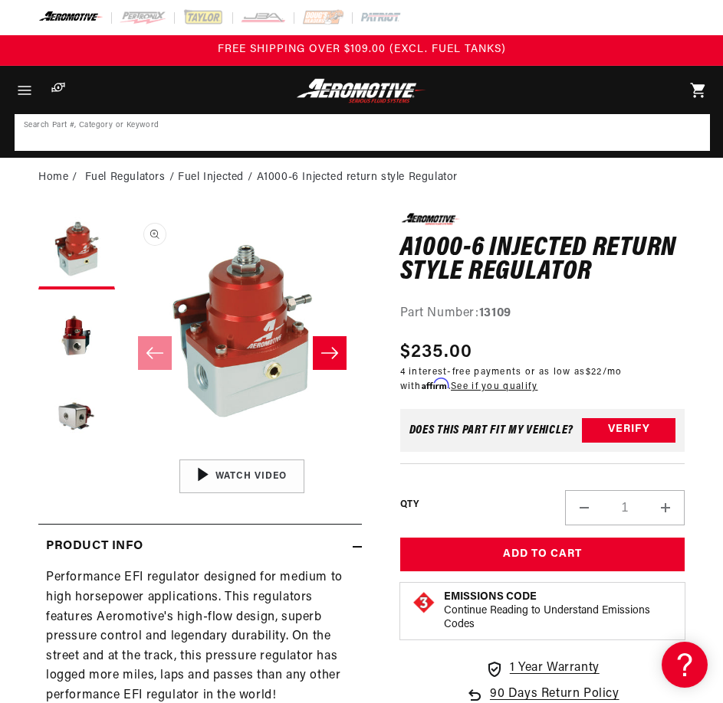
click at [388, 134] on input at bounding box center [362, 133] width 692 height 34
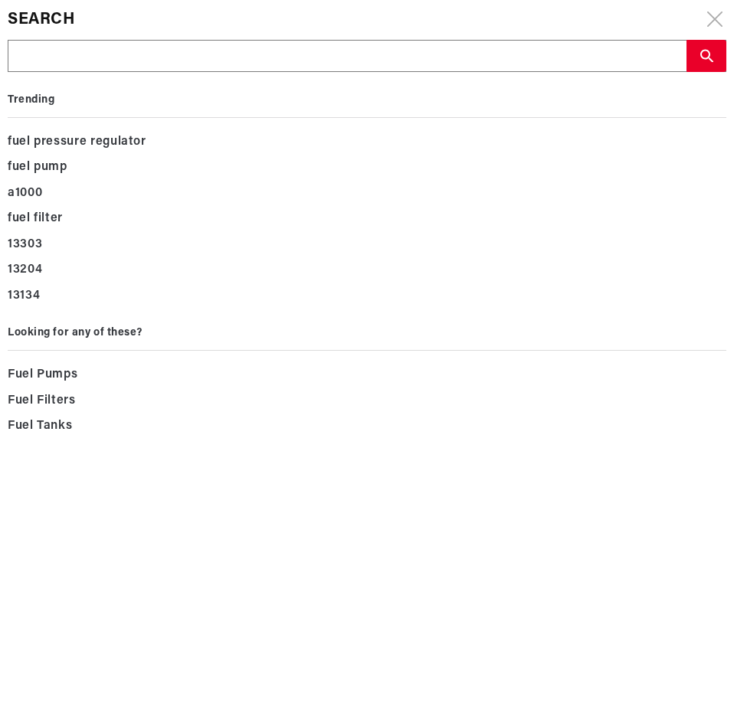
drag, startPoint x: 388, startPoint y: 134, endPoint x: 92, endPoint y: 57, distance: 305.7
click at [92, 57] on input "text" at bounding box center [346, 57] width 677 height 32
paste input "13110"
type input "13110"
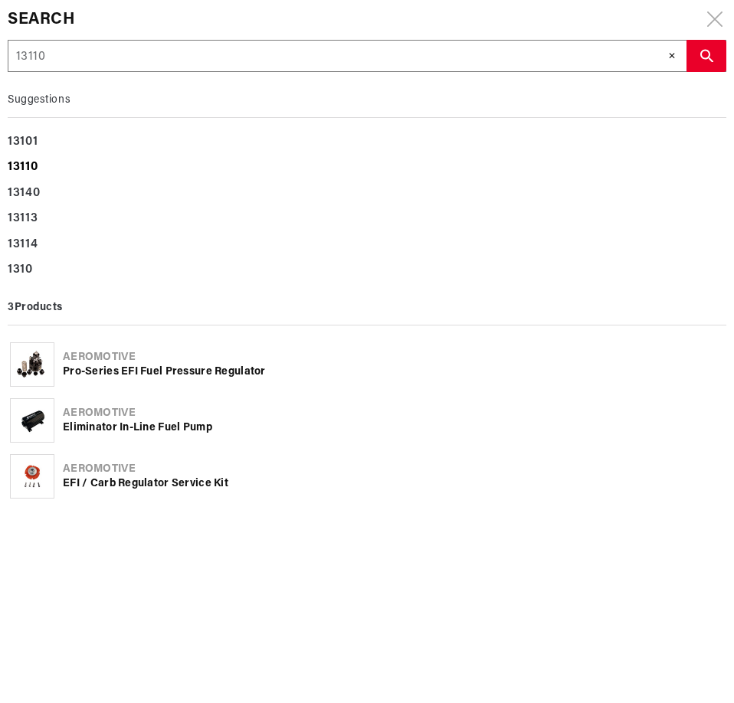
type input "13110"
click at [20, 173] on b "13110" at bounding box center [23, 167] width 30 height 12
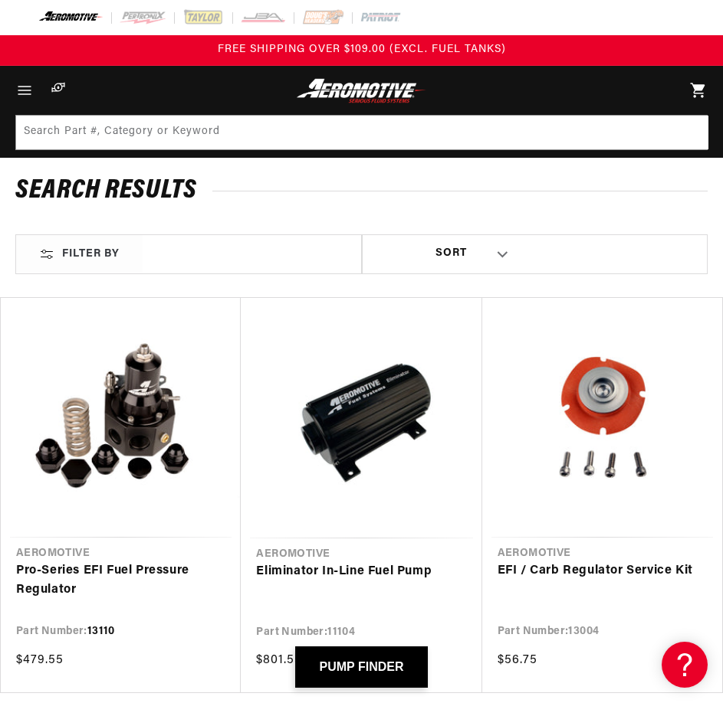
click at [159, 562] on link "Pro-Series EFI Fuel Pressure Regulator" at bounding box center [120, 581] width 209 height 39
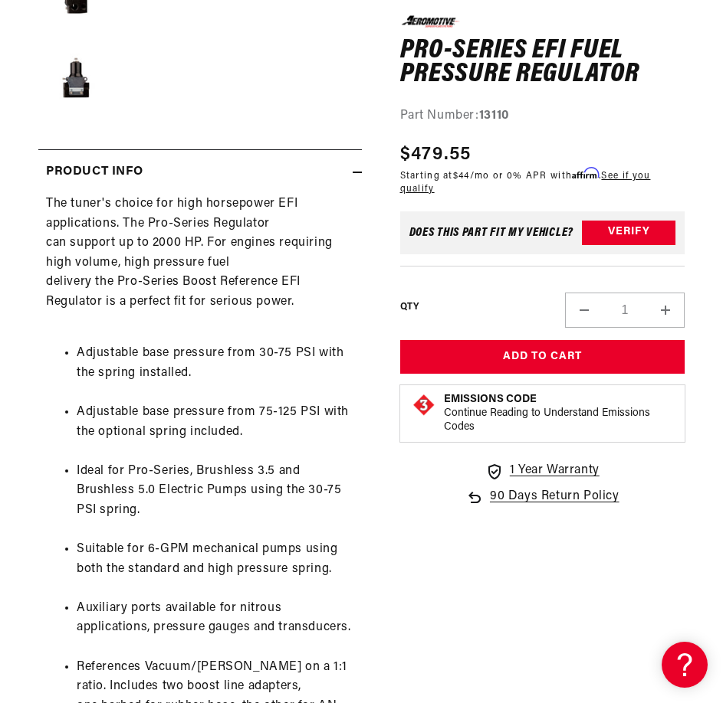
scroll to position [613, 0]
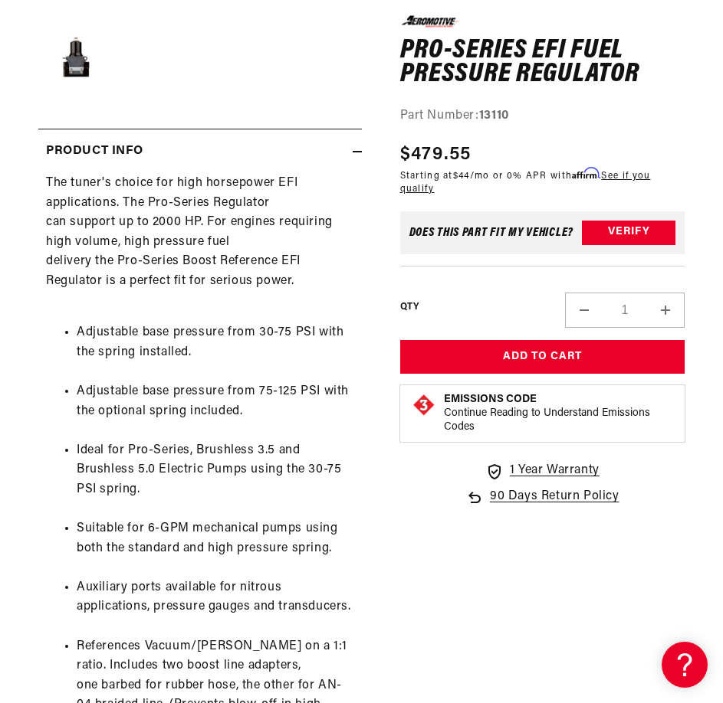
click at [93, 246] on div "The tuner's choice for high horsepower EFI applications. The Pro-Series Regulat…" at bounding box center [199, 641] width 323 height 934
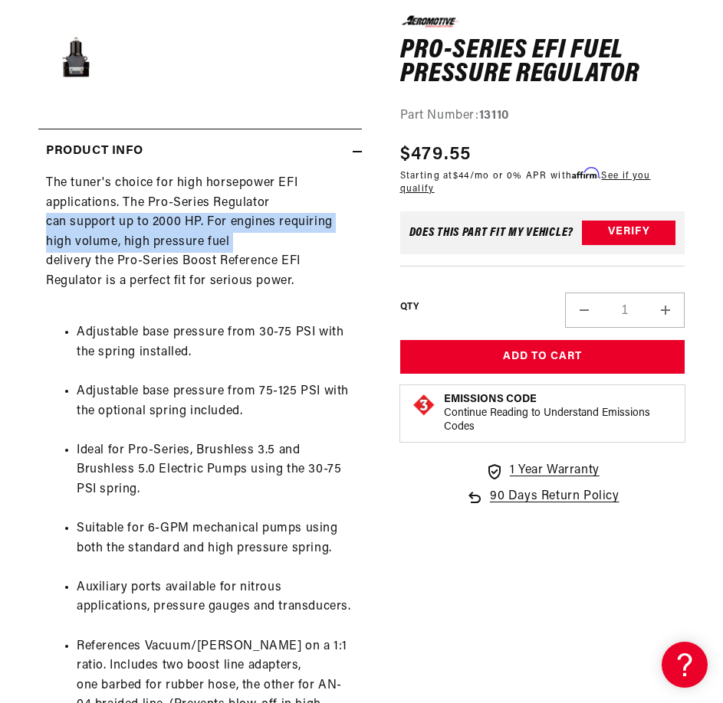
click at [93, 246] on div "The tuner's choice for high horsepower EFI applications. The Pro-Series Regulat…" at bounding box center [199, 641] width 323 height 934
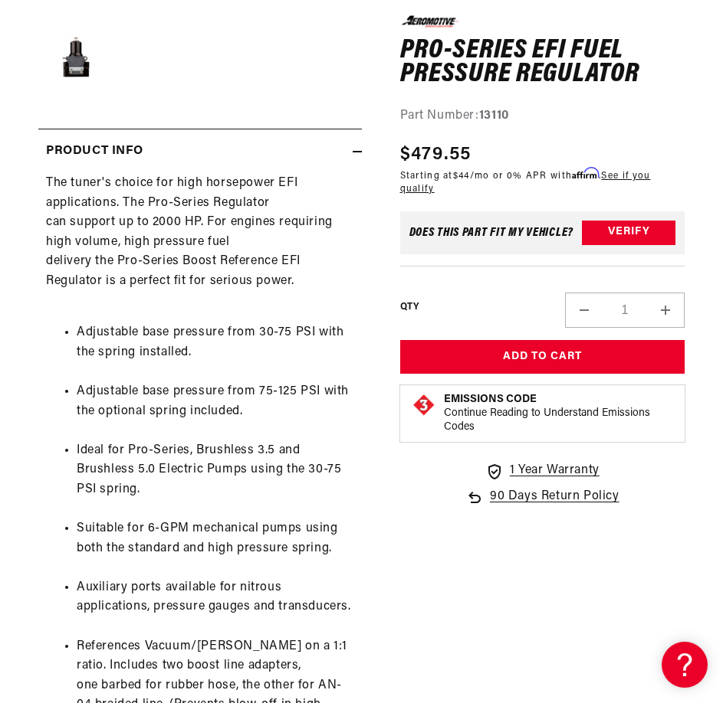
drag, startPoint x: 93, startPoint y: 246, endPoint x: 66, endPoint y: 261, distance: 31.6
click at [66, 261] on div "The tuner's choice for high horsepower EFI applications. The Pro-Series Regulat…" at bounding box center [199, 641] width 323 height 934
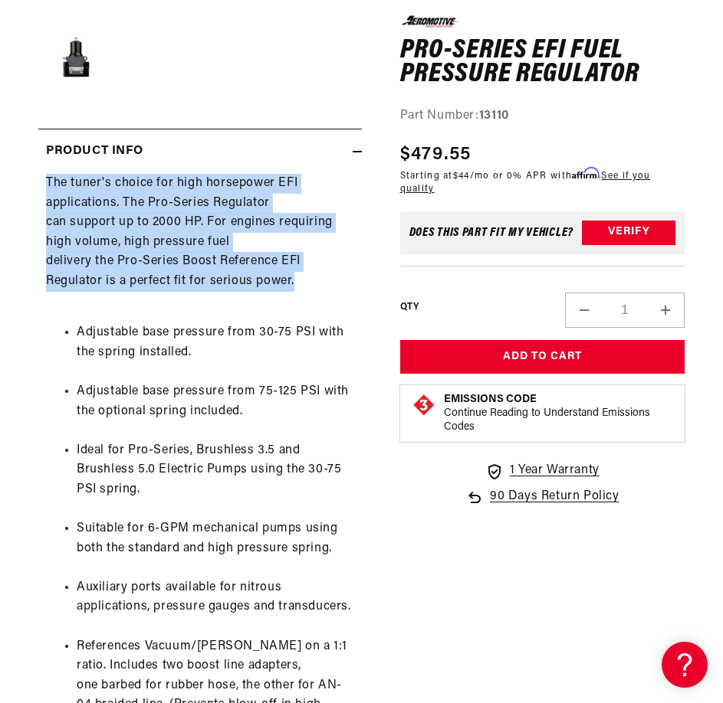
drag, startPoint x: 304, startPoint y: 284, endPoint x: 1, endPoint y: 186, distance: 318.7
click at [1, 186] on section "0.0 star rating Write a review Pro-Series EFI Fuel Pressure Regulator Pro-Serie…" at bounding box center [361, 475] width 723 height 1780
copy div "The tuner's choice for high horsepower EFI applications. The Pro-Series Regulat…"
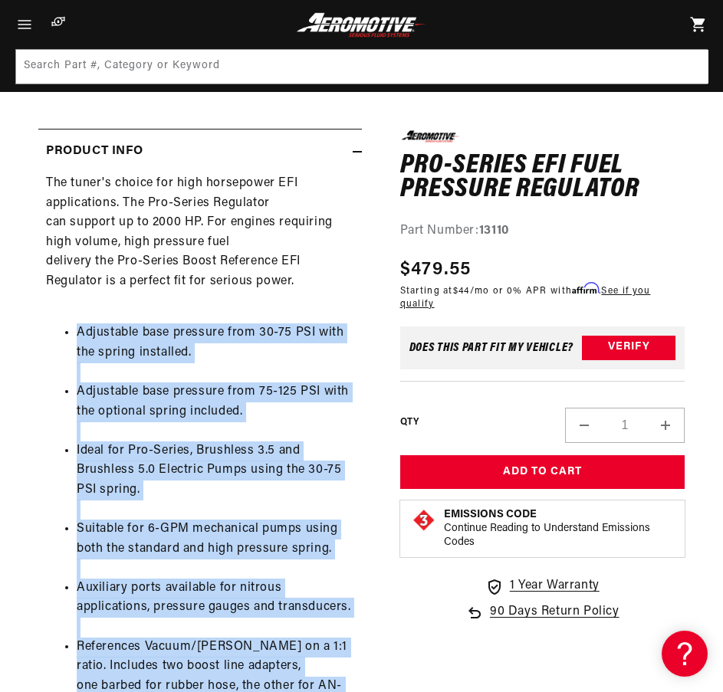
drag, startPoint x: 207, startPoint y: 464, endPoint x: 48, endPoint y: 325, distance: 211.2
copy ul "Adjustable base pressure from 30-75 PSI with the spring installed. Adjustable b…"
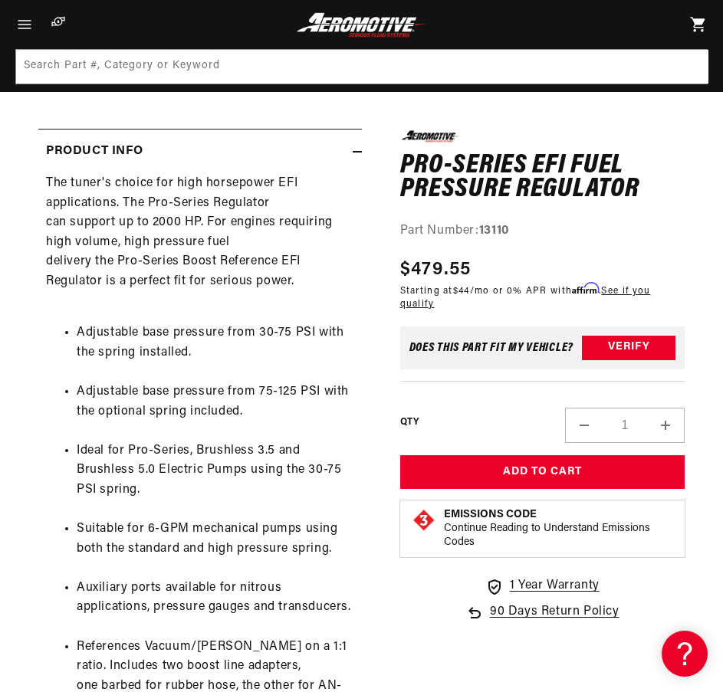
click at [518, 182] on h1 "Pro-Series EFI Fuel Pressure Regulator" at bounding box center [542, 177] width 285 height 48
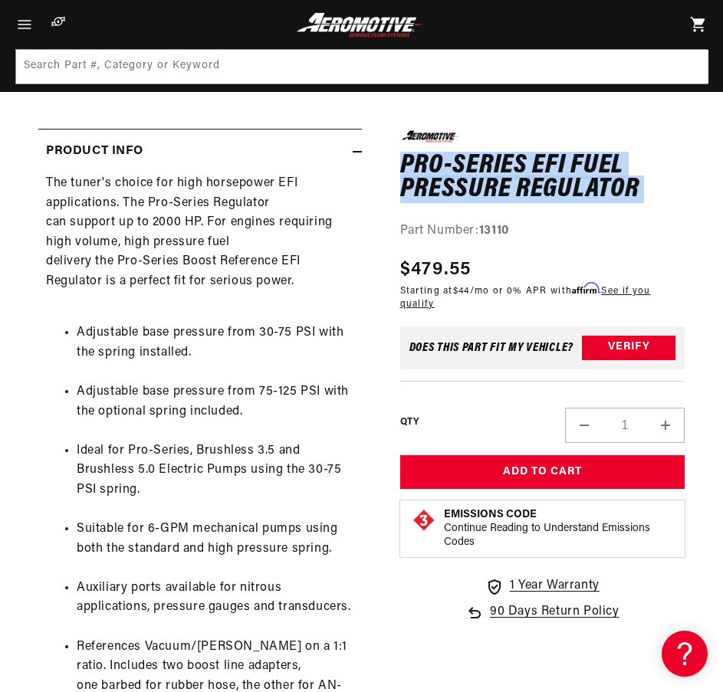
click at [518, 182] on h1 "Pro-Series EFI Fuel Pressure Regulator" at bounding box center [542, 177] width 285 height 48
copy div "Pro-Series EFI Fuel Pressure Regulator Pro-Series EFI Fuel Pressure Regulator 0…"
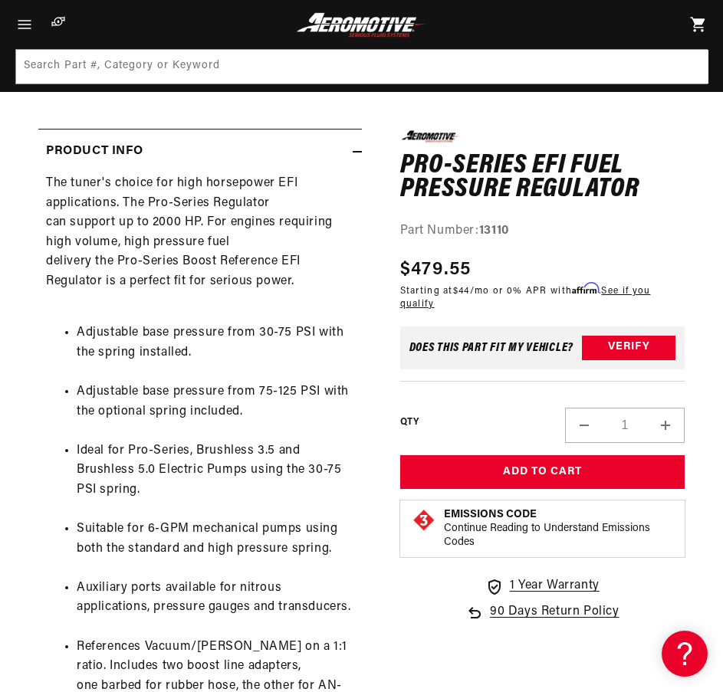
click at [339, 403] on li "Adjustable base pressure from 75-125 PSI with the optional spring included." at bounding box center [215, 401] width 277 height 39
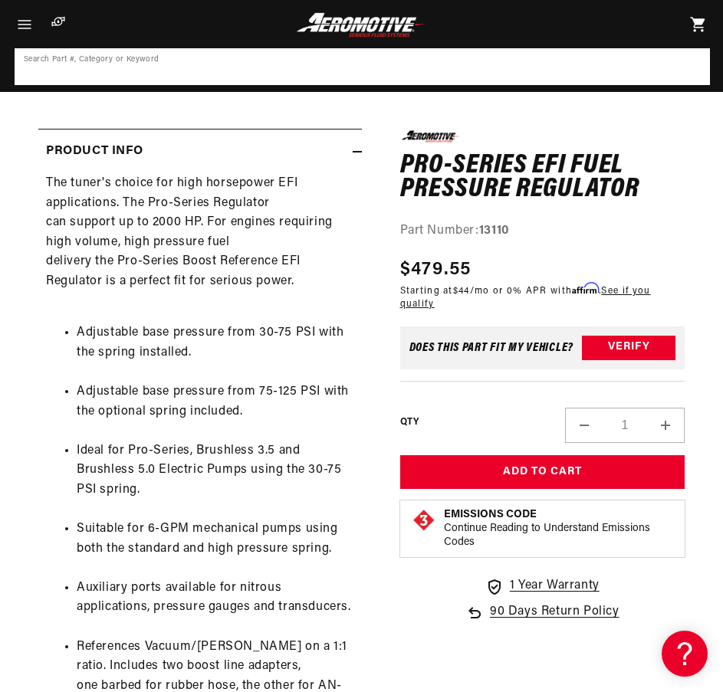
click at [225, 81] on input at bounding box center [362, 67] width 692 height 34
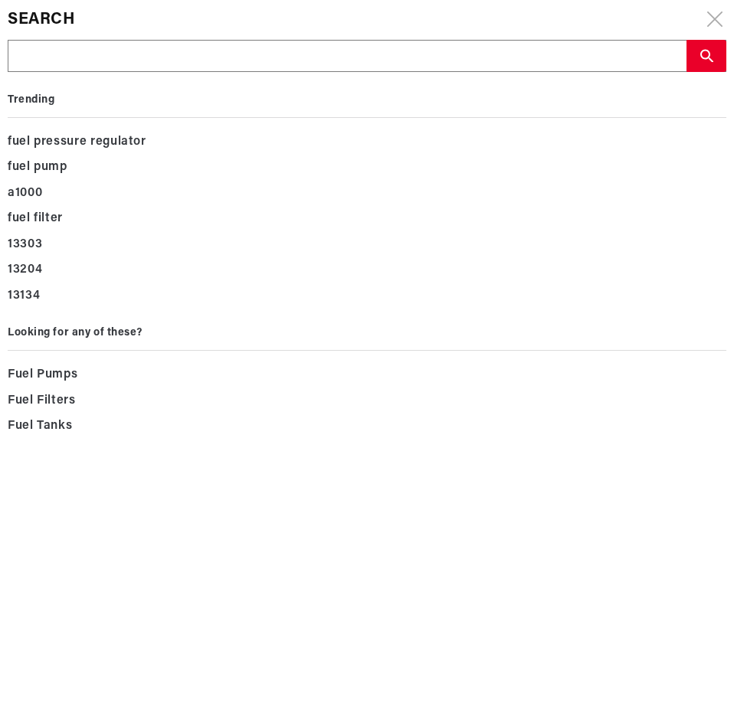
drag, startPoint x: 225, startPoint y: 81, endPoint x: 149, endPoint y: 57, distance: 79.5
click at [149, 57] on input "text" at bounding box center [346, 57] width 677 height 32
paste input "13129"
type input "13129"
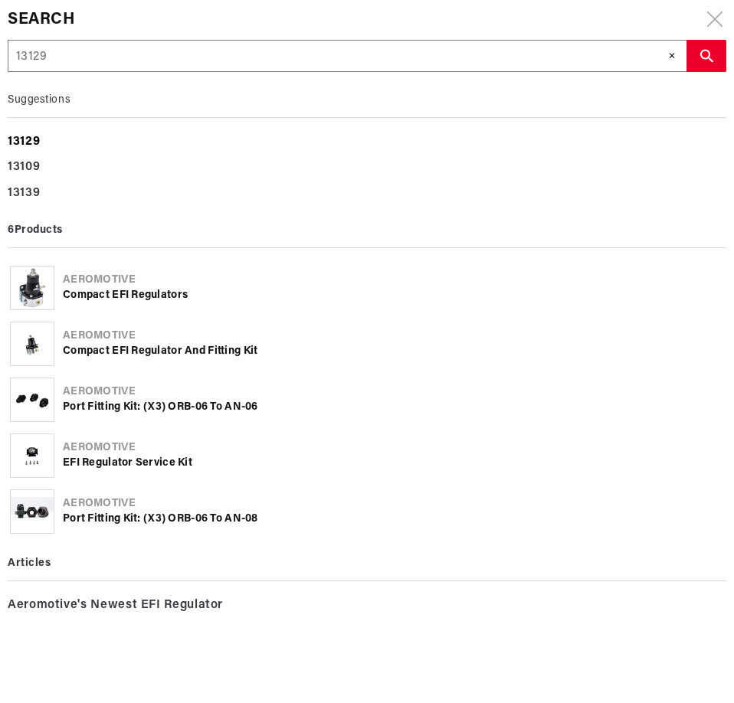
type input "13129"
click at [41, 139] on div "13129" at bounding box center [367, 142] width 719 height 26
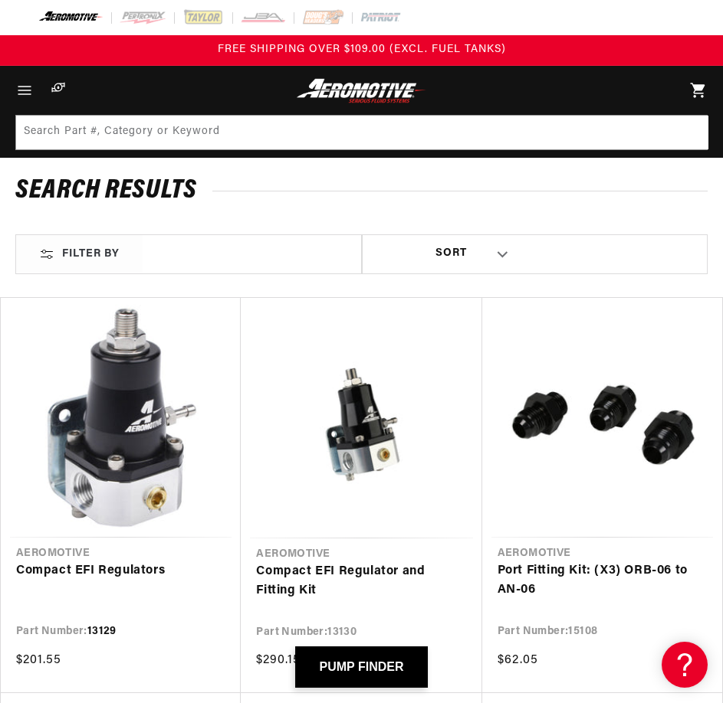
click at [97, 562] on link "Compact EFI Regulators" at bounding box center [120, 572] width 209 height 20
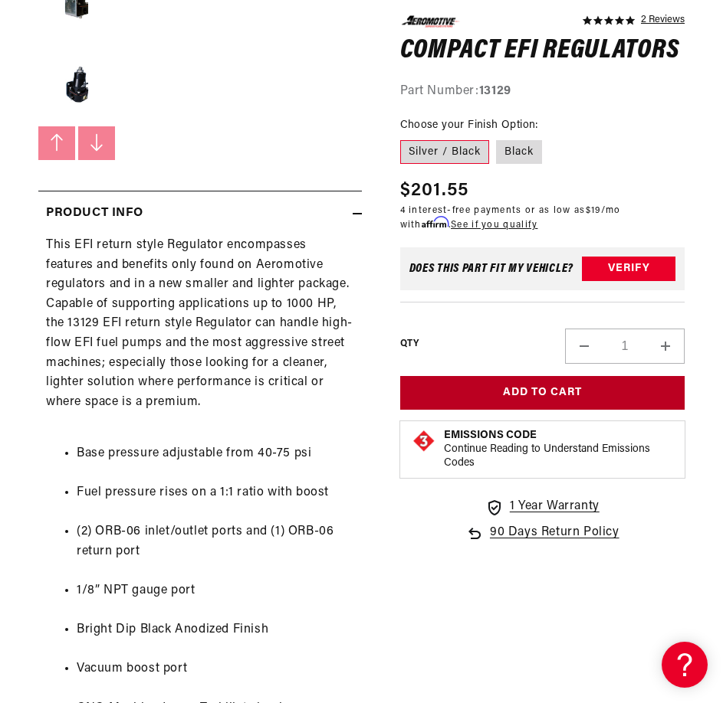
scroll to position [818, 0]
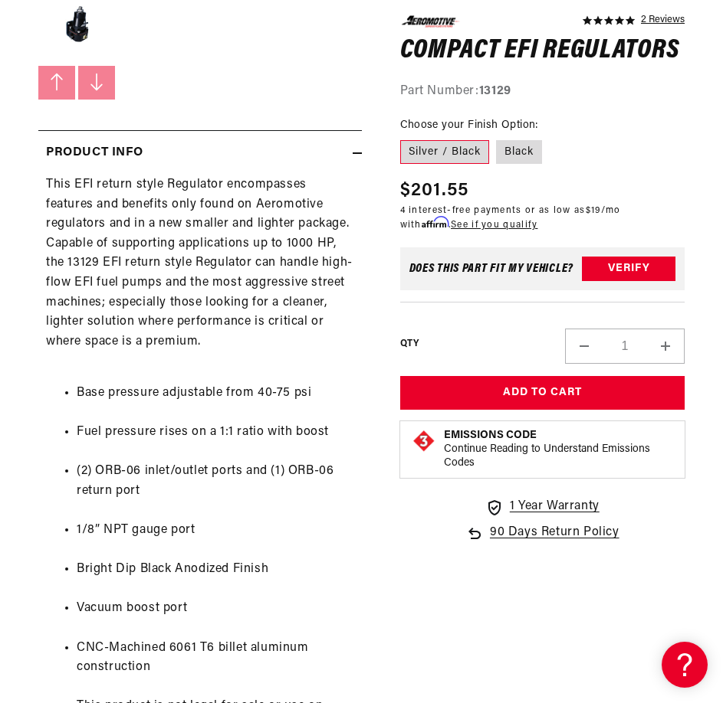
click at [204, 296] on div "This EFI return style Regulator encompasses features and benefits only found on…" at bounding box center [199, 485] width 323 height 620
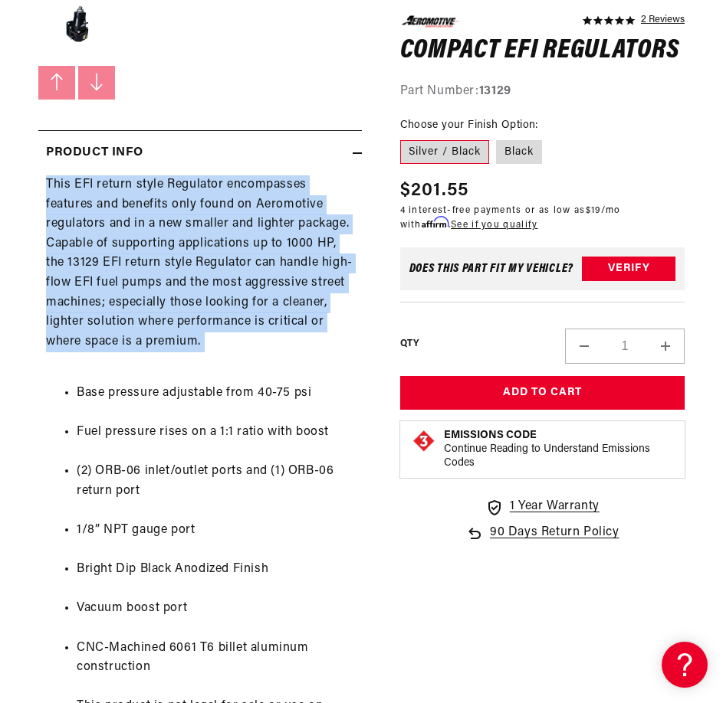
click at [204, 296] on div "This EFI return style Regulator encompasses features and benefits only found on…" at bounding box center [199, 485] width 323 height 620
copy div "This EFI return style Regulator encompasses features and benefits only found on…"
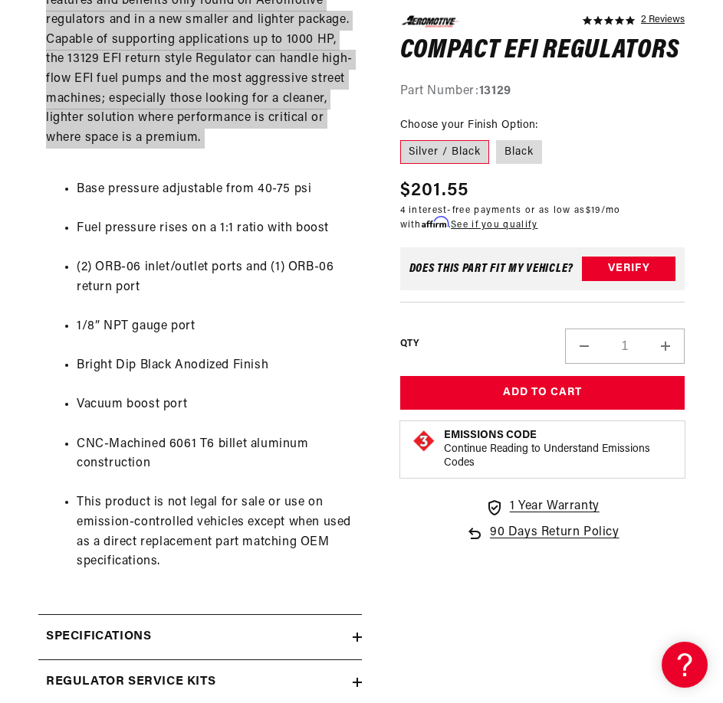
scroll to position [0, 1]
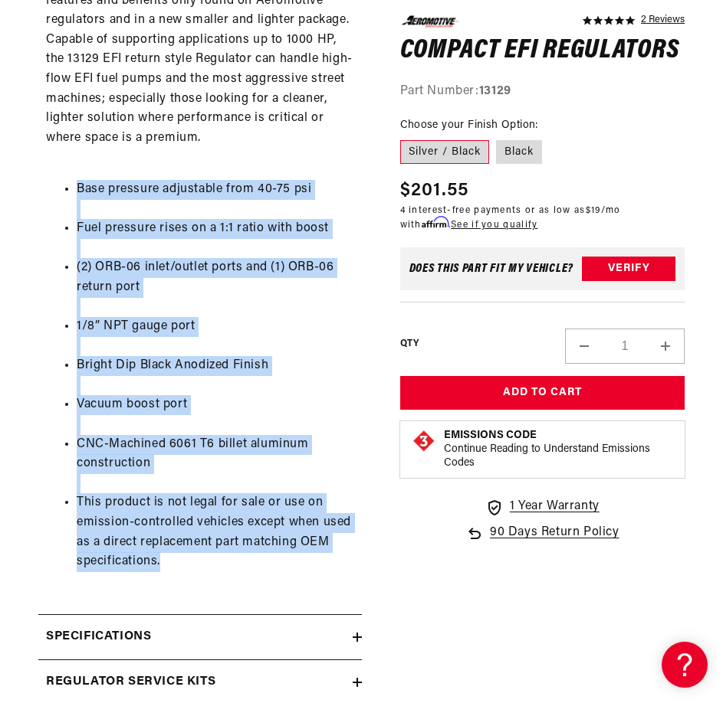
drag, startPoint x: 206, startPoint y: 568, endPoint x: 37, endPoint y: 191, distance: 413.3
click at [37, 191] on section "5.0 star rating 2 Reviews Compact EFI Regulators Compact EFI Regulators 5.0 sta…" at bounding box center [361, 35] width 723 height 1718
copy ul "Base pressure adjustable from 40-75 psi Fuel pressure rises on a 1:1 ratio with…"
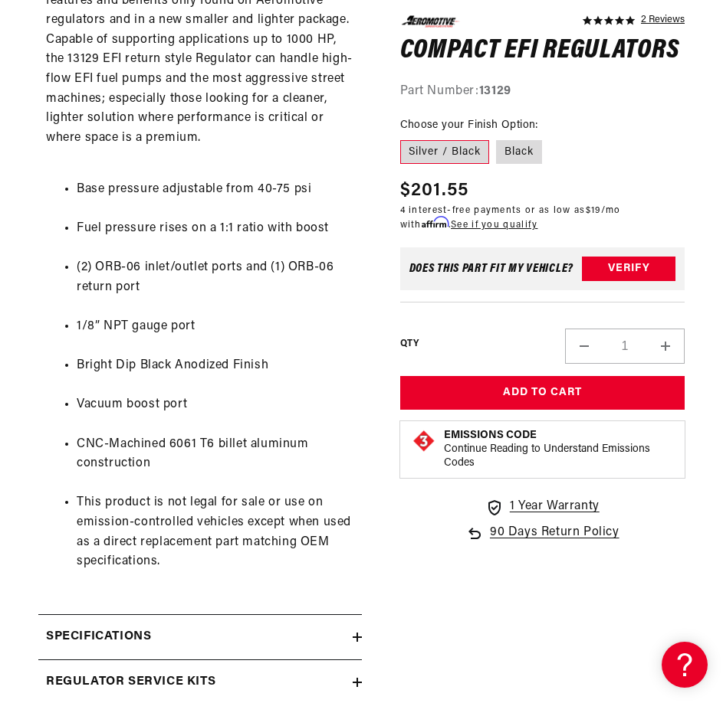
click at [525, 54] on h1 "Compact EFI Regulators" at bounding box center [542, 50] width 285 height 25
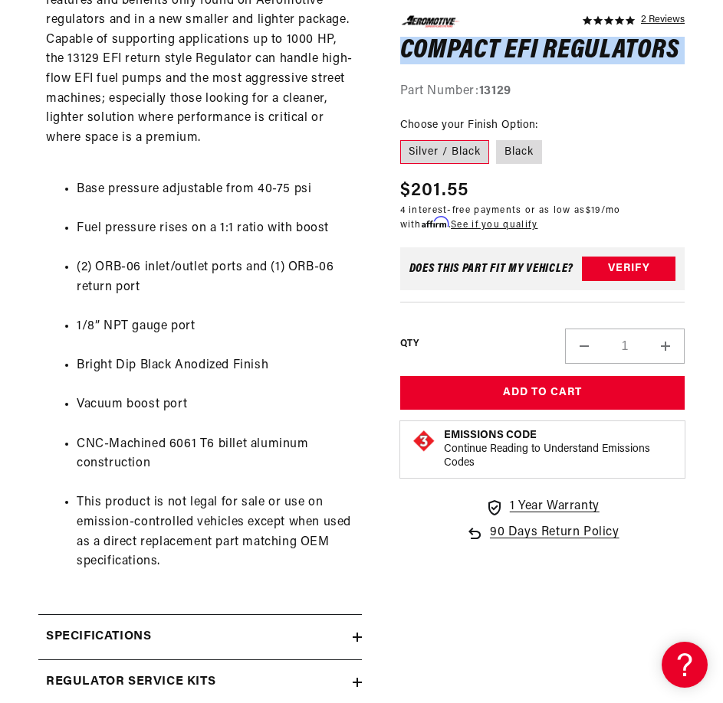
click at [525, 54] on h1 "Compact EFI Regulators" at bounding box center [542, 50] width 285 height 25
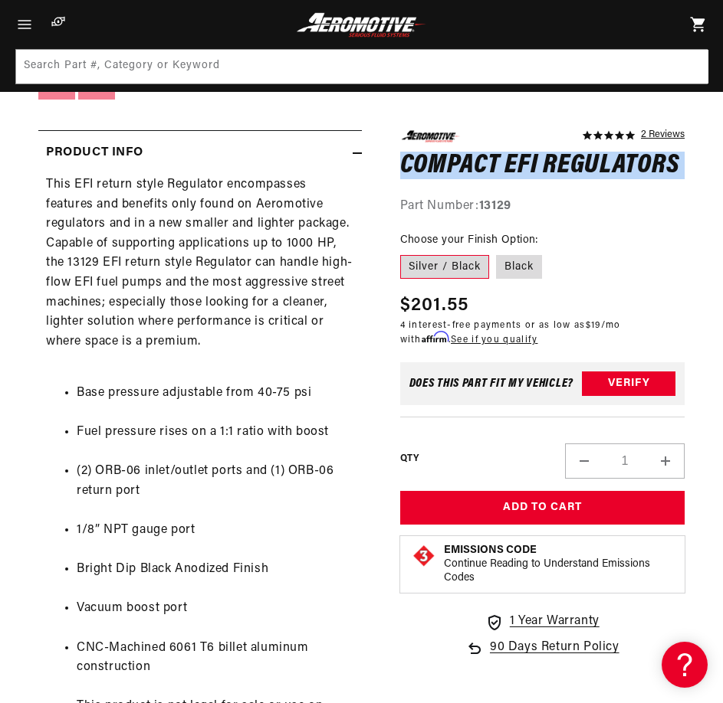
scroll to position [613, 0]
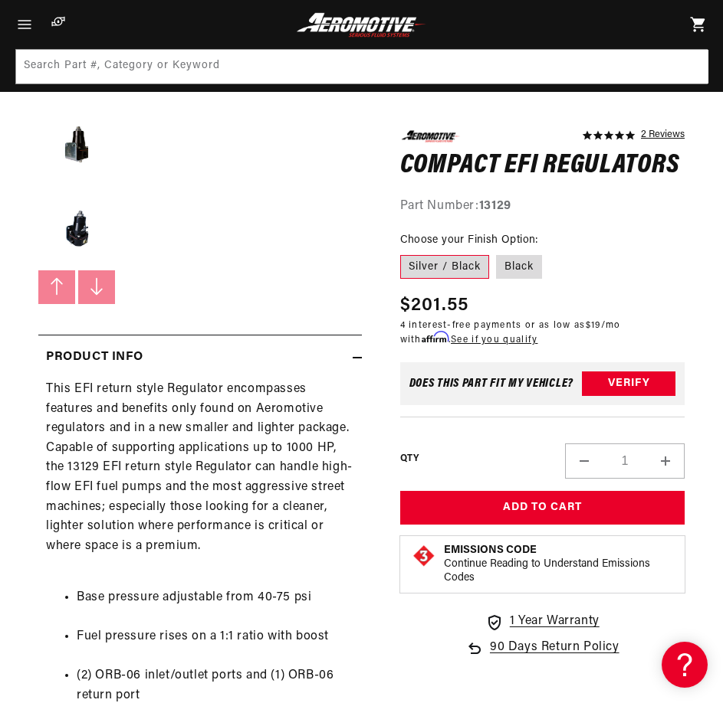
drag, startPoint x: 544, startPoint y: 183, endPoint x: 513, endPoint y: 167, distance: 34.6
click at [515, 167] on h1 "Compact EFI Regulators" at bounding box center [542, 165] width 285 height 25
click at [513, 167] on h1 "Compact EFI Regulators" at bounding box center [542, 165] width 285 height 25
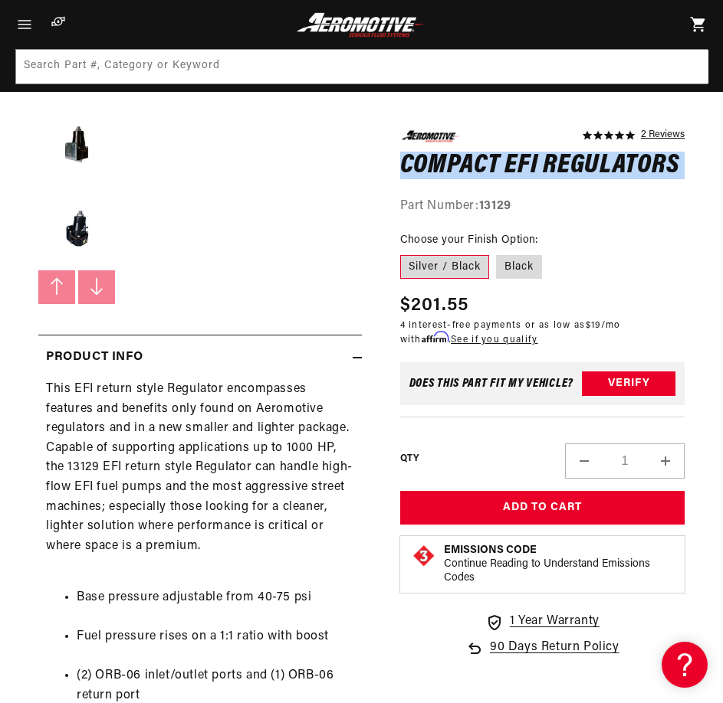
click at [513, 167] on h1 "Compact EFI Regulators" at bounding box center [542, 165] width 285 height 25
copy div "Compact EFI Regulators Compact EFI Regulators 5.0 star rating 2 Reviews"
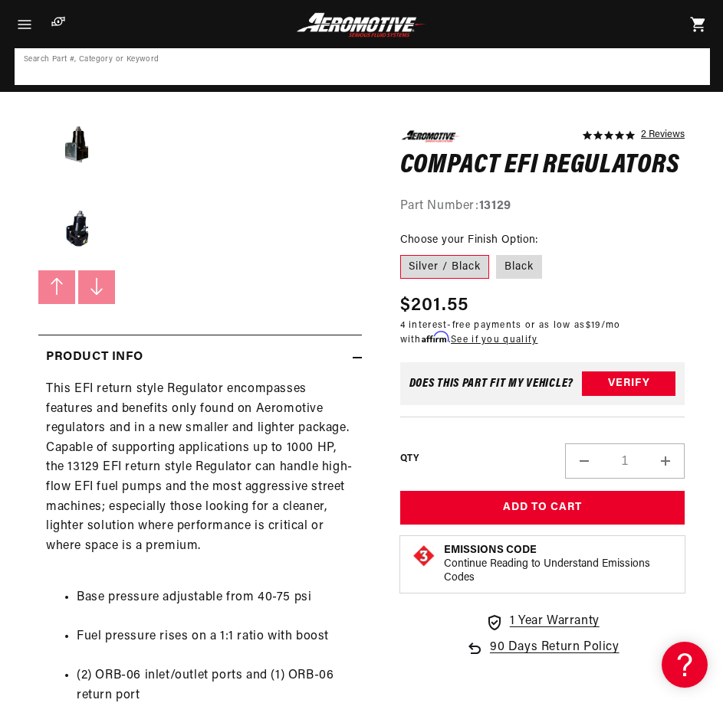
click at [401, 67] on input at bounding box center [362, 67] width 692 height 34
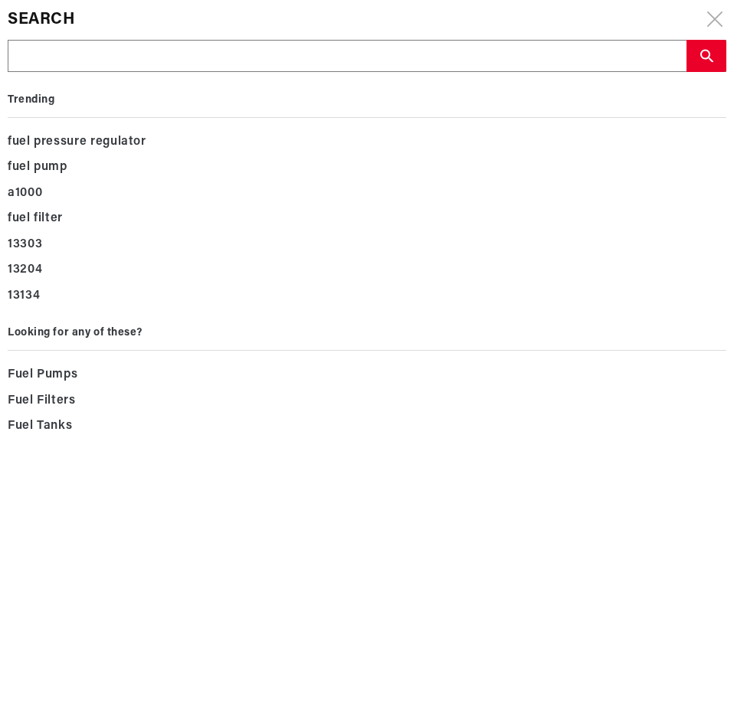
type input "13130"
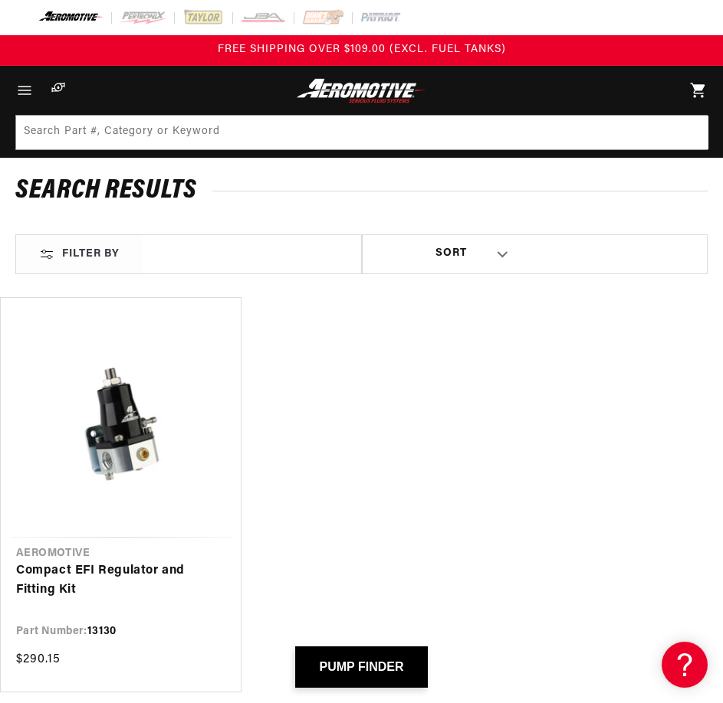
click at [89, 562] on link "Compact EFI Regulator and Fitting Kit" at bounding box center [120, 581] width 209 height 39
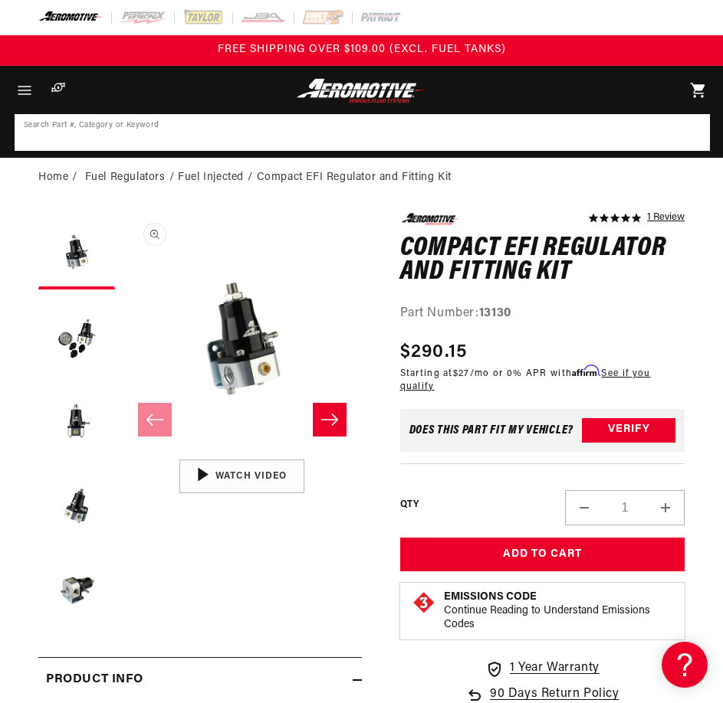
click at [394, 129] on input at bounding box center [362, 133] width 692 height 34
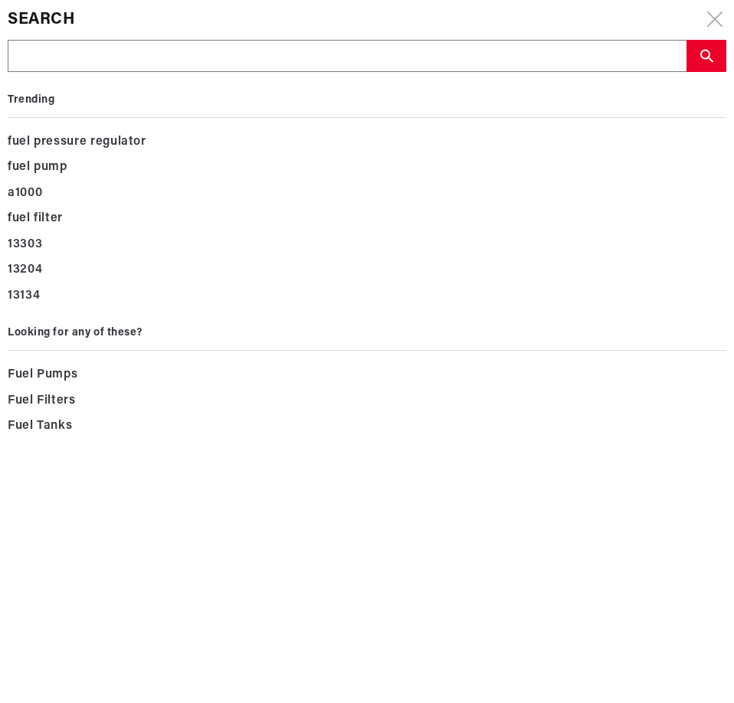
drag, startPoint x: 376, startPoint y: 128, endPoint x: 74, endPoint y: 57, distance: 310.2
click at [74, 57] on input "text" at bounding box center [346, 57] width 677 height 32
paste input "13131"
type input "13131"
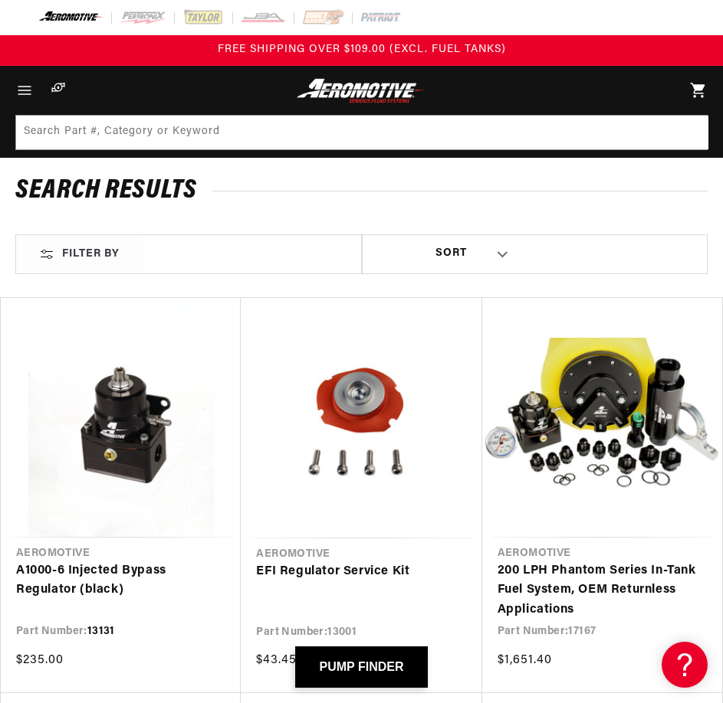
click at [146, 562] on link "A1000-6 Injected Bypass Regulator (black)" at bounding box center [120, 581] width 209 height 39
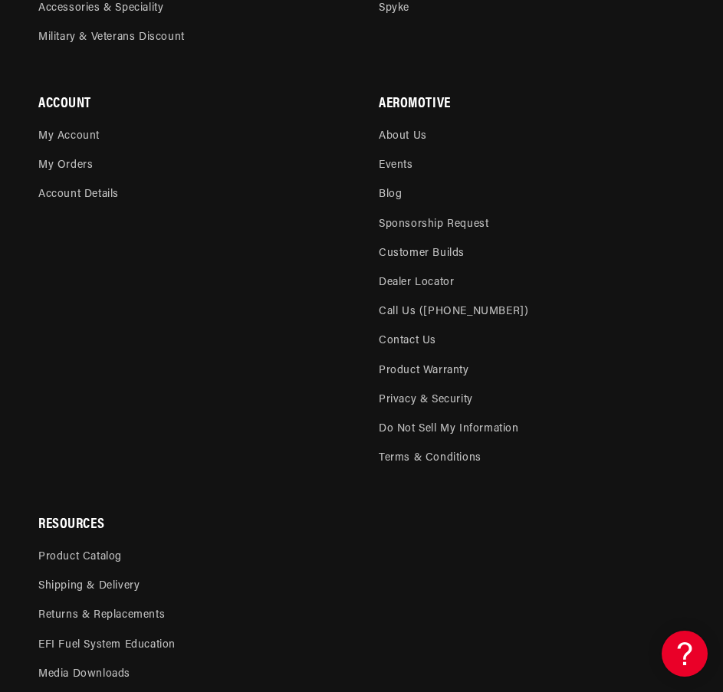
scroll to position [3851, 0]
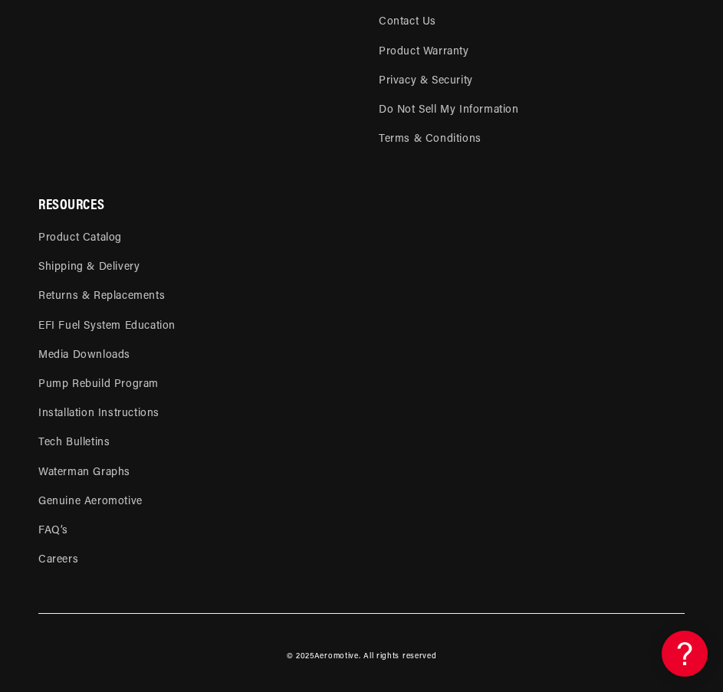
click at [293, 434] on li "Tech Bulletins" at bounding box center [355, 442] width 634 height 29
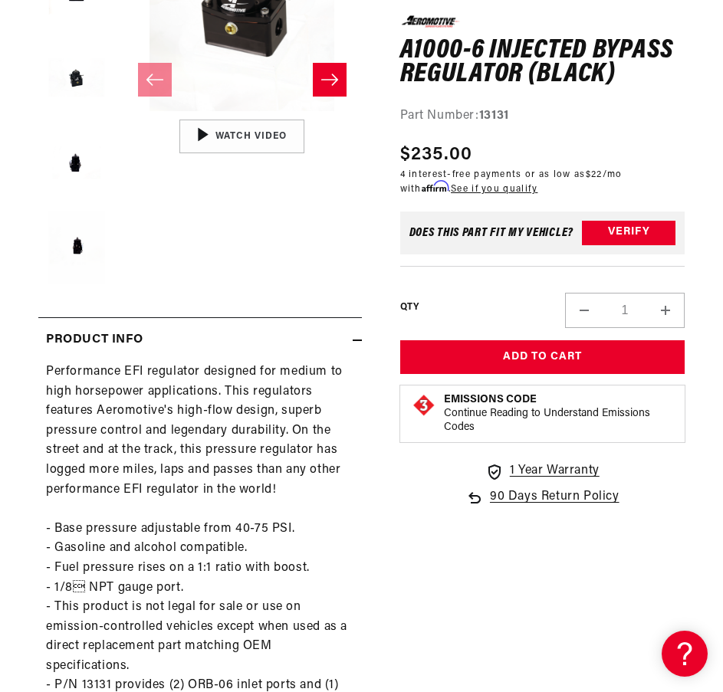
scroll to position [408, 0]
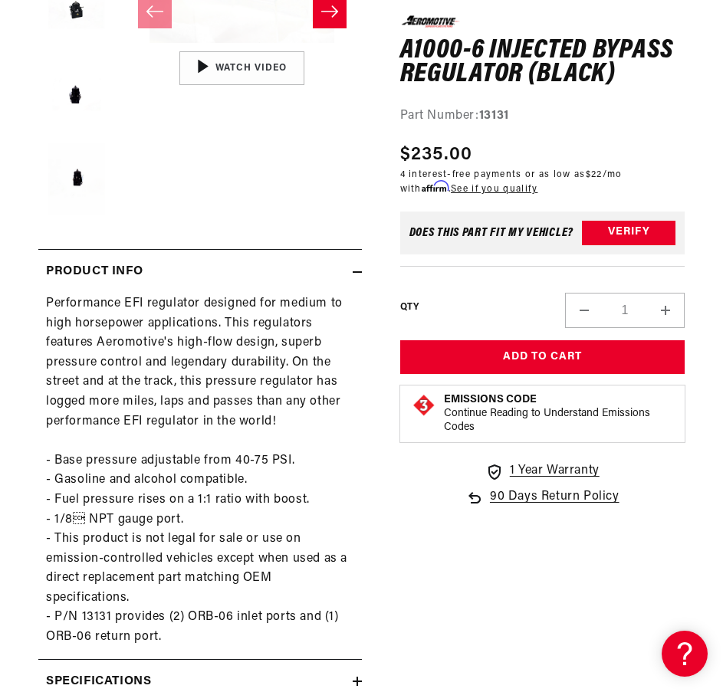
click at [223, 371] on div "Performance EFI regulator designed for medium to high horsepower applications. …" at bounding box center [199, 470] width 323 height 353
click at [222, 371] on div "Performance EFI regulator designed for medium to high horsepower applications. …" at bounding box center [199, 470] width 323 height 353
click at [221, 371] on div "Performance EFI regulator designed for medium to high horsepower applications. …" at bounding box center [199, 470] width 323 height 353
drag, startPoint x: 221, startPoint y: 371, endPoint x: 198, endPoint y: 365, distance: 23.8
click at [198, 365] on div "Performance EFI regulator designed for medium to high horsepower applications. …" at bounding box center [199, 470] width 323 height 353
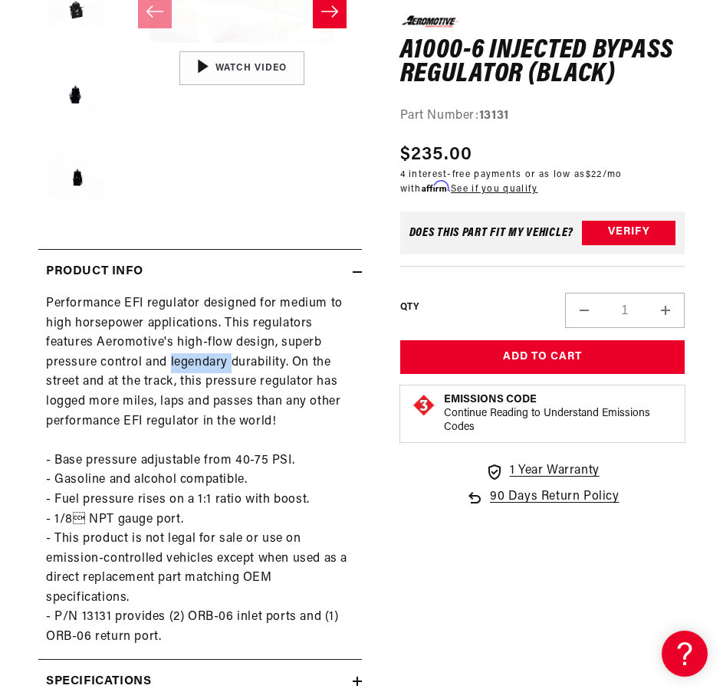
click at [198, 365] on div "Performance EFI regulator designed for medium to high horsepower applications. …" at bounding box center [199, 470] width 323 height 353
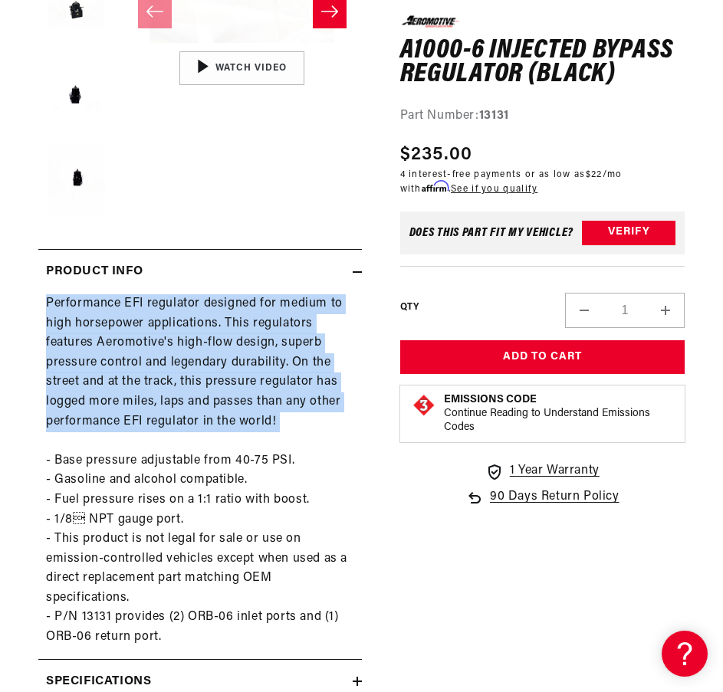
click at [198, 365] on div "Performance EFI regulator designed for medium to high horsepower applications. …" at bounding box center [199, 470] width 323 height 353
copy div "Performance EFI regulator designed for medium to high horsepower applications. …"
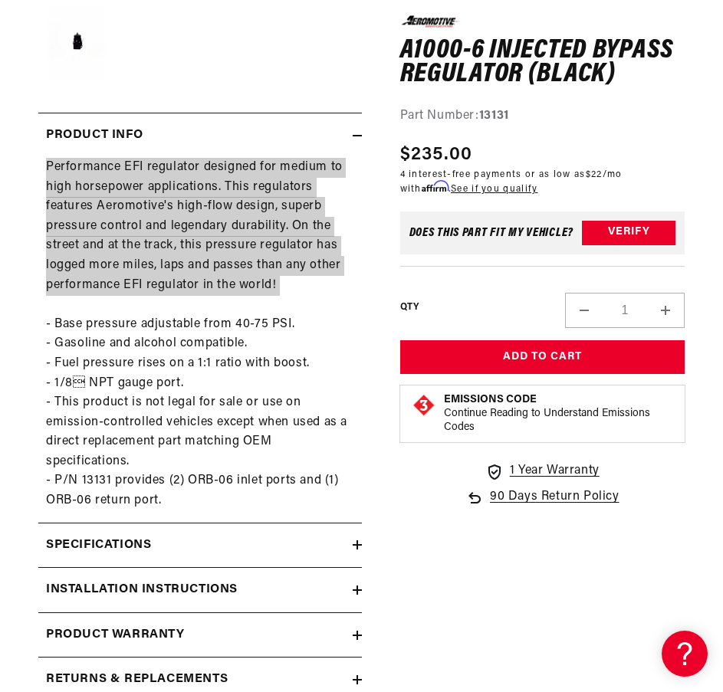
scroll to position [613, 0]
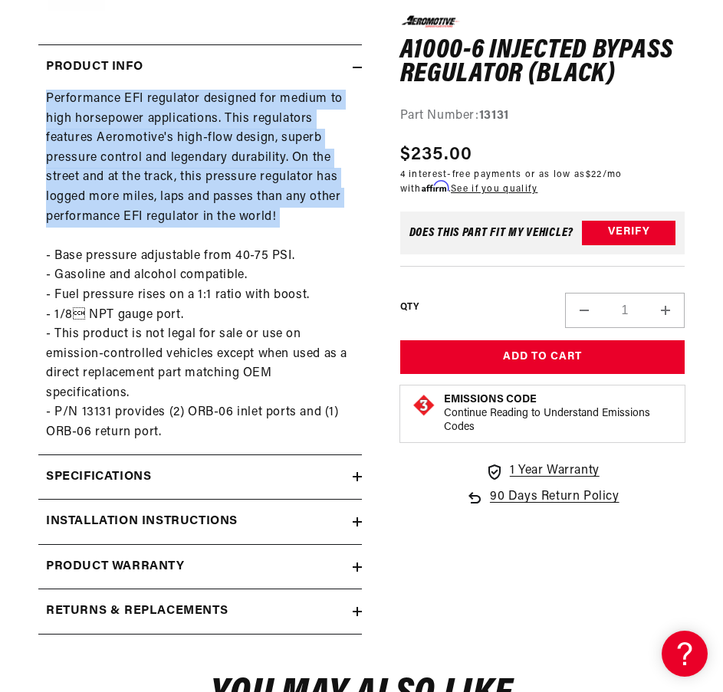
click at [172, 192] on div "Performance EFI regulator designed for medium to high horsepower applications. …" at bounding box center [199, 266] width 323 height 353
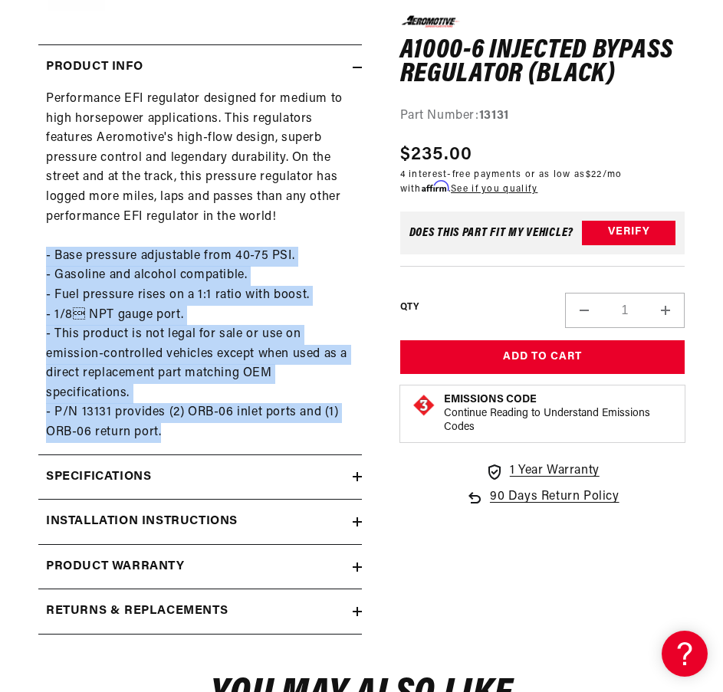
drag, startPoint x: 240, startPoint y: 444, endPoint x: 44, endPoint y: 266, distance: 264.7
click at [44, 266] on div "Product Info Performance EFI regulator designed for medium to high horsepower a…" at bounding box center [199, 249] width 323 height 410
copy div "- Base pressure adjustable from 40-75 PSI. - Gasoline and alcohol compatible. -…"
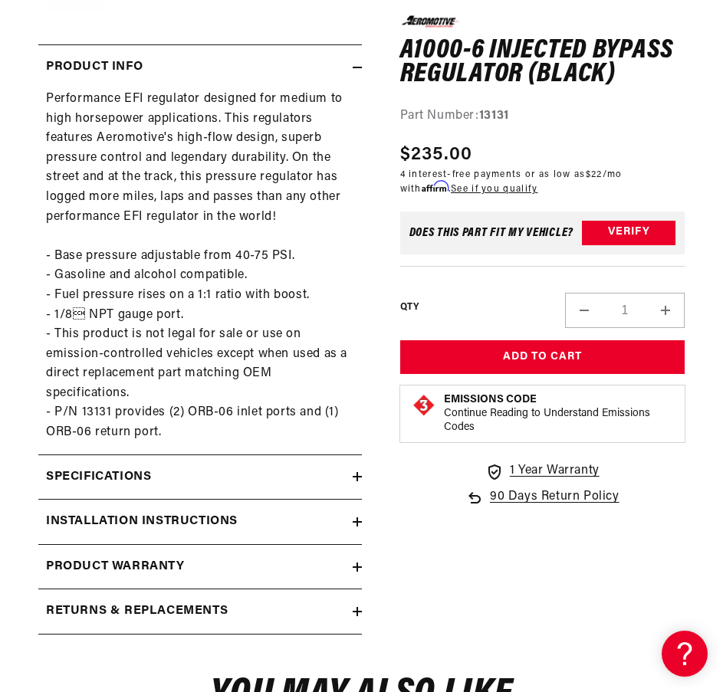
click at [503, 84] on h1 "A1000-6 Injected Bypass Regulator (black)" at bounding box center [542, 62] width 285 height 48
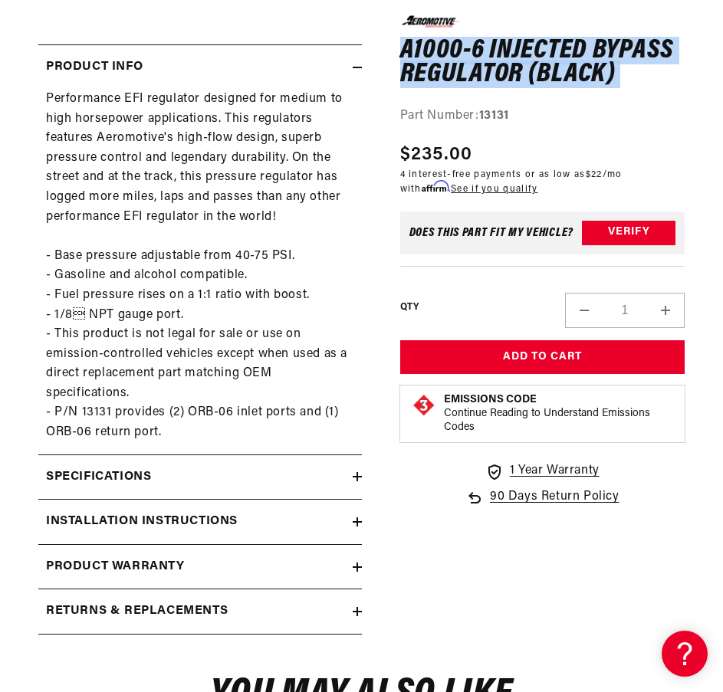
click at [503, 84] on h1 "A1000-6 Injected Bypass Regulator (black)" at bounding box center [542, 62] width 285 height 48
copy div "A1000-6 Injected Bypass Regulator (black) A1000-6 Injected Bypass Regulator (bl…"
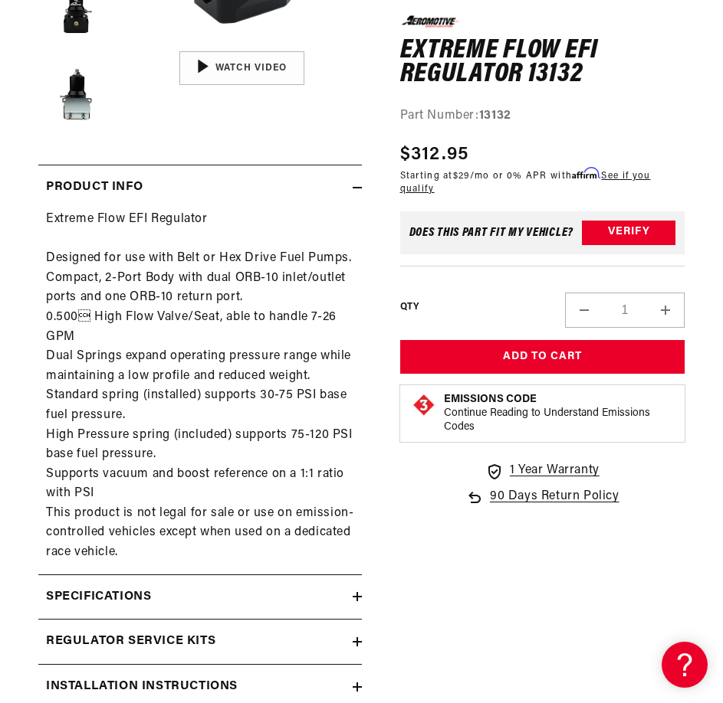
scroll to position [0, 1]
click at [256, 610] on summary "Specifications" at bounding box center [199, 597] width 323 height 44
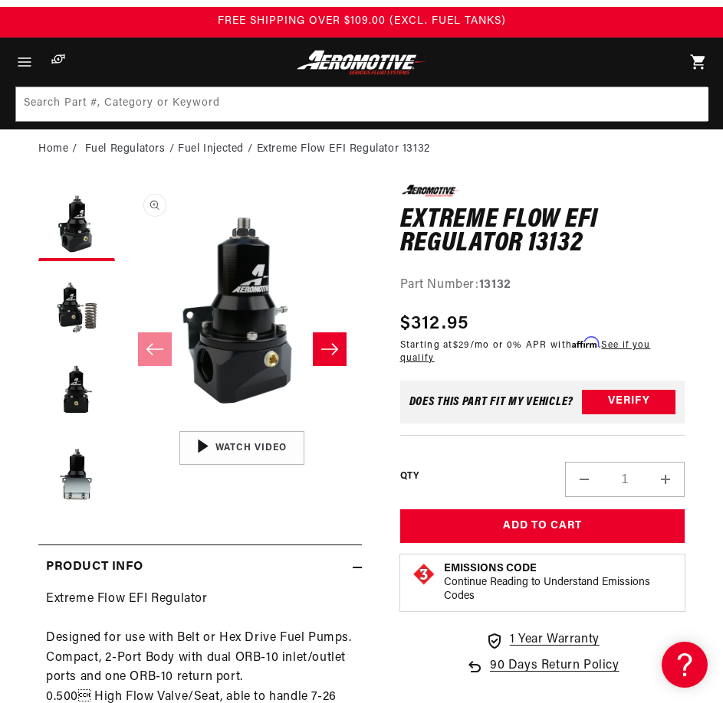
scroll to position [0, 0]
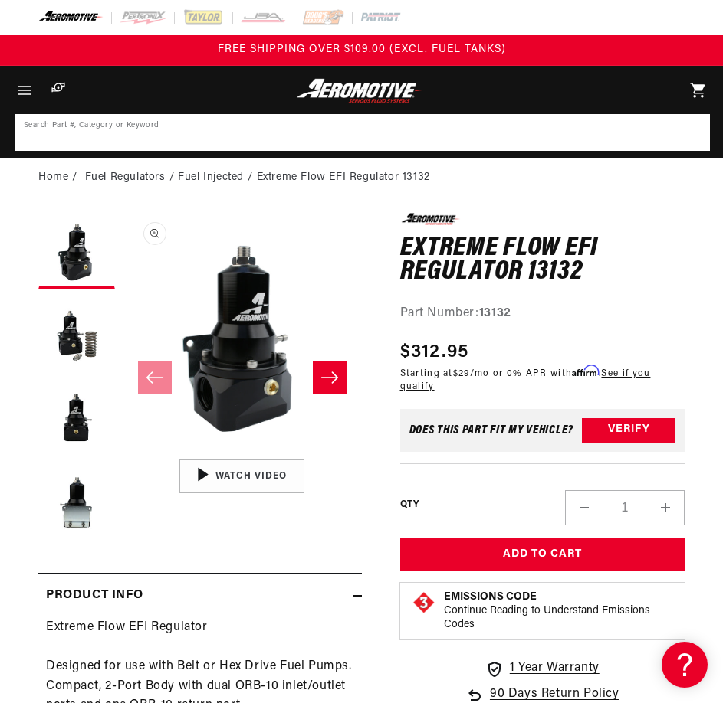
click at [424, 129] on input at bounding box center [362, 133] width 692 height 34
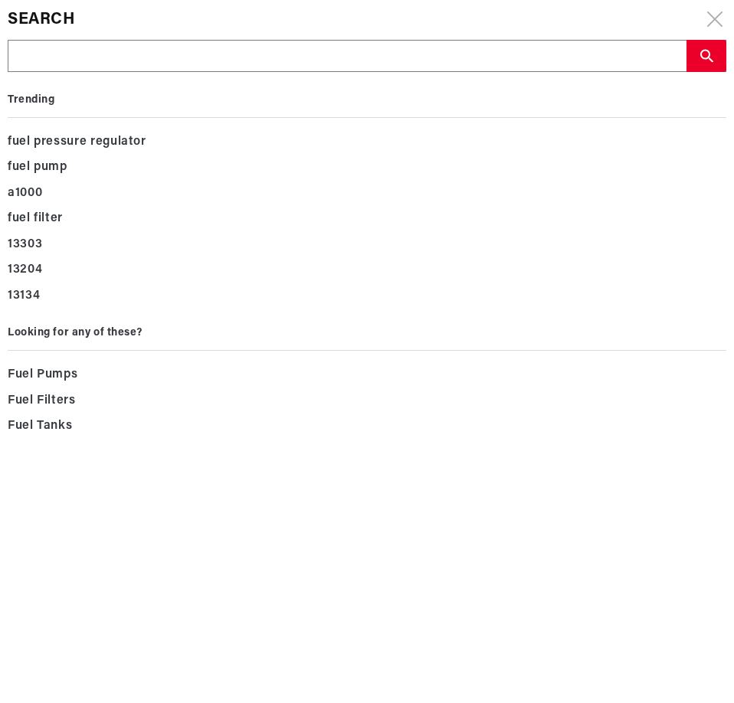
drag, startPoint x: 424, startPoint y: 129, endPoint x: 218, endPoint y: 60, distance: 217.6
click at [218, 60] on input "text" at bounding box center [346, 57] width 677 height 32
paste input "13136"
type input "13136"
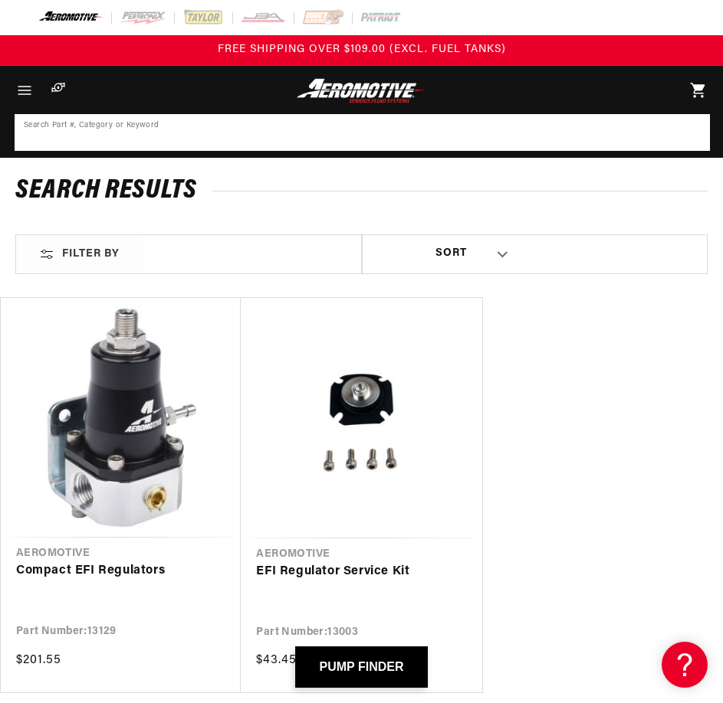
click at [93, 133] on input at bounding box center [362, 133] width 692 height 34
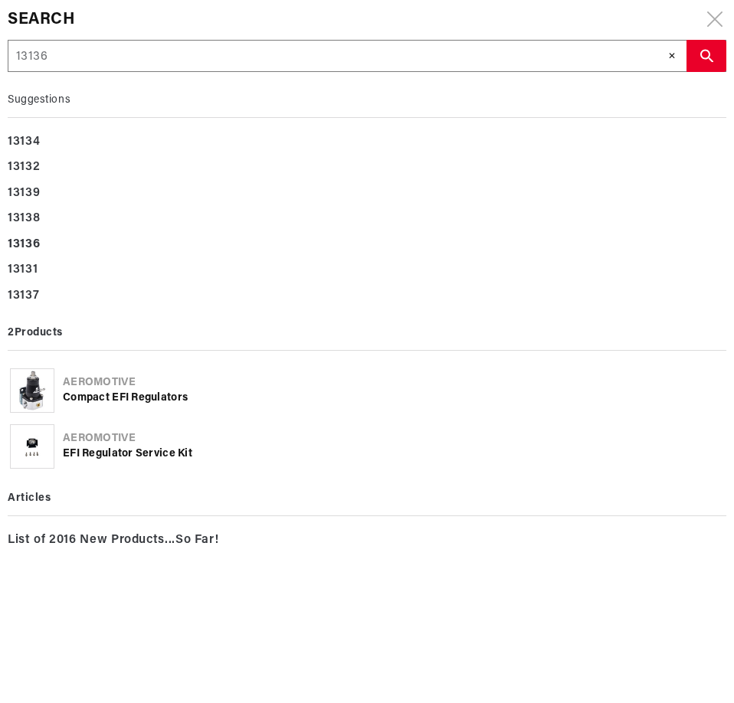
drag, startPoint x: 93, startPoint y: 133, endPoint x: 60, endPoint y: 59, distance: 80.6
click at [60, 59] on input "13136" at bounding box center [346, 57] width 677 height 32
type input "1313"
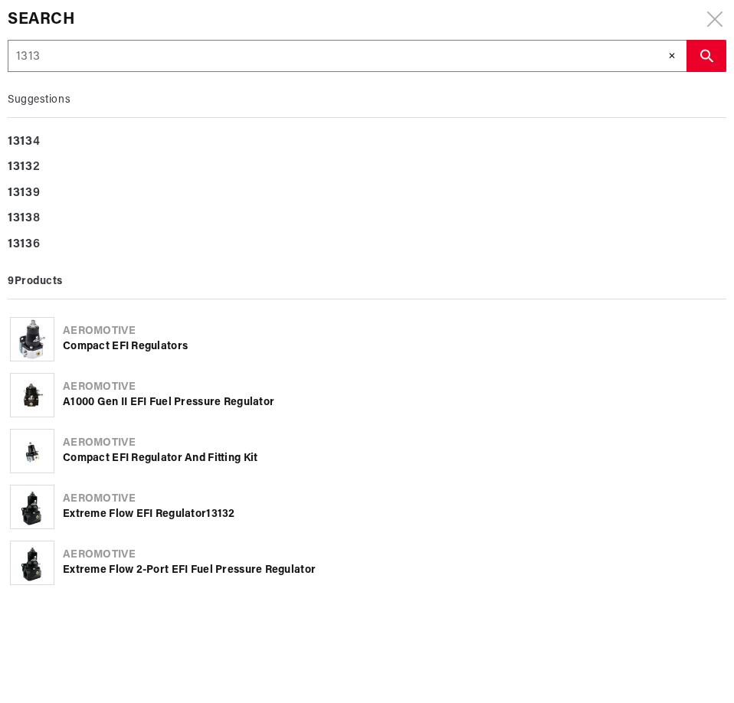
type input "131"
type input "13"
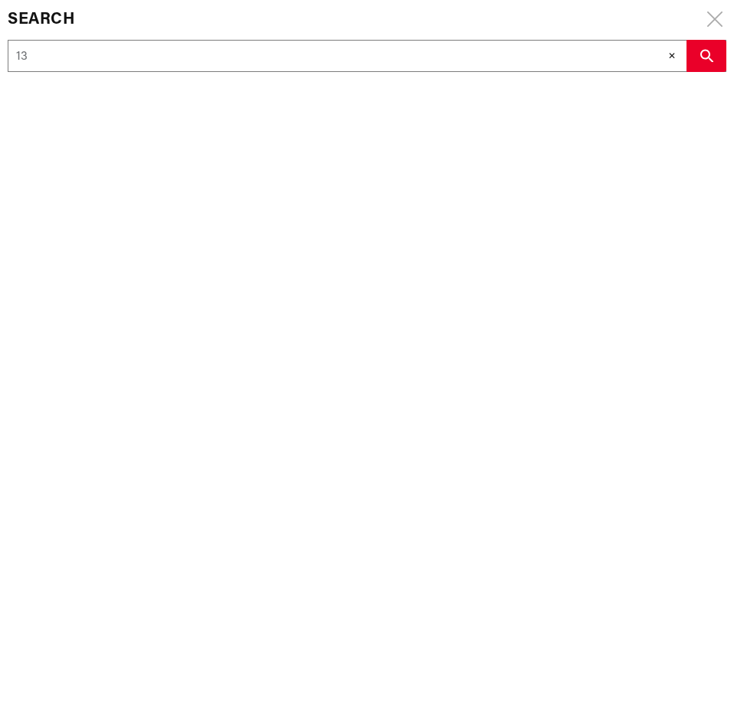
type input "1"
type input "14"
type input "141"
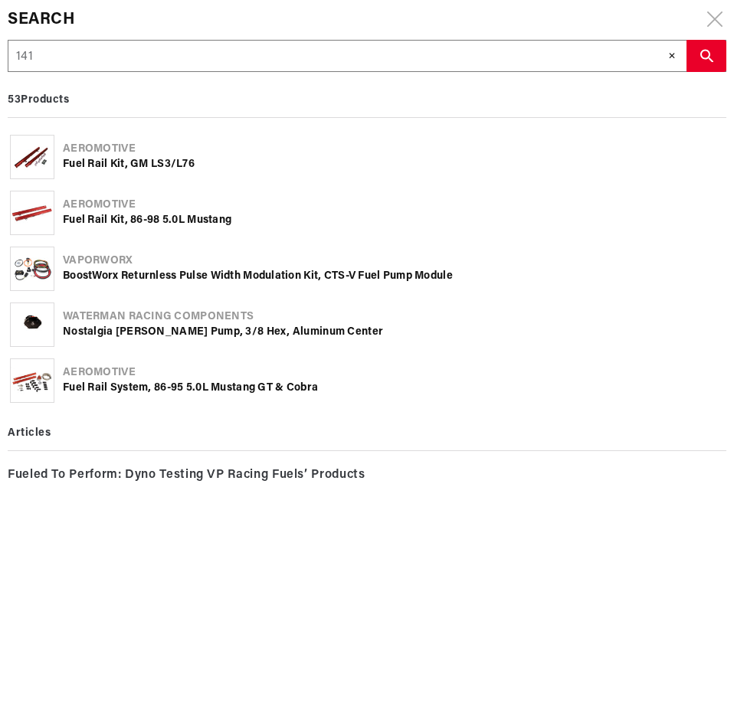
type input "141."
type input "141.3"
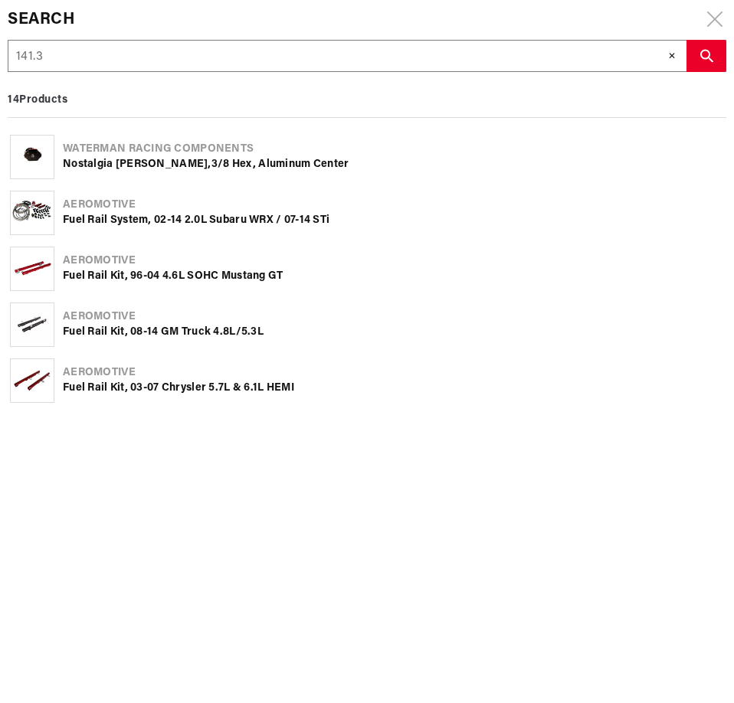
type input "141."
type input "141"
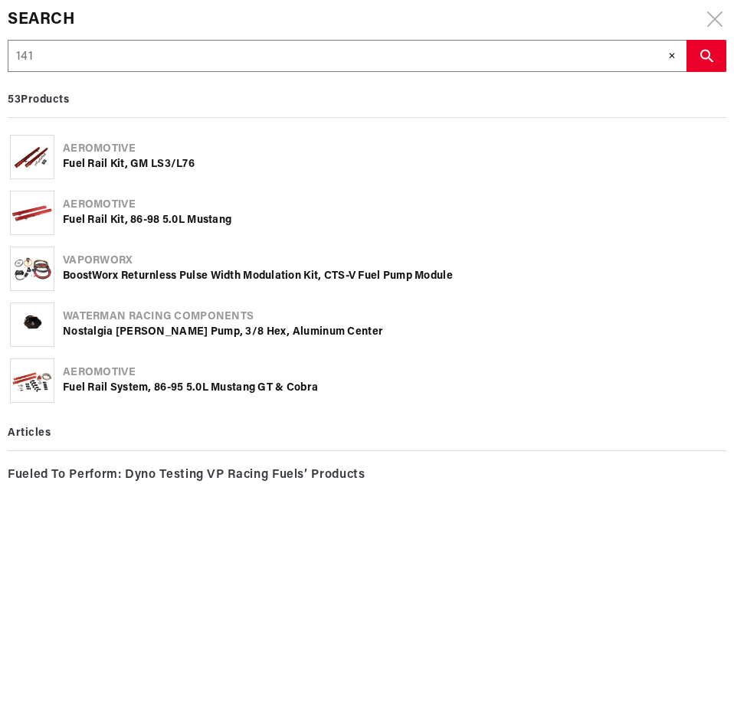
type input "1413"
type input "14137"
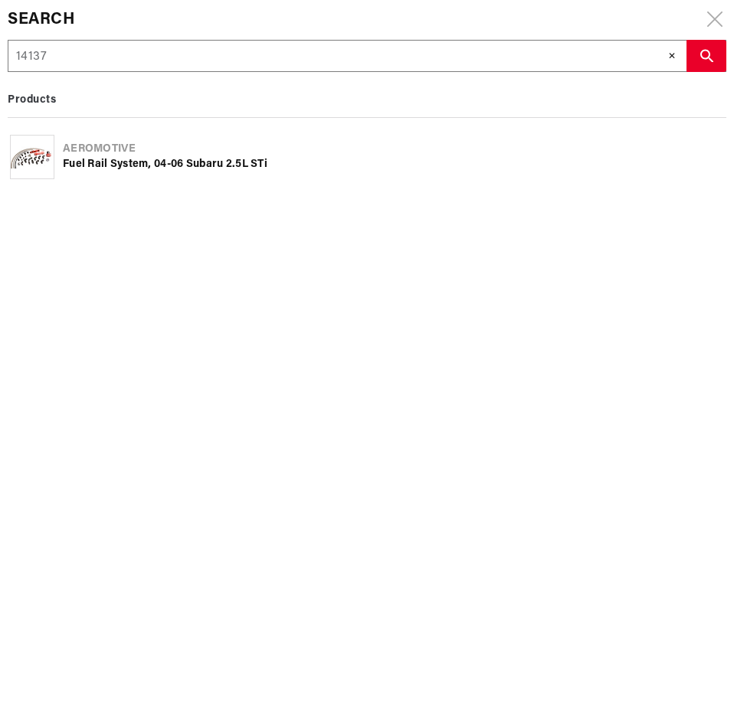
type input "14137"
click at [218, 158] on div "Fuel Rail System, 04-06 Subaru 2.5L STi" at bounding box center [393, 164] width 661 height 15
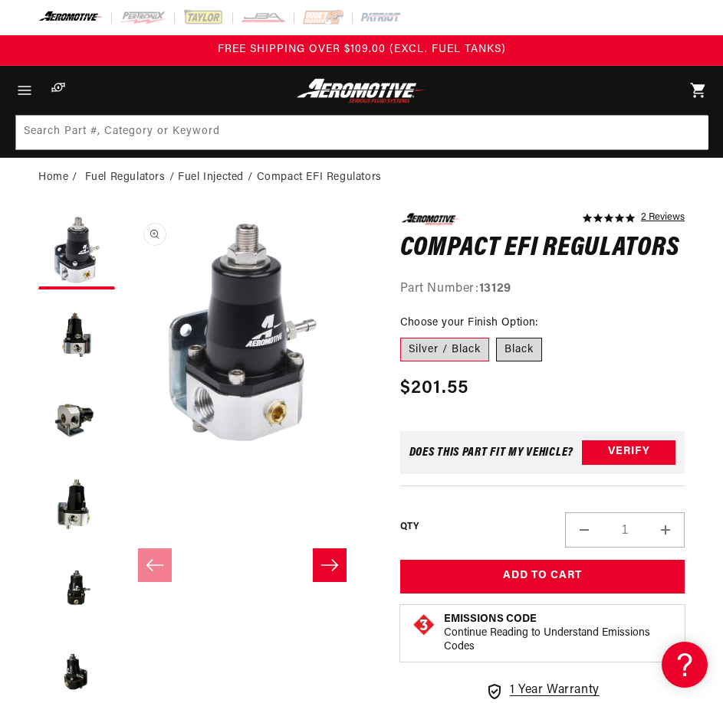
click at [507, 353] on label "Black" at bounding box center [519, 350] width 46 height 25
click at [497, 336] on input "Black" at bounding box center [497, 335] width 1 height 1
radio input "true"
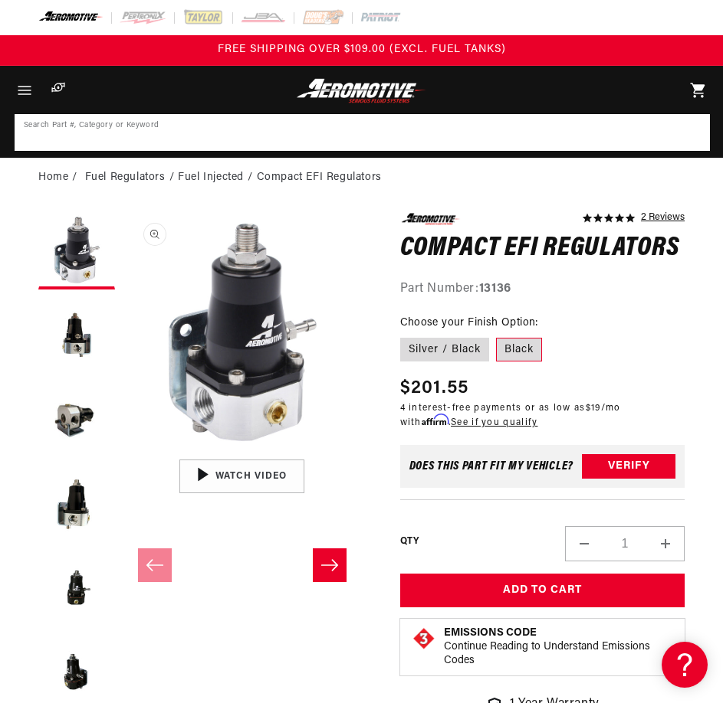
click at [404, 140] on input at bounding box center [362, 133] width 692 height 34
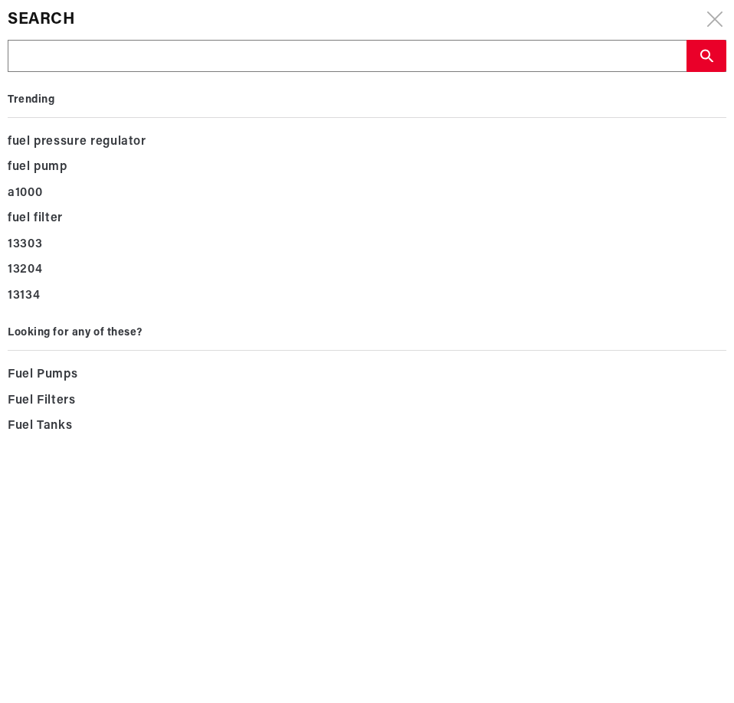
type input "13138"
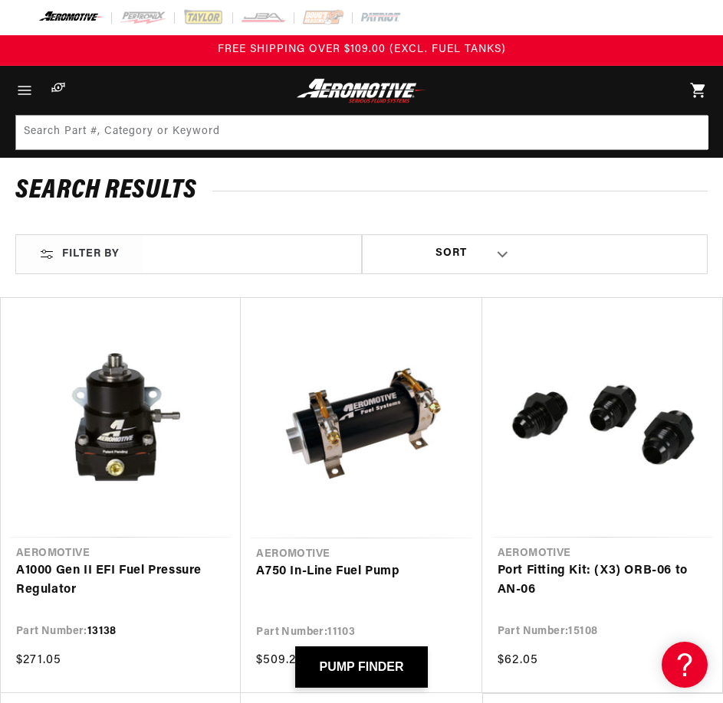
click at [147, 562] on link "A1000 Gen II EFI Fuel Pressure Regulator" at bounding box center [120, 581] width 209 height 39
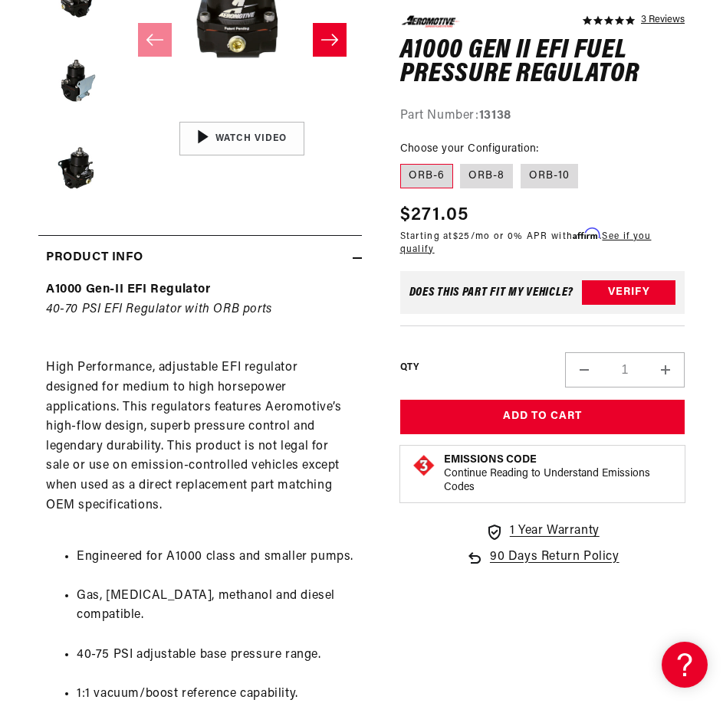
scroll to position [408, 0]
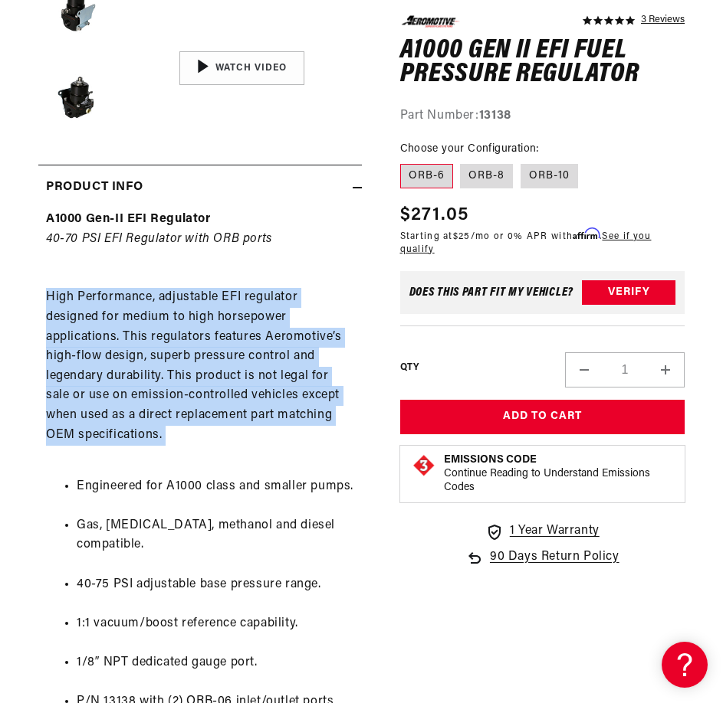
copy div "High Performance, adjustable EFI regulator designed for medium to high horsepow…"
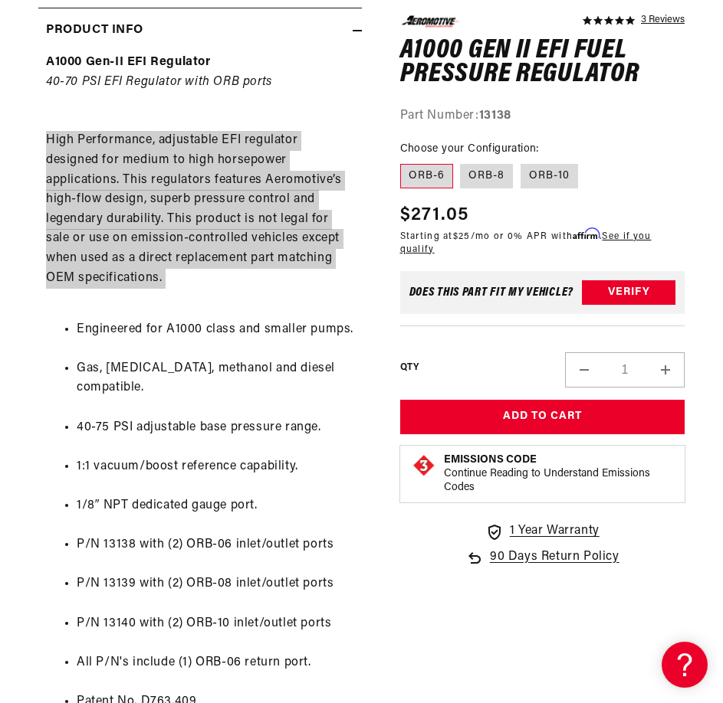
scroll to position [613, 0]
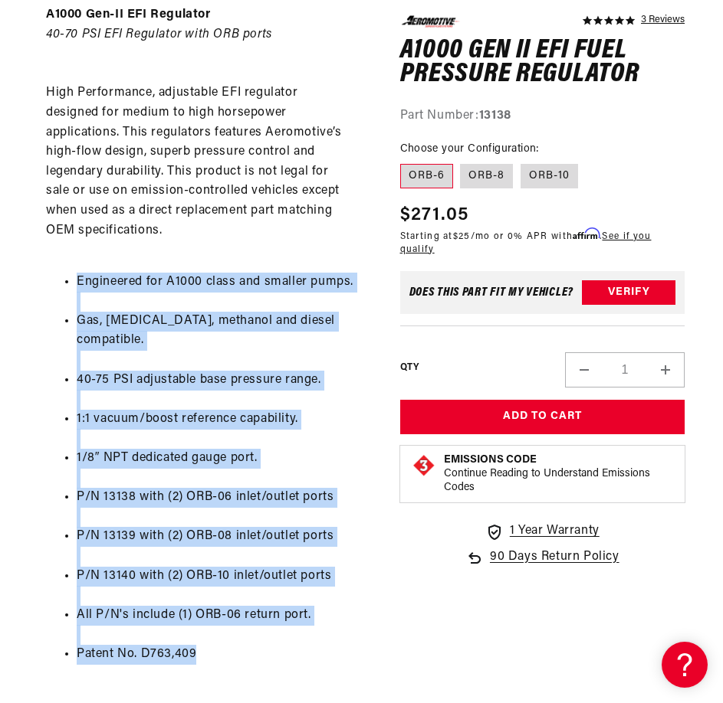
drag, startPoint x: 218, startPoint y: 641, endPoint x: 34, endPoint y: 280, distance: 404.4
click at [34, 280] on section "5.0 star rating 3 Reviews A1000 Gen II EFI Fuel Pressure Regulator A1000 Gen II…" at bounding box center [361, 539] width 723 height 1909
copy ul "Engineered for A1000 class and smaller pumps. Gas, ethanol, methanol and diesel…"
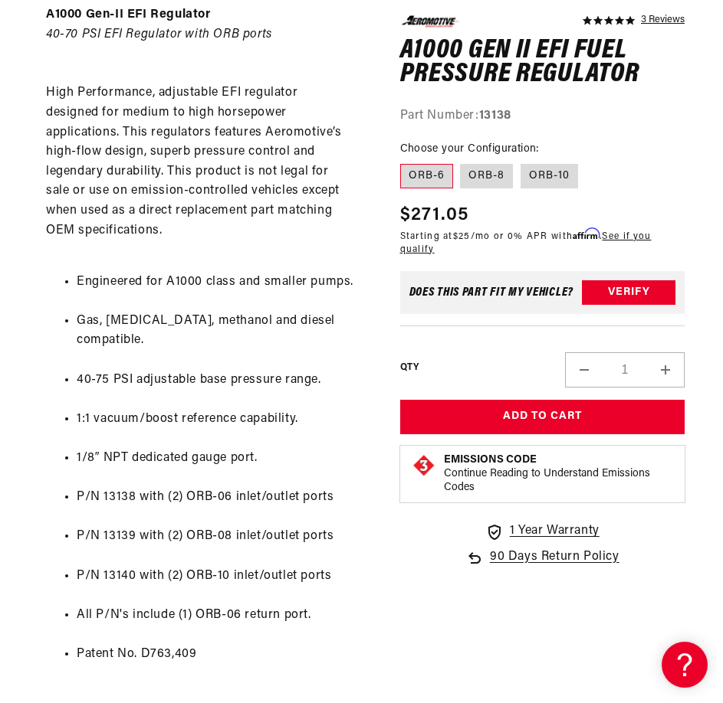
click at [524, 74] on h1 "A1000 Gen II EFI Fuel Pressure Regulator" at bounding box center [542, 62] width 285 height 48
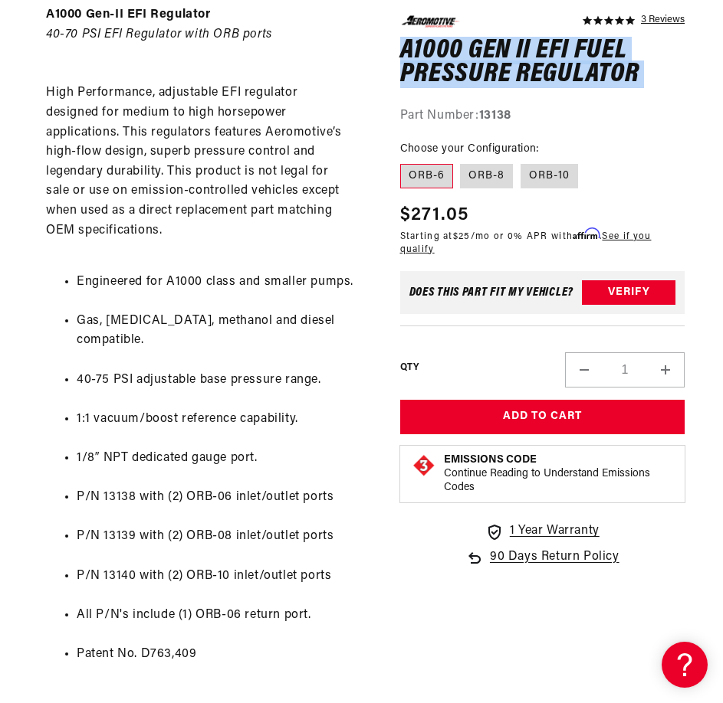
click at [524, 74] on h1 "A1000 Gen II EFI Fuel Pressure Regulator" at bounding box center [542, 62] width 285 height 48
copy div "A1000 Gen II EFI Fuel Pressure Regulator A1000 Gen II EFI Fuel Pressure Regulat…"
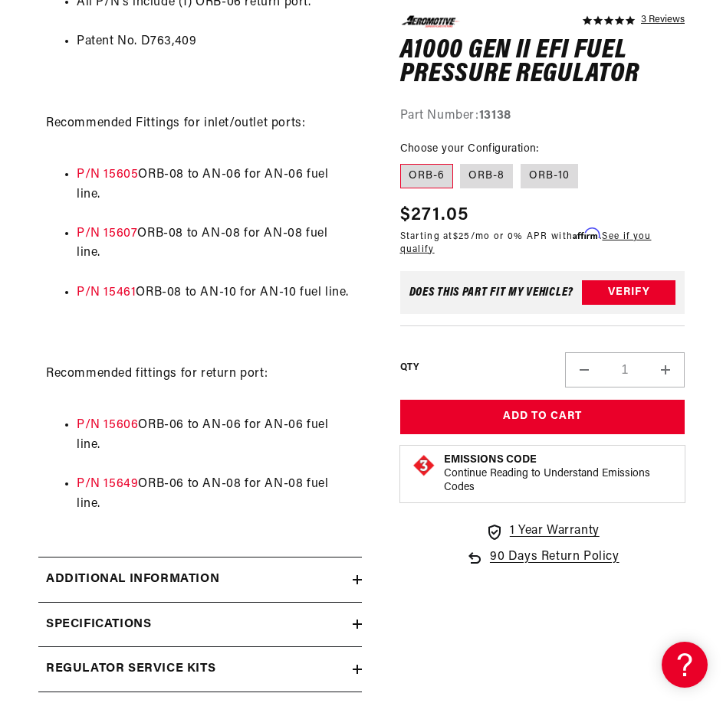
scroll to position [0, 1]
click at [328, 475] on li "P/N 15649 ORB-06 to AN-08 for AN-08 fuel line." at bounding box center [215, 494] width 277 height 39
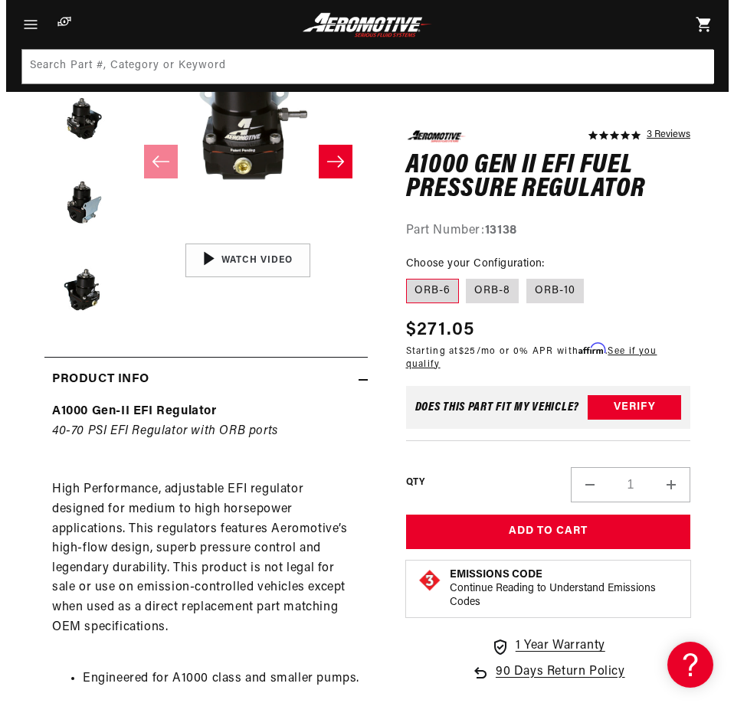
scroll to position [205, 0]
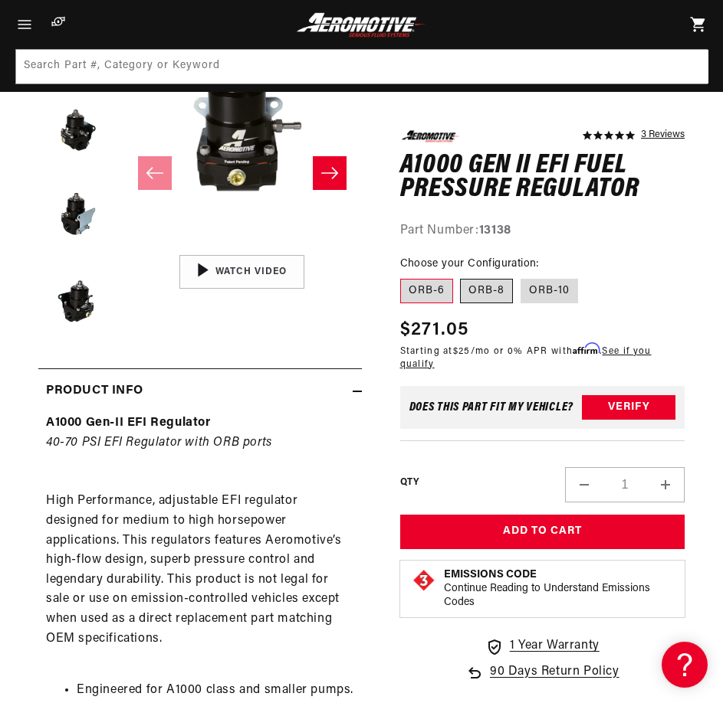
click at [497, 296] on label "ORB-8" at bounding box center [486, 291] width 53 height 25
click at [461, 277] on input "ORB-8" at bounding box center [461, 276] width 1 height 1
radio input "true"
click at [558, 289] on label "ORB-10" at bounding box center [548, 291] width 57 height 25
click at [521, 277] on input "ORB-10" at bounding box center [520, 276] width 1 height 1
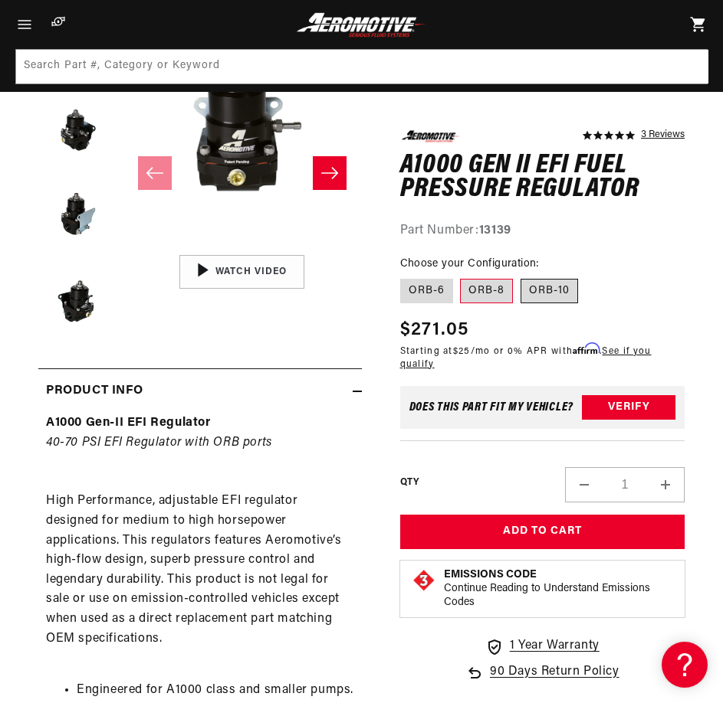
radio input "true"
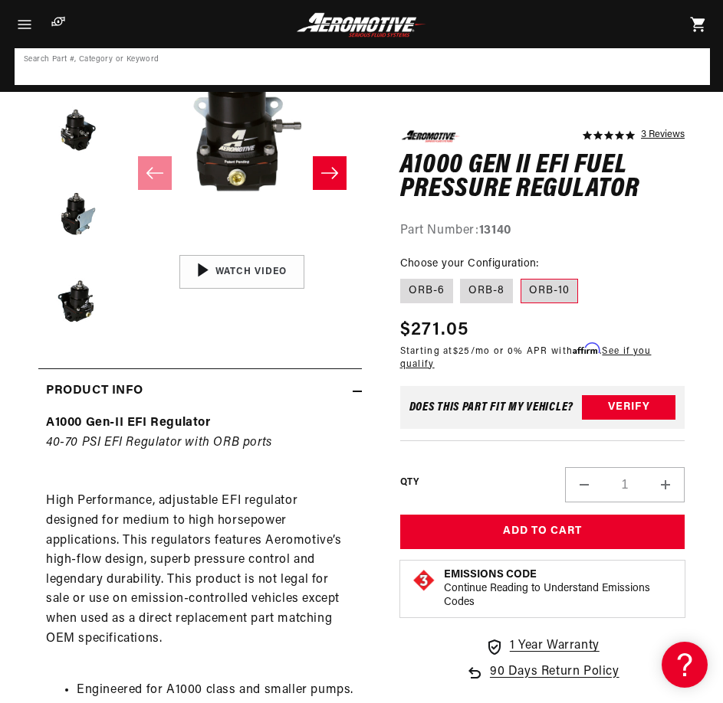
click at [401, 65] on input at bounding box center [362, 67] width 692 height 34
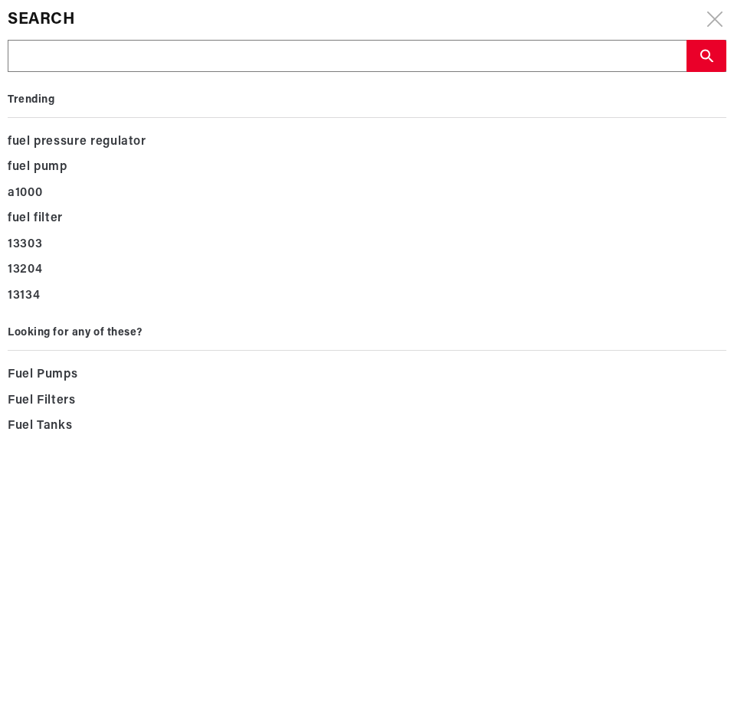
type input "13303"
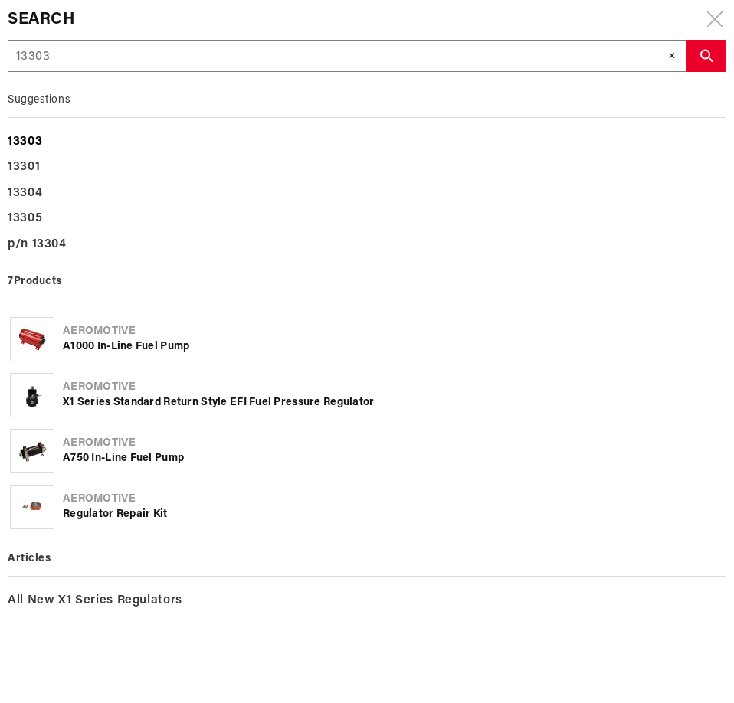
type input "13303"
click at [31, 138] on b "13303" at bounding box center [25, 142] width 34 height 12
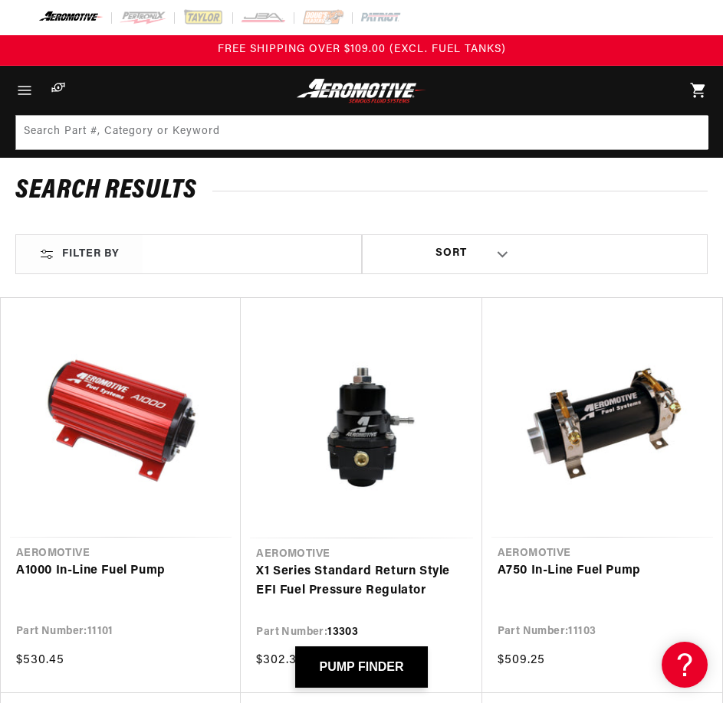
click at [321, 562] on link "X1 Series Standard Return Style EFI Fuel Pressure Regulator" at bounding box center [361, 581] width 210 height 39
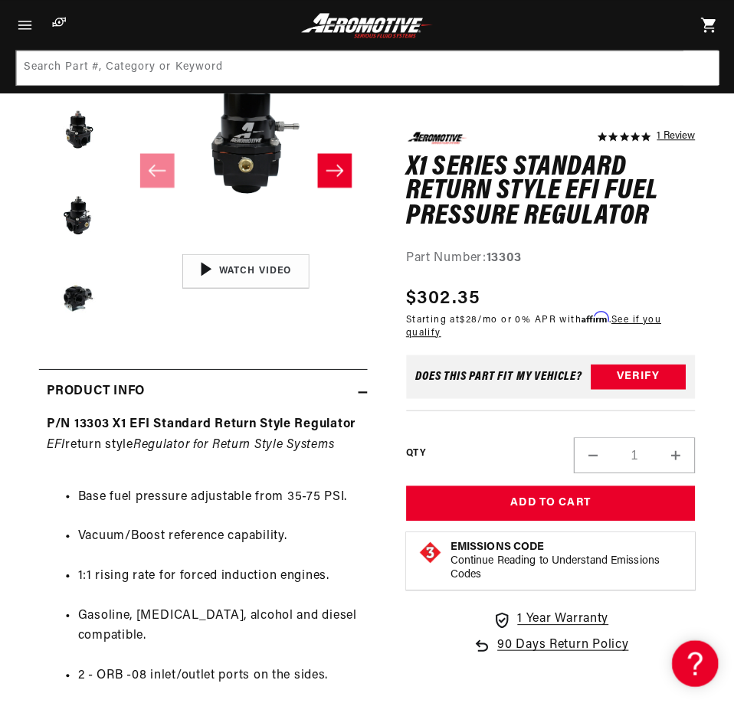
scroll to position [205, 0]
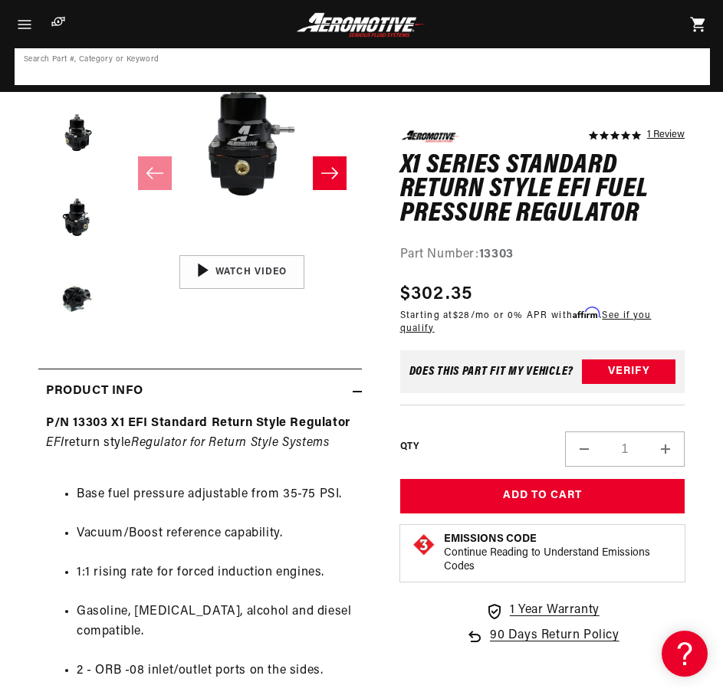
click at [337, 77] on input at bounding box center [362, 67] width 692 height 34
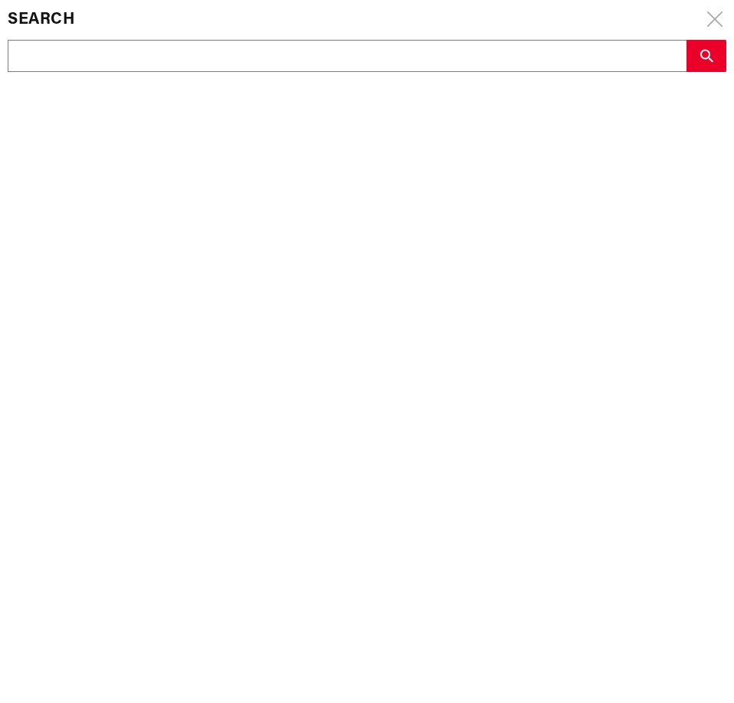
drag, startPoint x: 337, startPoint y: 77, endPoint x: 334, endPoint y: 63, distance: 14.1
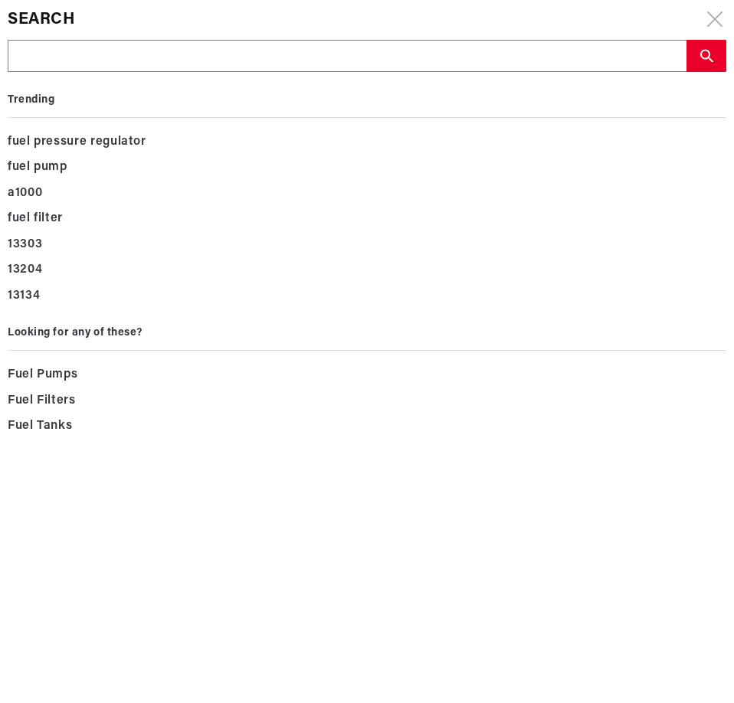
type input "13305"
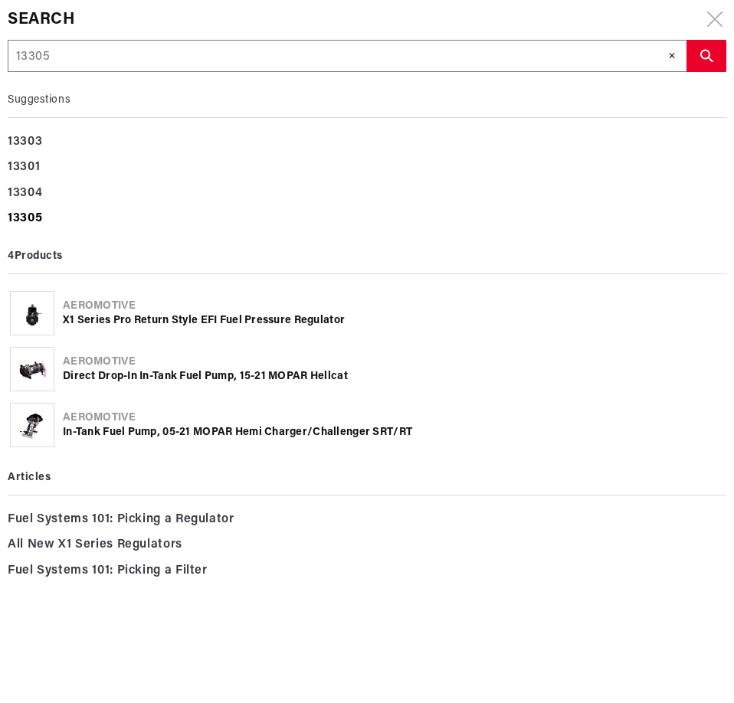
type input "13305"
click at [39, 222] on b "13305" at bounding box center [25, 218] width 34 height 12
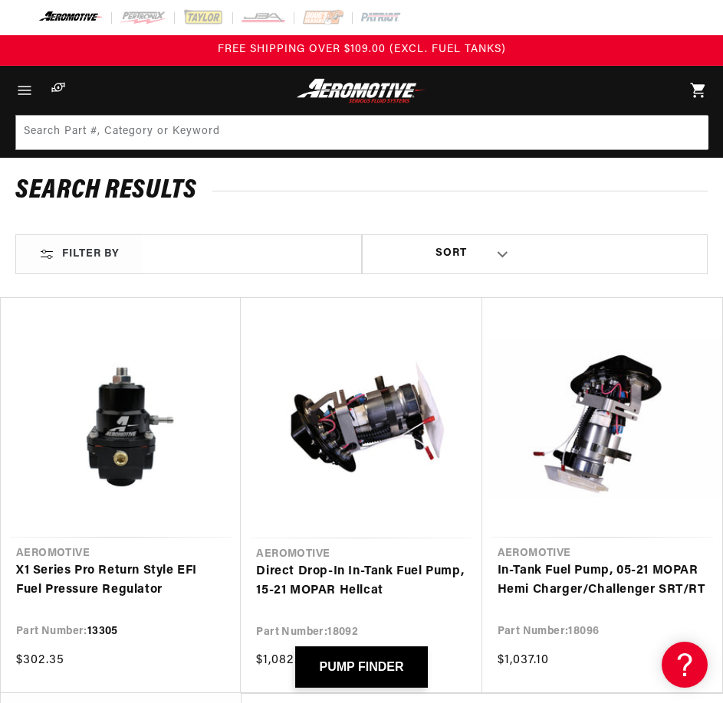
click at [185, 562] on link "X1 Series Pro Return Style EFI Fuel Pressure Regulator" at bounding box center [120, 581] width 209 height 39
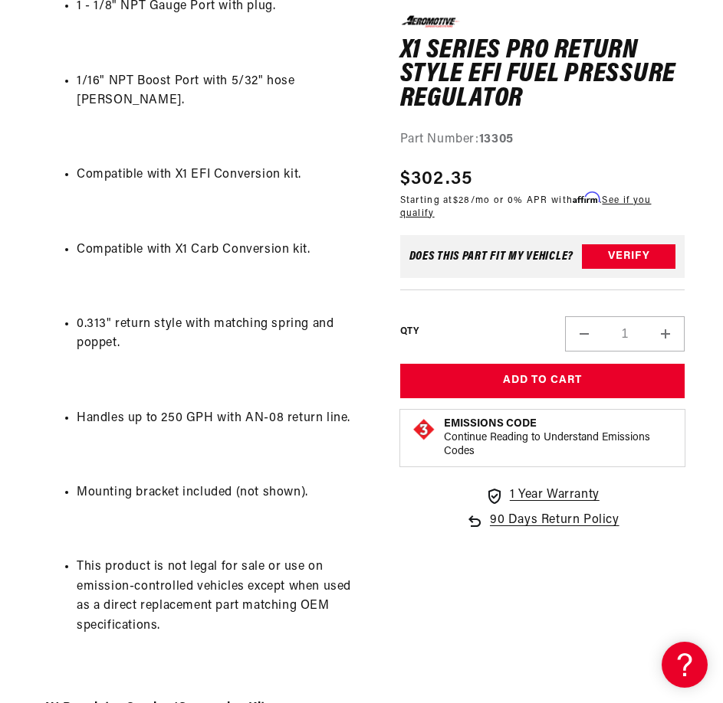
scroll to position [1226, 0]
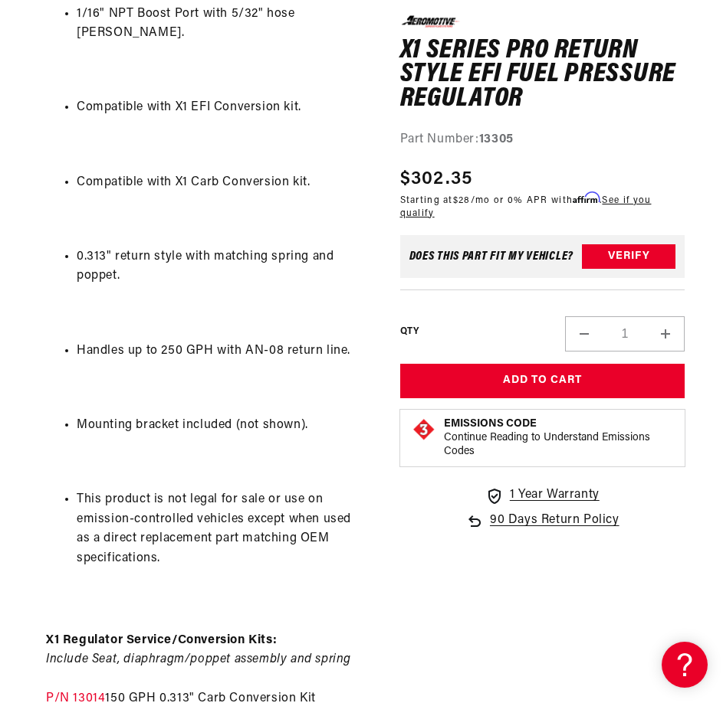
click at [258, 592] on p "X1 Regulator Service/Conversion Kits: Include Seat, diaphragm/poppet assembly a…" at bounding box center [200, 680] width 308 height 176
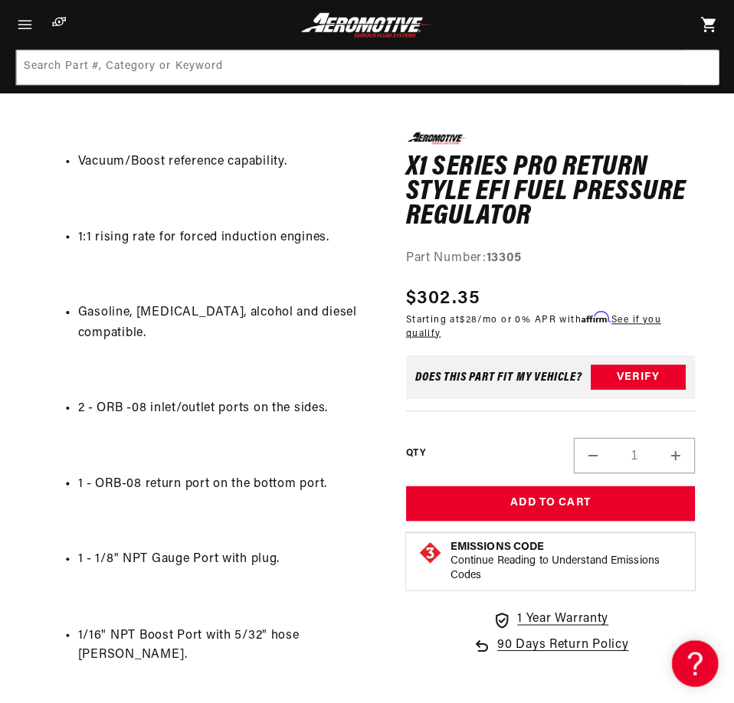
scroll to position [613, 0]
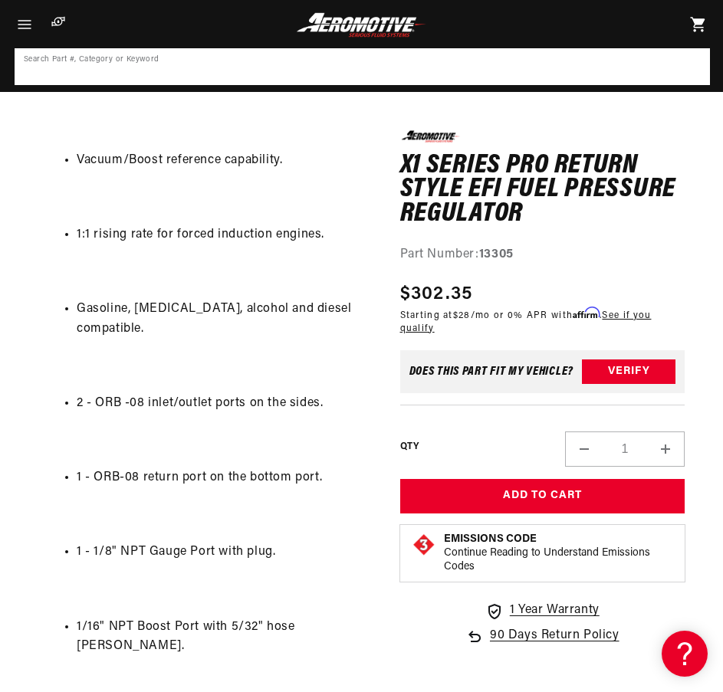
click at [225, 53] on input at bounding box center [362, 67] width 692 height 34
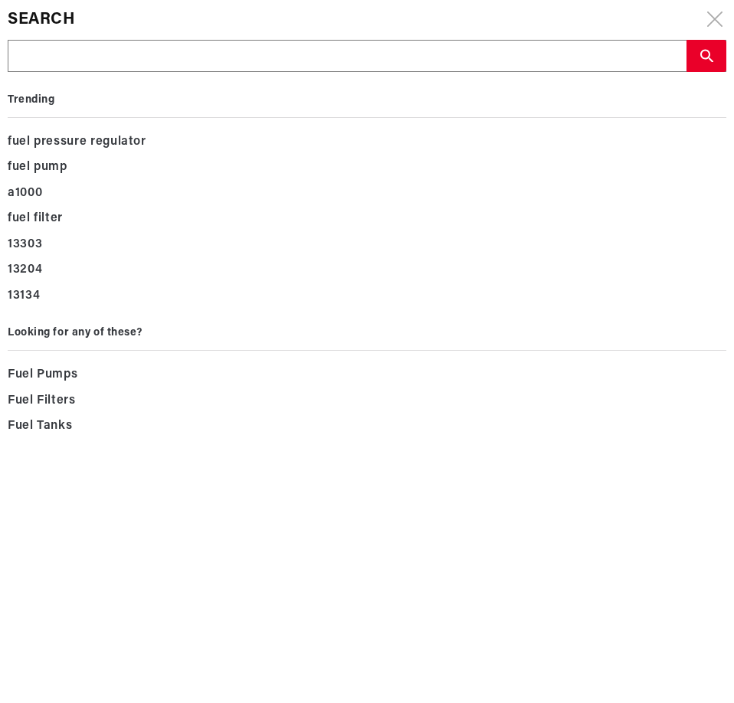
type input "14134"
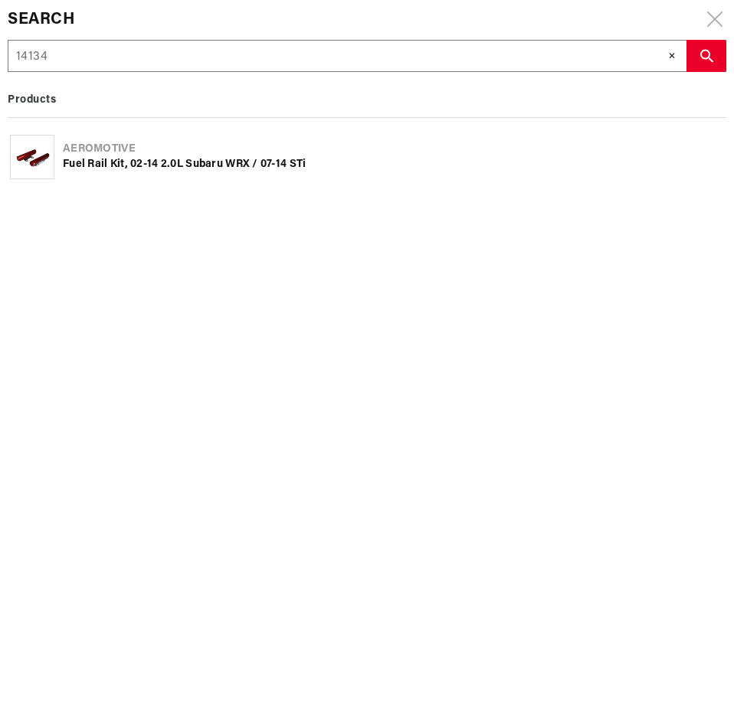
type input "14134"
click at [160, 159] on div "Fuel Rail Kit, 02-14 2.0L Subaru WRX / 07-14 STi" at bounding box center [393, 164] width 661 height 15
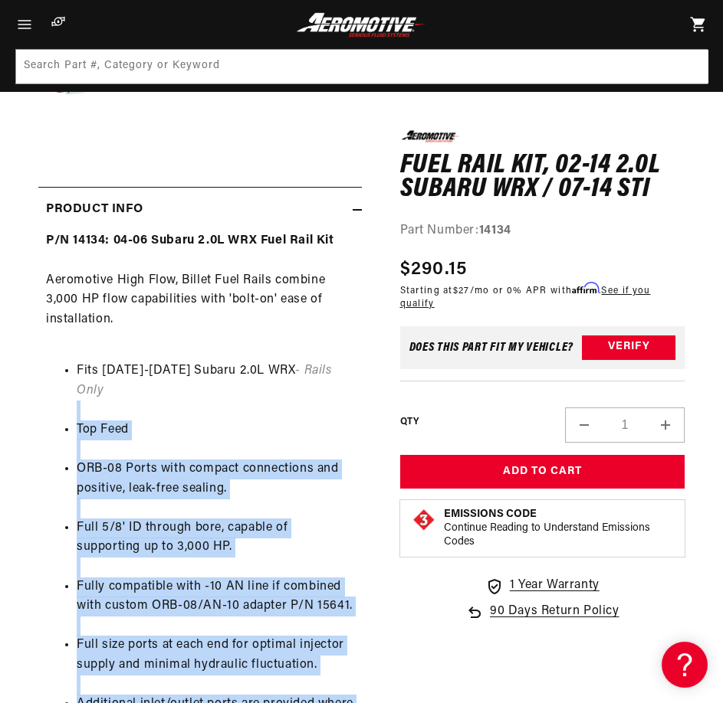
scroll to position [205, 0]
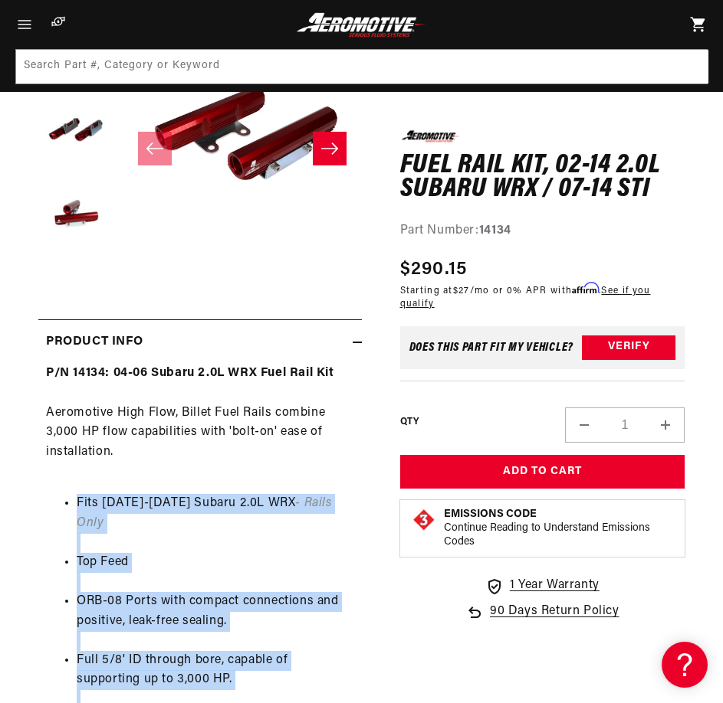
drag, startPoint x: 328, startPoint y: 539, endPoint x: 45, endPoint y: 503, distance: 285.0
copy ul "Fits 2004-2006 Subaru 2.0L WRX - Rails Only Top Feed ORB-08 Ports with compact …"
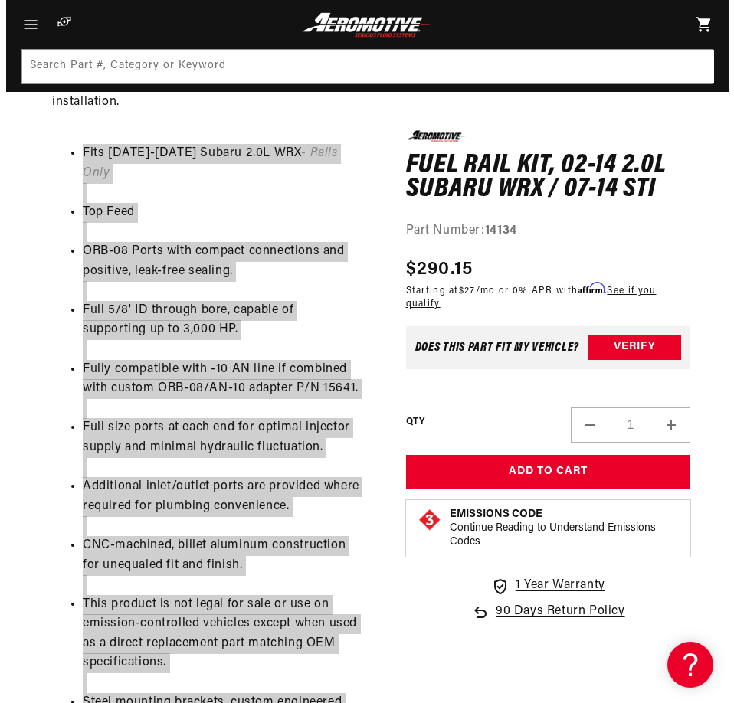
scroll to position [408, 0]
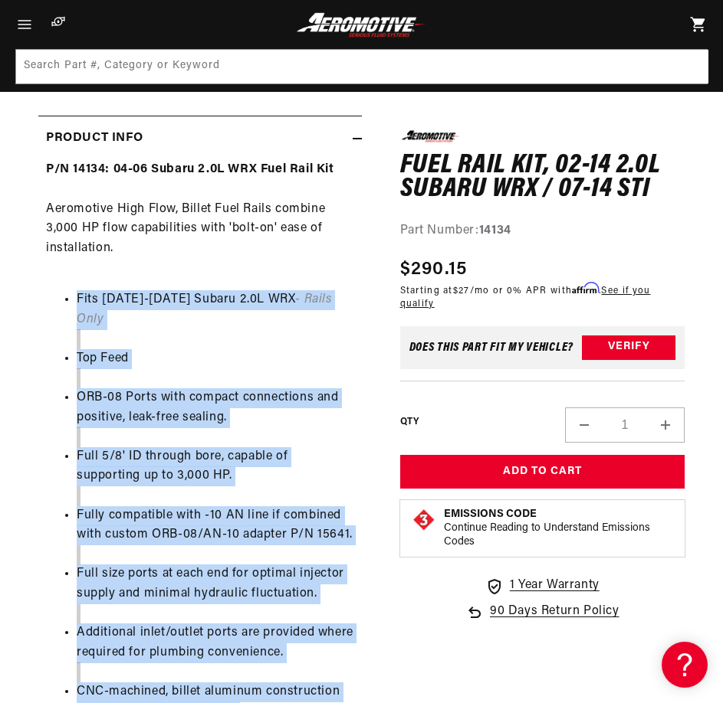
click at [293, 388] on li "ORB-08 Ports with compact connections and positive, leak-free sealing." at bounding box center [215, 407] width 277 height 39
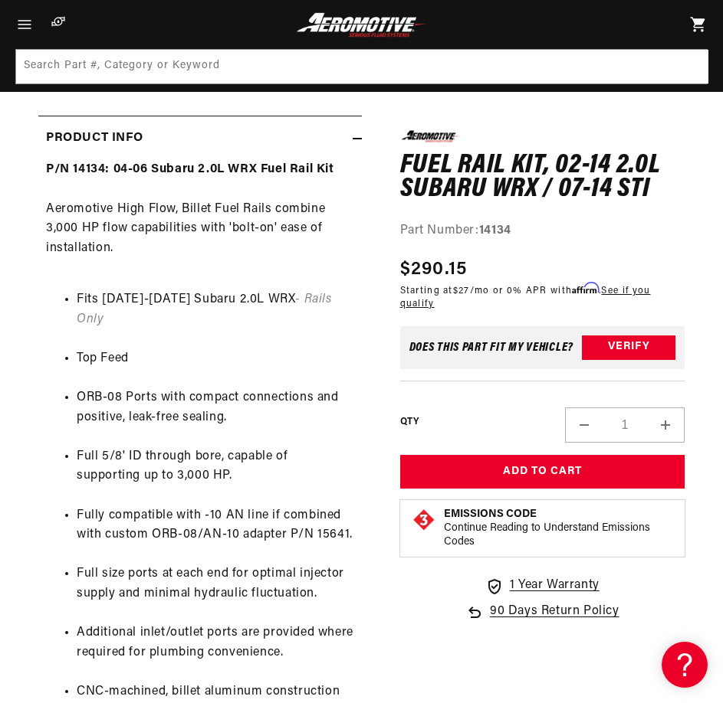
click at [82, 241] on div "P/N 14134: 04-06 Subaru 2.0L WRX Fuel Rail Kit Aeromotive High Flow, Billet Fue…" at bounding box center [199, 578] width 323 height 836
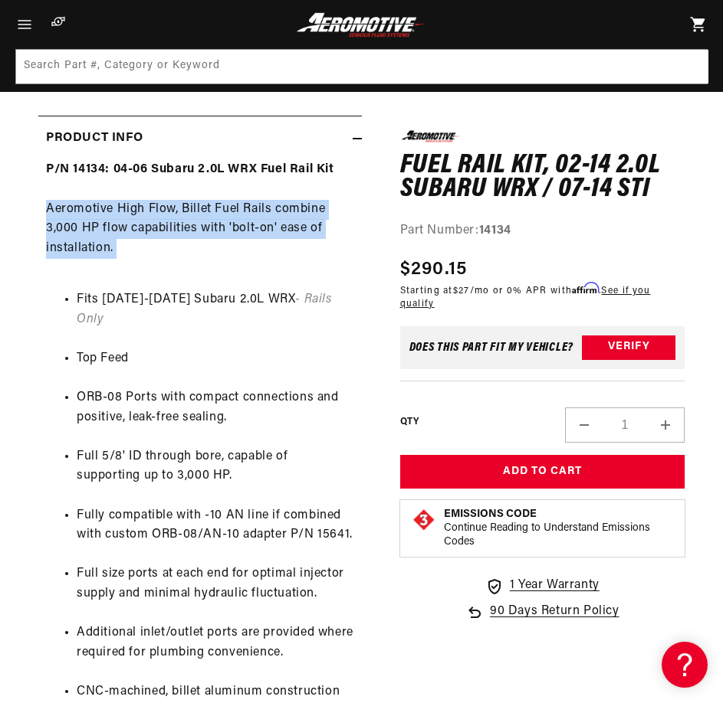
click at [82, 241] on div "P/N 14134: 04-06 Subaru 2.0L WRX Fuel Rail Kit Aeromotive High Flow, Billet Fue…" at bounding box center [199, 578] width 323 height 836
copy div "Aeromotive High Flow, Billet Fuel Rails combine 3,000 HP flow capabilities with…"
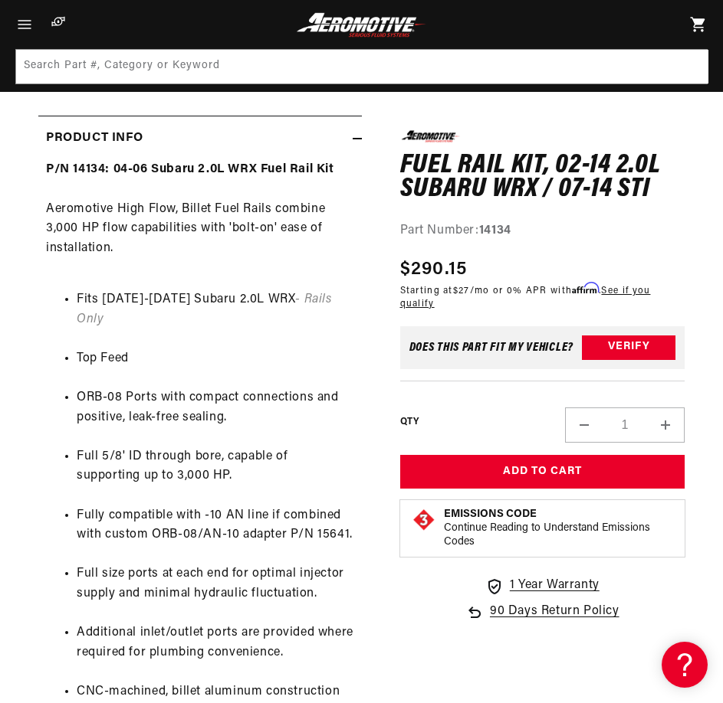
click at [438, 200] on h1 "Fuel Rail Kit, 02-14 2.0L Subaru WRX / 07-14 STi" at bounding box center [542, 177] width 285 height 48
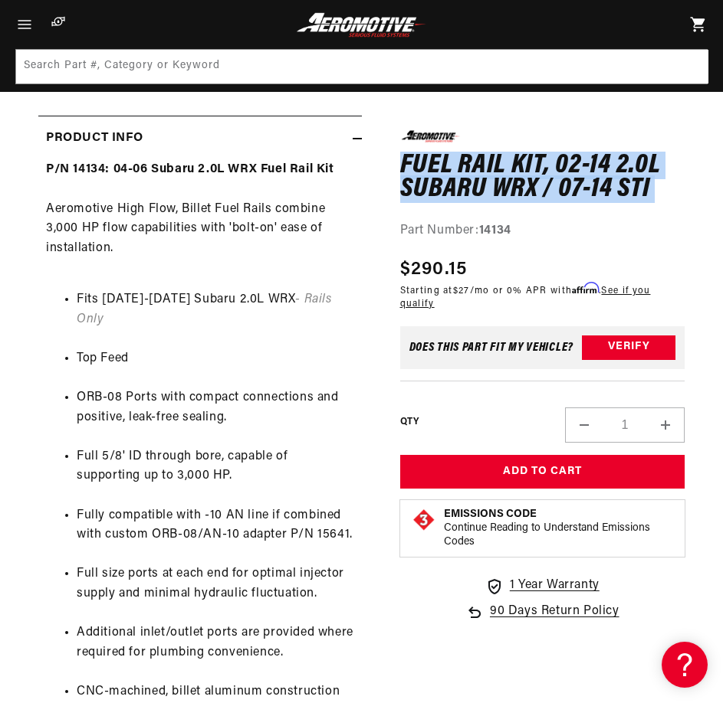
click at [438, 200] on h1 "Fuel Rail Kit, 02-14 2.0L Subaru WRX / 07-14 STi" at bounding box center [542, 177] width 285 height 48
copy div "Fuel Rail Kit, 02-14 2.0L Subaru WRX / 07-14 STi Fuel Rail Kit, 02-14 2.0L Suba…"
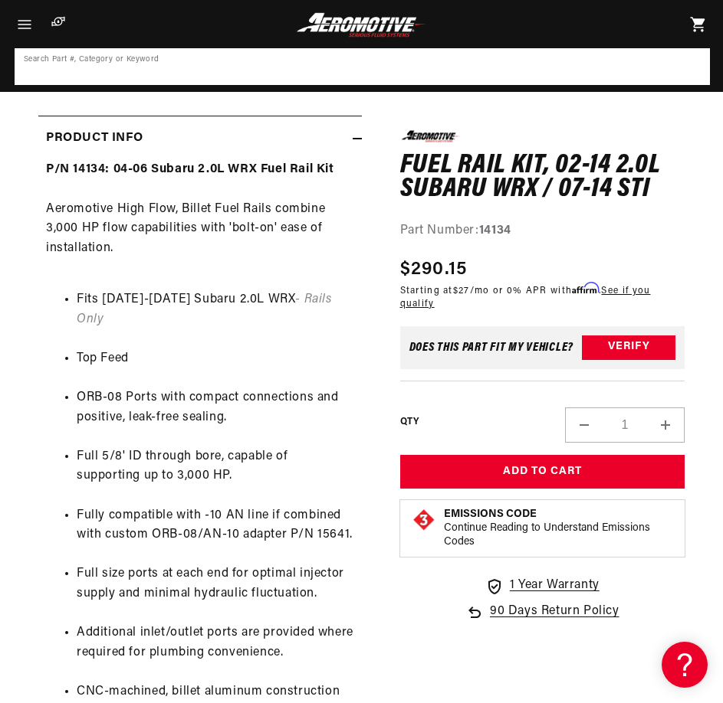
click at [454, 67] on input at bounding box center [362, 67] width 692 height 34
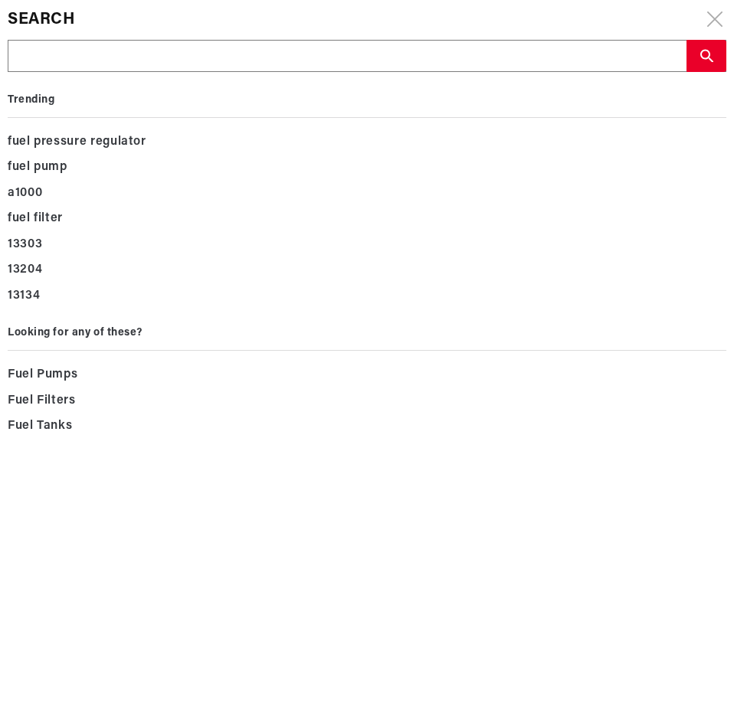
drag, startPoint x: 454, startPoint y: 67, endPoint x: 303, endPoint y: 60, distance: 151.1
type input "14135"
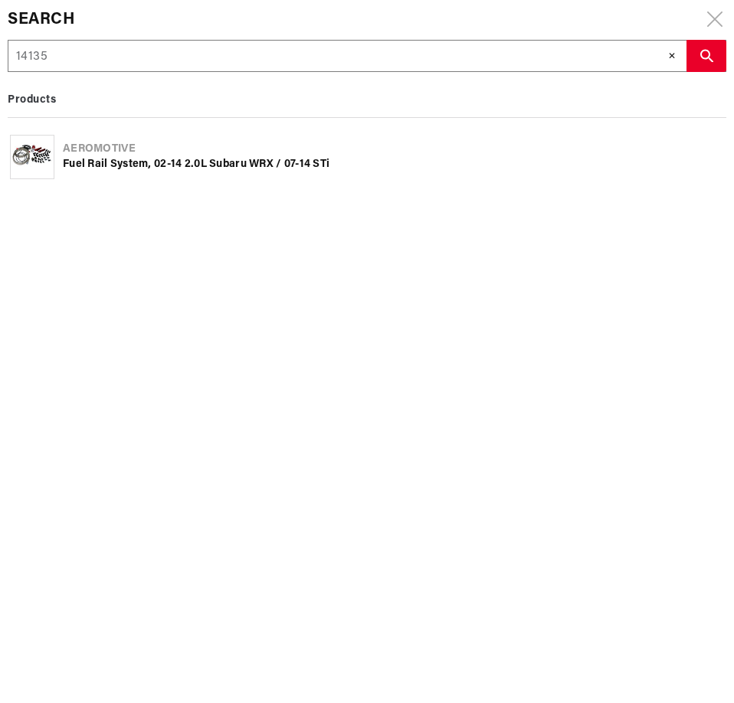
type input "14135"
click at [209, 160] on div "Fuel Rail System, 02-14 2.0L Subaru WRX / 07-14 STi" at bounding box center [393, 164] width 661 height 15
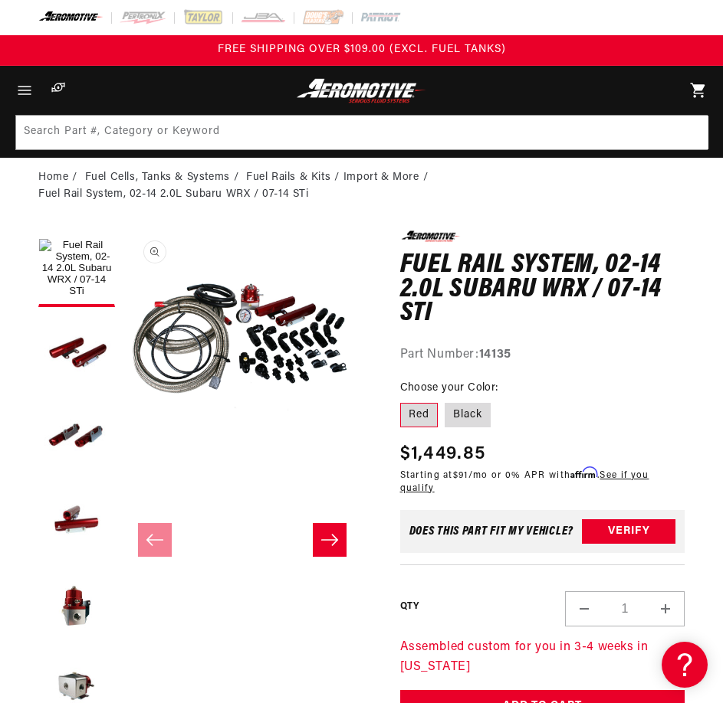
click at [477, 192] on ol "Home Fuel Cells, Tanks & Systems Fuel Rails & Kits Import & More Fuel Rail Syst…" at bounding box center [361, 186] width 646 height 34
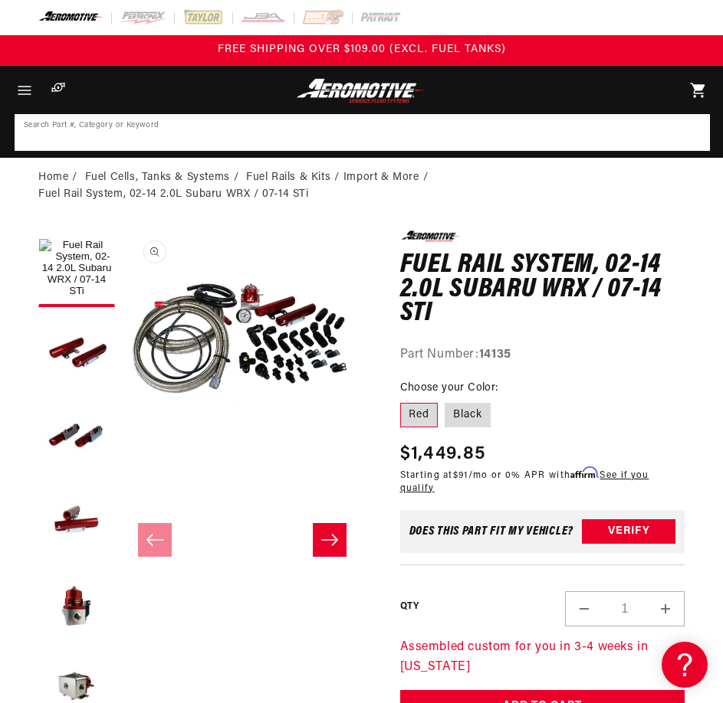
click at [395, 127] on input at bounding box center [362, 133] width 692 height 34
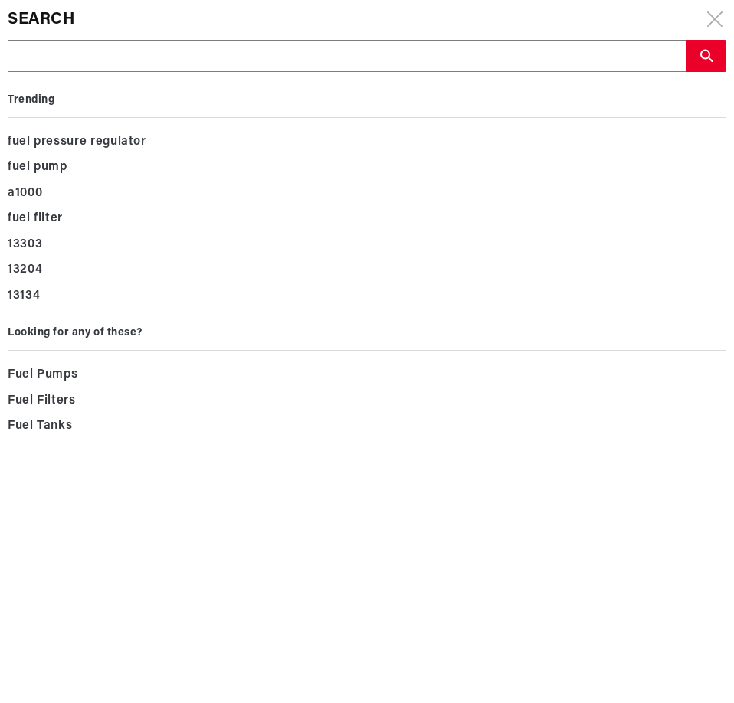
drag, startPoint x: 395, startPoint y: 127, endPoint x: 71, endPoint y: 60, distance: 331.1
click at [71, 60] on input "text" at bounding box center [346, 57] width 677 height 32
paste input "14136"
type input "14136"
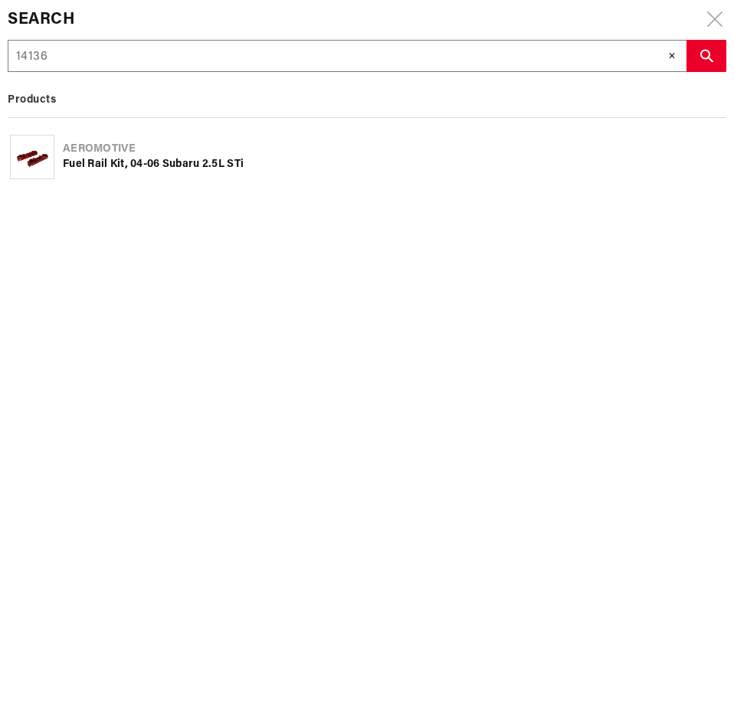
type input "14136"
click at [103, 153] on div "Aeromotive" at bounding box center [393, 149] width 661 height 15
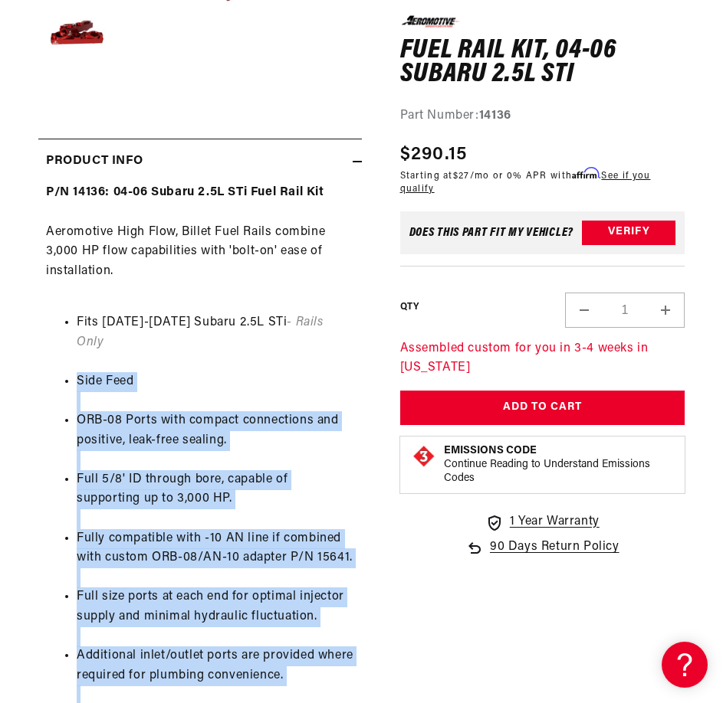
scroll to position [408, 0]
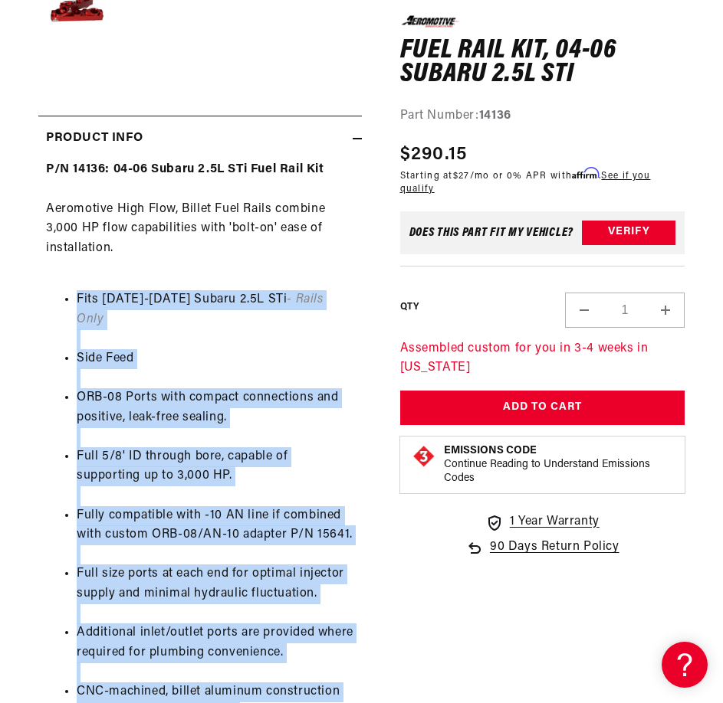
drag, startPoint x: 329, startPoint y: 538, endPoint x: 55, endPoint y: 304, distance: 359.8
click at [55, 304] on ul "Fits 2004-2006 Subaru 2.5L STi - Rails Only Side Feed ORB-08 Ports with compact…" at bounding box center [200, 633] width 308 height 726
copy ul "Fits 2004-2006 Subaru 2.5L STi - Rails Only Side Feed ORB-08 Ports with compact…"
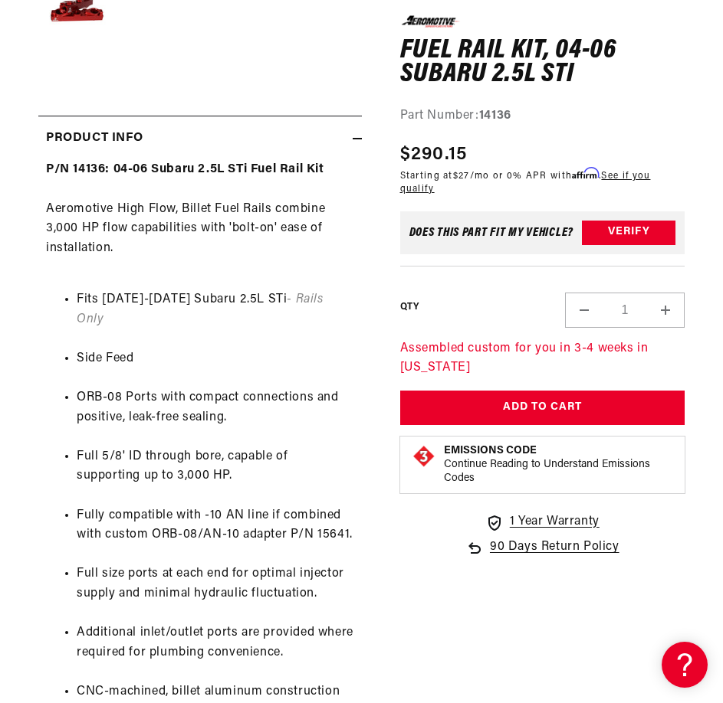
click at [129, 205] on div "P/N 14136: 04-06 Subaru 2.5L STi Fuel Rail Kit Aeromotive High Flow, Billet Fue…" at bounding box center [199, 578] width 323 height 836
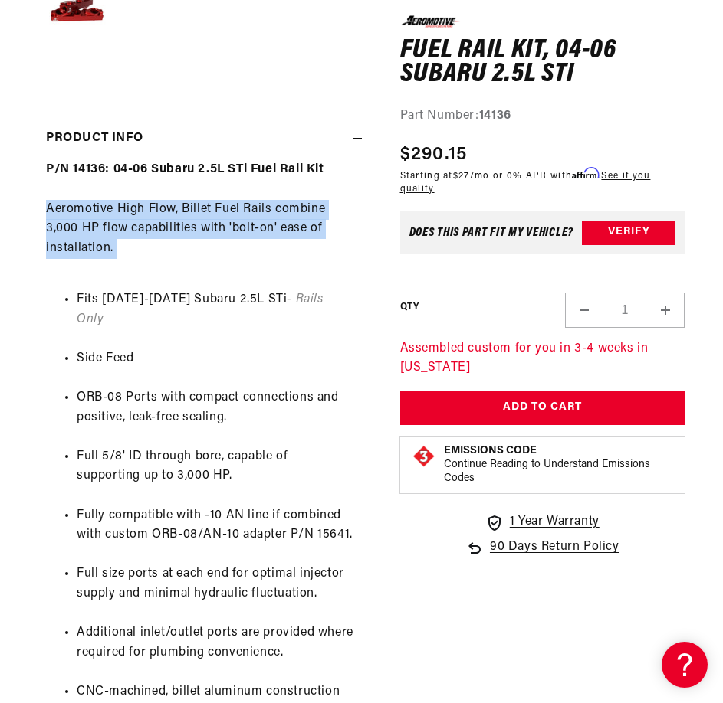
click at [129, 205] on div "P/N 14136: 04-06 Subaru 2.5L STi Fuel Rail Kit Aeromotive High Flow, Billet Fue…" at bounding box center [199, 578] width 323 height 836
copy div "Aeromotive High Flow, Billet Fuel Rails combine 3,000 HP flow capabilities with…"
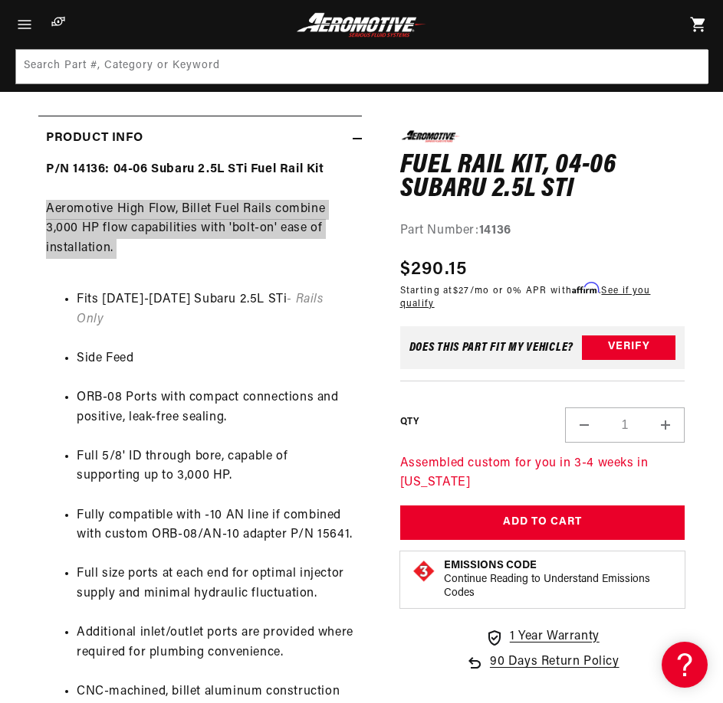
scroll to position [0, 0]
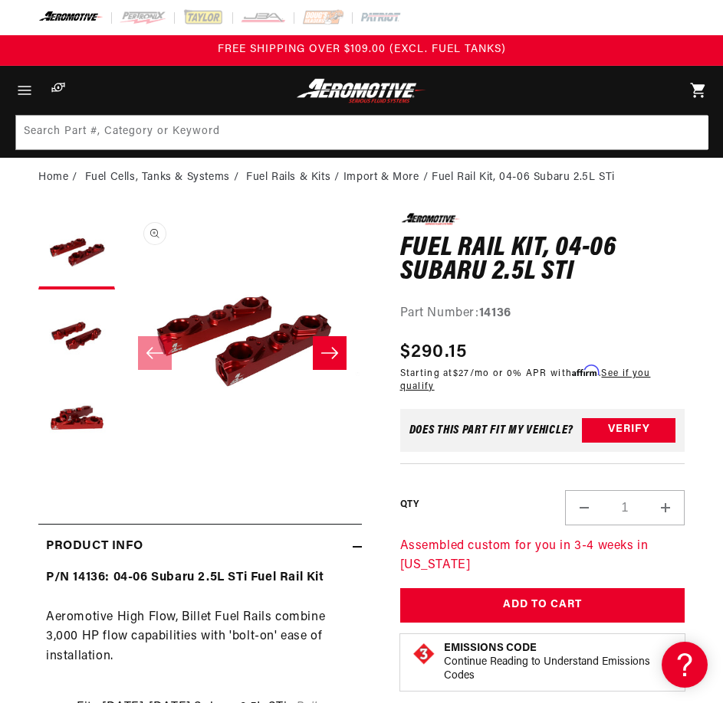
click at [451, 254] on h1 "Fuel Rail Kit, 04-06 Subaru 2.5L STi" at bounding box center [542, 261] width 285 height 48
click at [449, 253] on h1 "Fuel Rail Kit, 04-06 Subaru 2.5L STi" at bounding box center [542, 261] width 285 height 48
click at [449, 259] on h1 "Fuel Rail Kit, 04-06 Subaru 2.5L STi" at bounding box center [542, 261] width 285 height 48
click at [444, 255] on h1 "Fuel Rail Kit, 04-06 Subaru 2.5L STi" at bounding box center [542, 261] width 285 height 48
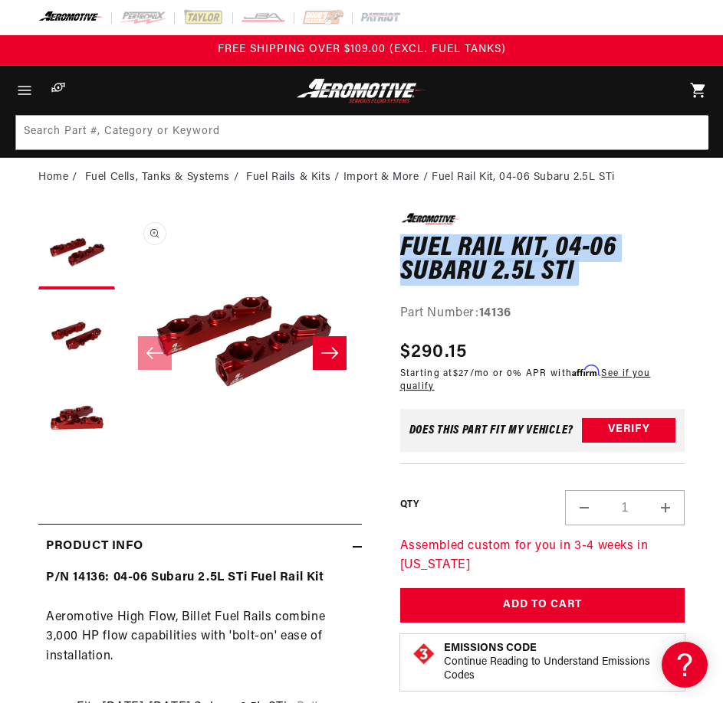
click at [444, 255] on h1 "Fuel Rail Kit, 04-06 Subaru 2.5L STi" at bounding box center [542, 261] width 285 height 48
copy div "Fuel Rail Kit, 04-06 Subaru 2.5L STi Fuel Rail Kit, 04-06 Subaru 2.5L STi 0.0 s…"
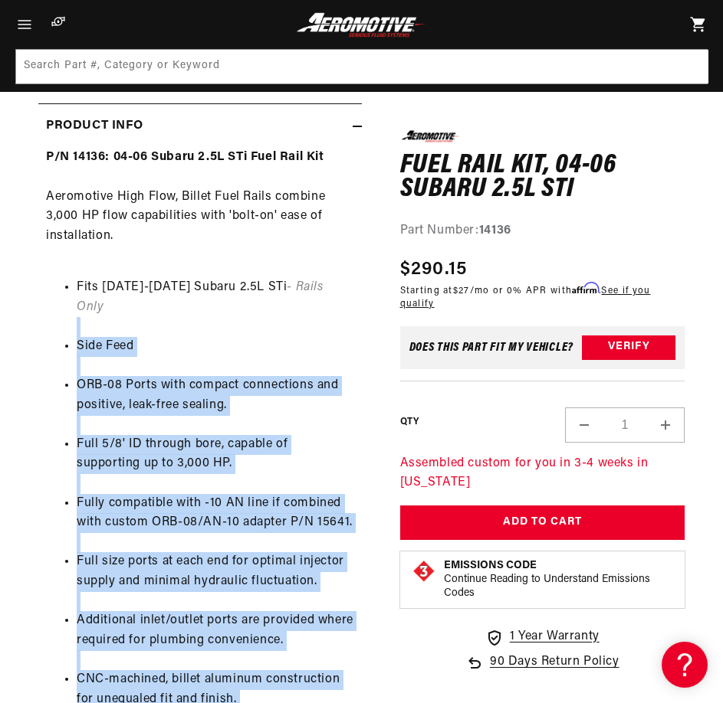
scroll to position [408, 0]
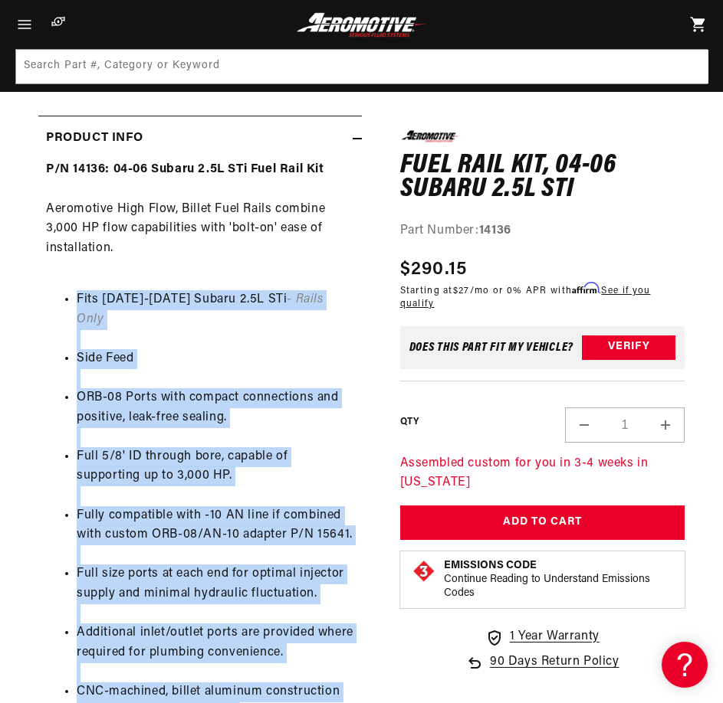
drag, startPoint x: 336, startPoint y: 542, endPoint x: 55, endPoint y: 307, distance: 366.6
click at [55, 307] on ul "Fits 2004-2006 Subaru 2.5L STi - Rails Only Side Feed ORB-08 Ports with compact…" at bounding box center [200, 633] width 308 height 726
copy ul "Fits 2004-2006 Subaru 2.5L STi - Rails Only Side Feed ORB-08 Ports with compact…"
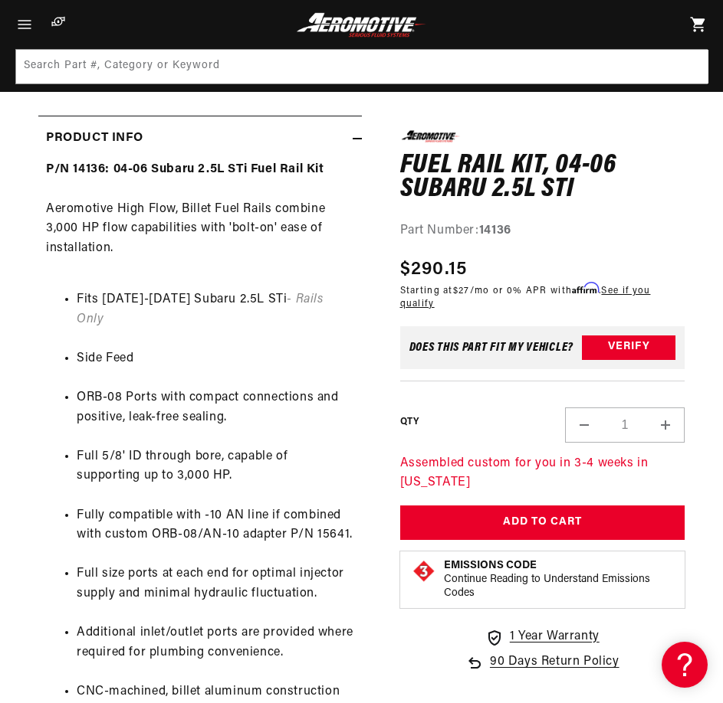
click at [148, 228] on div "P/N 14136: 04-06 Subaru 2.5L STi Fuel Rail Kit Aeromotive High Flow, Billet Fue…" at bounding box center [199, 578] width 323 height 836
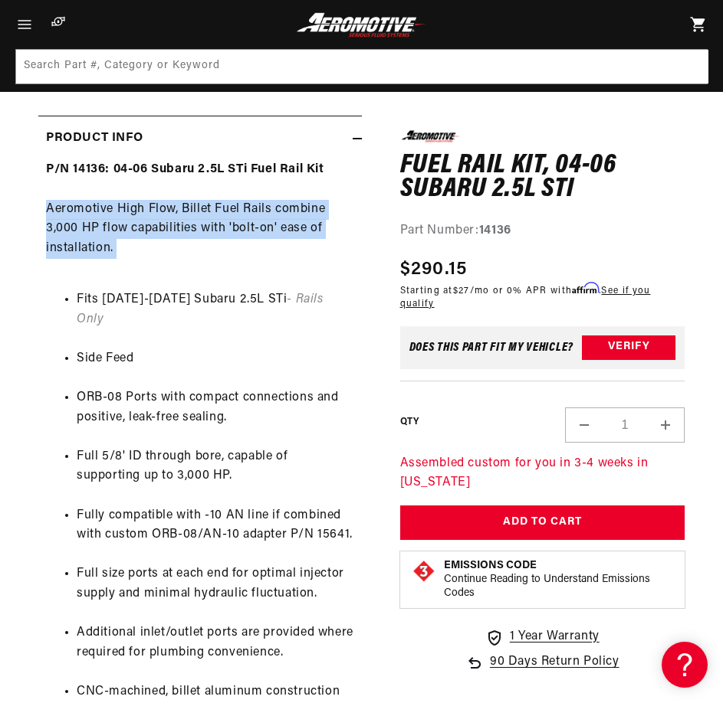
click at [148, 228] on div "P/N 14136: 04-06 Subaru 2.5L STi Fuel Rail Kit Aeromotive High Flow, Billet Fue…" at bounding box center [199, 578] width 323 height 836
copy div "Aeromotive High Flow, Billet Fuel Rails combine 3,000 HP flow capabilities with…"
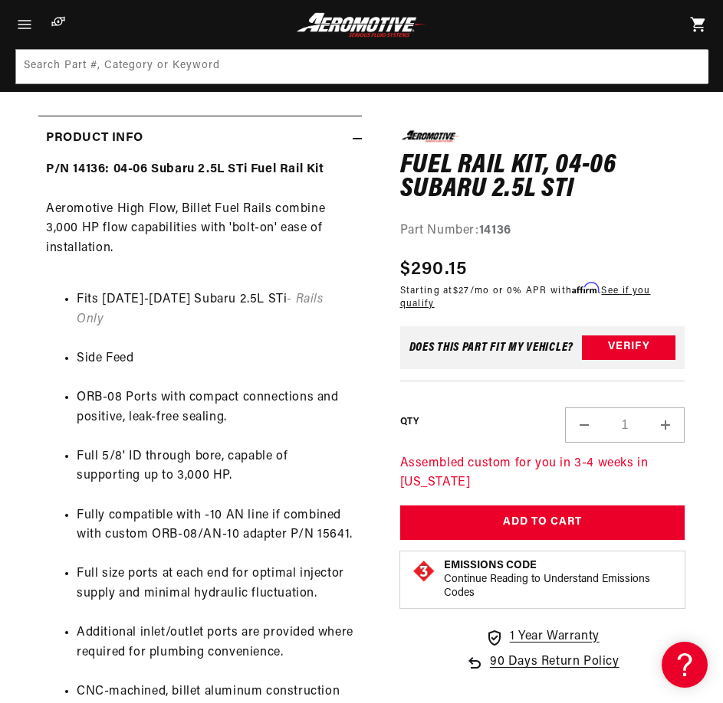
click at [470, 177] on h1 "Fuel Rail Kit, 04-06 Subaru 2.5L STi" at bounding box center [542, 177] width 285 height 48
drag, startPoint x: 470, startPoint y: 177, endPoint x: 442, endPoint y: 172, distance: 28.7
click at [442, 172] on h1 "Fuel Rail Kit, 04-06 Subaru 2.5L STi" at bounding box center [542, 177] width 285 height 48
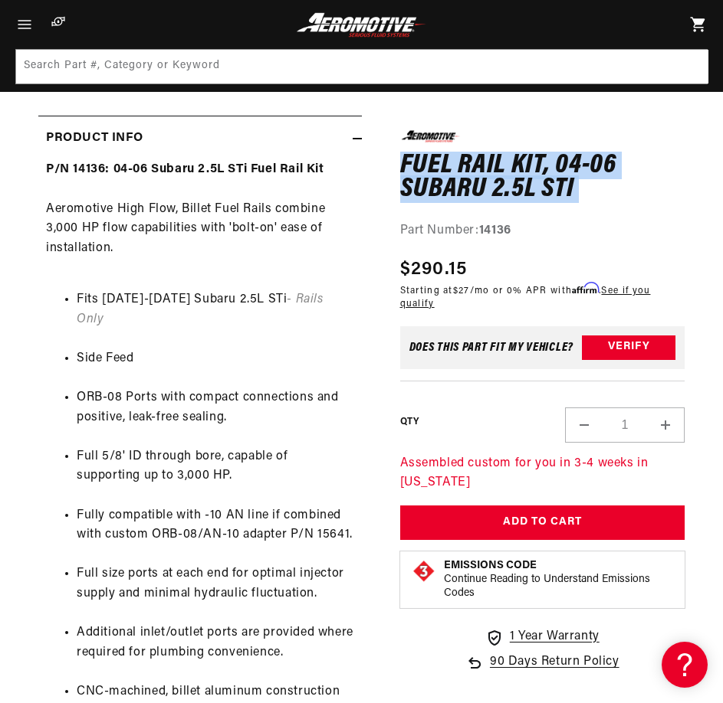
drag, startPoint x: 441, startPoint y: 172, endPoint x: 435, endPoint y: 166, distance: 8.7
click at [439, 171] on h1 "Fuel Rail Kit, 04-06 Subaru 2.5L STi" at bounding box center [542, 177] width 285 height 48
copy div "Fuel Rail Kit, 04-06 Subaru 2.5L STi Fuel Rail Kit, 04-06 Subaru 2.5L STi 0.0 s…"
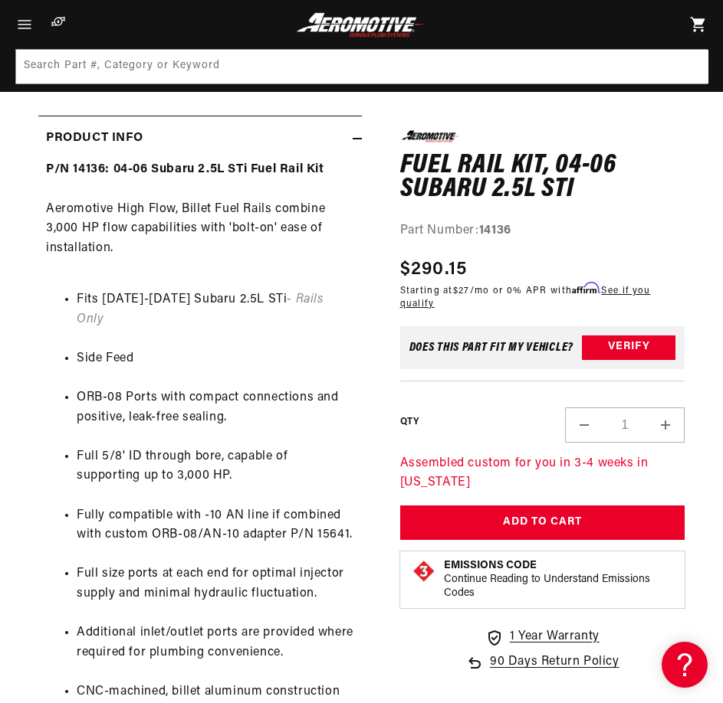
click at [378, 460] on div "0.0 star rating Write a review Fuel Rail Kit, 04-06 Subaru 2.5L STi Fuel Rail K…" at bounding box center [523, 480] width 323 height 1350
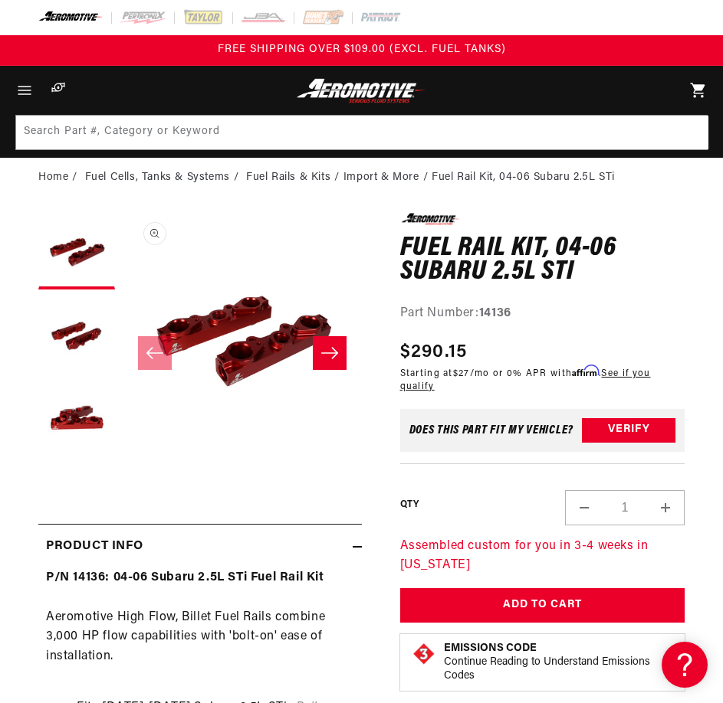
click at [234, 537] on div "Product Info" at bounding box center [195, 547] width 314 height 20
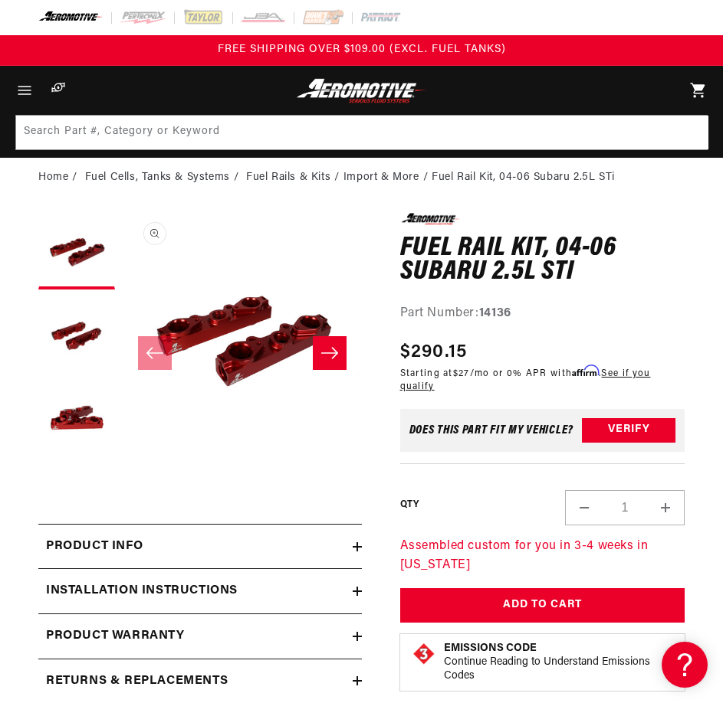
click at [233, 546] on div "Product Info" at bounding box center [195, 547] width 314 height 20
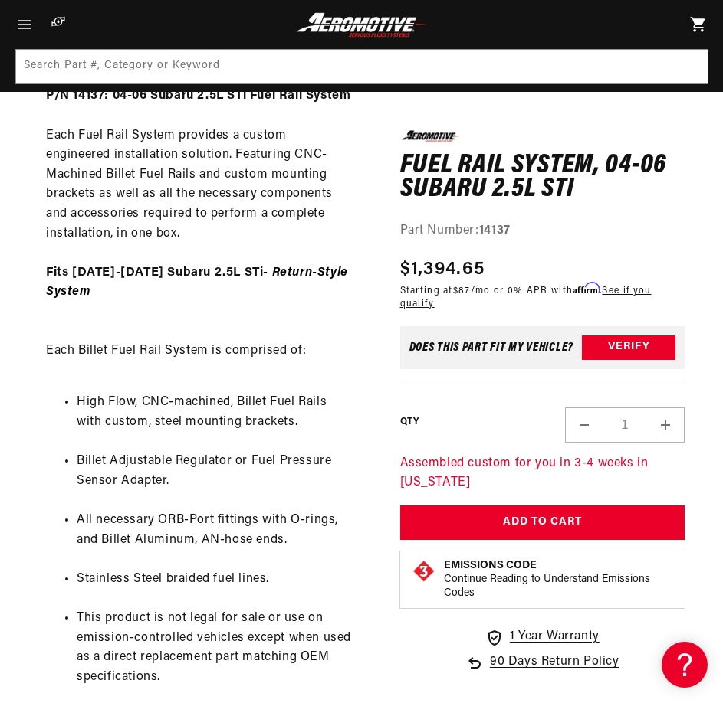
scroll to position [205, 0]
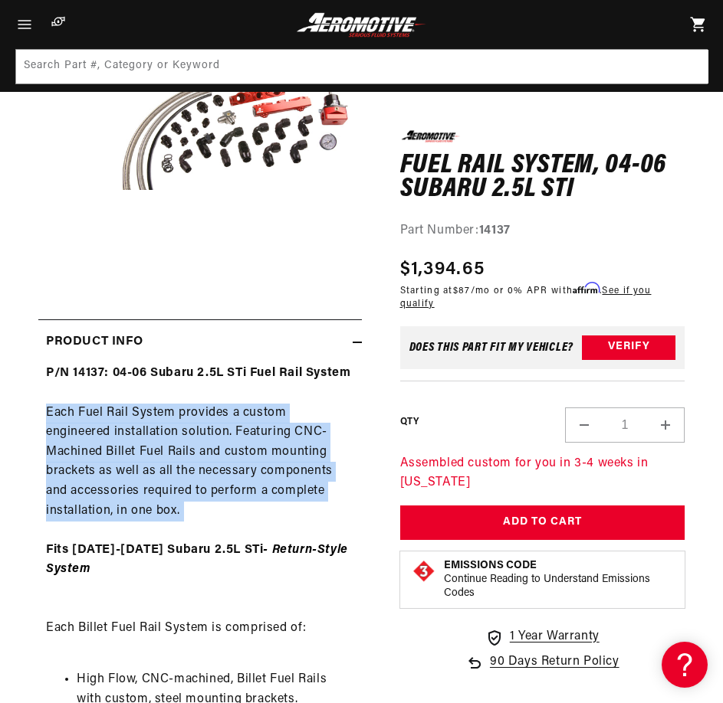
copy div "Each Fuel Rail System provides a custom engineered installation solution. Featu…"
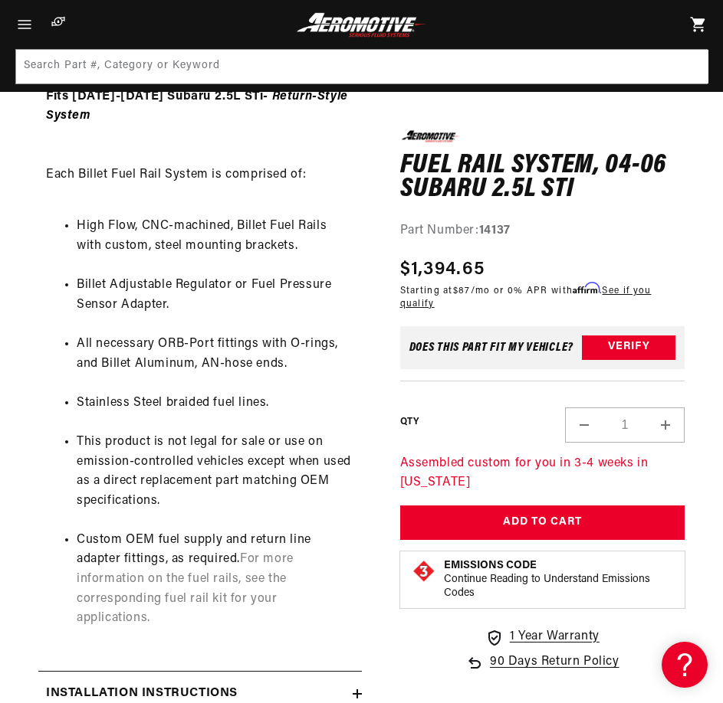
scroll to position [613, 0]
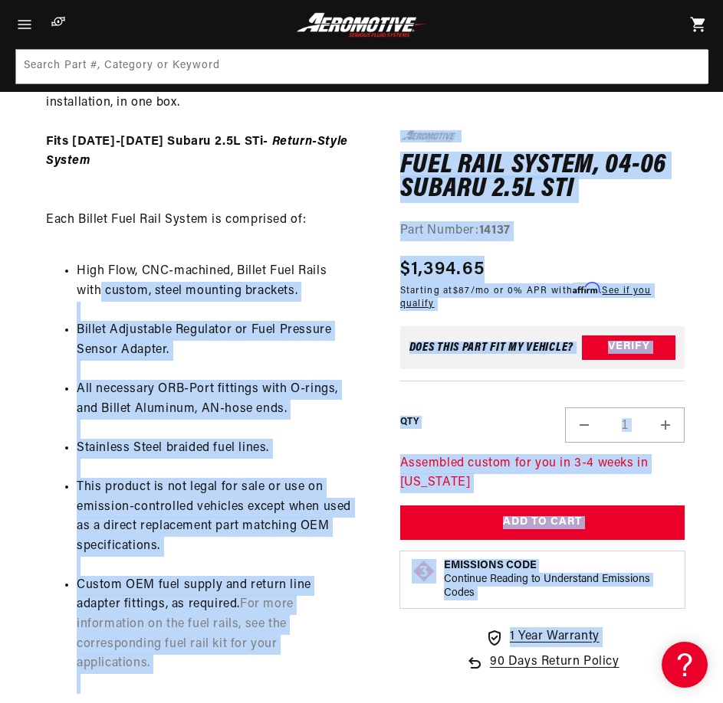
drag, startPoint x: 361, startPoint y: 663, endPoint x: 101, endPoint y: 313, distance: 436.0
click at [101, 313] on div "0.0 star rating Write a review Fuel Rail System, 04-06 Subaru 2.5L STi Fuel Rai…" at bounding box center [361, 226] width 646 height 1252
click at [136, 360] on li "Billet Adjustable Regulator or Fuel Pressure Sensor Adapter." at bounding box center [215, 340] width 277 height 39
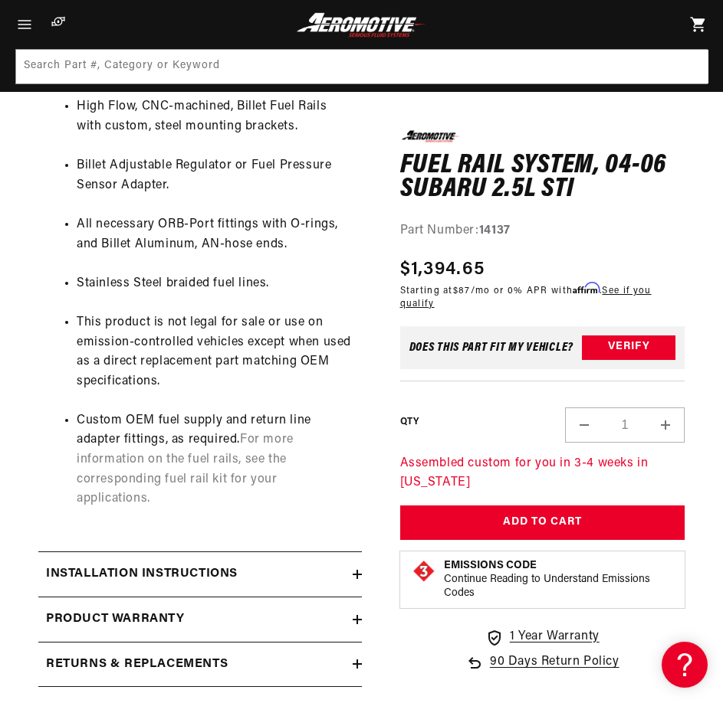
scroll to position [818, 0]
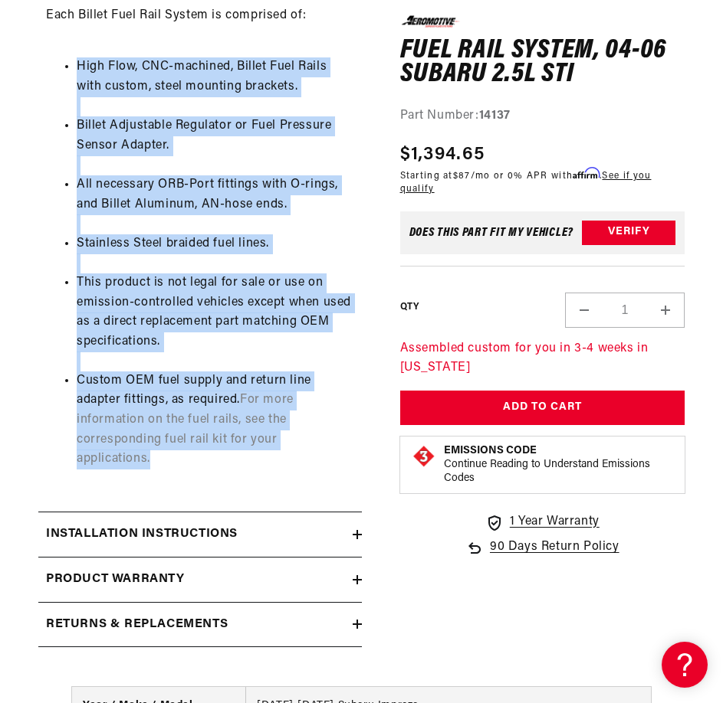
drag, startPoint x: 350, startPoint y: 459, endPoint x: 33, endPoint y: 90, distance: 486.3
click at [33, 90] on section "0.0 star rating Write a review Fuel Rail System, 04-06 Subaru 2.5L STi Fuel Rai…" at bounding box center [361, 18] width 723 height 1277
copy ul "High Flow, CNC-machined, Billet Fuel Rails with custom, steel mounting brackets…"
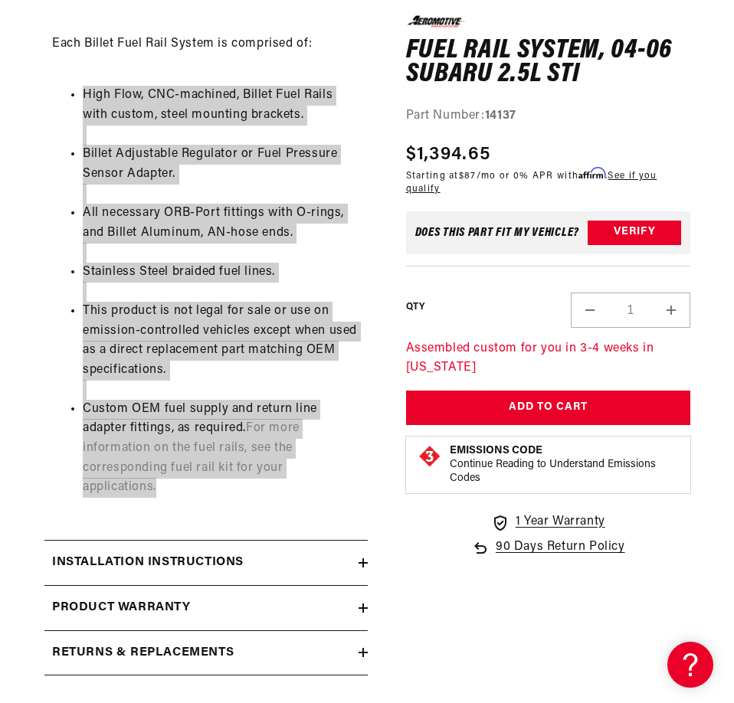
scroll to position [408, 0]
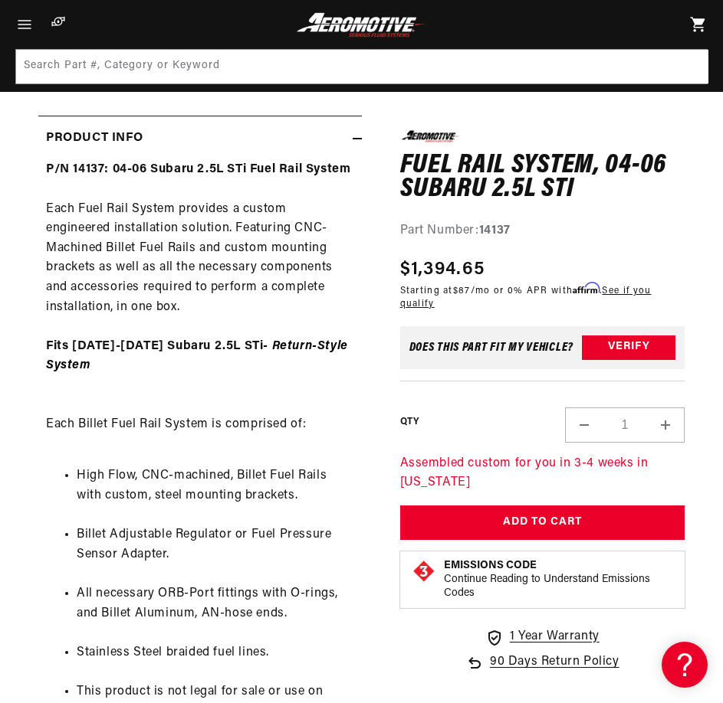
click at [298, 421] on div "P/N 14137: 04-06 Subaru 2.5L STi Fuel Rail System Each Fuel Rail System provide…" at bounding box center [199, 529] width 323 height 738
click at [431, 172] on h1 "Fuel Rail System, 04-06 Subaru 2.5L STi" at bounding box center [542, 177] width 285 height 48
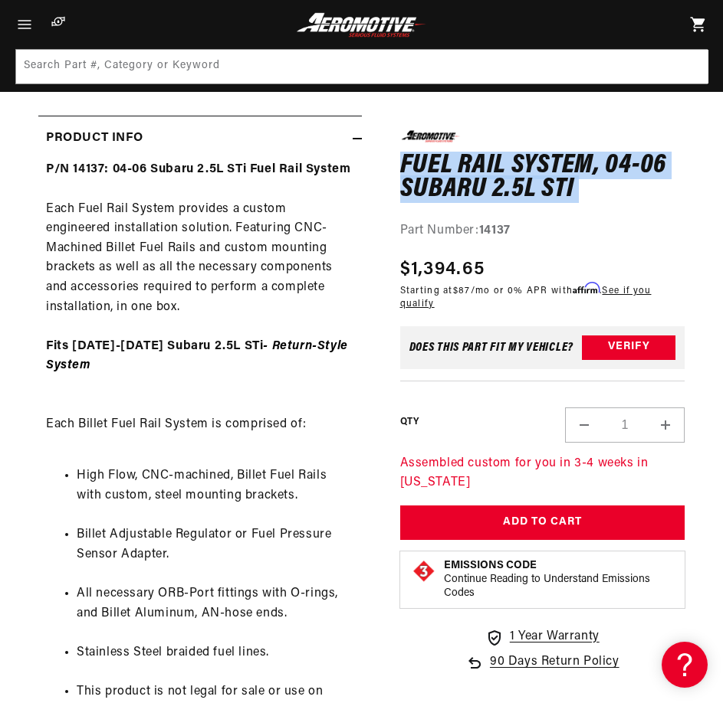
click at [431, 172] on h1 "Fuel Rail System, 04-06 Subaru 2.5L STi" at bounding box center [542, 177] width 285 height 48
copy div "Fuel Rail System, 04-06 Subaru 2.5L STi Fuel Rail System, 04-06 Subaru 2.5L STi…"
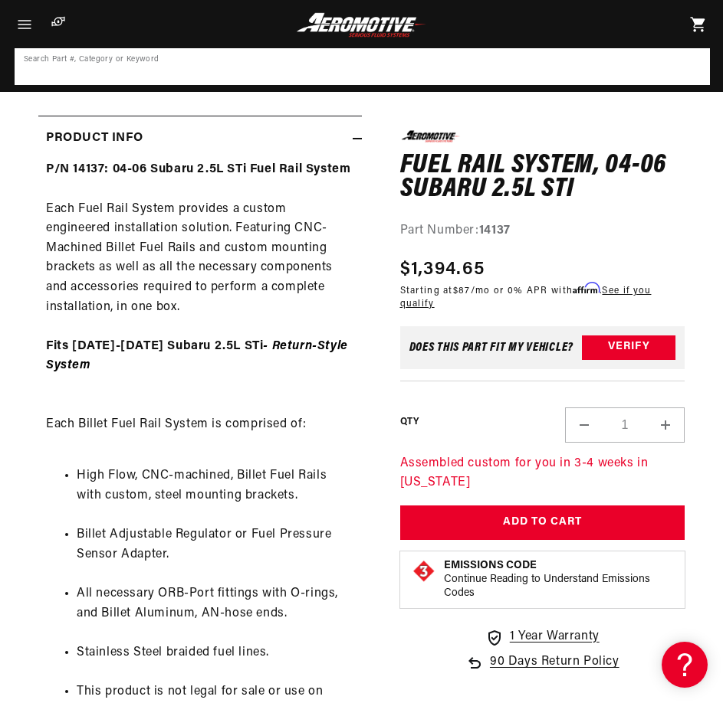
click at [447, 61] on input at bounding box center [362, 67] width 692 height 34
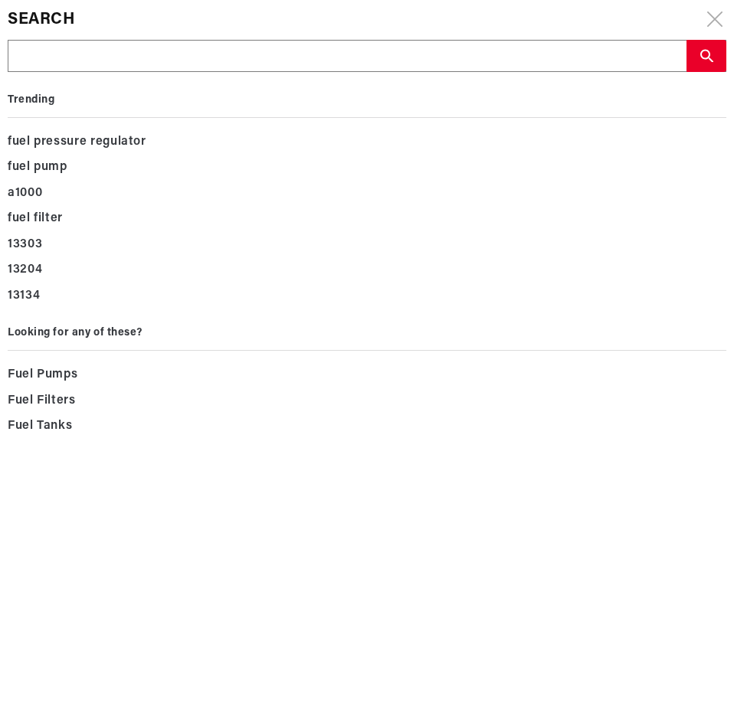
type input "14169"
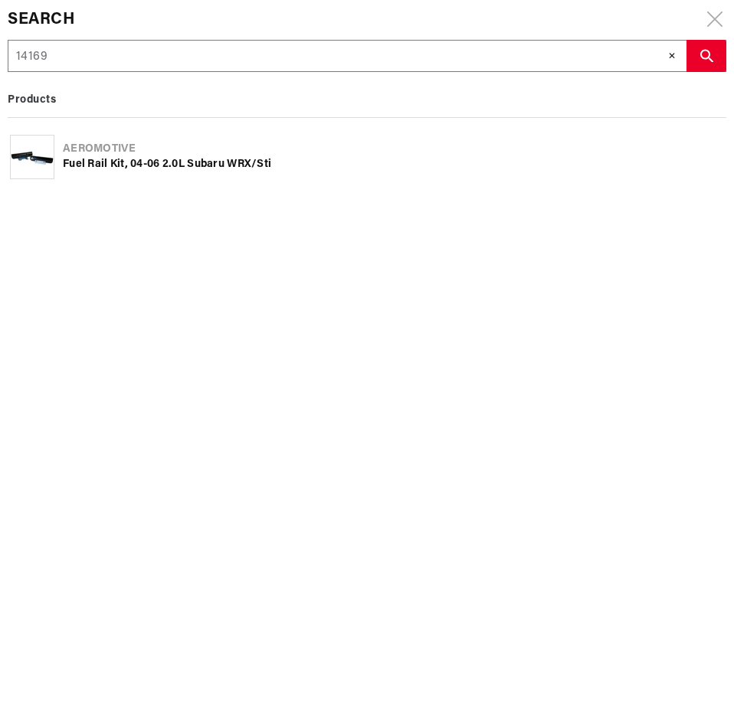
type input "14169"
click at [235, 159] on div "Fuel Rail Kit, 04-06 2.0L Subaru WRX/Sti" at bounding box center [393, 164] width 661 height 15
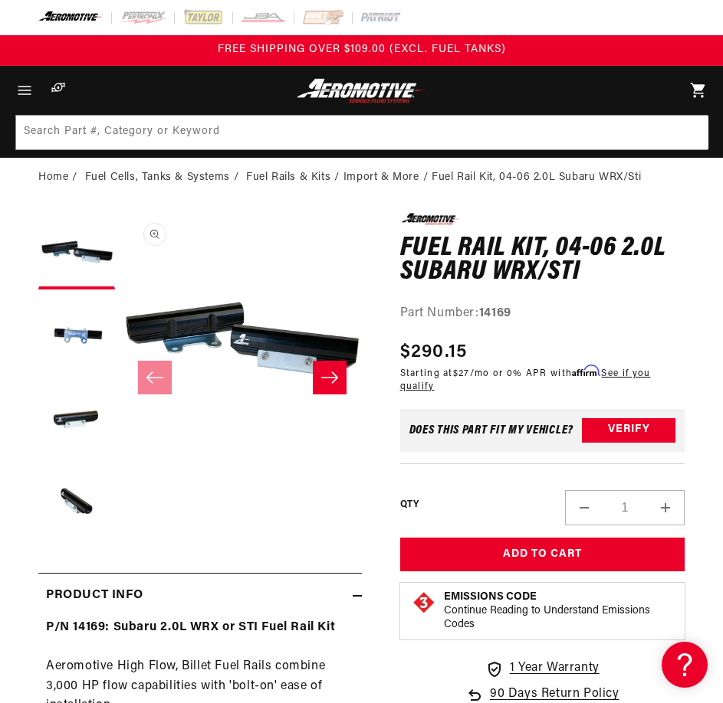
scroll to position [1, 0]
click at [298, 471] on div "Watch Video" at bounding box center [242, 477] width 239 height 34
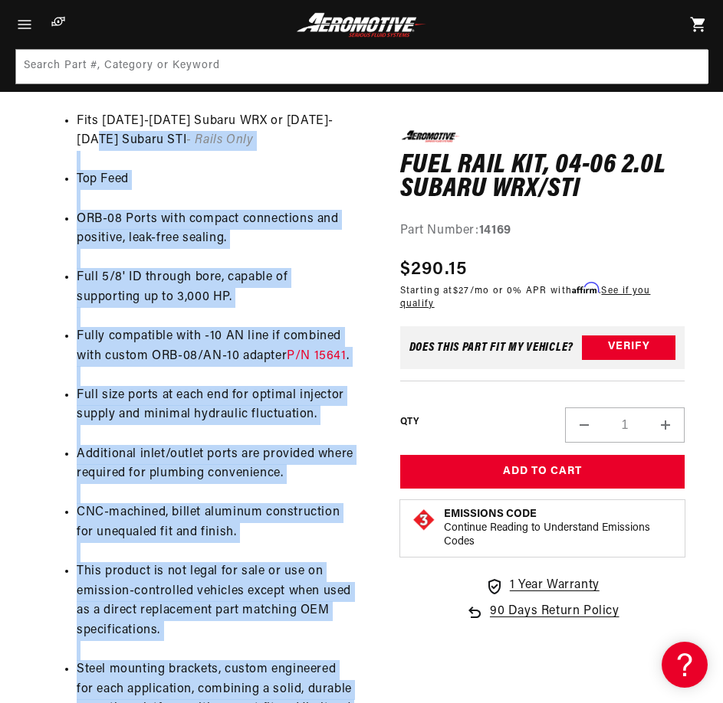
scroll to position [408, 0]
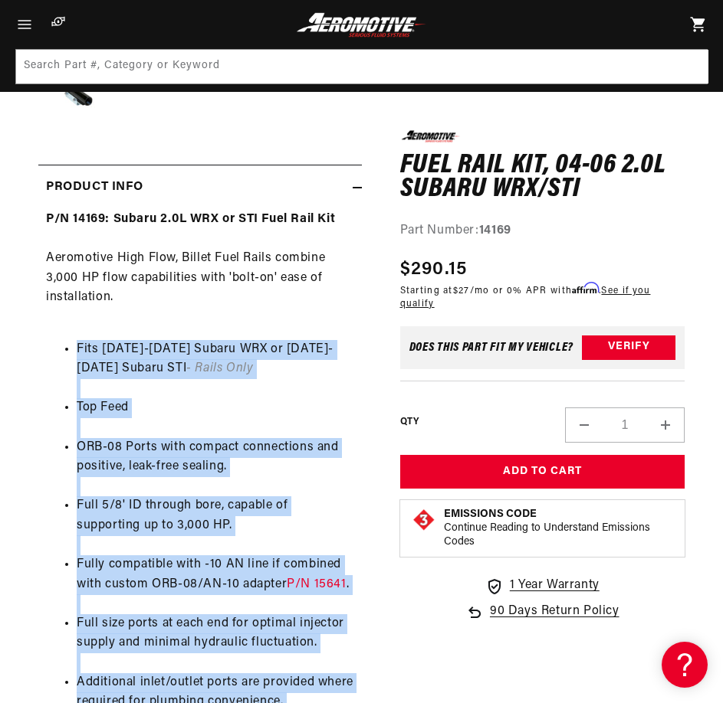
drag, startPoint x: 259, startPoint y: 605, endPoint x: 58, endPoint y: 354, distance: 321.1
click at [58, 354] on ul "Fits 2004-2014 Subaru WRX or 2007-2014 Subaru STI - Rails Only Top Feed ORB-08 …" at bounding box center [200, 683] width 308 height 726
copy ul "Fits 2004-2014 Subaru WRX or 2007-2014 Subaru STI - Rails Only Top Feed ORB-08 …"
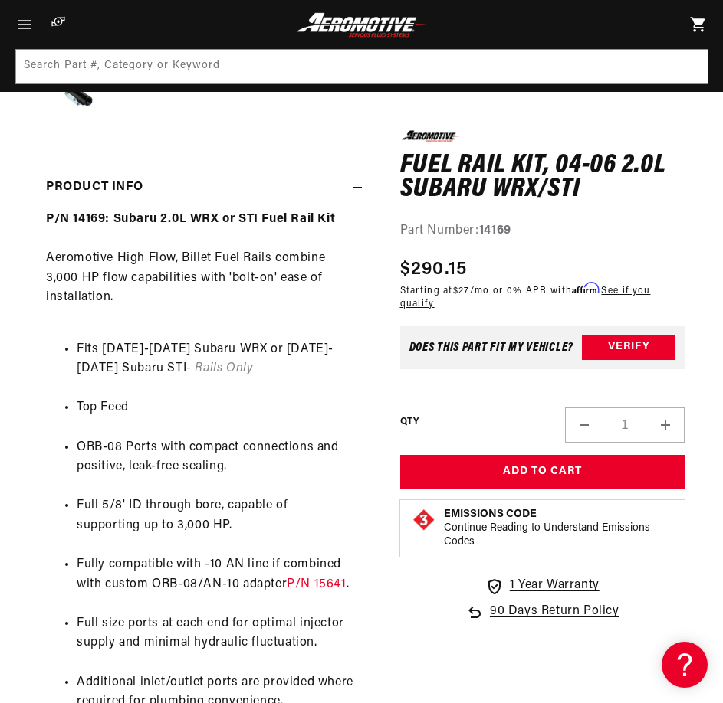
click at [481, 182] on h1 "Fuel Rail Kit, 04-06 2.0L Subaru WRX/Sti" at bounding box center [542, 177] width 285 height 48
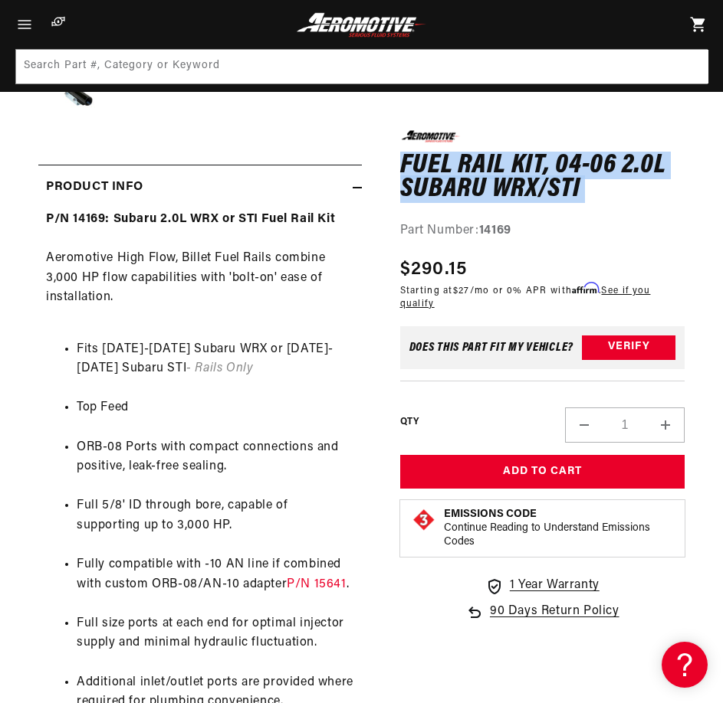
click at [481, 182] on h1 "Fuel Rail Kit, 04-06 2.0L Subaru WRX/Sti" at bounding box center [542, 177] width 285 height 48
copy div "Fuel Rail Kit, 04-06 2.0L Subaru WRX/Sti Fuel Rail Kit, 04-06 2.0L Subaru WRX/S…"
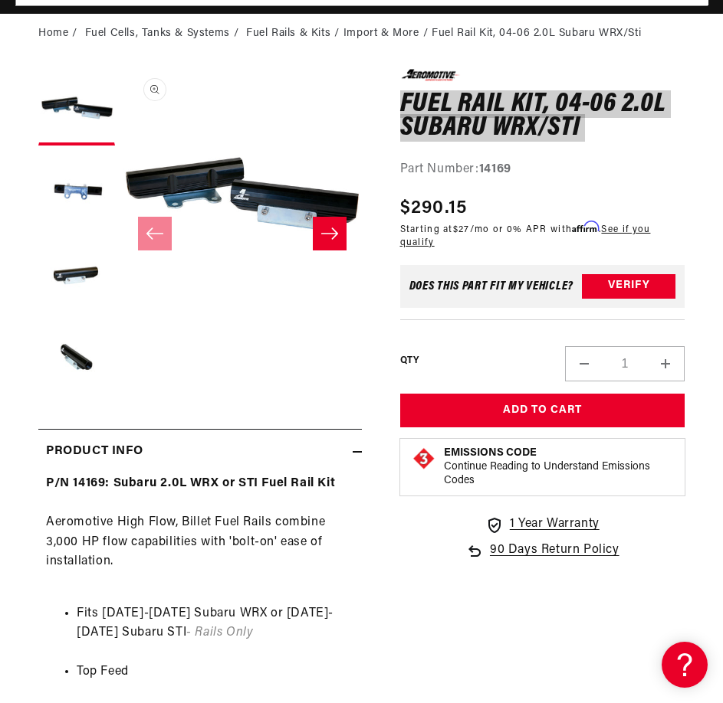
scroll to position [205, 0]
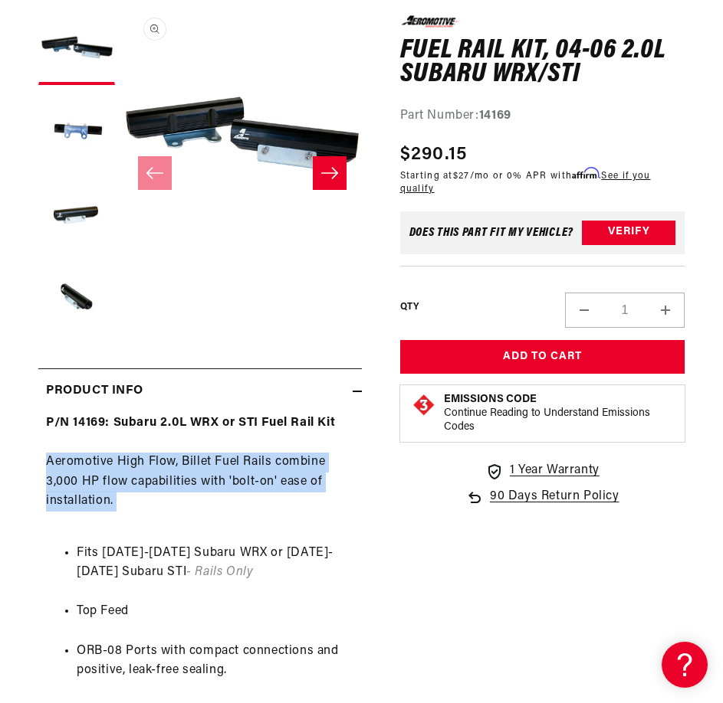
copy div "Aeromotive High Flow, Billet Fuel Rails combine 3,000 HP flow capabilities with…"
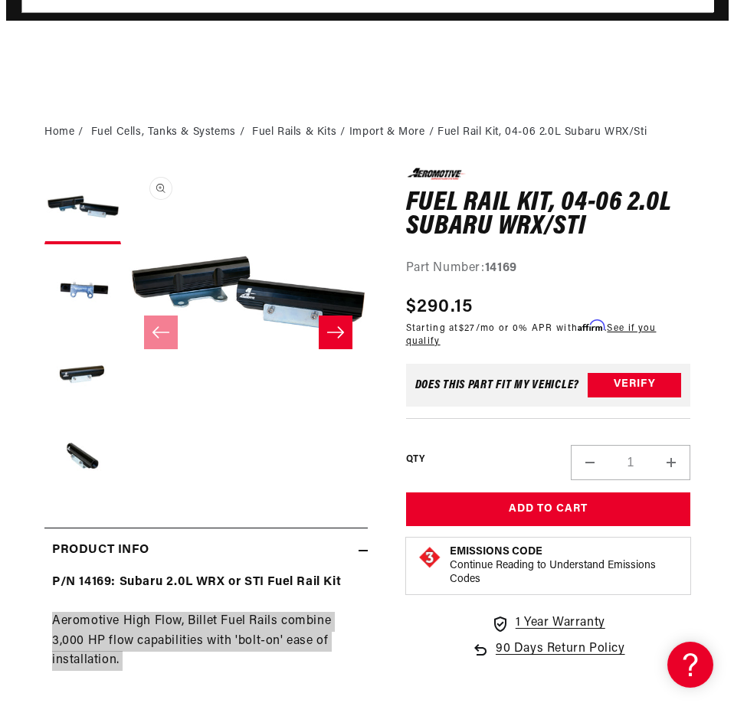
scroll to position [0, 0]
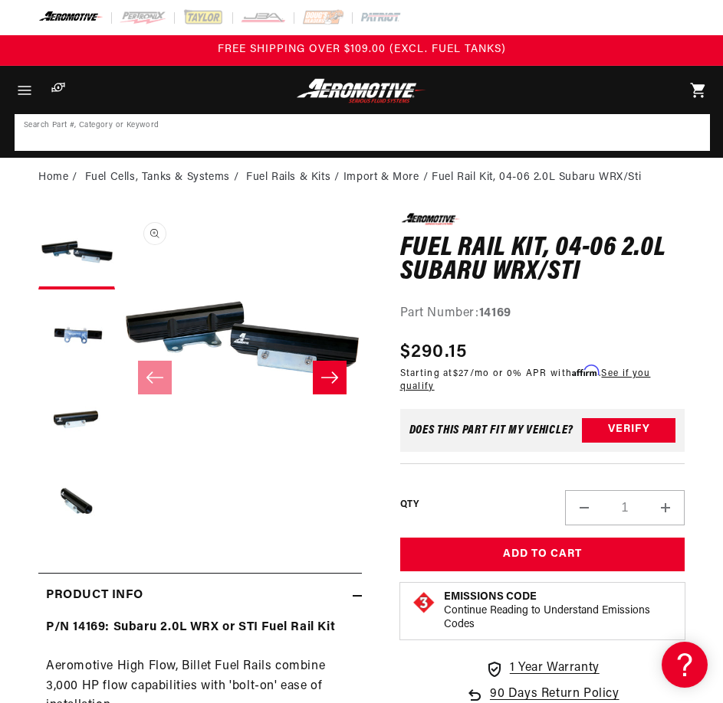
click at [259, 135] on input at bounding box center [362, 133] width 692 height 34
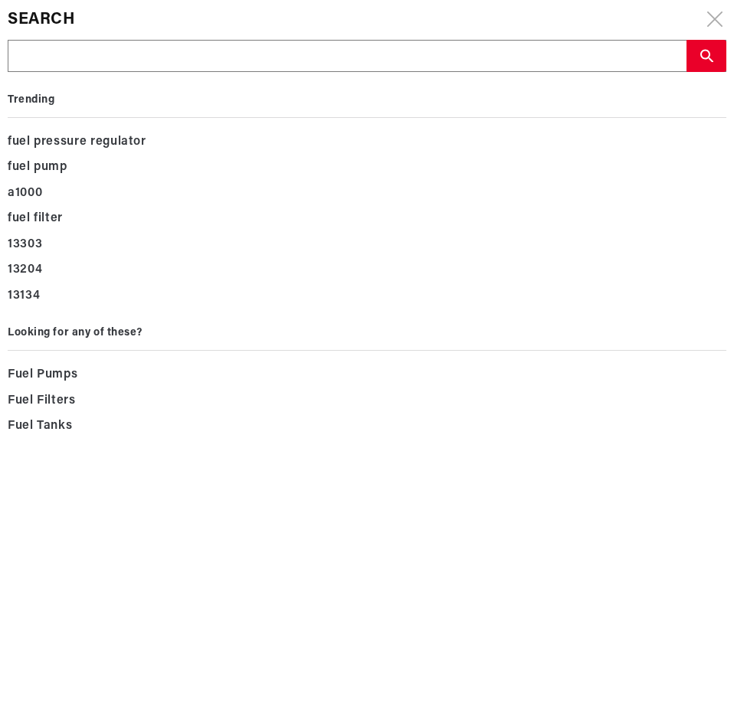
drag, startPoint x: 259, startPoint y: 135, endPoint x: 77, endPoint y: 51, distance: 200.6
click at [77, 51] on input "text" at bounding box center [346, 57] width 677 height 32
paste input "15108"
type input "15108"
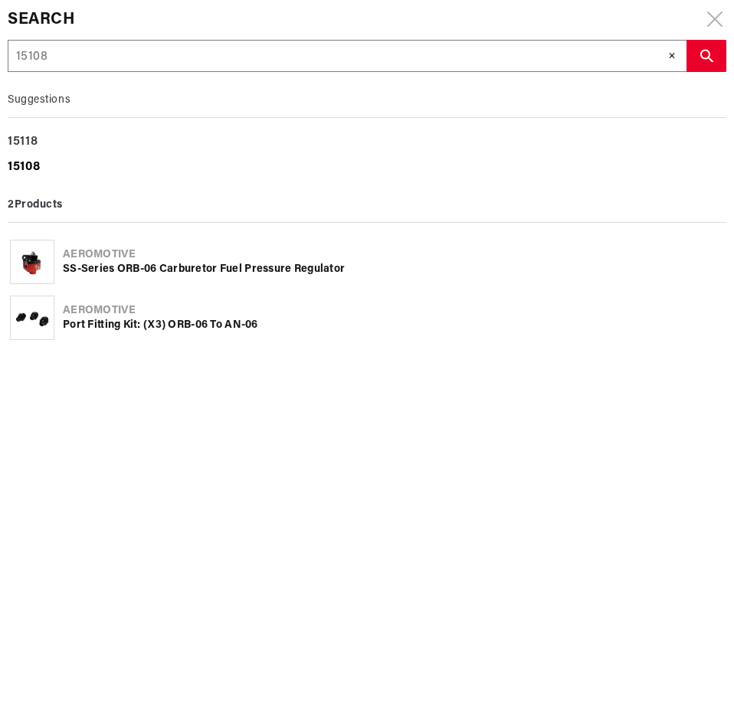
type input "15108"
click at [25, 174] on div "15108" at bounding box center [367, 168] width 719 height 26
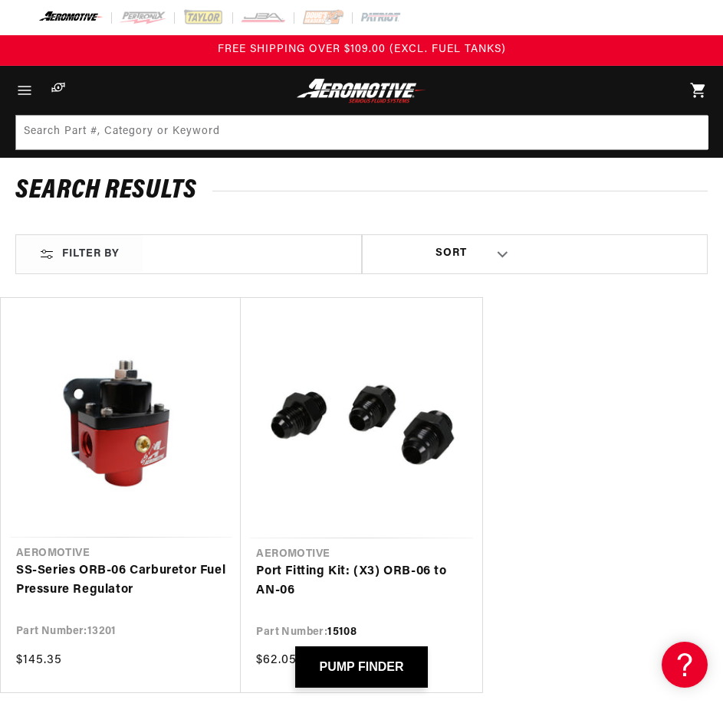
drag, startPoint x: 378, startPoint y: 401, endPoint x: 559, endPoint y: 351, distance: 187.6
click at [559, 351] on ul "Aeromotive SS-Series ORB-06 Carburetor Fuel Pressure Regulator Part Number: 132…" at bounding box center [361, 495] width 723 height 396
click at [370, 562] on link "Port Fitting Kit: (X3) ORB-06 to AN-06" at bounding box center [361, 581] width 210 height 39
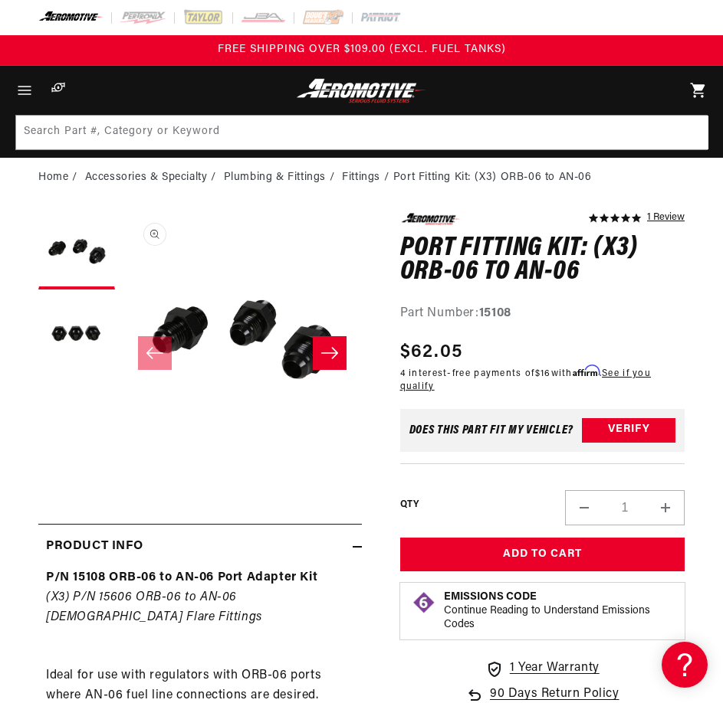
click at [123, 452] on button "Open media 1 in modal" at bounding box center [123, 452] width 0 height 0
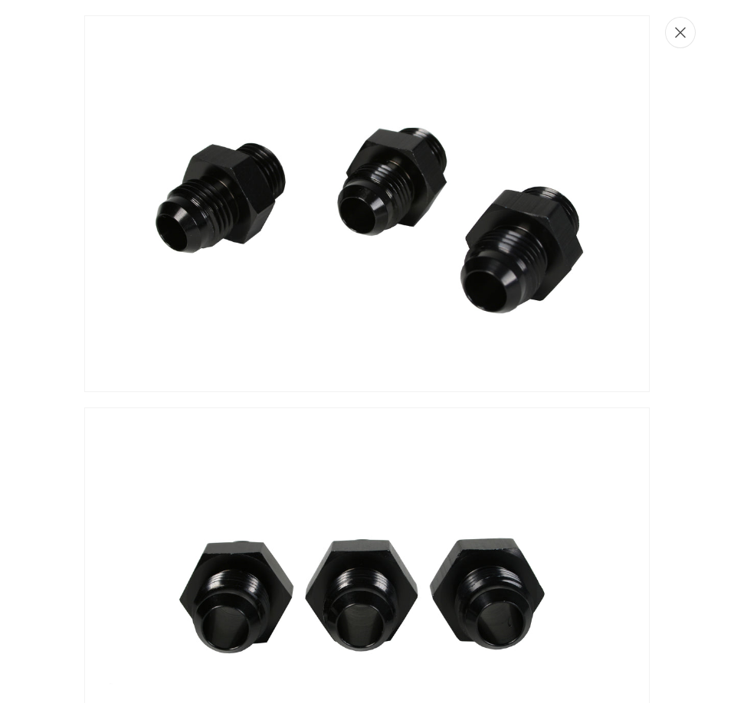
click at [680, 35] on icon "Close" at bounding box center [680, 32] width 11 height 11
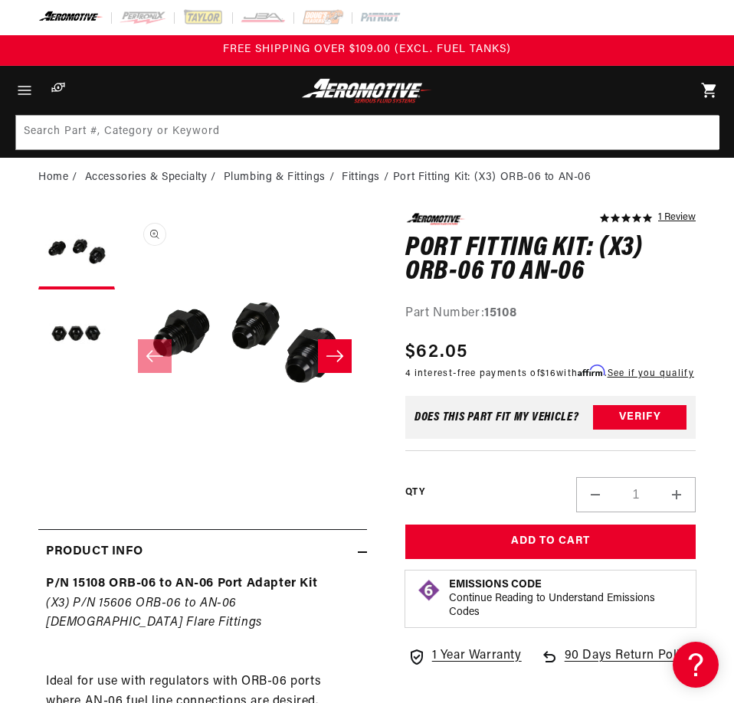
scroll to position [1, 0]
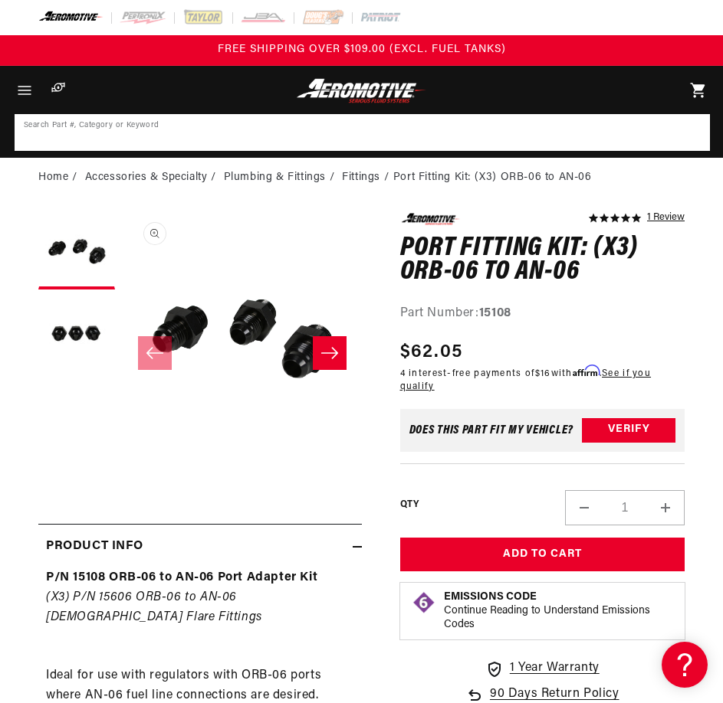
click at [381, 138] on input at bounding box center [362, 133] width 692 height 34
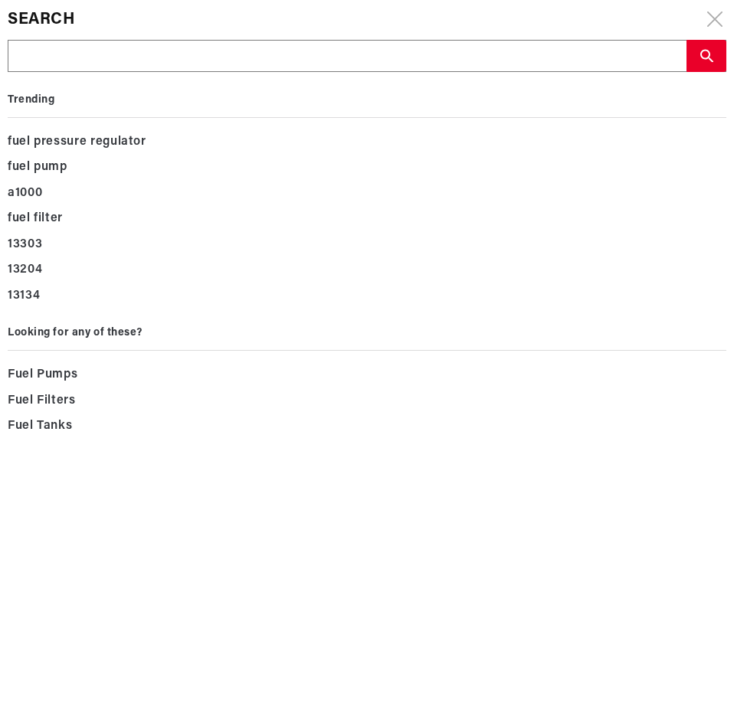
drag, startPoint x: 381, startPoint y: 138, endPoint x: 106, endPoint y: 50, distance: 288.8
click at [106, 50] on input "text" at bounding box center [346, 57] width 677 height 32
paste input "15120"
type input "15120"
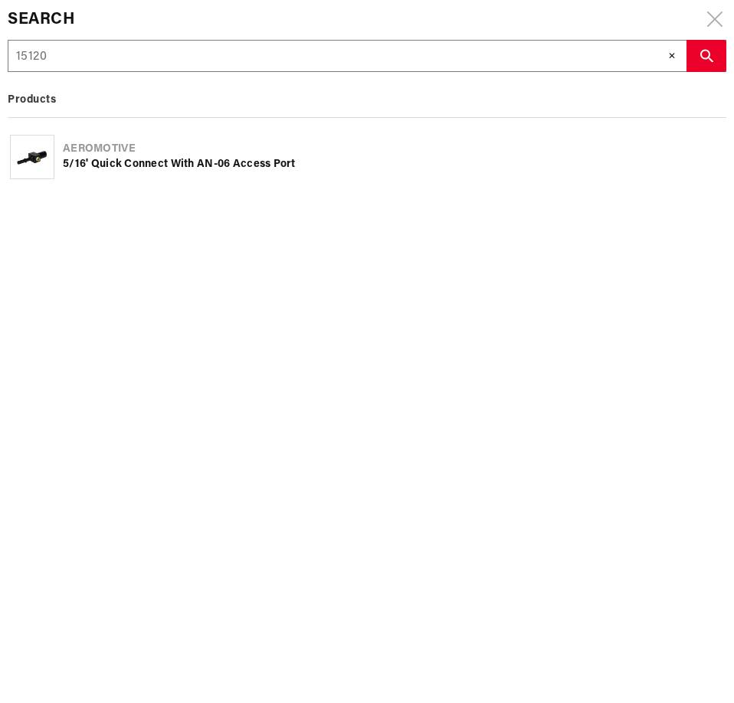
type input "15120"
click at [156, 166] on div "5/16' Quick Connect with AN-06 Access Port" at bounding box center [393, 164] width 661 height 15
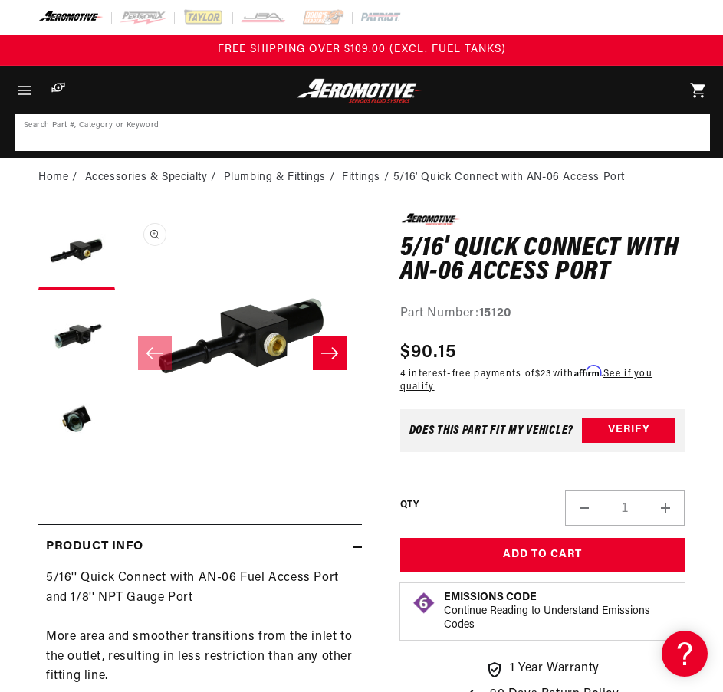
click at [490, 132] on input at bounding box center [362, 133] width 692 height 34
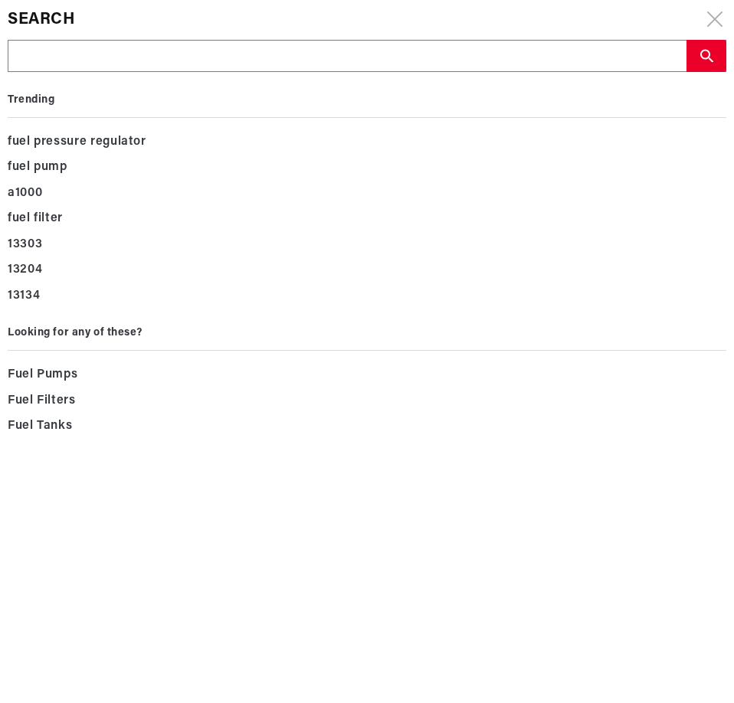
drag, startPoint x: 490, startPoint y: 132, endPoint x: 426, endPoint y: 47, distance: 106.7
paste input "15203"
type input "15203"
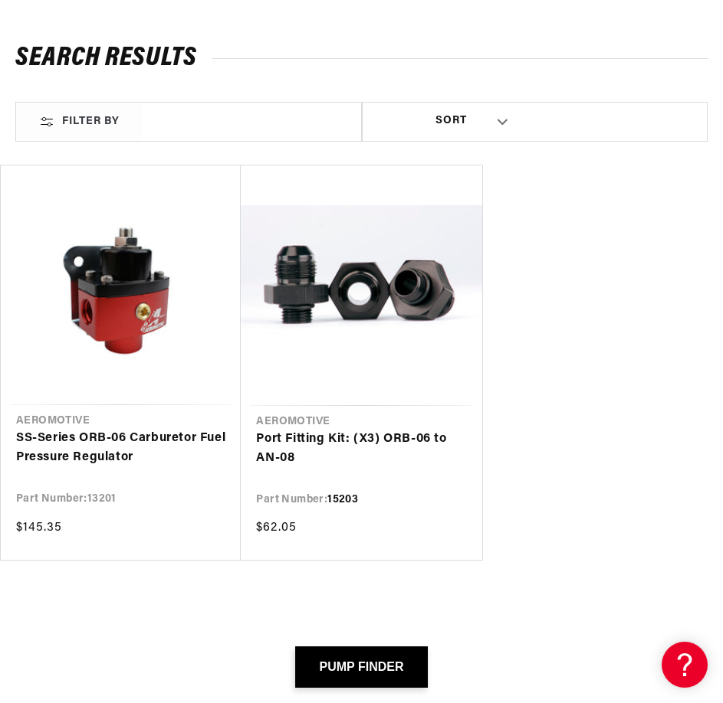
scroll to position [205, 0]
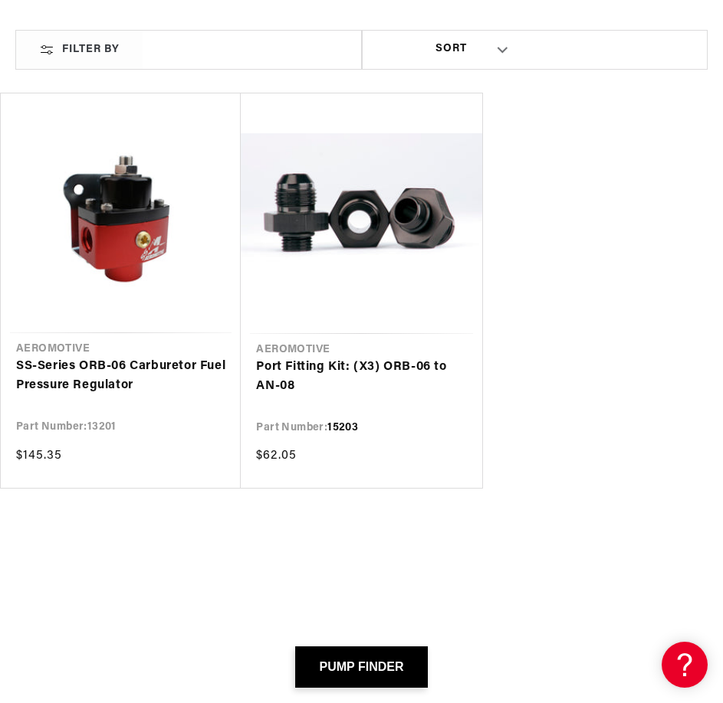
click at [329, 358] on link "Port Fitting Kit: (X3) ORB-06 to AN-08" at bounding box center [361, 377] width 210 height 39
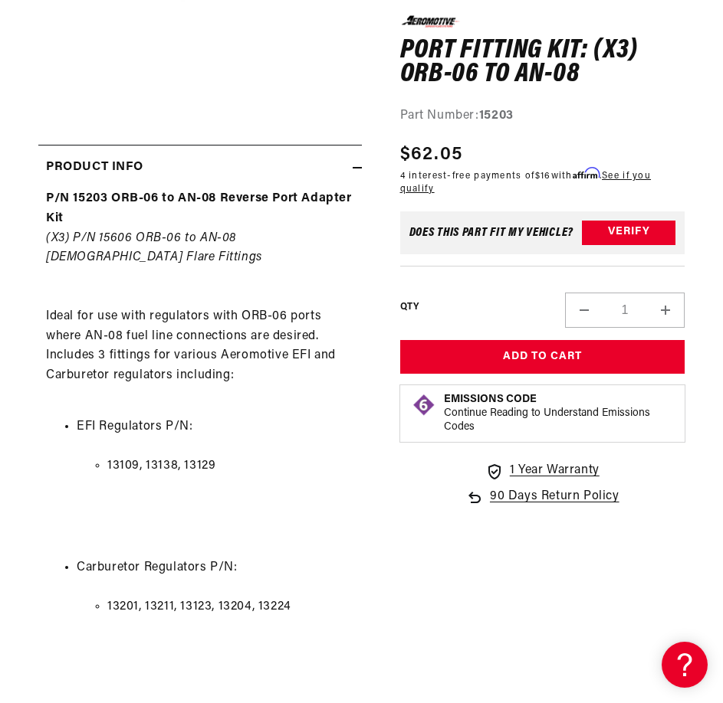
scroll to position [205, 0]
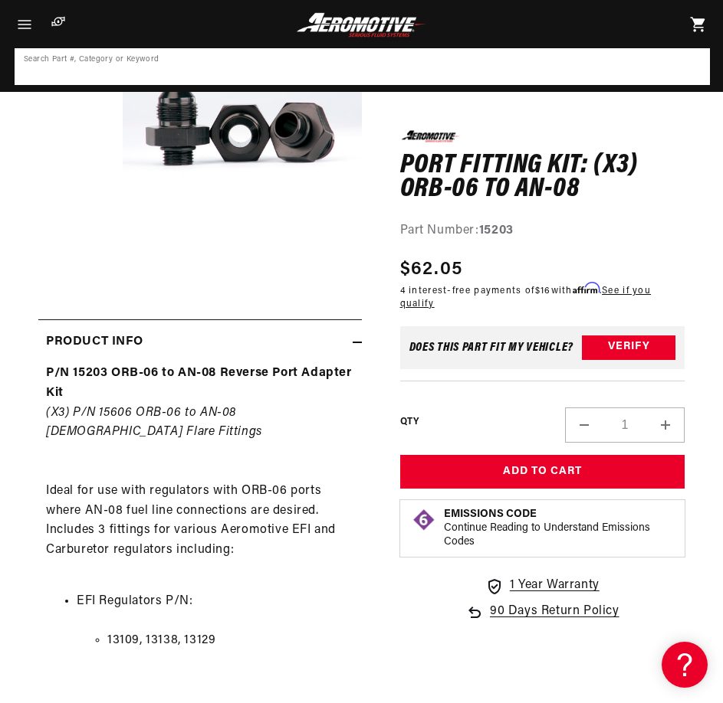
click at [185, 64] on input at bounding box center [362, 67] width 692 height 34
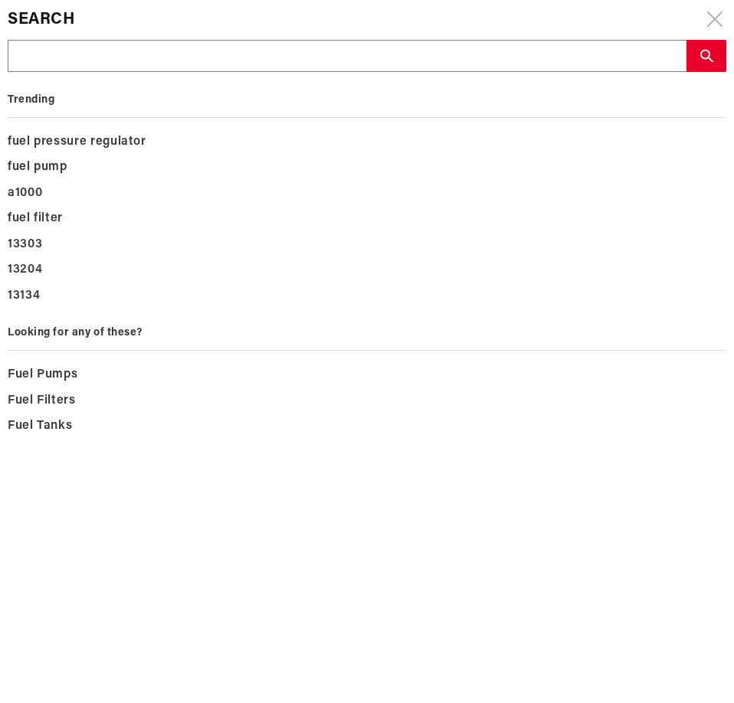
type input "15602"
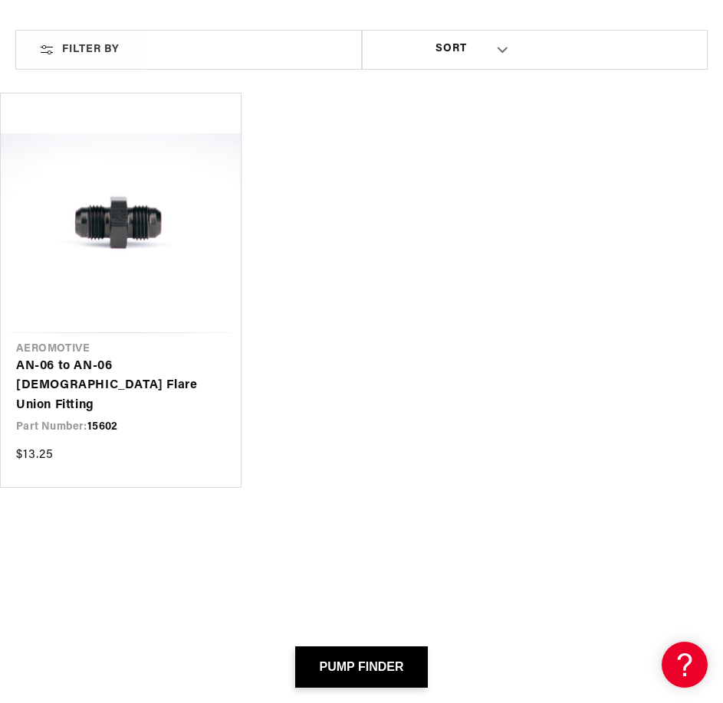
click at [154, 357] on link "AN-06 to AN-06 Male Flare Union Fitting" at bounding box center [120, 386] width 209 height 59
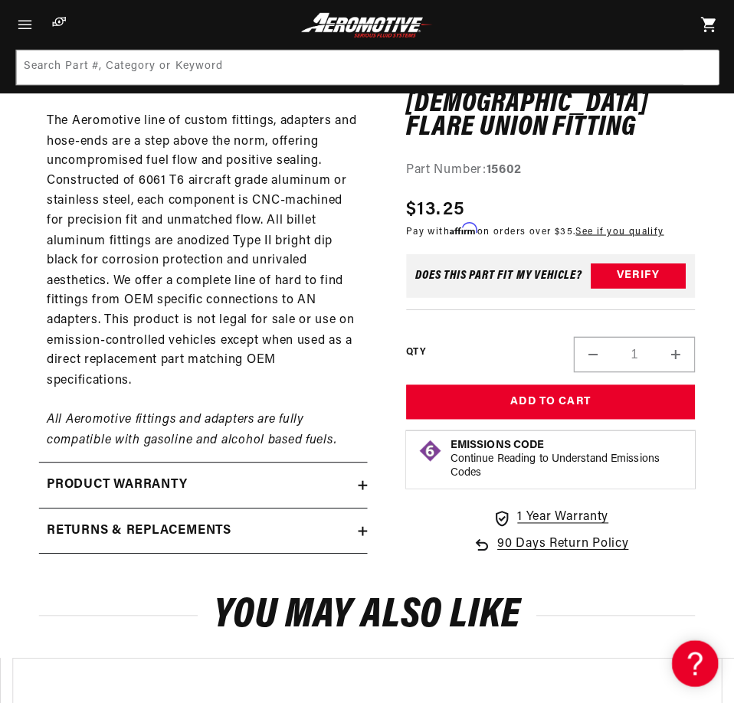
scroll to position [0, 1]
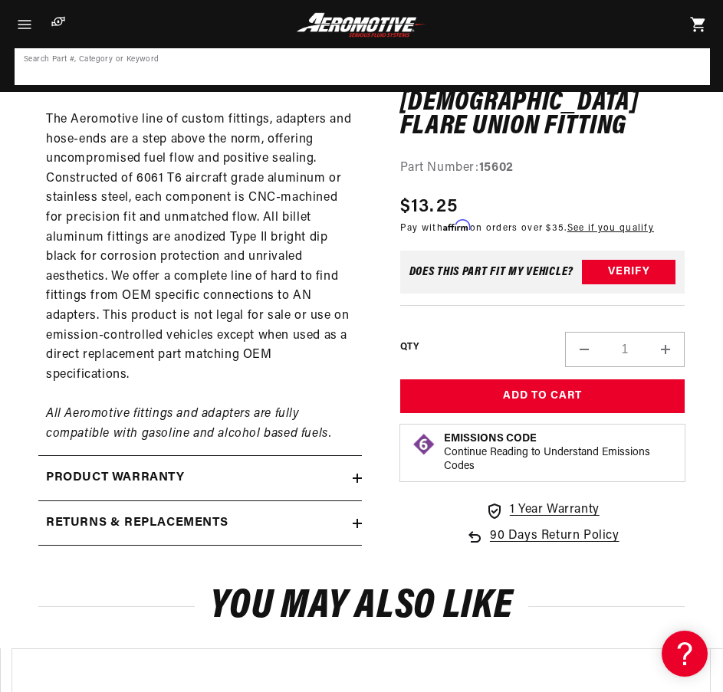
click at [411, 78] on input at bounding box center [362, 67] width 692 height 34
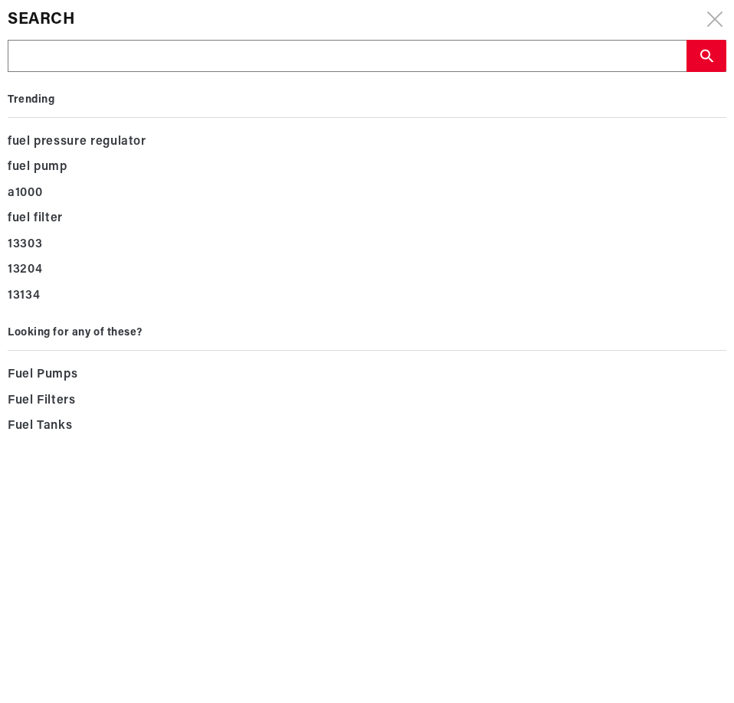
drag, startPoint x: 397, startPoint y: 68, endPoint x: 352, endPoint y: 60, distance: 46.0
paste input "15605"
type input "15605"
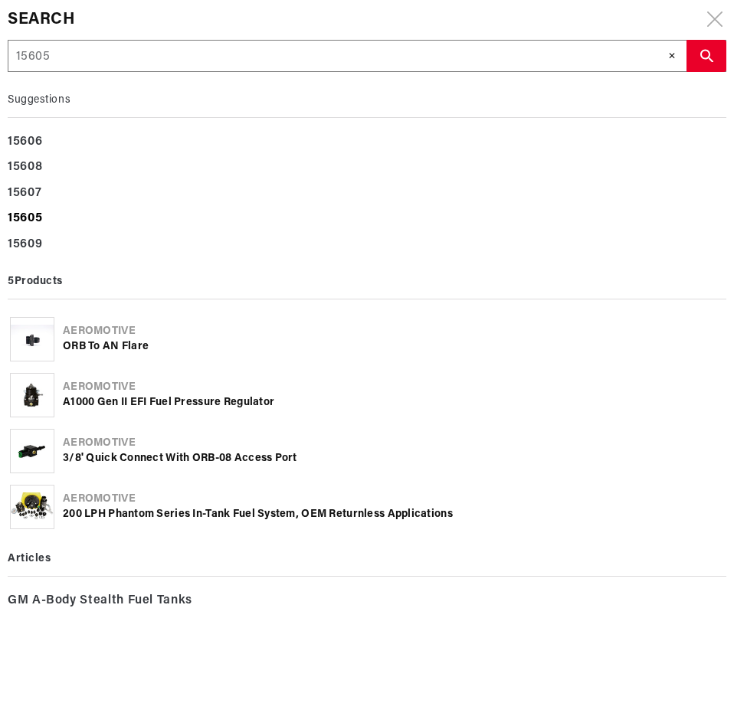
type input "15605"
click at [46, 214] on div "15605" at bounding box center [367, 219] width 719 height 26
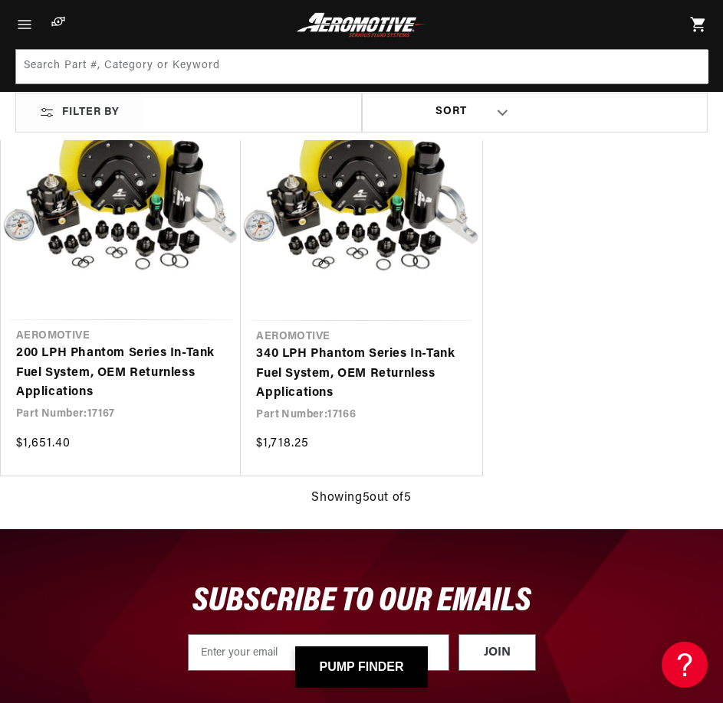
scroll to position [205, 0]
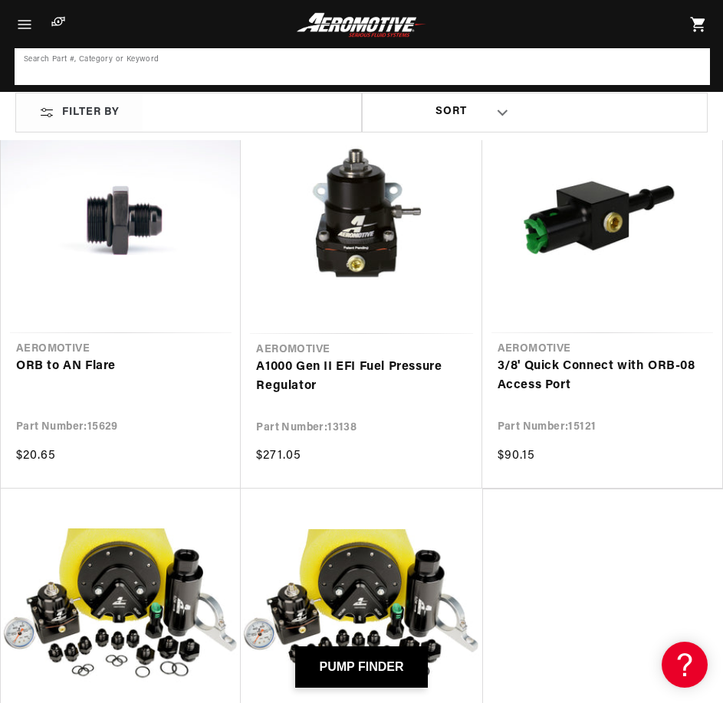
click at [211, 72] on input at bounding box center [362, 67] width 692 height 34
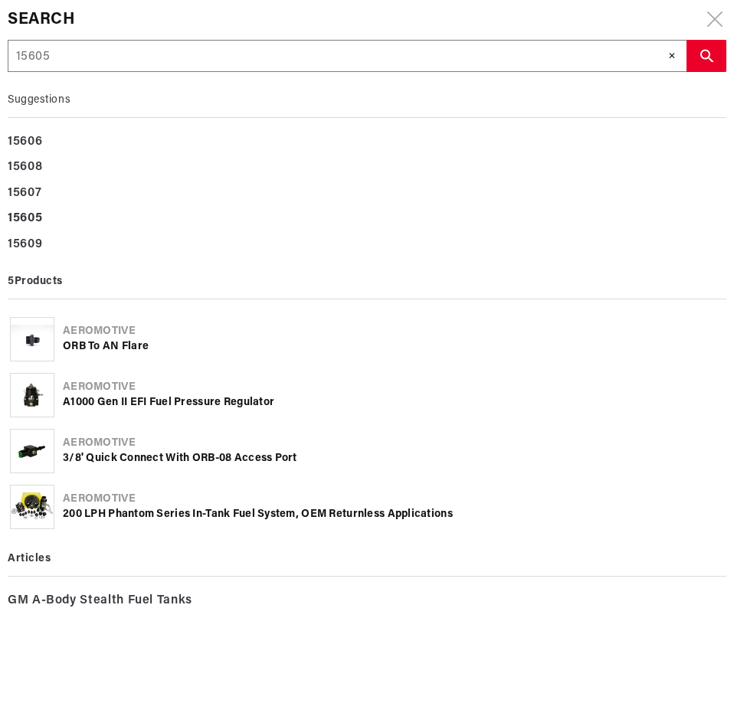
drag, startPoint x: 193, startPoint y: 64, endPoint x: 146, endPoint y: 59, distance: 47.0
click at [146, 59] on input "15605" at bounding box center [346, 57] width 677 height 32
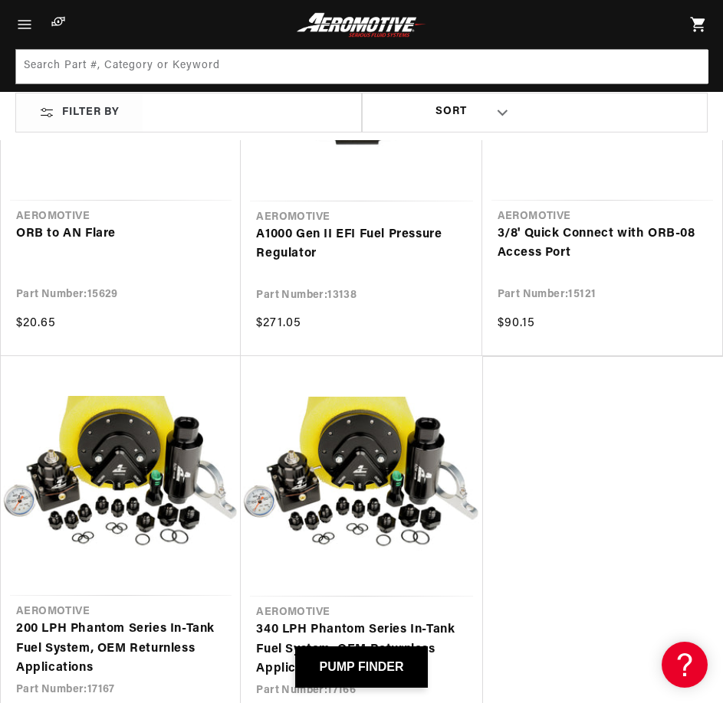
scroll to position [408, 0]
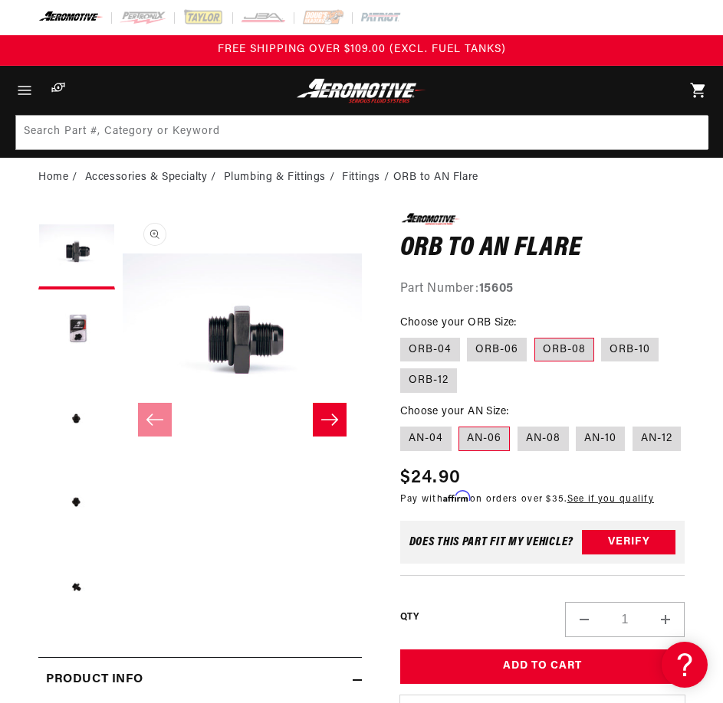
scroll to position [0, 1]
